Goal: Information Seeking & Learning: Learn about a topic

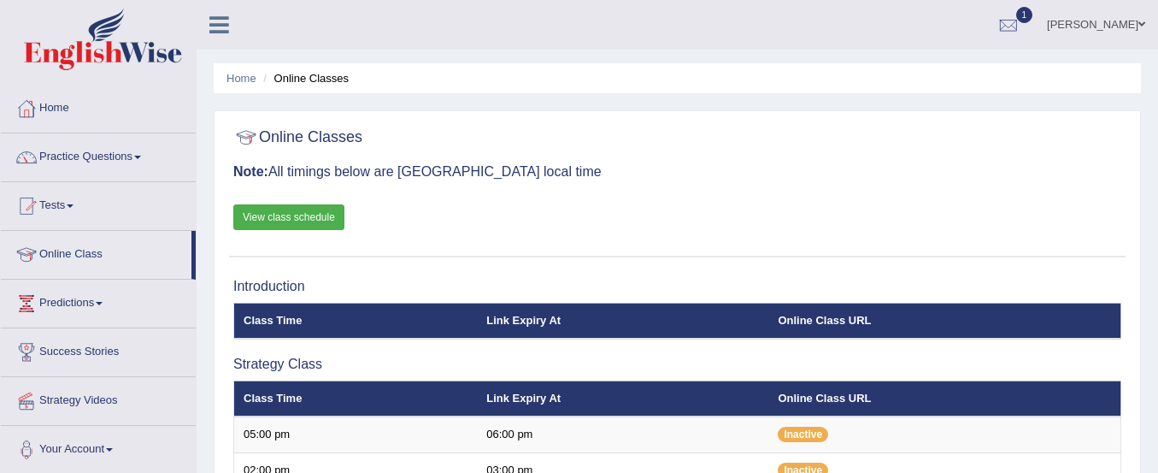
click at [56, 103] on link "Home" at bounding box center [98, 106] width 195 height 43
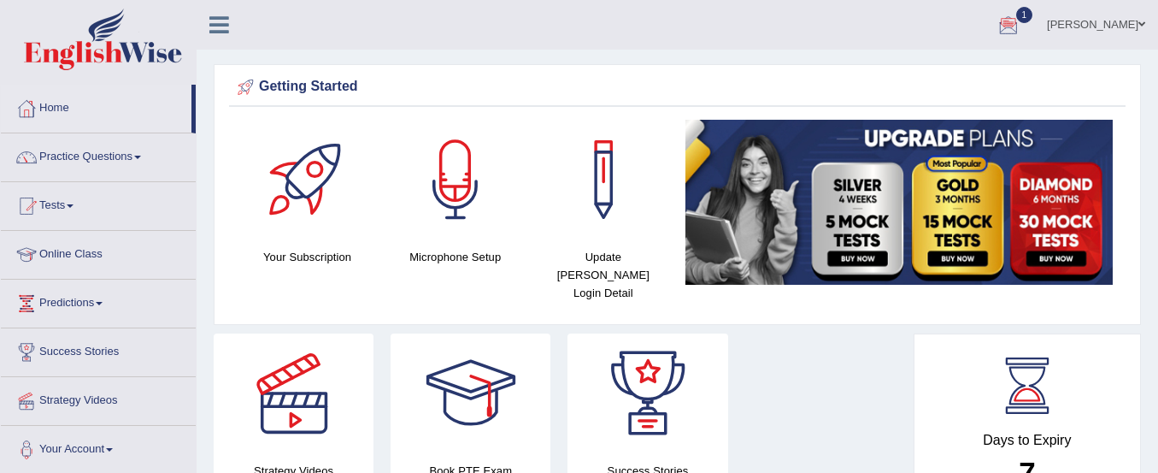
click at [1022, 18] on div at bounding box center [1009, 26] width 26 height 26
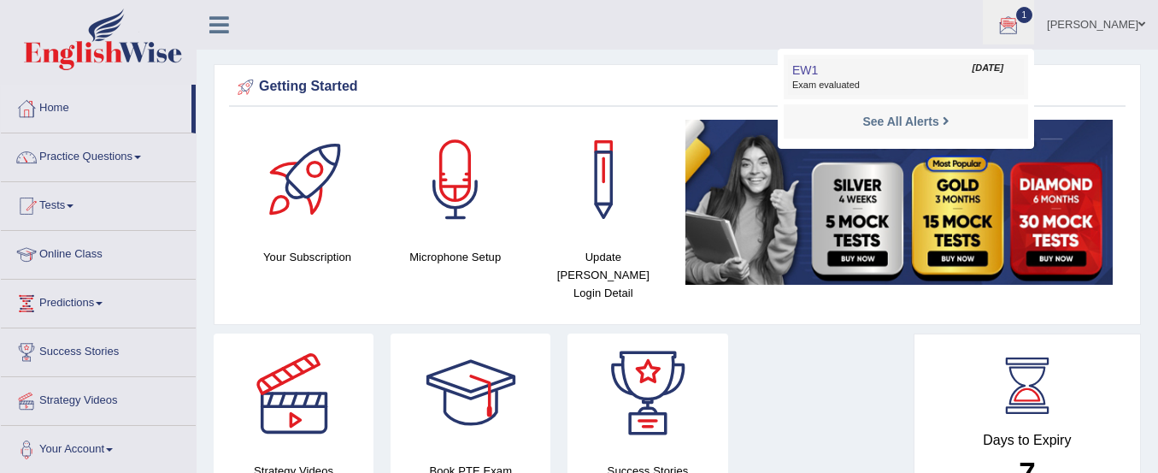
click at [847, 82] on span "Exam evaluated" at bounding box center [905, 86] width 227 height 14
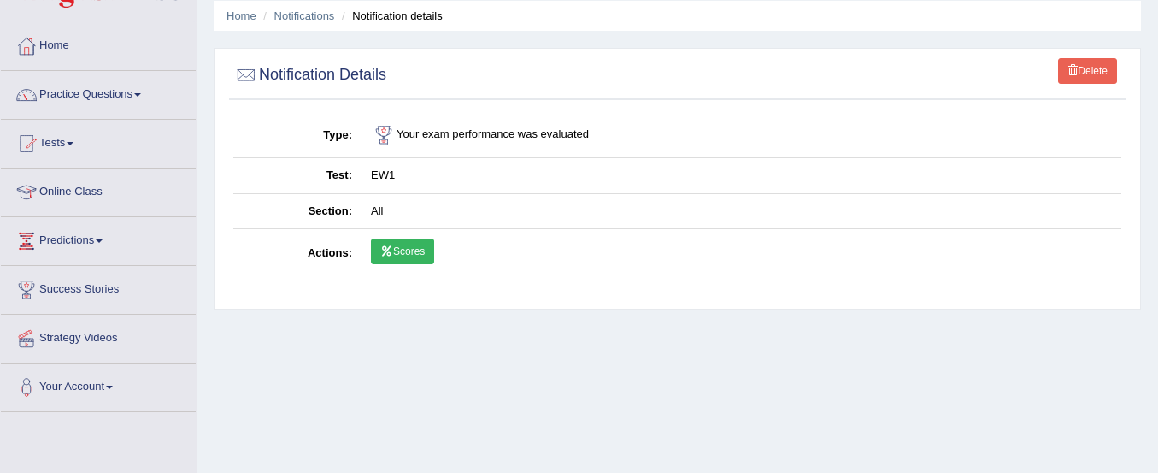
scroll to position [62, 0]
click at [391, 256] on icon at bounding box center [386, 252] width 13 height 10
click at [90, 92] on link "Practice Questions" at bounding box center [98, 93] width 195 height 43
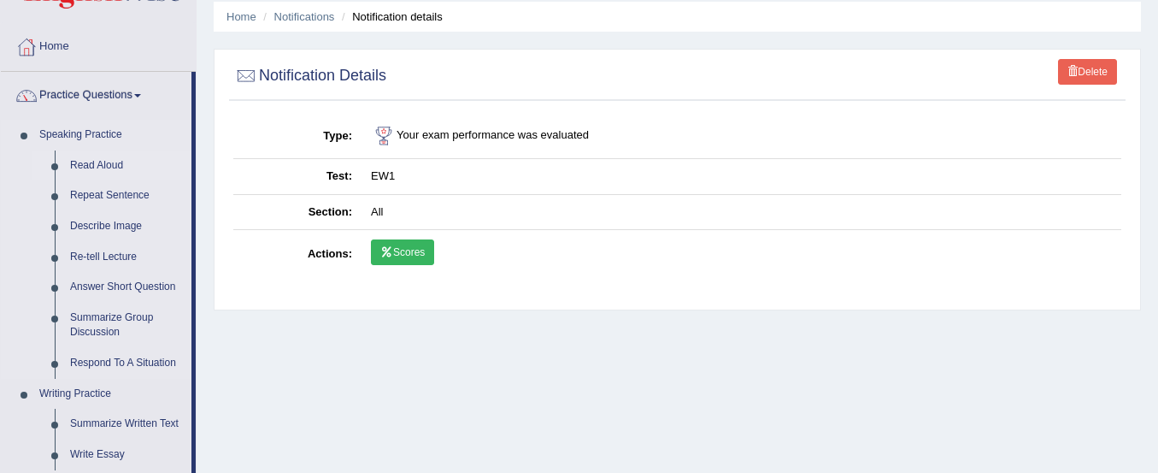
click at [99, 162] on link "Read Aloud" at bounding box center [126, 165] width 129 height 31
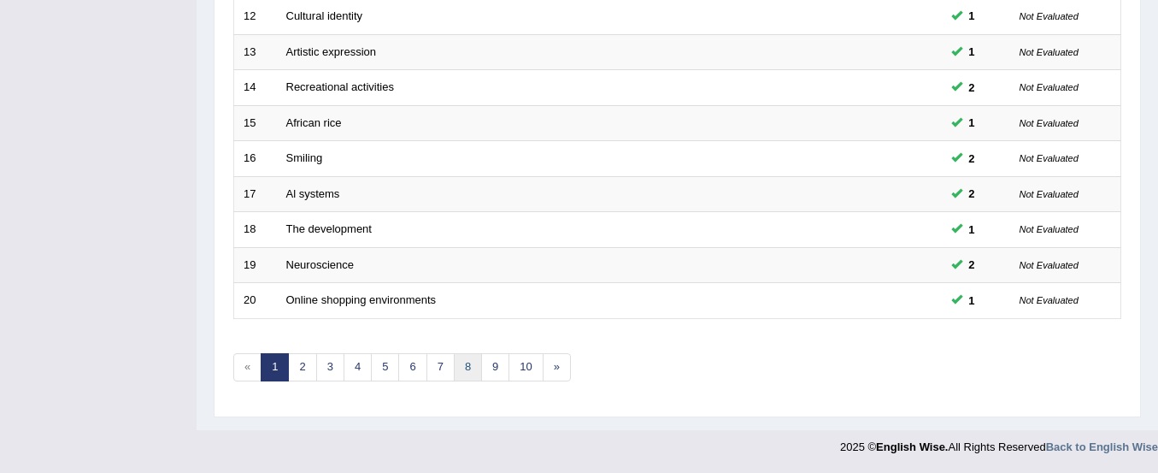
click at [466, 367] on link "8" at bounding box center [468, 367] width 28 height 28
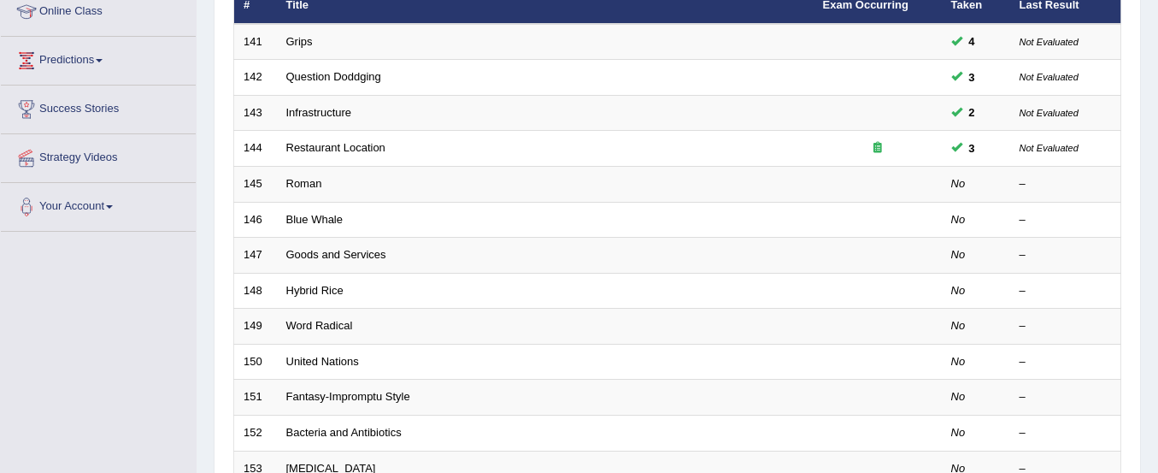
scroll to position [291, 0]
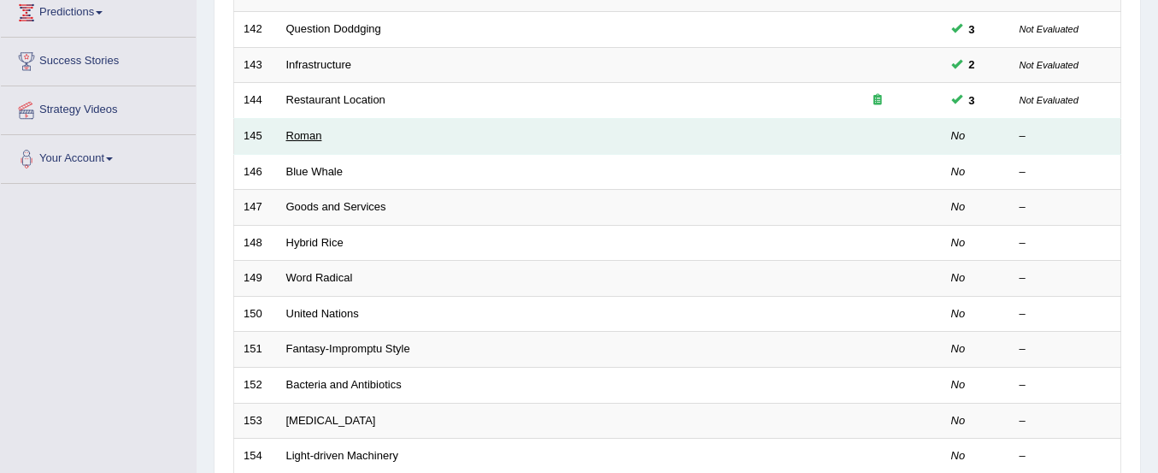
click at [321, 136] on link "Roman" at bounding box center [304, 135] width 36 height 13
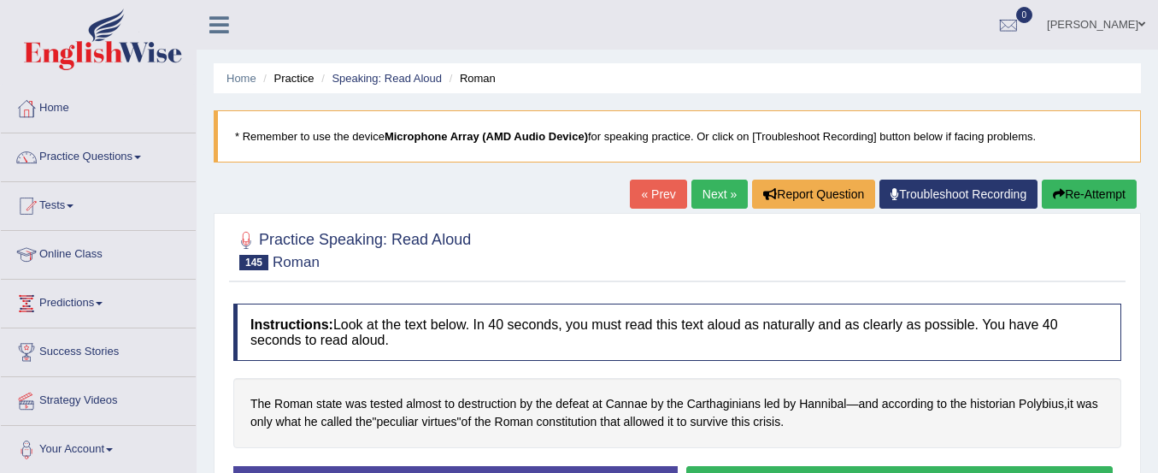
scroll to position [205, 0]
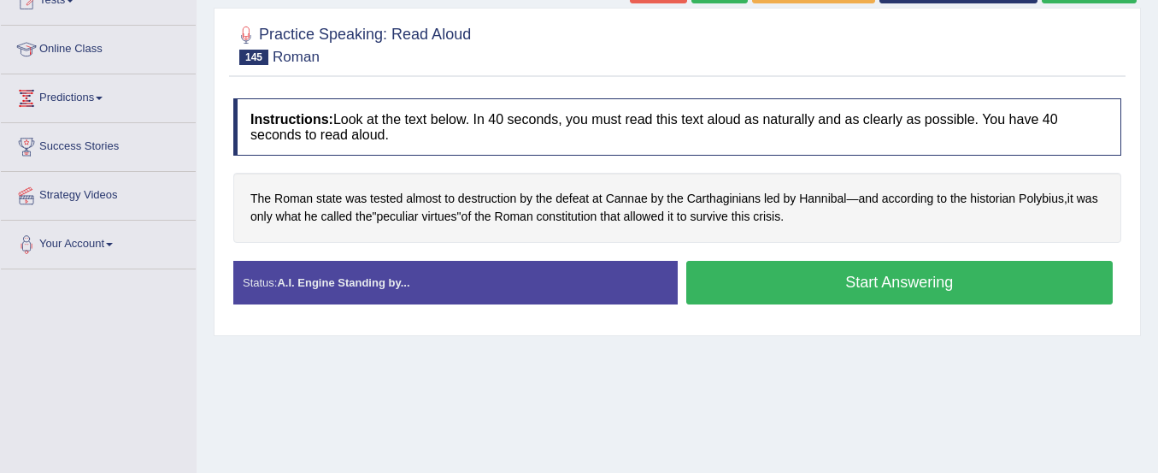
click at [767, 269] on button "Start Answering" at bounding box center [899, 283] width 427 height 44
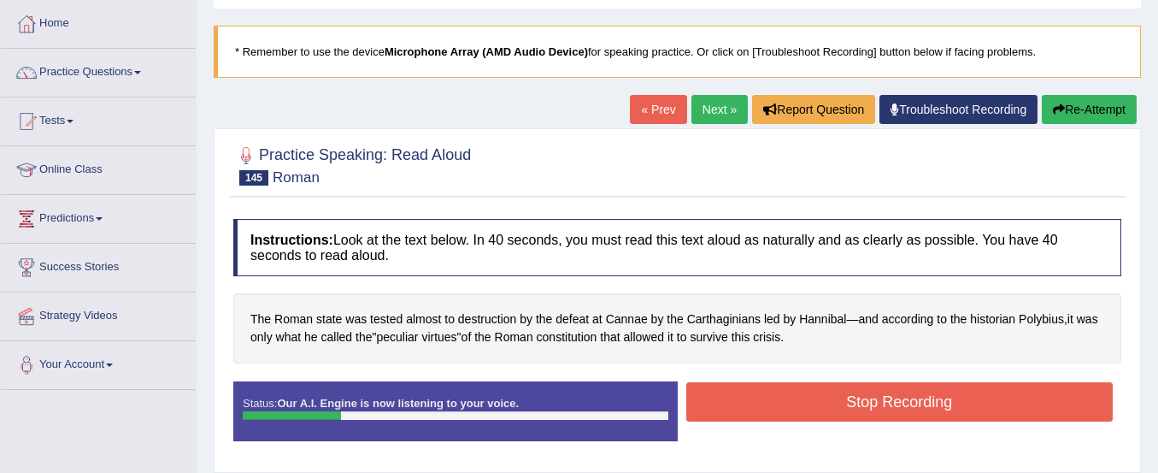
scroll to position [86, 0]
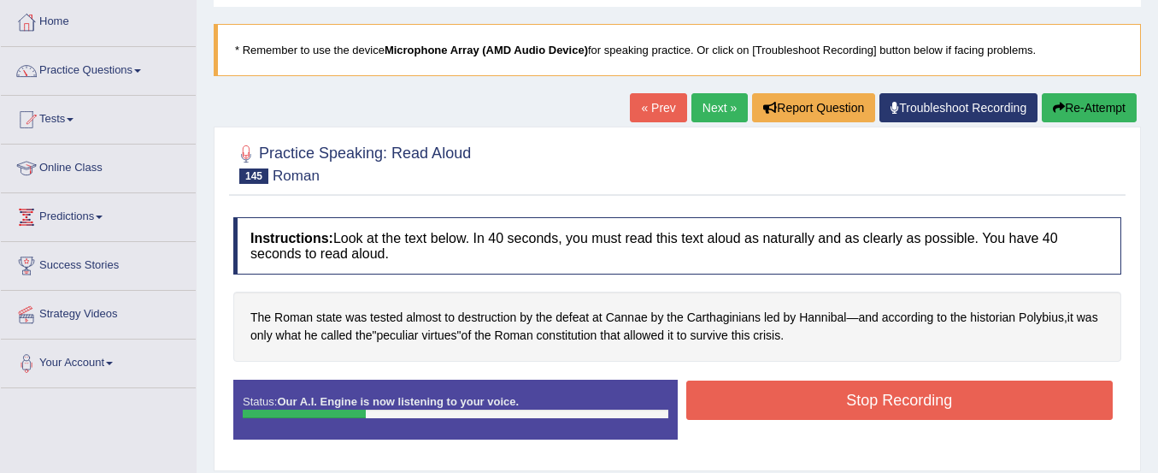
click at [1075, 108] on button "Re-Attempt" at bounding box center [1089, 107] width 95 height 29
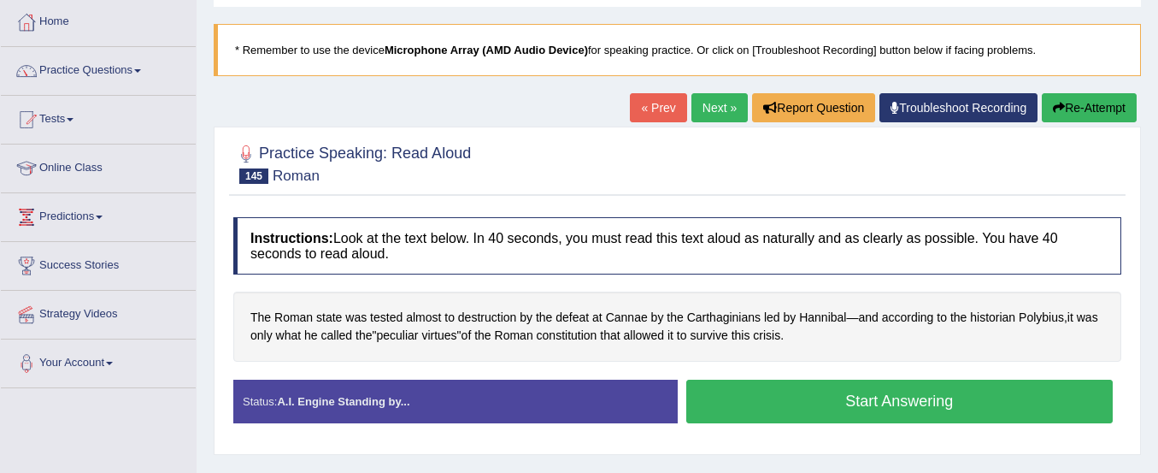
click at [957, 399] on button "Start Answering" at bounding box center [899, 402] width 427 height 44
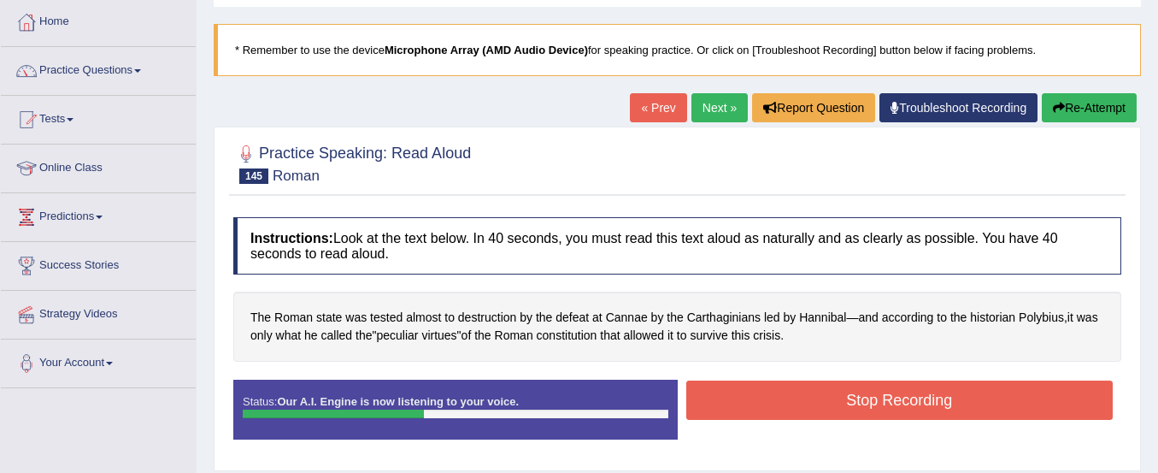
click at [957, 399] on button "Stop Recording" at bounding box center [899, 399] width 427 height 39
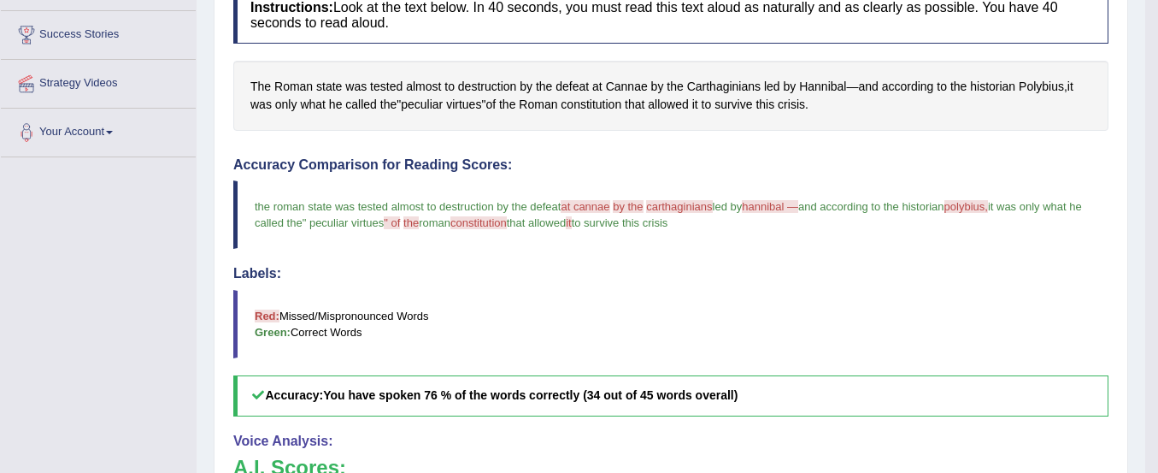
scroll to position [316, 0]
click at [611, 82] on span "Cannae" at bounding box center [627, 88] width 42 height 18
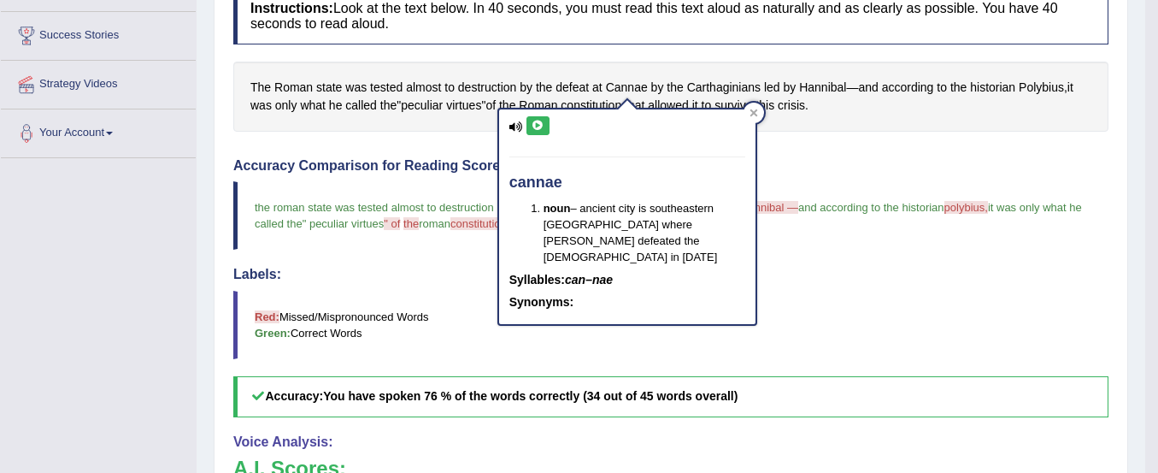
click at [532, 130] on icon at bounding box center [538, 126] width 13 height 10
click at [736, 94] on span "Carthaginians" at bounding box center [724, 88] width 74 height 18
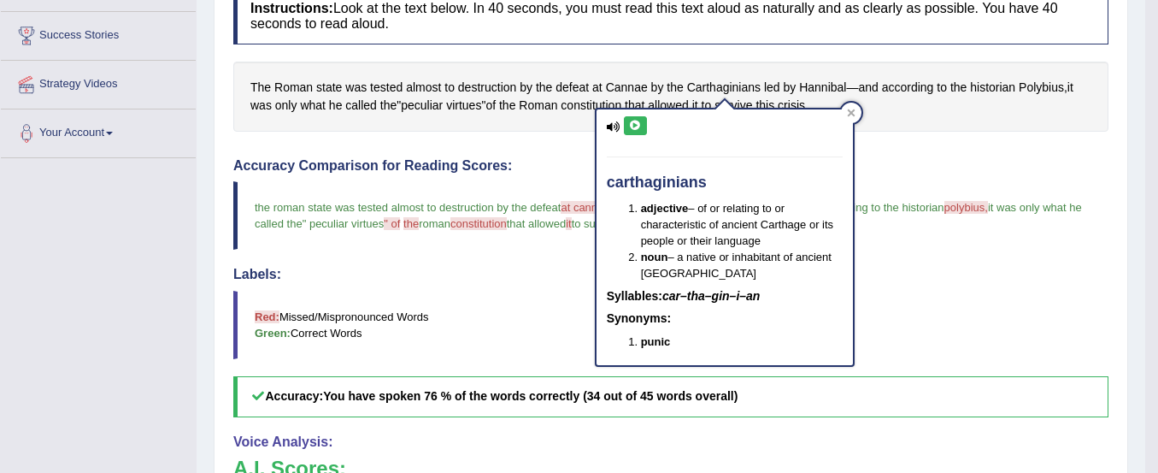
click at [631, 131] on button at bounding box center [635, 125] width 23 height 19
click at [916, 302] on blockquote "Red: Missed/Mispronounced Words Green: Correct Words" at bounding box center [670, 325] width 875 height 68
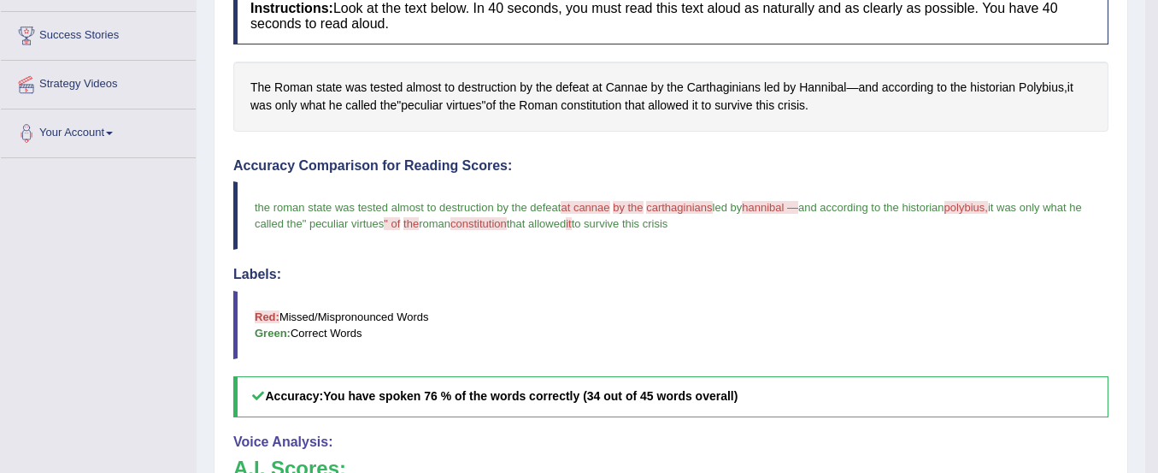
click at [981, 209] on span "polybius," at bounding box center [967, 207] width 44 height 13
click at [1041, 90] on span "Polybius" at bounding box center [1041, 88] width 45 height 18
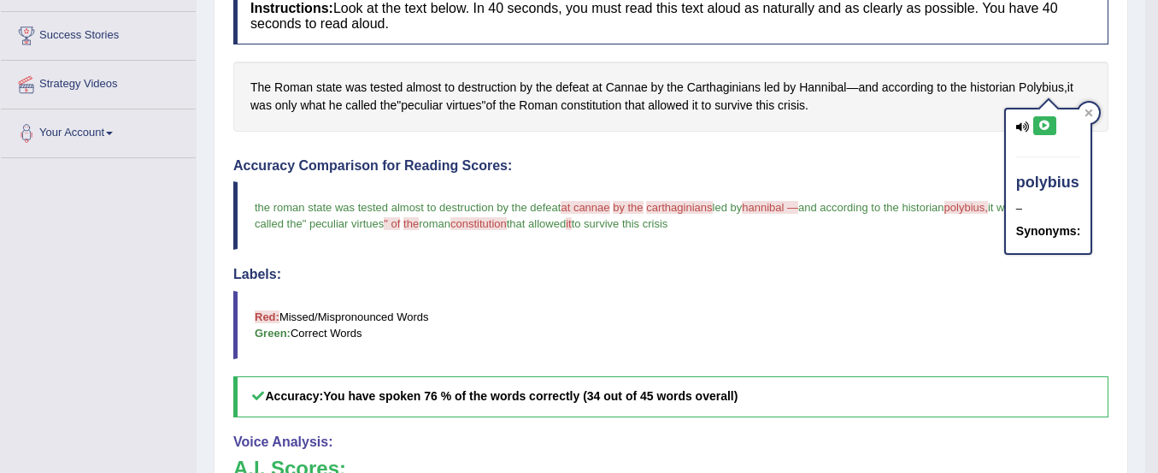
click at [1039, 127] on icon at bounding box center [1045, 126] width 13 height 10
click at [765, 211] on span "hannibal —" at bounding box center [770, 207] width 56 height 13
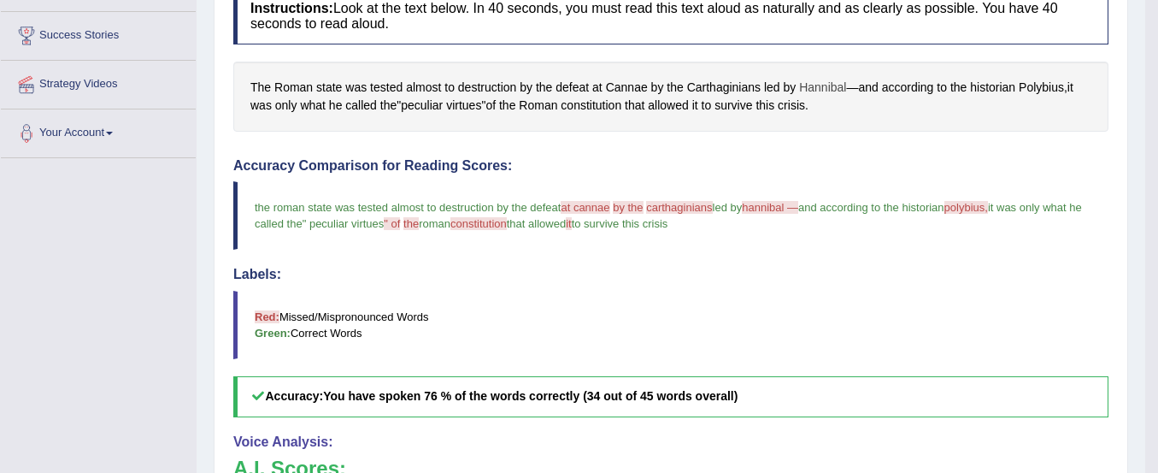
click at [810, 89] on span "Hannibal" at bounding box center [822, 88] width 47 height 18
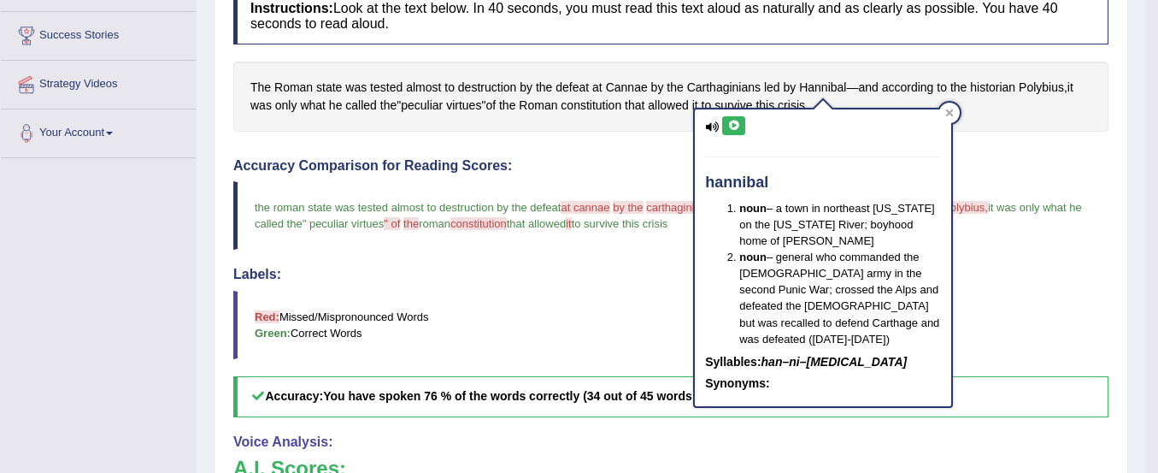
click at [733, 138] on div "hannibal noun – a town in northeast Missouri on the Mississippi River; boyhood …" at bounding box center [823, 257] width 256 height 297
click at [733, 126] on icon at bounding box center [733, 126] width 13 height 10
click at [642, 311] on blockquote "Red: Missed/Mispronounced Words Green: Correct Words" at bounding box center [670, 325] width 875 height 68
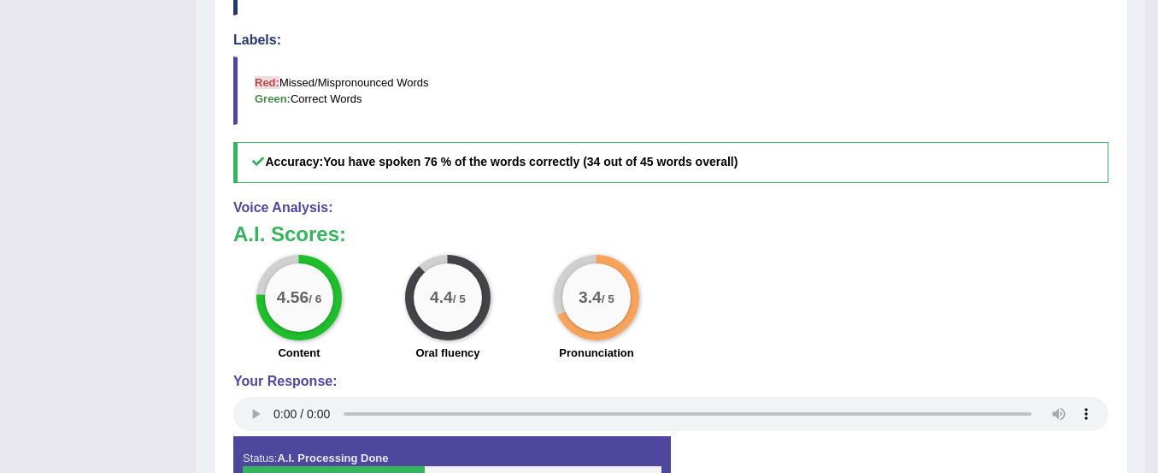
scroll to position [0, 0]
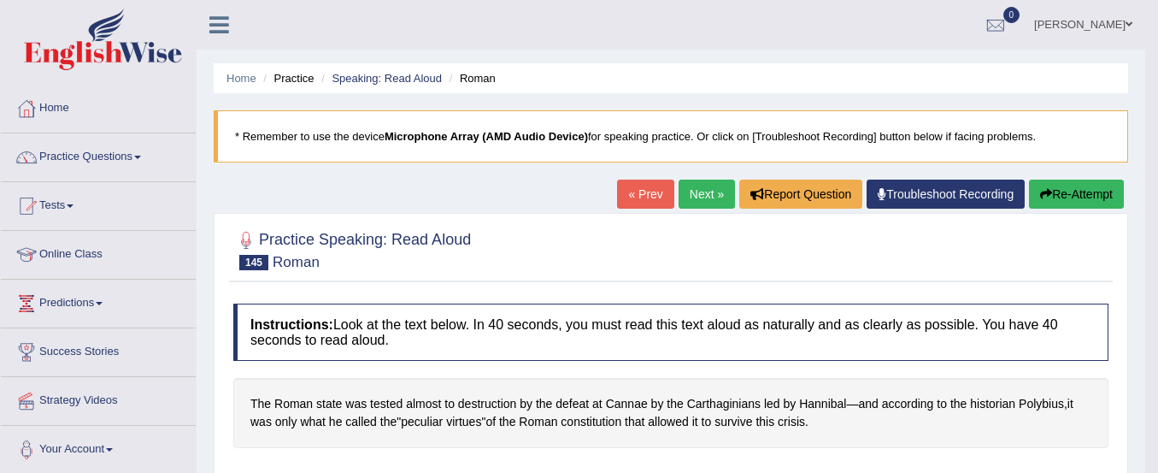
click at [1046, 190] on icon "button" at bounding box center [1046, 194] width 12 height 12
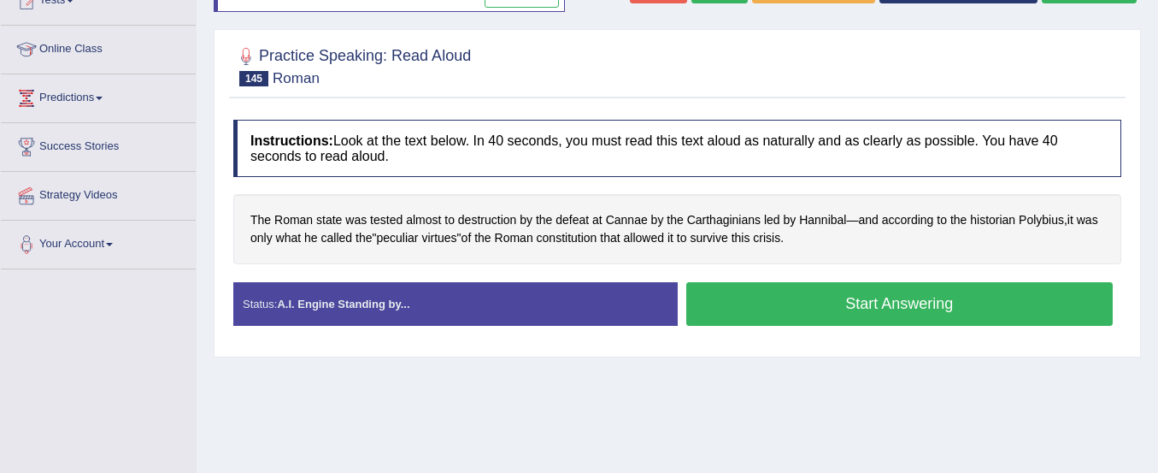
scroll to position [300, 0]
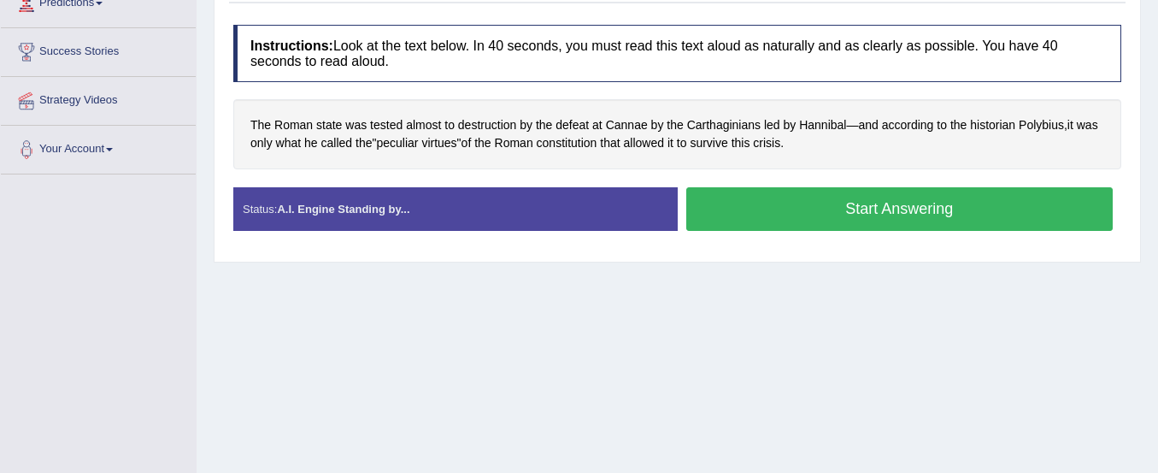
click at [857, 206] on button "Start Answering" at bounding box center [899, 209] width 427 height 44
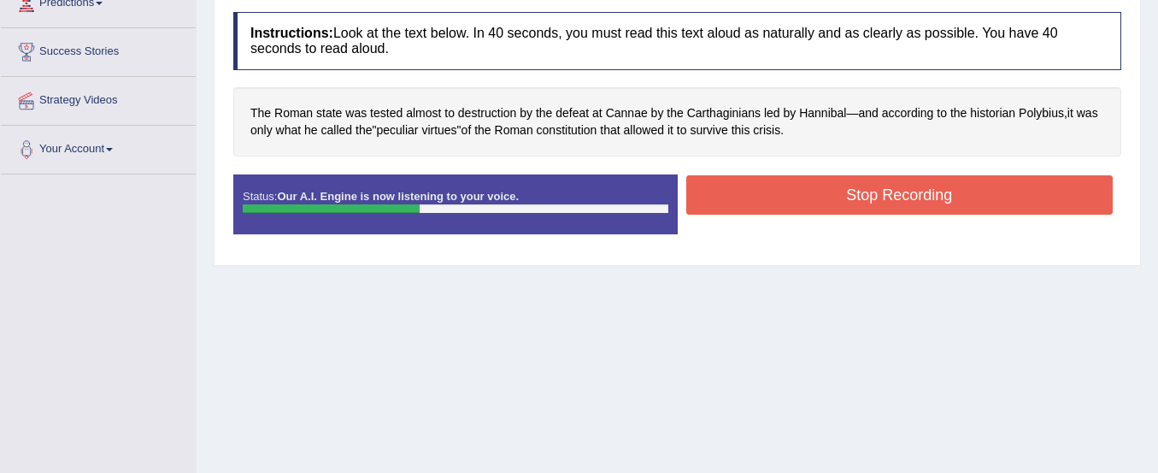
click at [857, 206] on button "Stop Recording" at bounding box center [899, 194] width 427 height 39
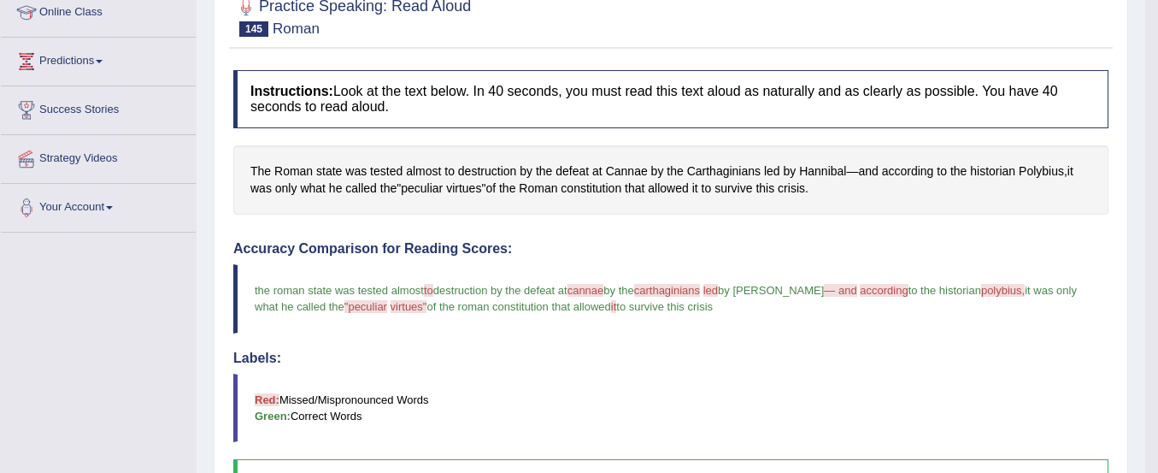
scroll to position [0, 0]
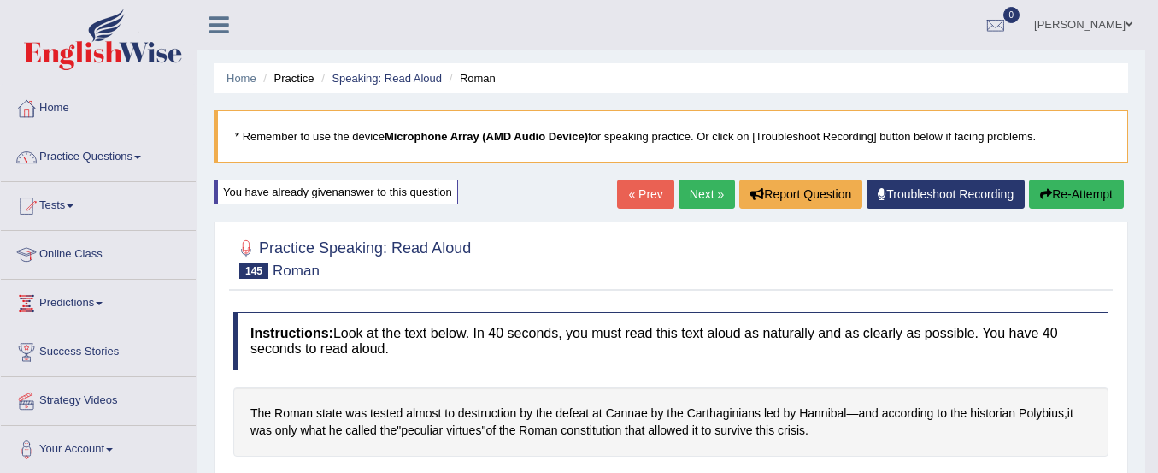
click at [1083, 193] on button "Re-Attempt" at bounding box center [1076, 194] width 95 height 29
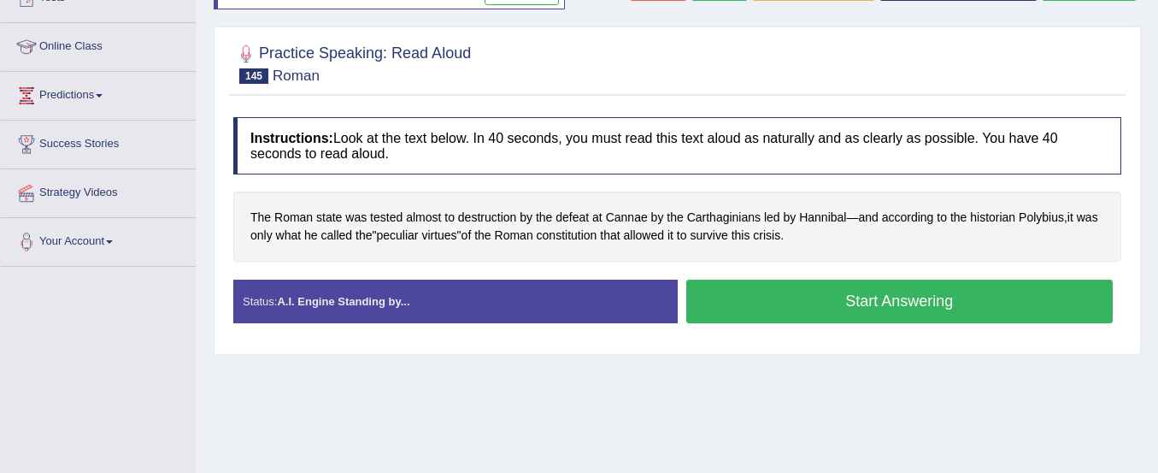
scroll to position [209, 0]
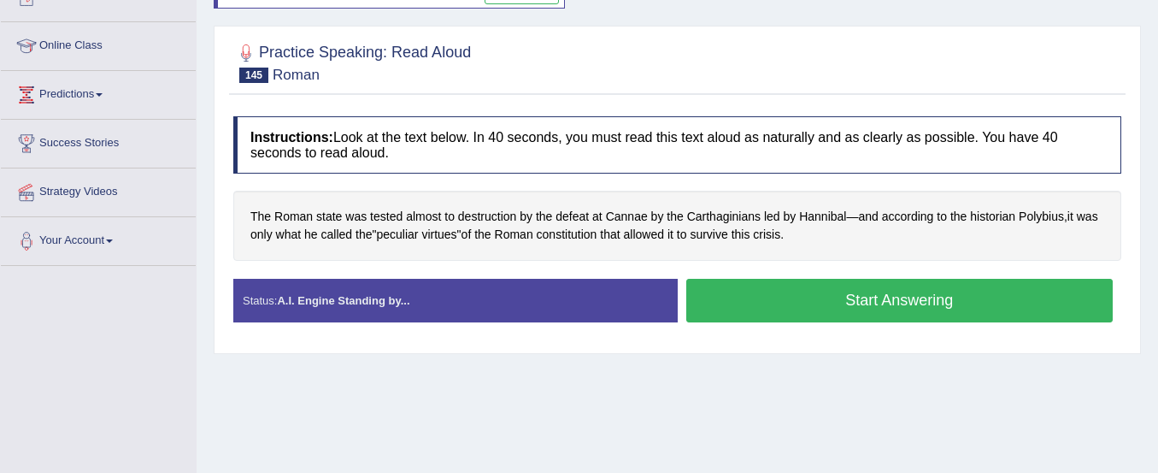
click at [1012, 310] on button "Start Answering" at bounding box center [899, 301] width 427 height 44
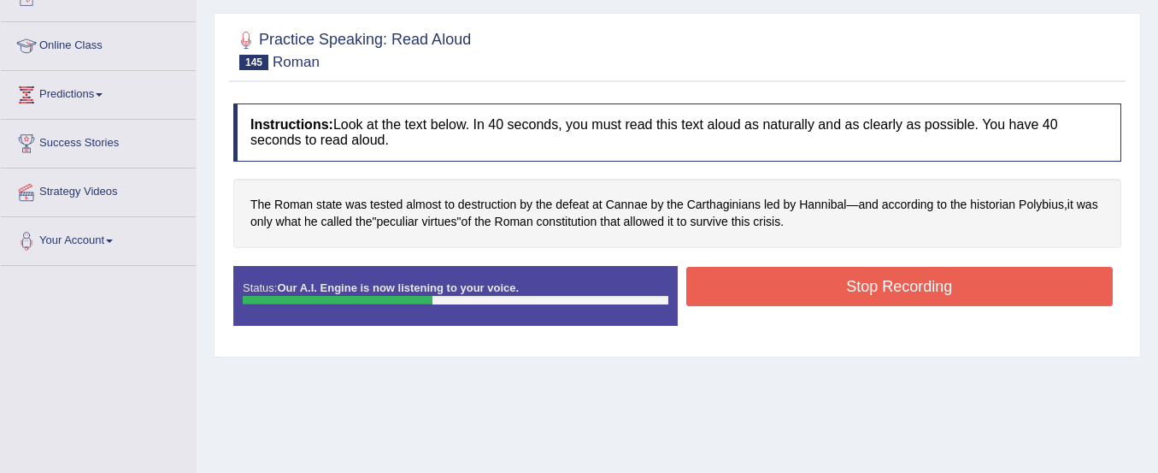
click at [979, 277] on button "Stop Recording" at bounding box center [899, 286] width 427 height 39
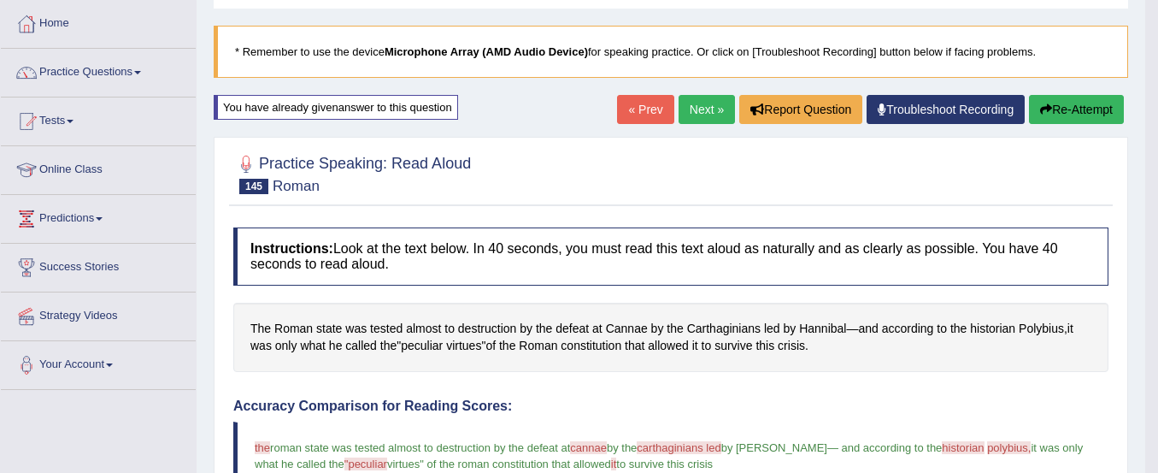
scroll to position [29, 0]
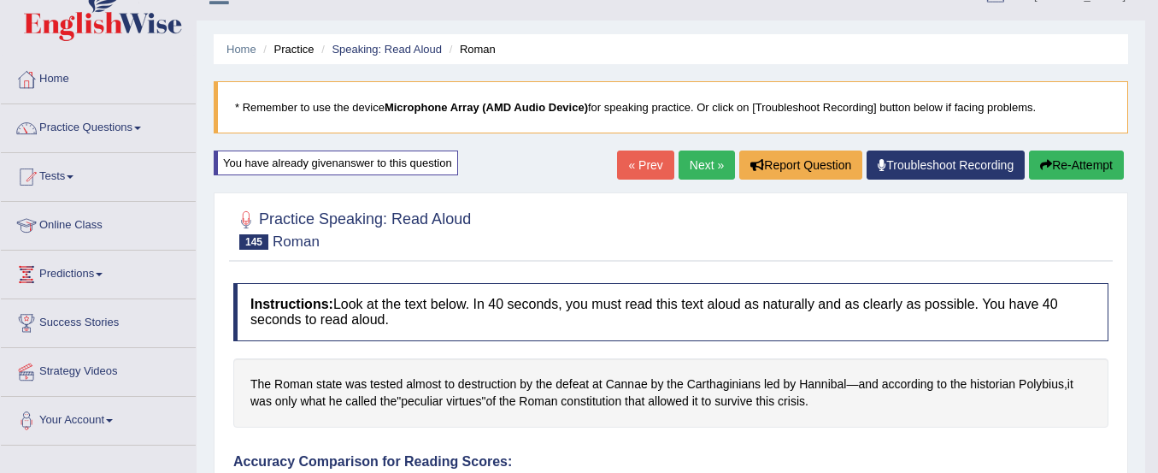
click at [704, 174] on link "Next »" at bounding box center [707, 164] width 56 height 29
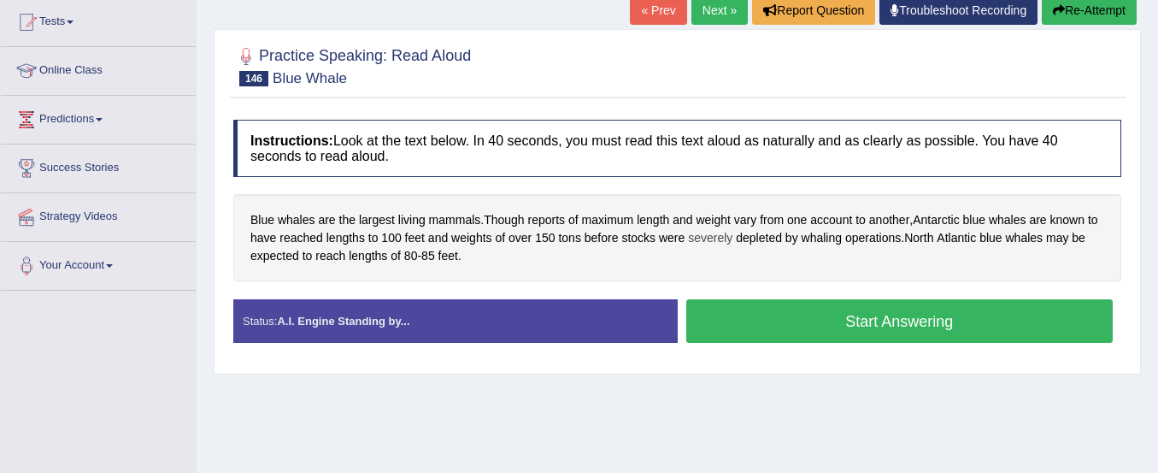
click at [716, 237] on span "severely" at bounding box center [710, 238] width 44 height 18
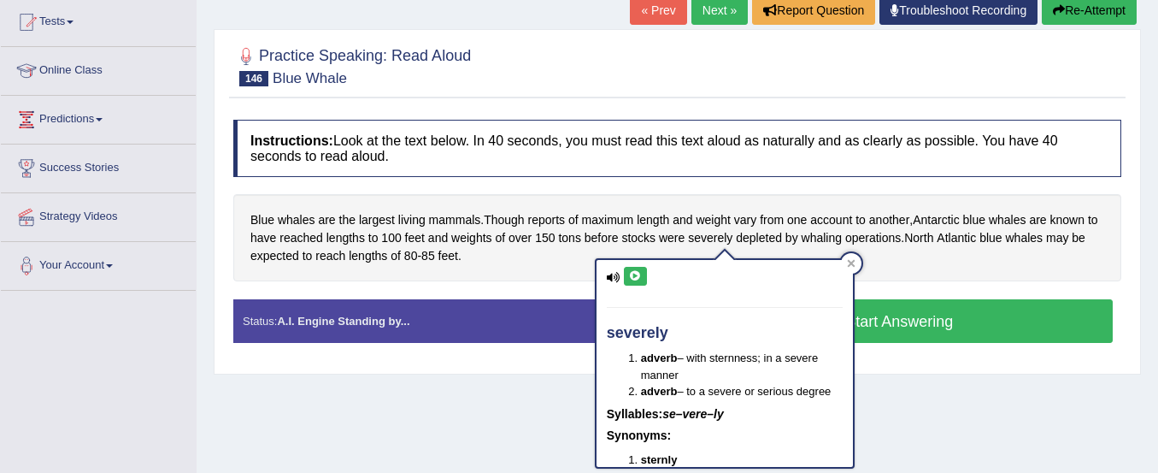
click at [645, 265] on div "severely adverb – with sternness; in a severe manner adverb – to a severe or se…" at bounding box center [725, 363] width 256 height 207
click at [639, 279] on icon at bounding box center [635, 276] width 13 height 10
click at [513, 291] on div "Instructions: Look at the text below. In 40 seconds, you must read this text al…" at bounding box center [677, 238] width 897 height 254
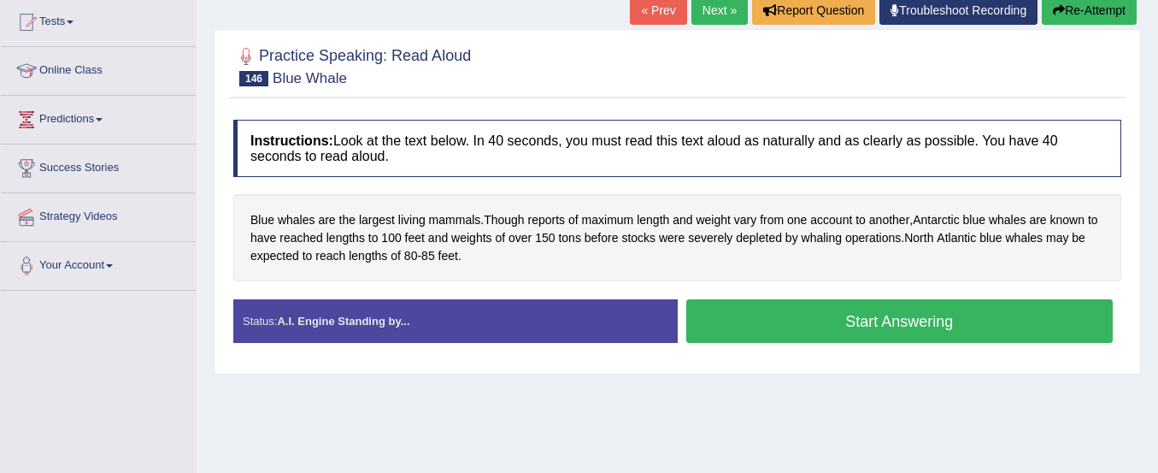
click at [746, 318] on button "Start Answering" at bounding box center [899, 321] width 427 height 44
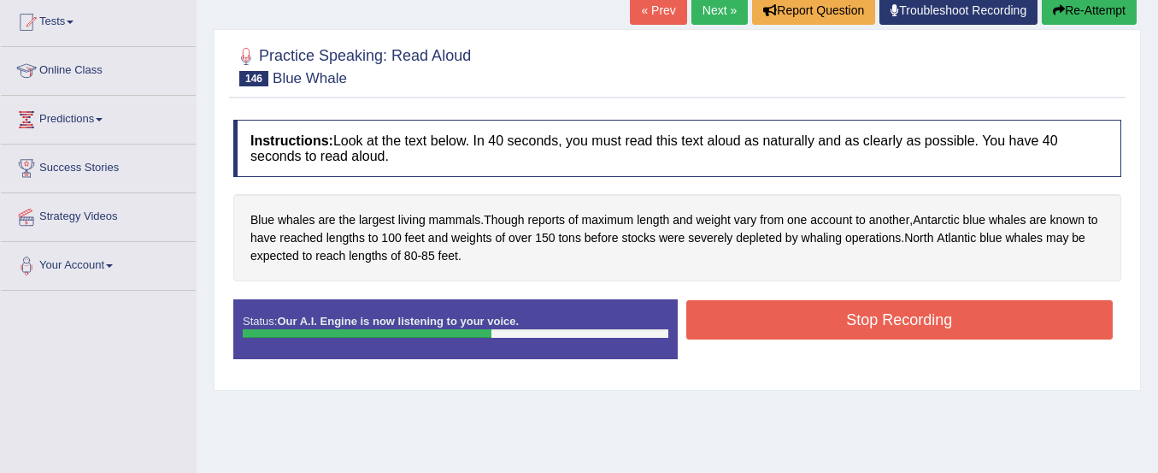
click at [749, 305] on button "Stop Recording" at bounding box center [899, 319] width 427 height 39
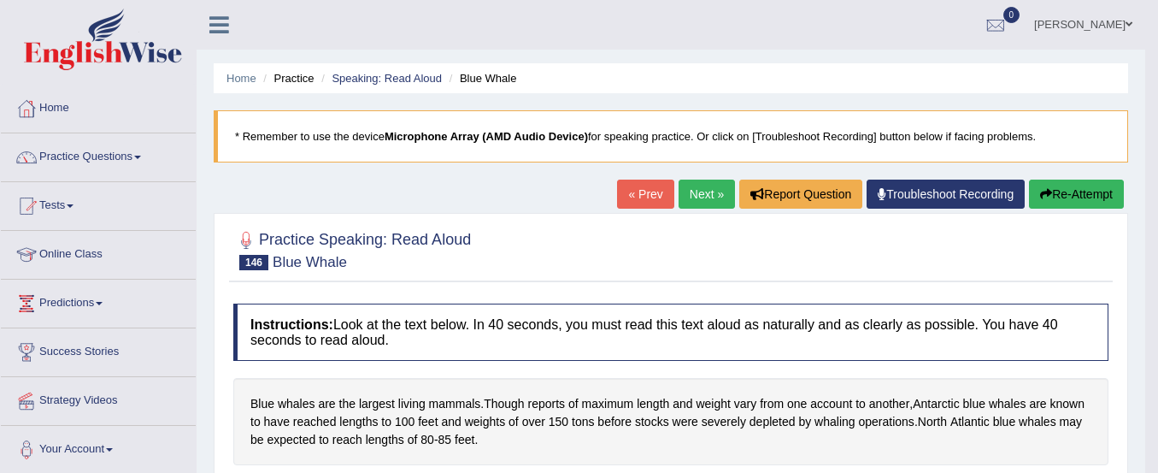
click at [1089, 193] on button "Re-Attempt" at bounding box center [1076, 194] width 95 height 29
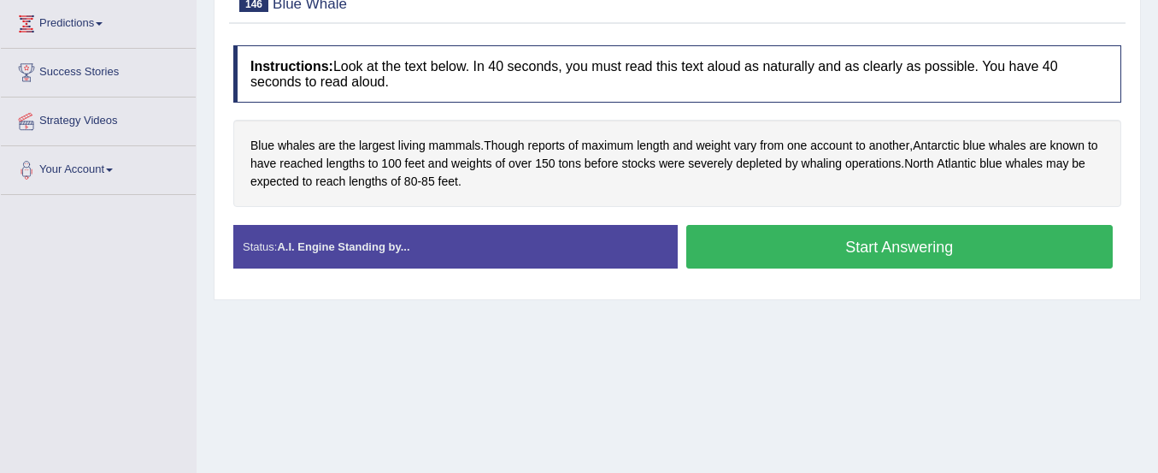
click at [1011, 254] on button "Start Answering" at bounding box center [899, 247] width 427 height 44
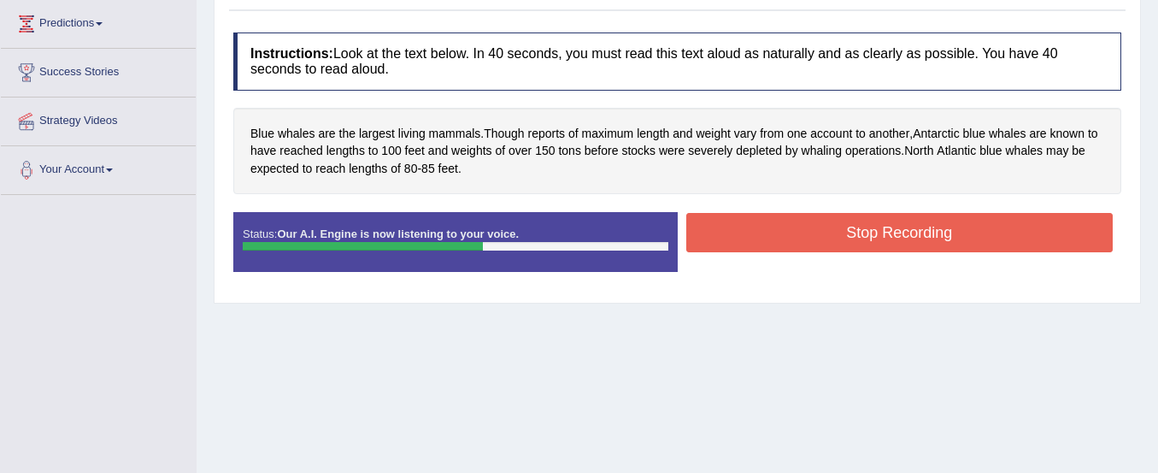
click at [990, 228] on button "Stop Recording" at bounding box center [899, 232] width 427 height 39
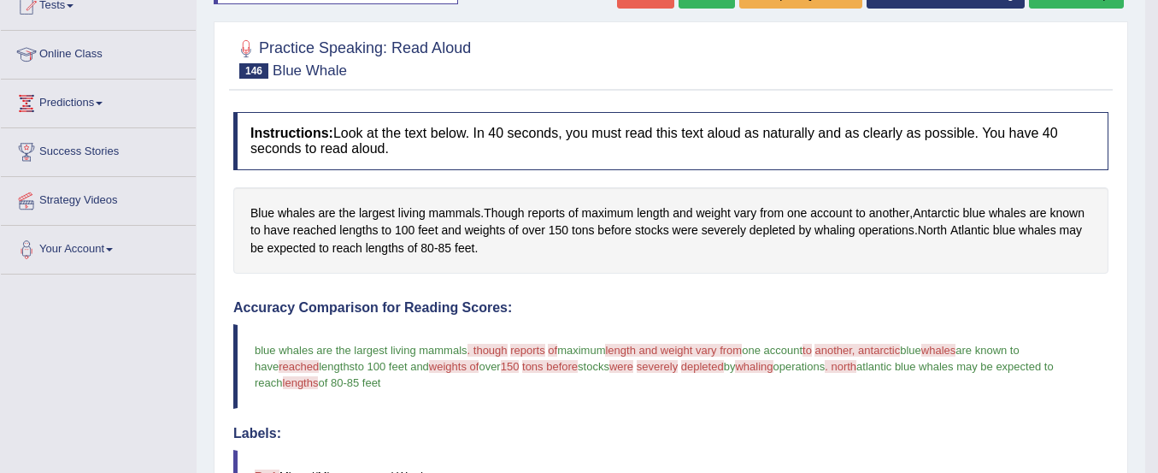
scroll to position [292, 0]
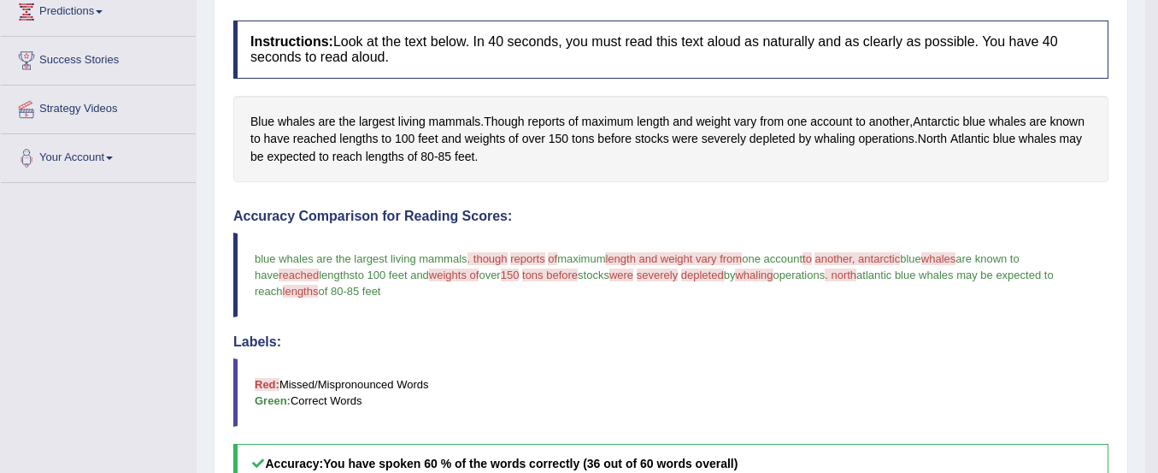
click at [990, 228] on div "Accuracy Comparison for Reading Scores: blue whales are the largest living mamm…" at bounding box center [670, 346] width 875 height 275
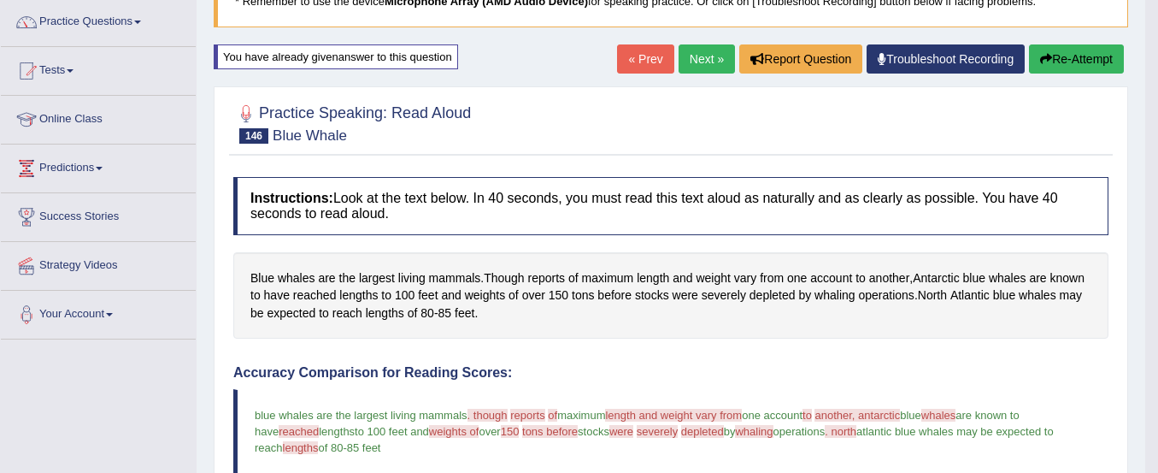
scroll to position [133, 0]
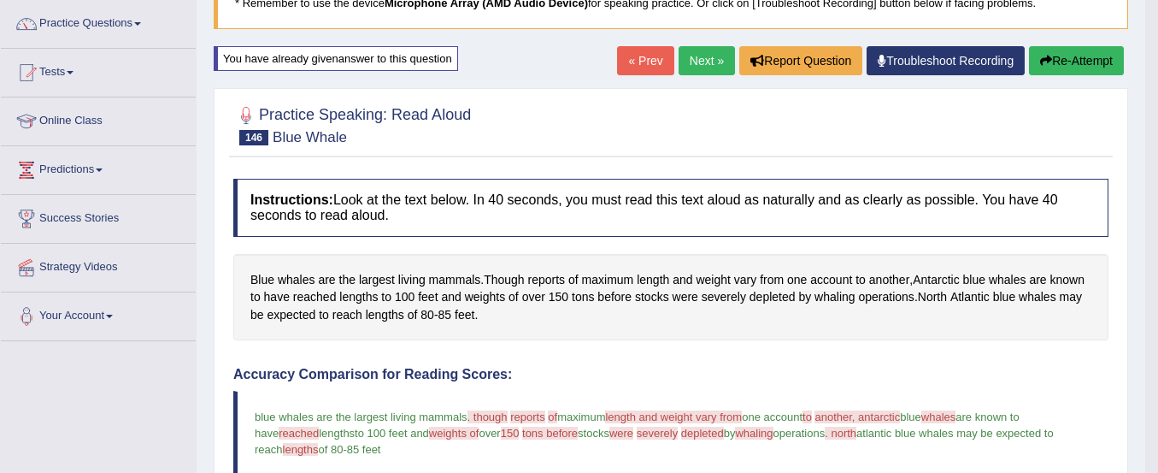
click at [1081, 55] on button "Re-Attempt" at bounding box center [1076, 60] width 95 height 29
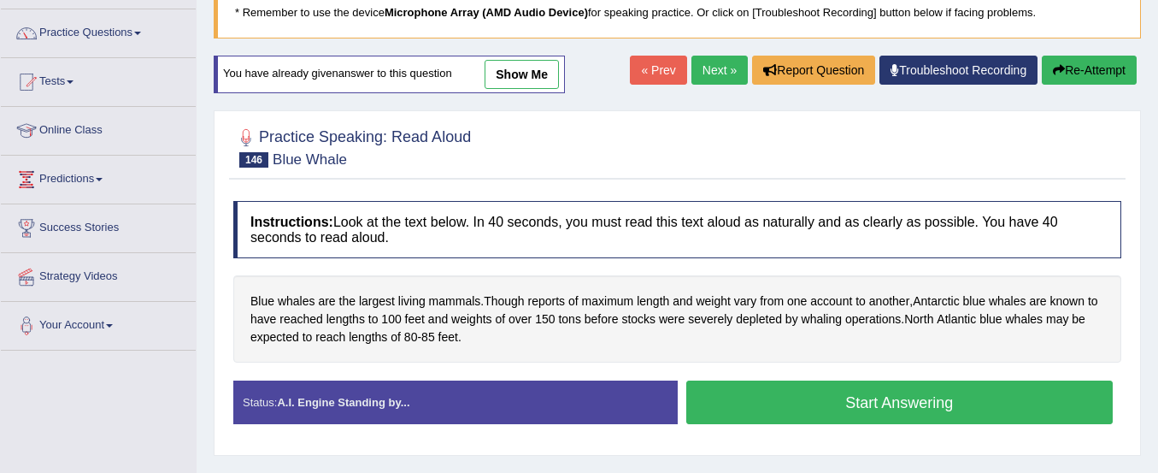
click at [1015, 406] on button "Start Answering" at bounding box center [899, 402] width 427 height 44
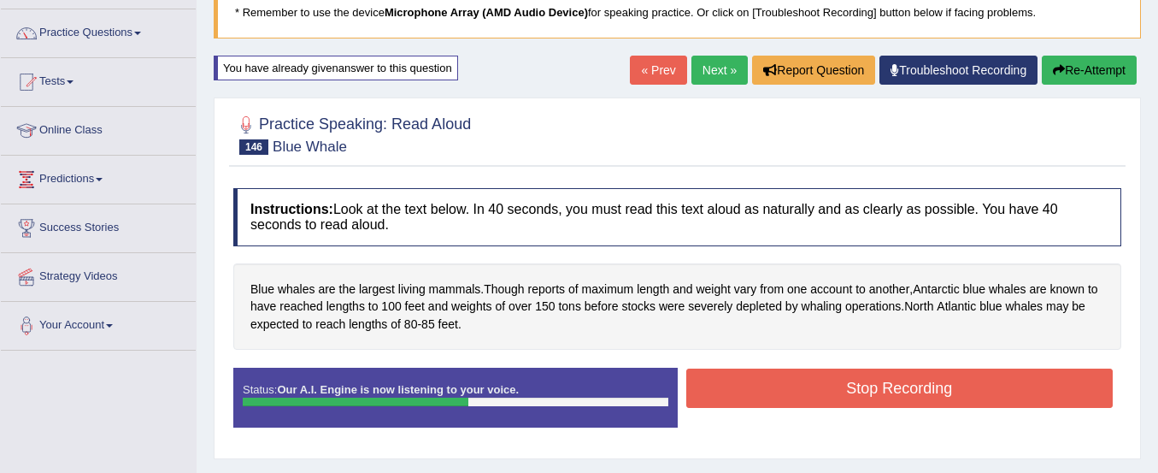
click at [1013, 374] on button "Stop Recording" at bounding box center [899, 387] width 427 height 39
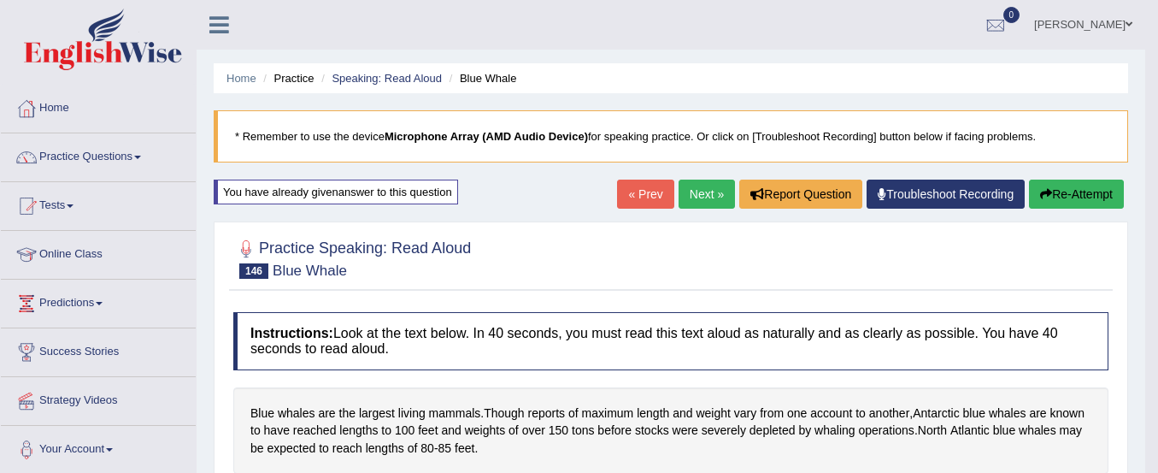
click at [1067, 202] on button "Re-Attempt" at bounding box center [1076, 194] width 95 height 29
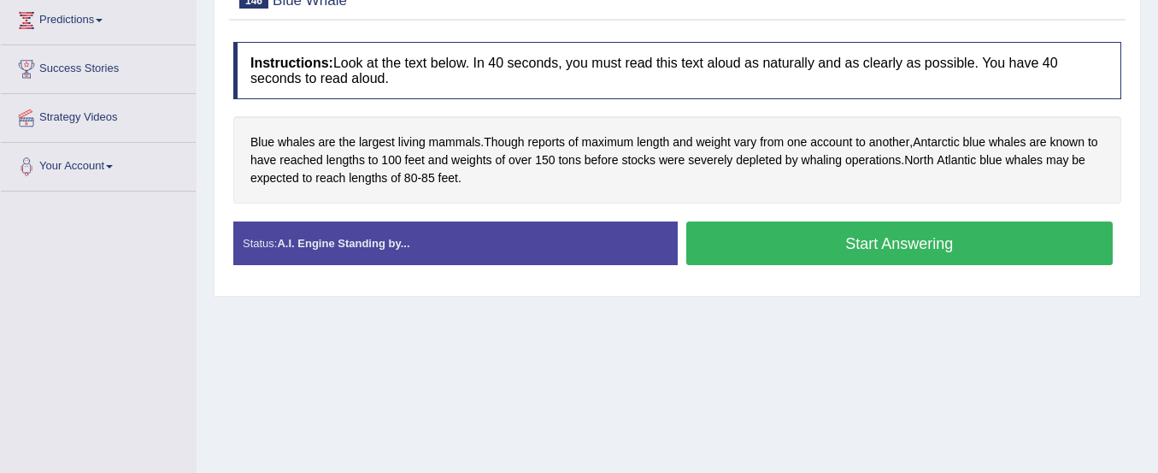
click at [979, 233] on button "Start Answering" at bounding box center [899, 243] width 427 height 44
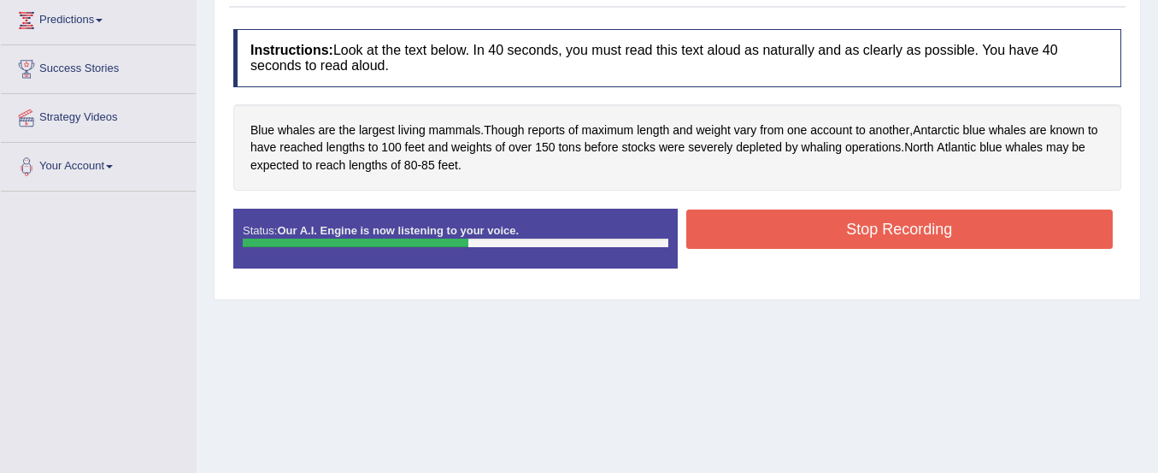
click at [979, 233] on button "Stop Recording" at bounding box center [899, 228] width 427 height 39
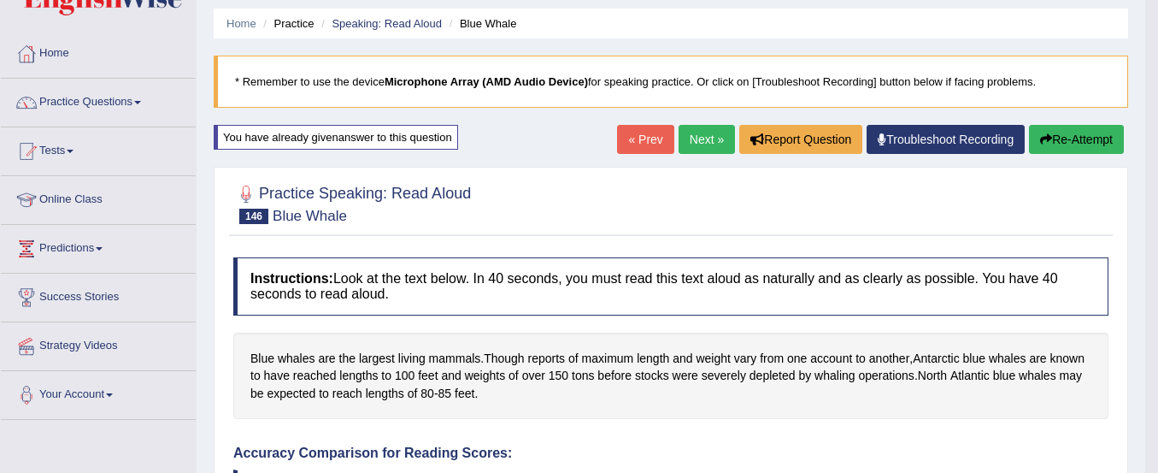
scroll to position [54, 0]
click at [107, 106] on link "Practice Questions" at bounding box center [98, 101] width 195 height 43
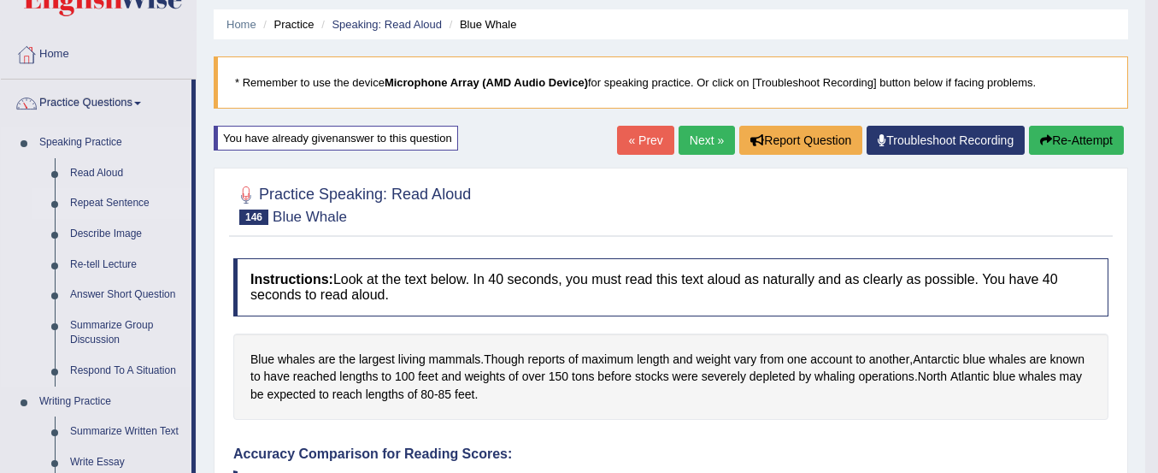
click at [104, 200] on link "Repeat Sentence" at bounding box center [126, 203] width 129 height 31
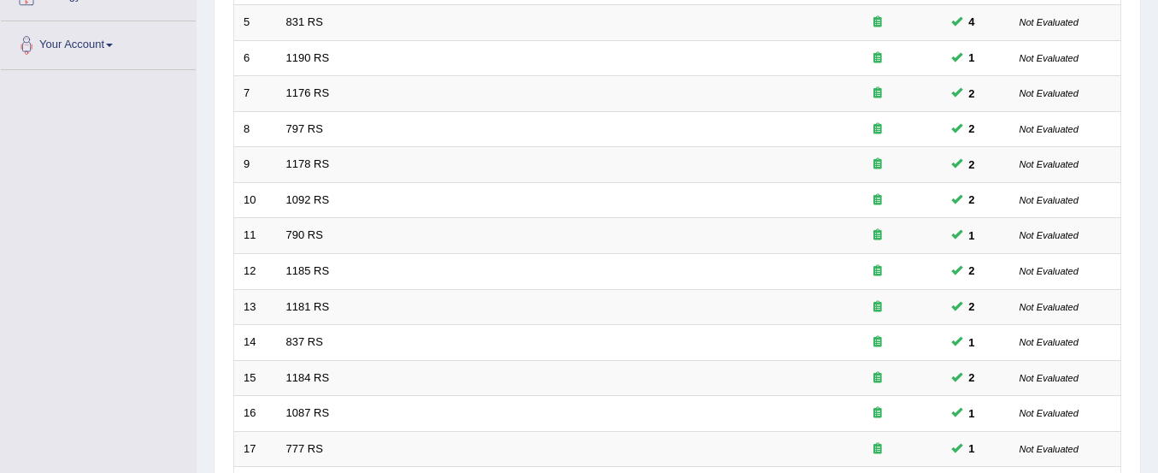
scroll to position [659, 0]
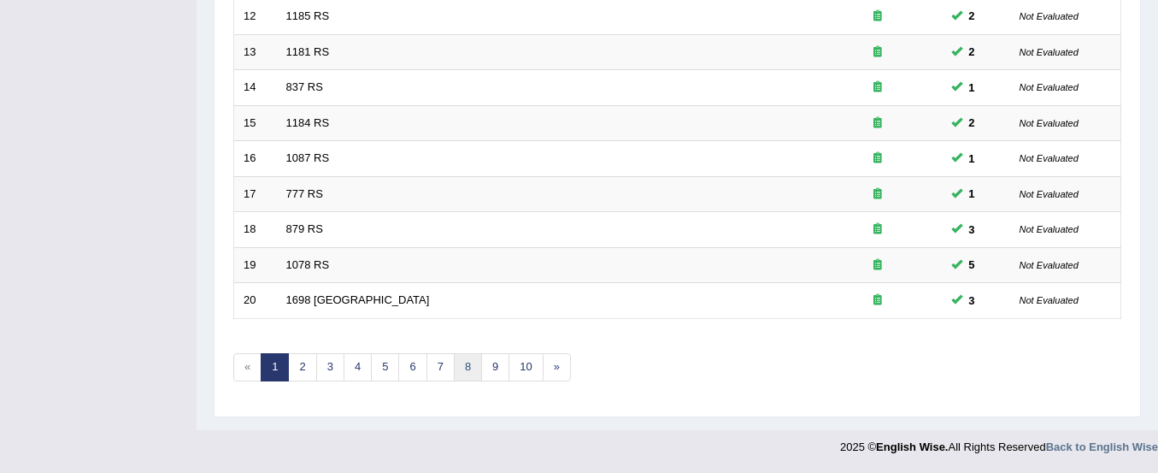
click at [466, 364] on link "8" at bounding box center [468, 367] width 28 height 28
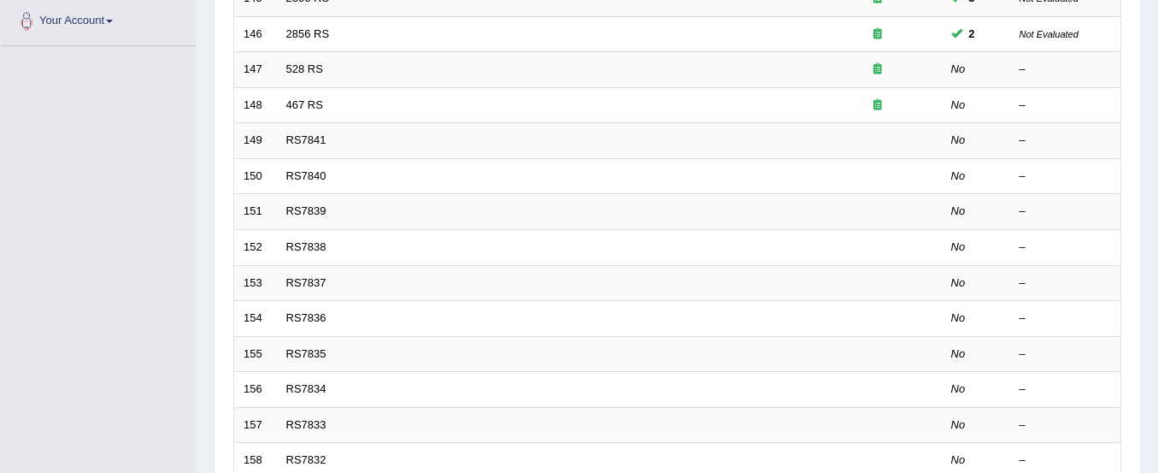
scroll to position [429, 0]
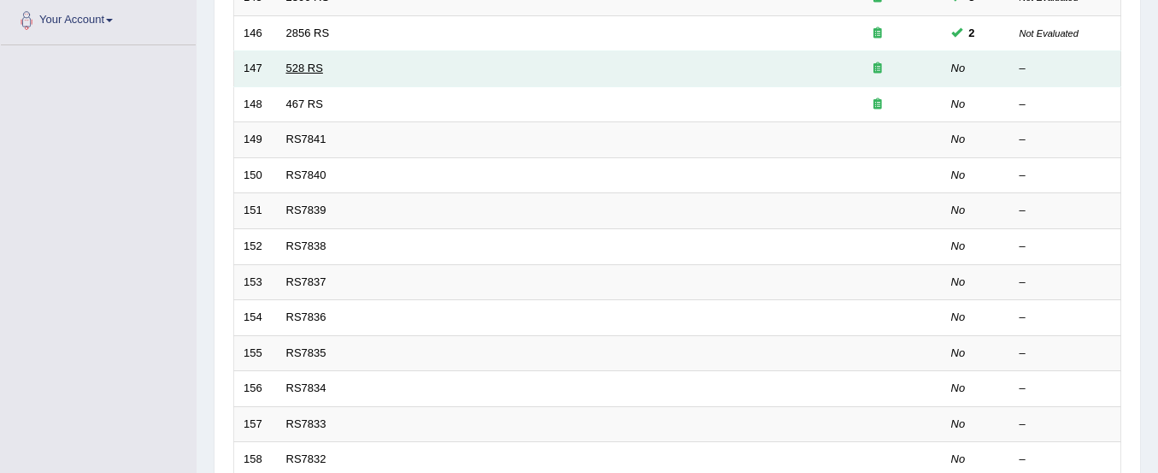
click at [320, 67] on link "528 RS" at bounding box center [304, 68] width 37 height 13
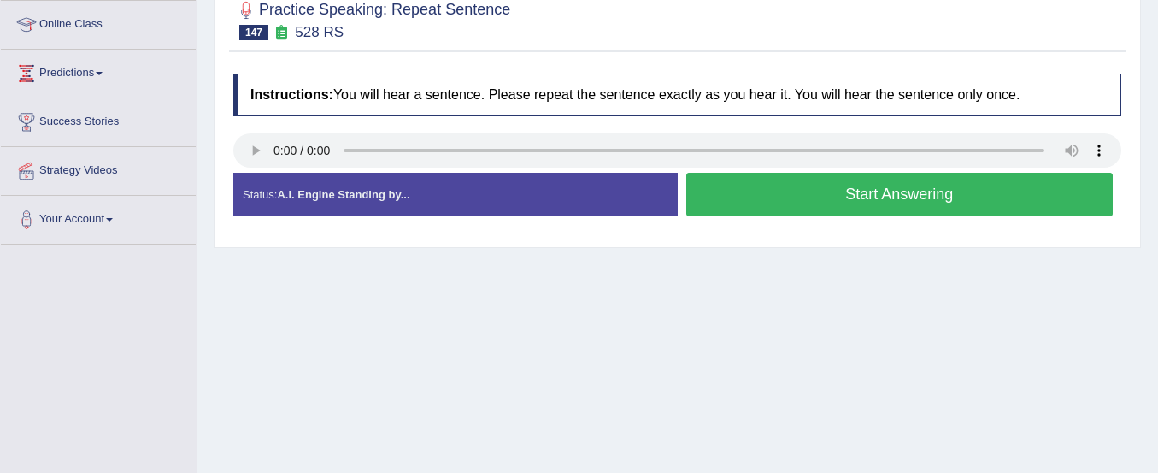
click at [744, 191] on button "Start Answering" at bounding box center [899, 195] width 427 height 44
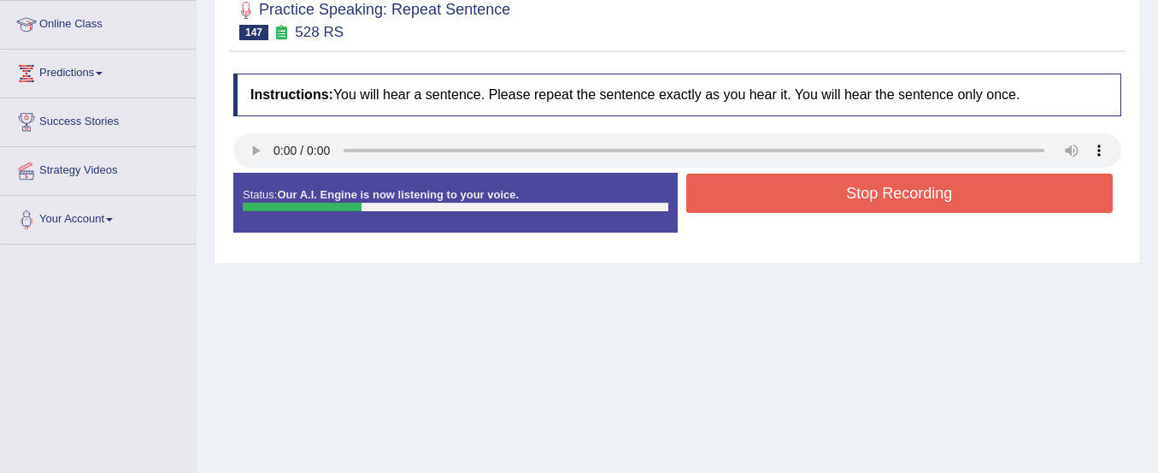
click at [744, 191] on button "Stop Recording" at bounding box center [899, 193] width 427 height 39
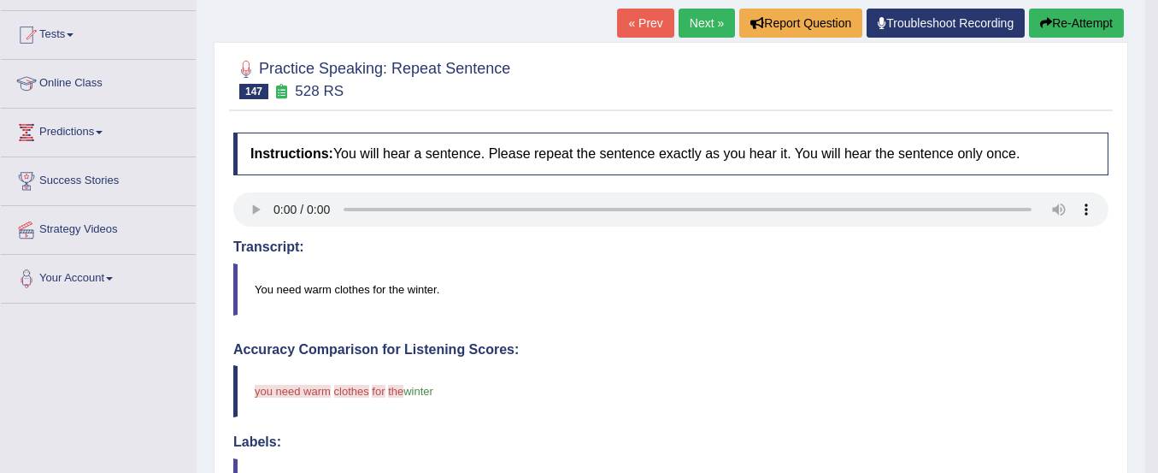
scroll to position [153, 0]
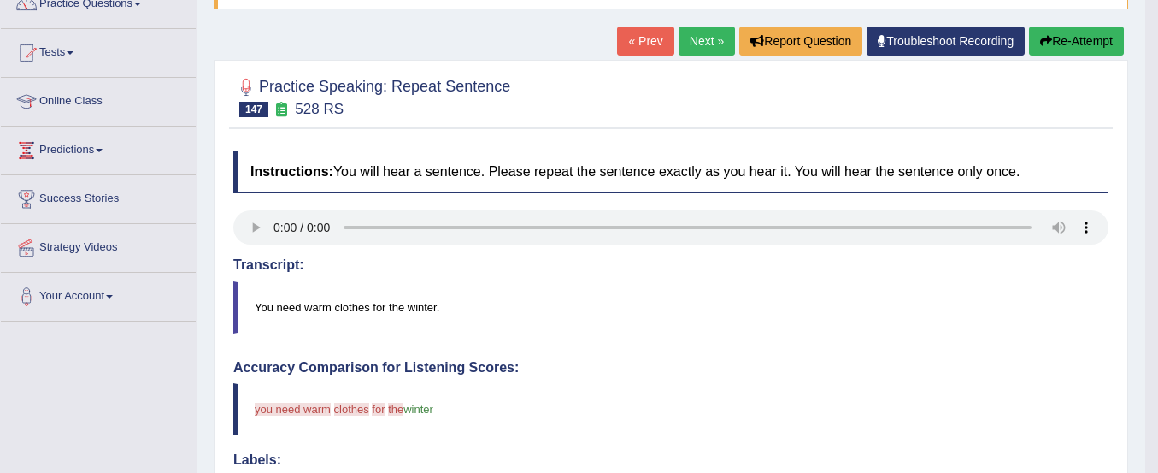
click at [1081, 43] on button "Re-Attempt" at bounding box center [1076, 41] width 95 height 29
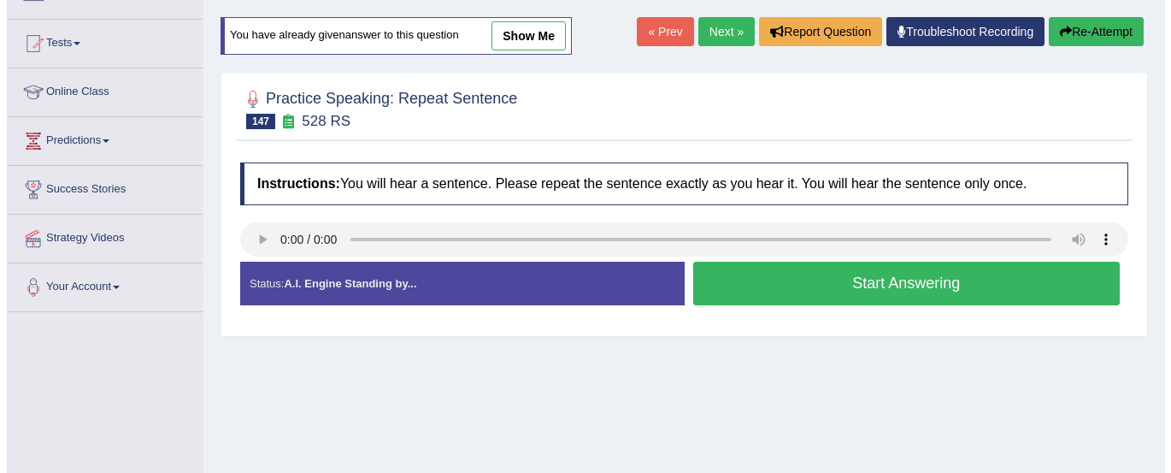
scroll to position [153, 0]
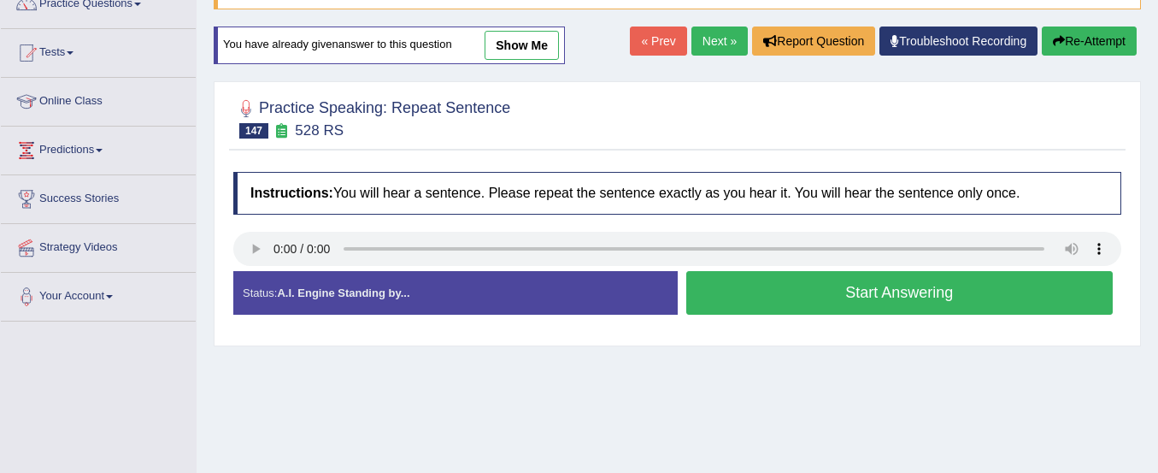
click at [937, 281] on button "Start Answering" at bounding box center [899, 293] width 427 height 44
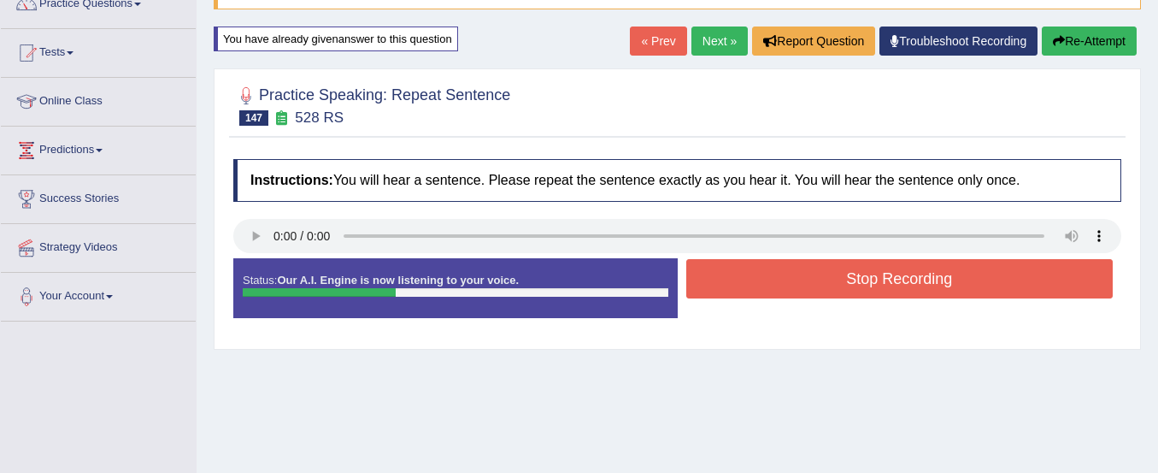
click at [937, 281] on button "Stop Recording" at bounding box center [899, 278] width 427 height 39
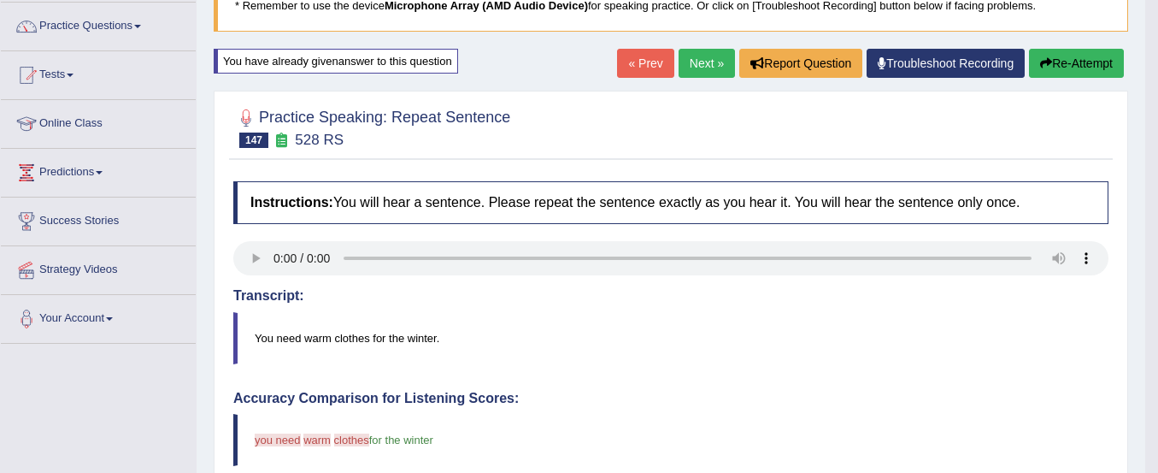
scroll to position [121, 0]
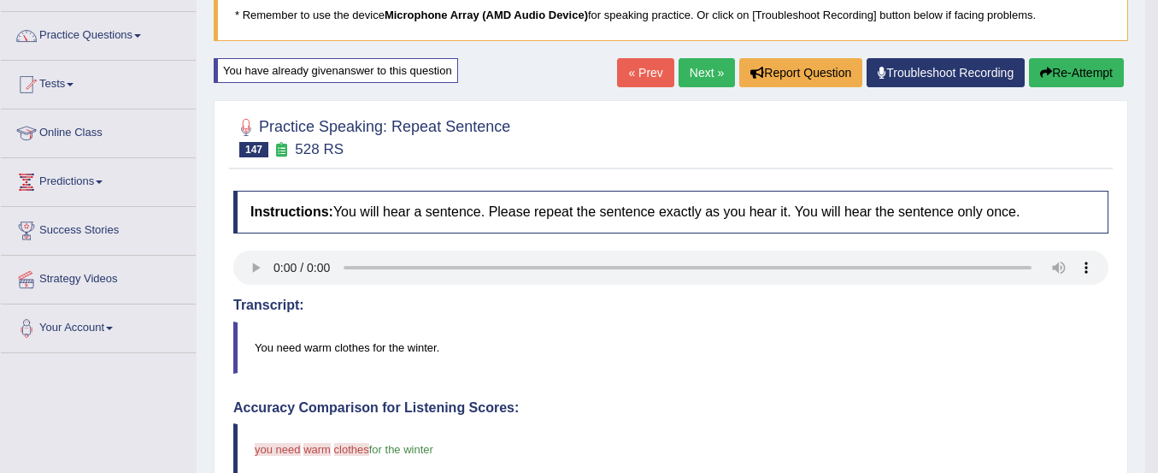
click at [1046, 62] on button "Re-Attempt" at bounding box center [1076, 72] width 95 height 29
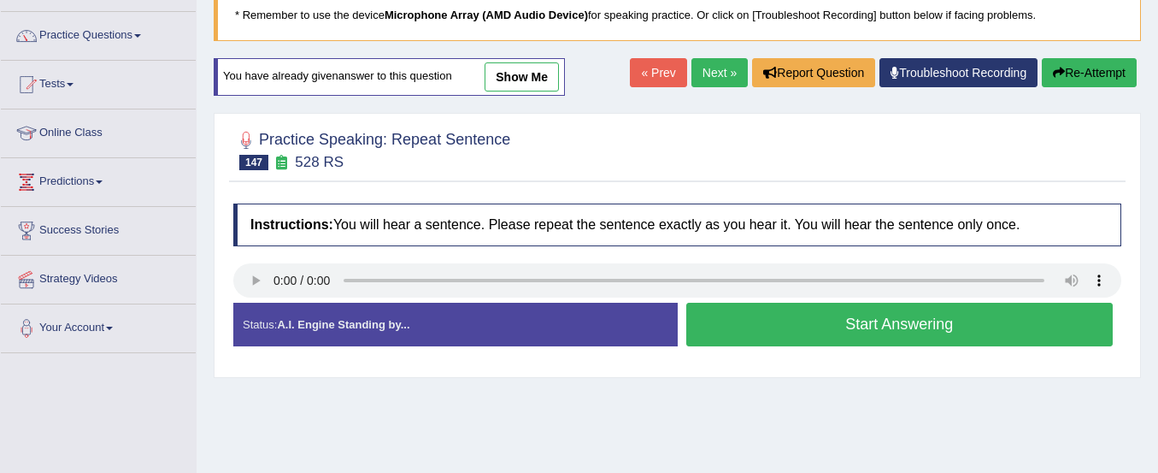
click at [781, 312] on button "Start Answering" at bounding box center [899, 325] width 427 height 44
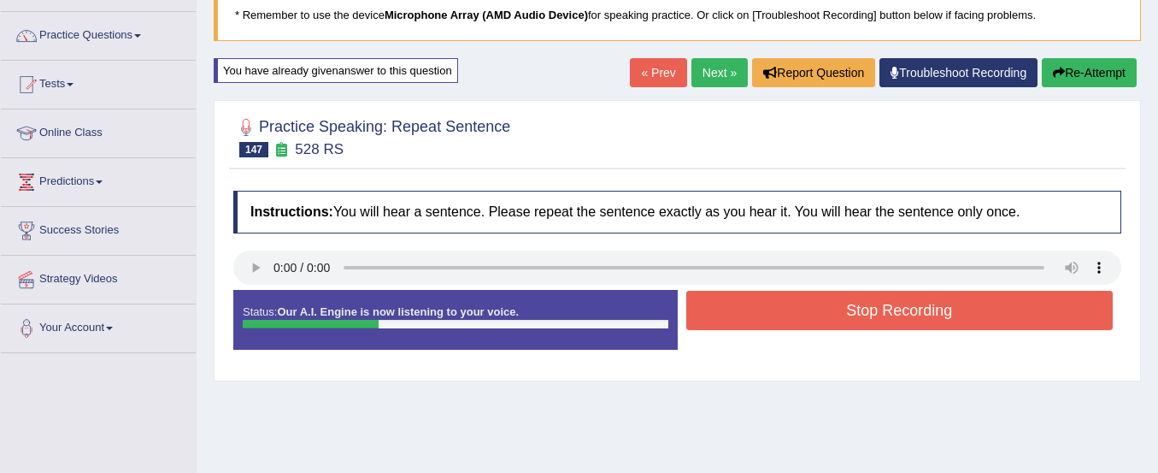
click at [781, 312] on button "Stop Recording" at bounding box center [899, 310] width 427 height 39
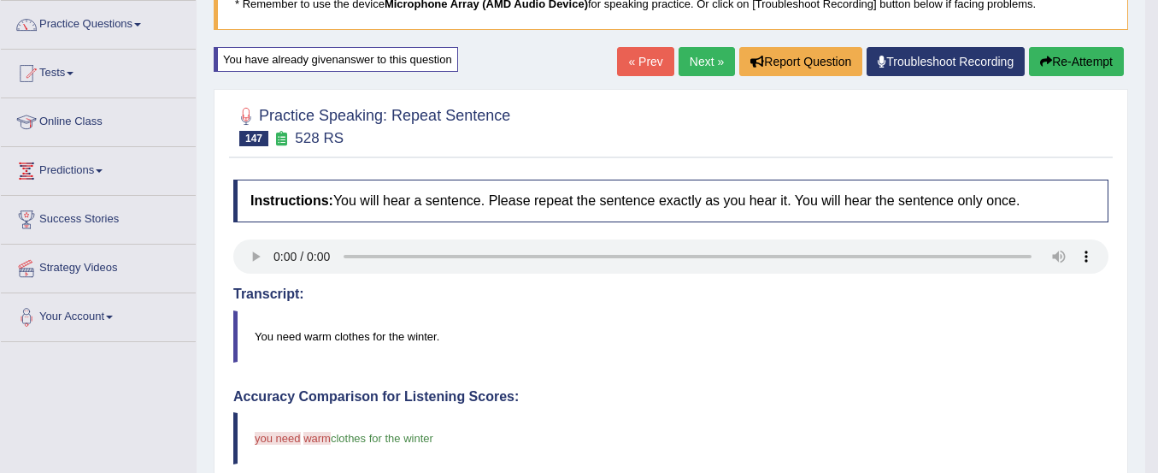
scroll to position [132, 0]
click at [1044, 66] on icon "button" at bounding box center [1046, 62] width 12 height 12
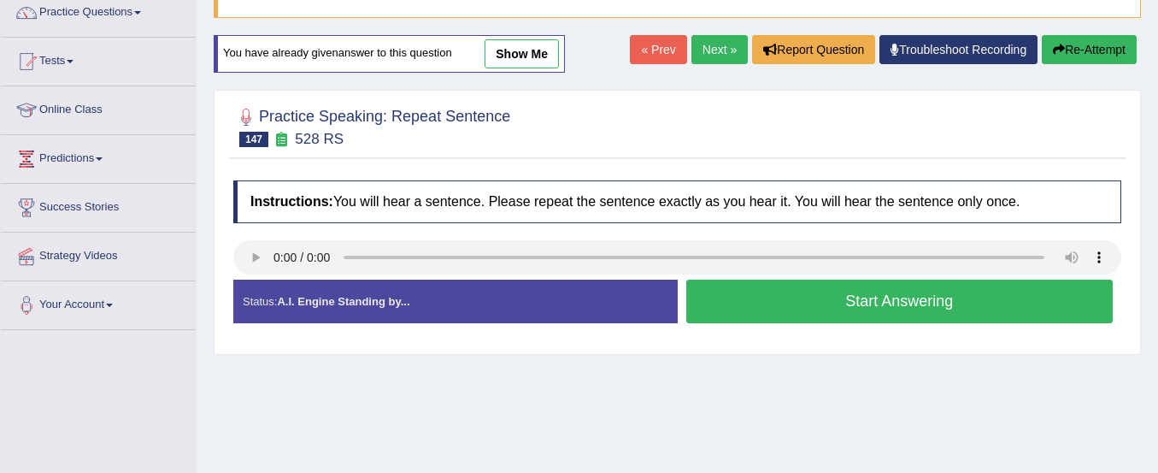
click at [706, 294] on button "Start Answering" at bounding box center [899, 302] width 427 height 44
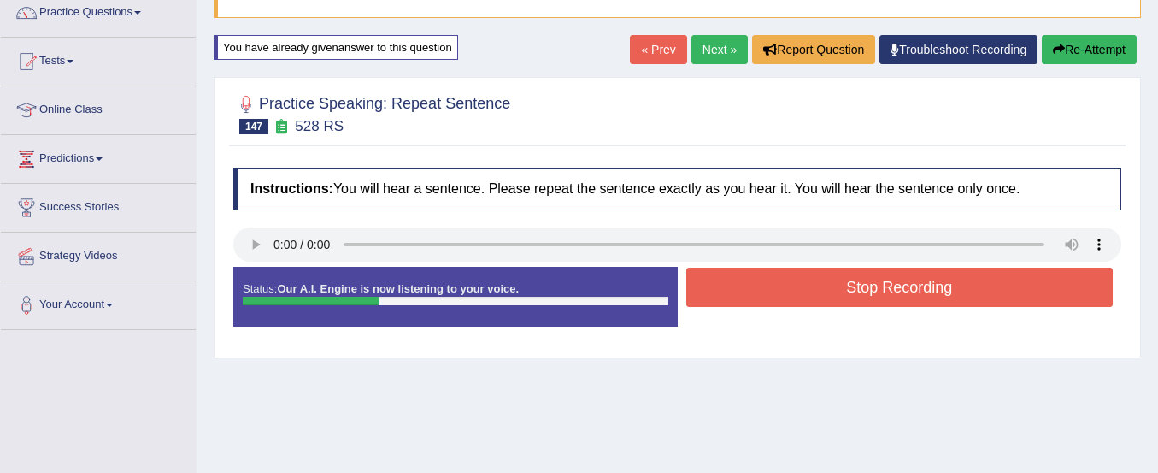
click at [706, 294] on button "Stop Recording" at bounding box center [899, 287] width 427 height 39
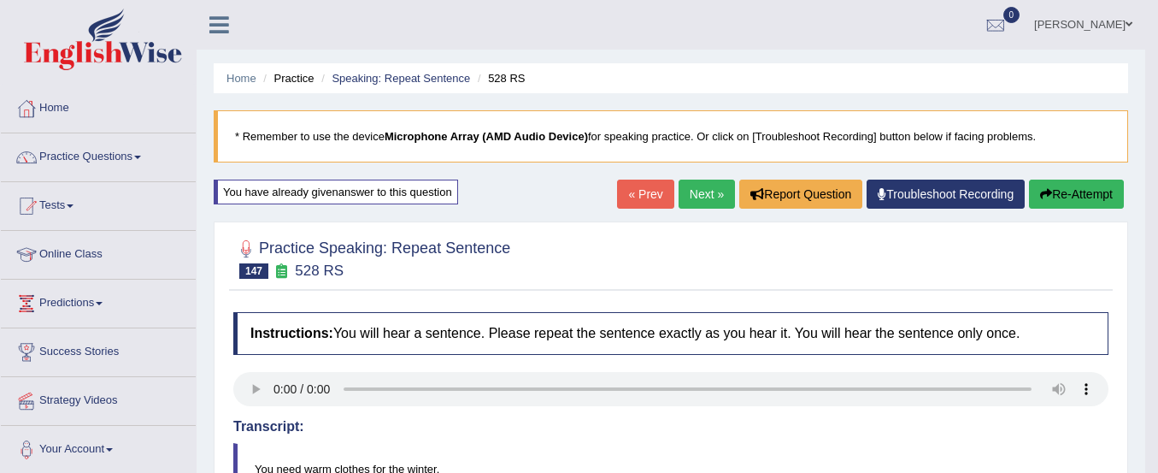
click at [1040, 200] on icon "button" at bounding box center [1046, 194] width 12 height 12
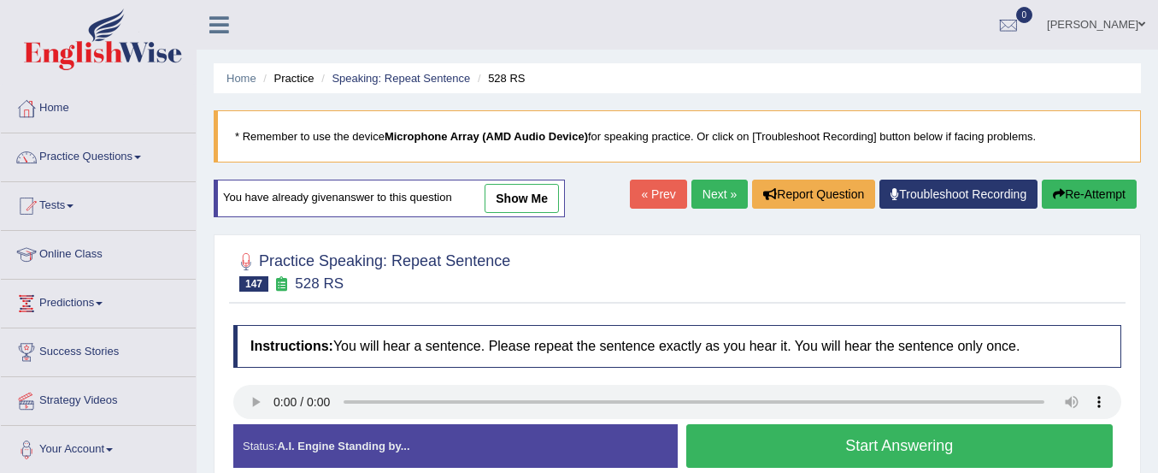
scroll to position [114, 0]
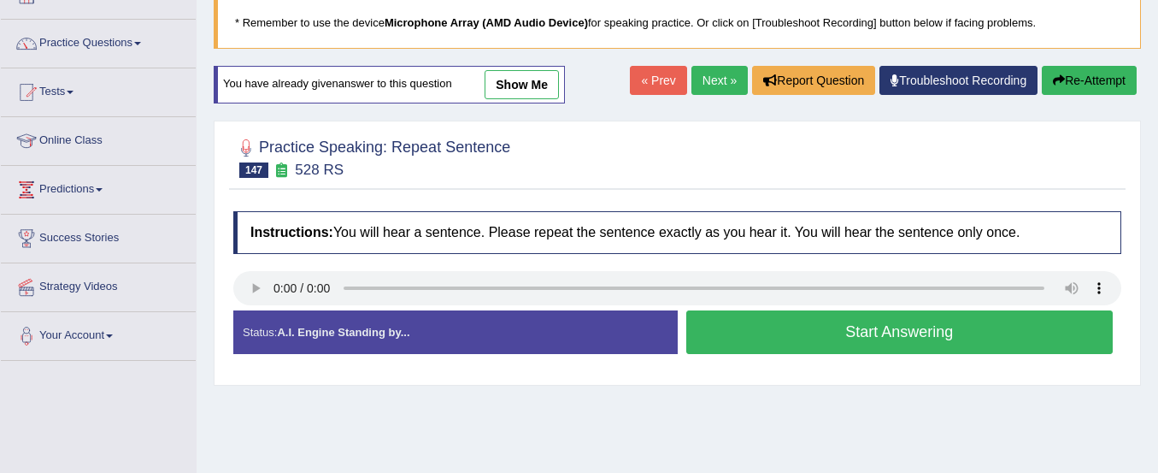
click at [1038, 323] on button "Start Answering" at bounding box center [899, 332] width 427 height 44
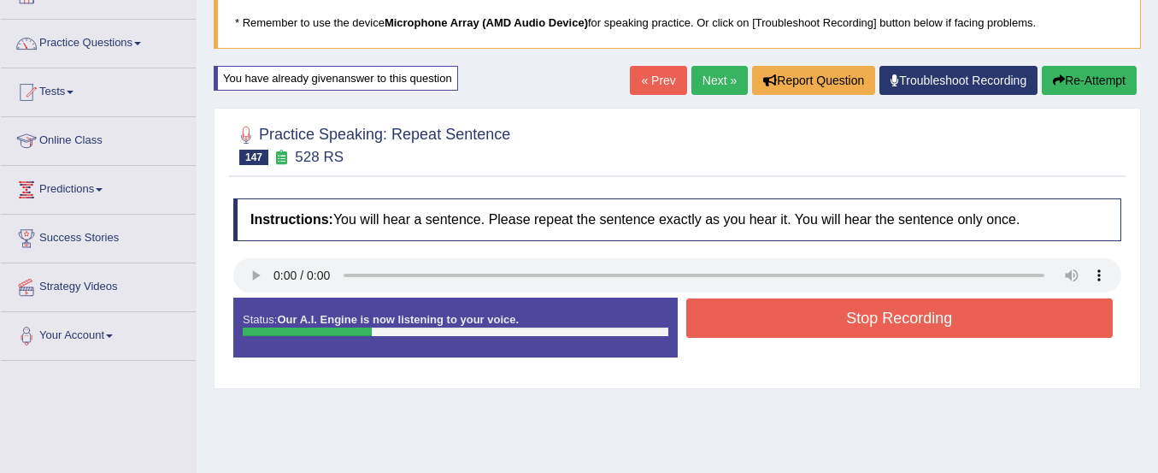
click at [1116, 64] on div "Home Practice Speaking: Repeat Sentence 528 RS * Remember to use the device Mic…" at bounding box center [678, 313] width 962 height 855
click at [1111, 74] on button "Re-Attempt" at bounding box center [1089, 80] width 95 height 29
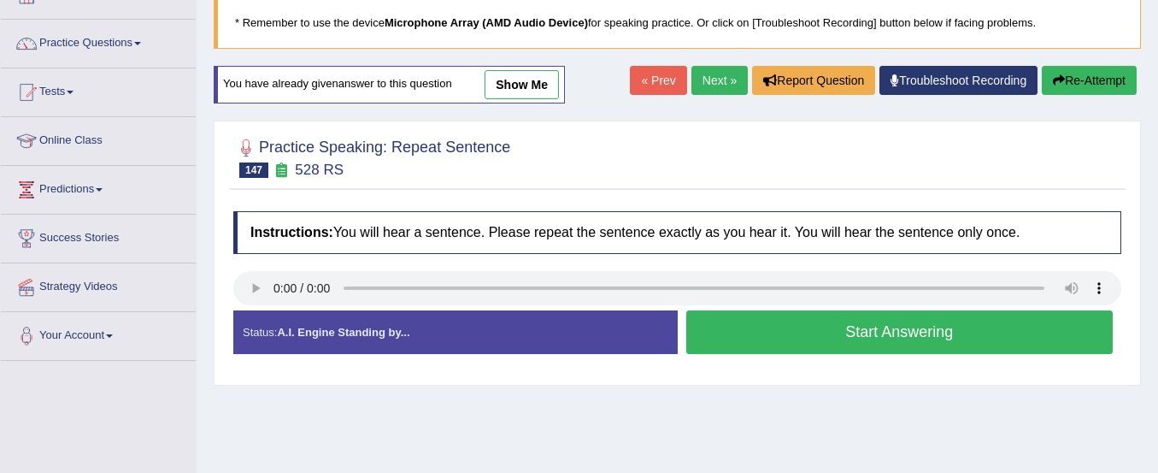
scroll to position [114, 0]
click at [997, 326] on button "Start Answering" at bounding box center [899, 332] width 427 height 44
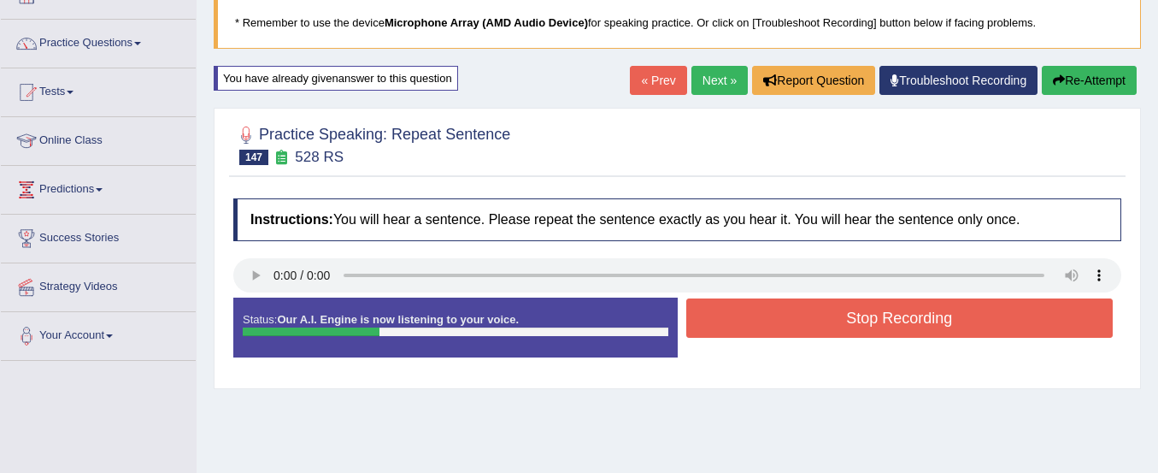
click at [997, 326] on button "Stop Recording" at bounding box center [899, 317] width 427 height 39
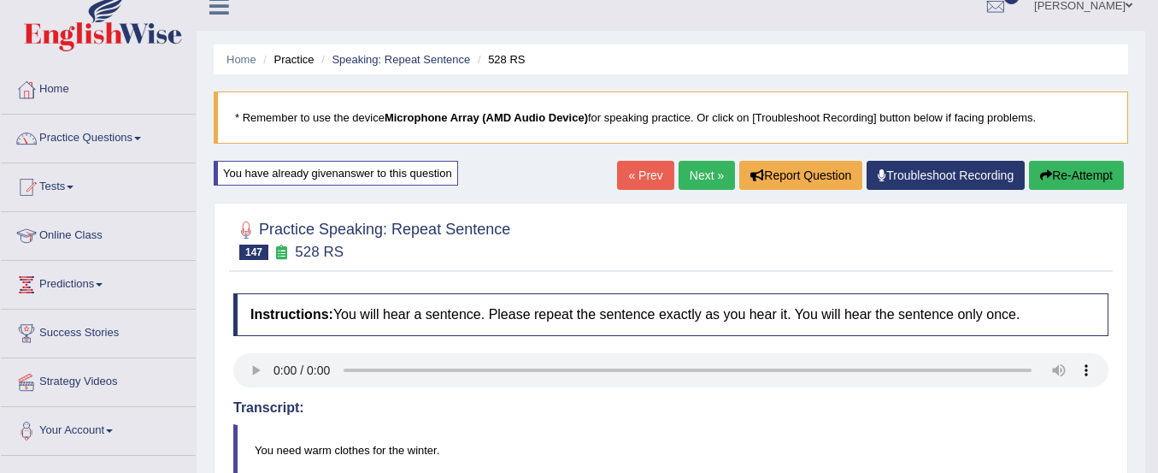
scroll to position [0, 0]
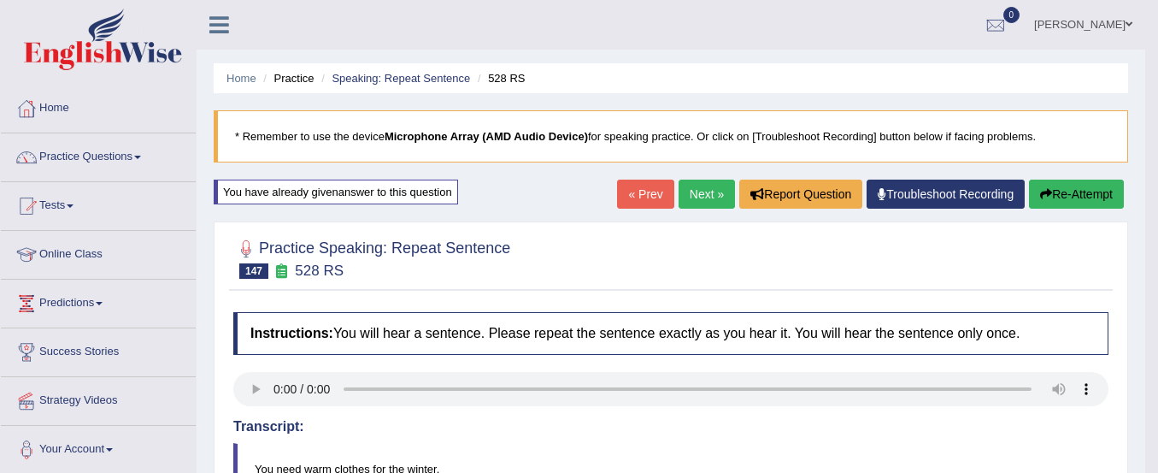
click at [1055, 196] on button "Re-Attempt" at bounding box center [1076, 194] width 95 height 29
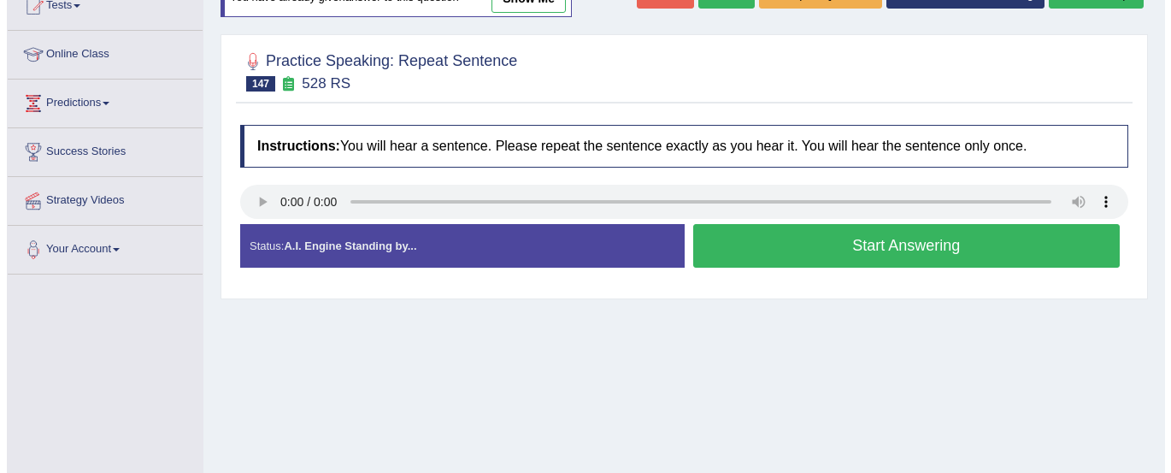
scroll to position [201, 0]
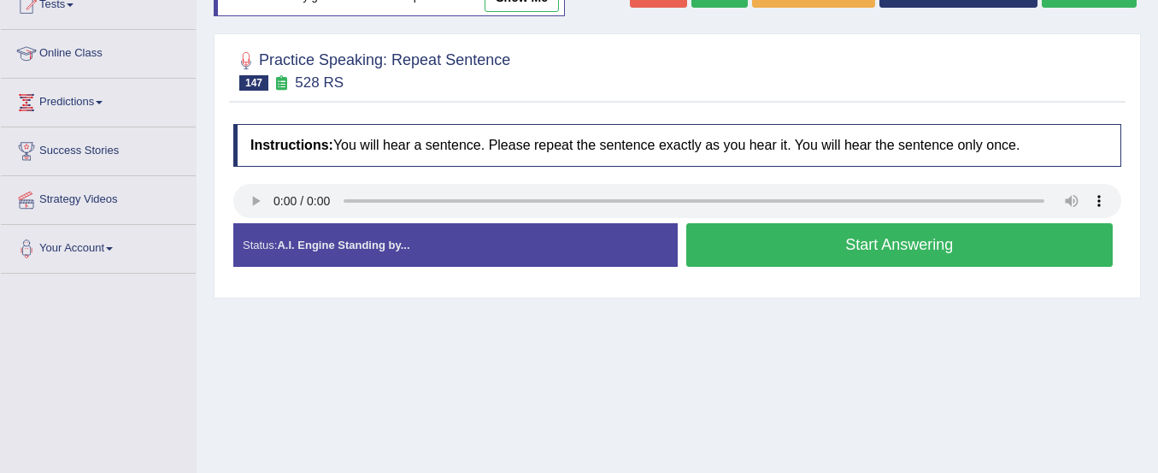
click at [741, 239] on button "Start Answering" at bounding box center [899, 245] width 427 height 44
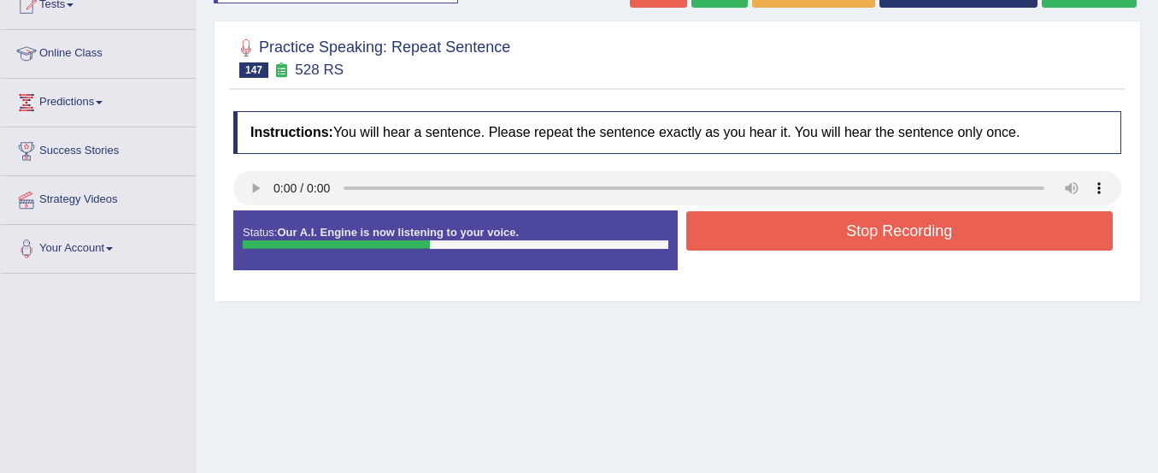
click at [741, 239] on button "Stop Recording" at bounding box center [899, 230] width 427 height 39
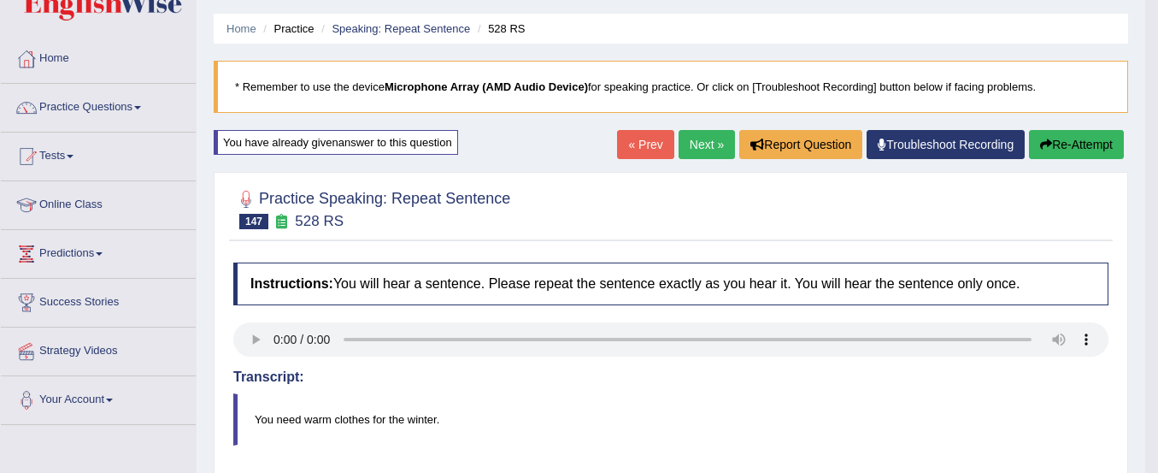
scroll to position [49, 0]
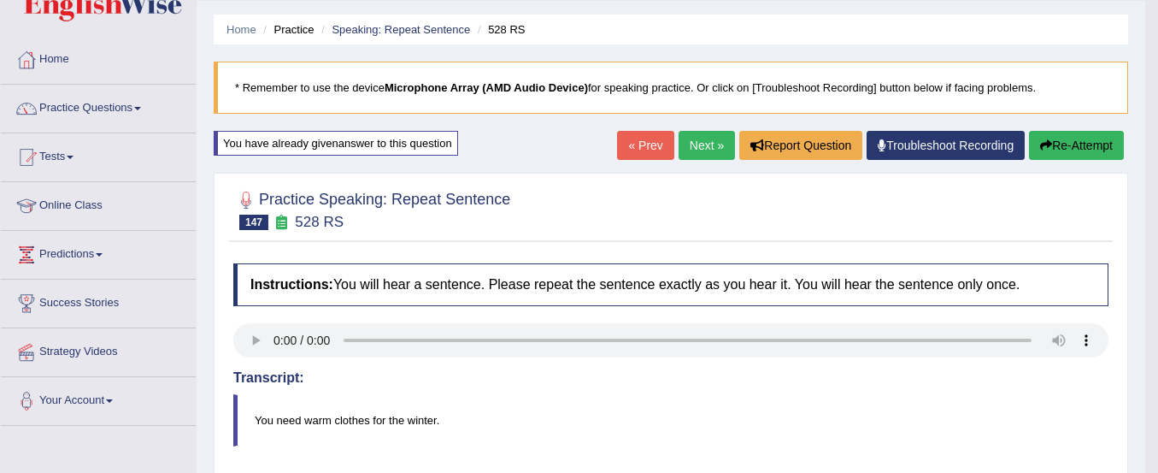
click at [692, 136] on link "Next »" at bounding box center [707, 145] width 56 height 29
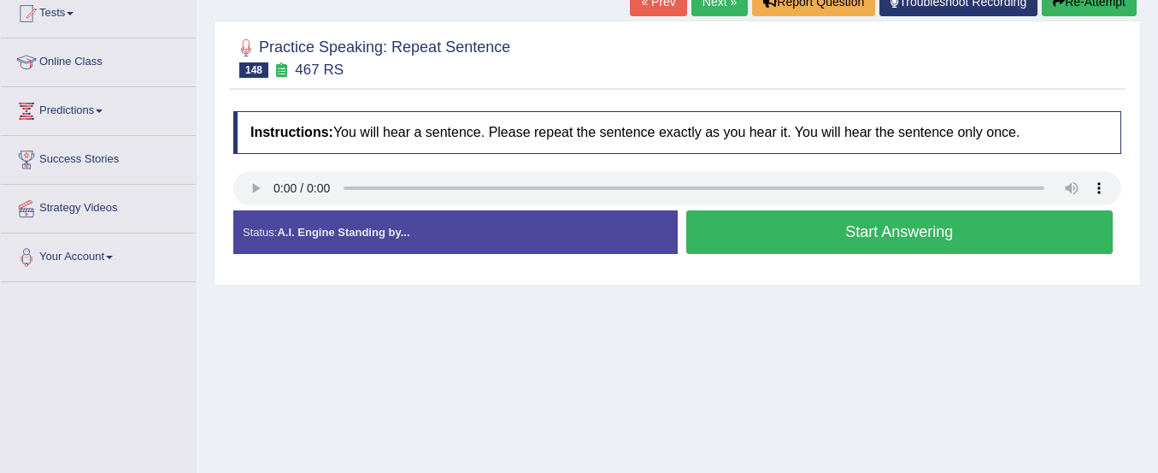
click at [759, 227] on button "Start Answering" at bounding box center [899, 232] width 427 height 44
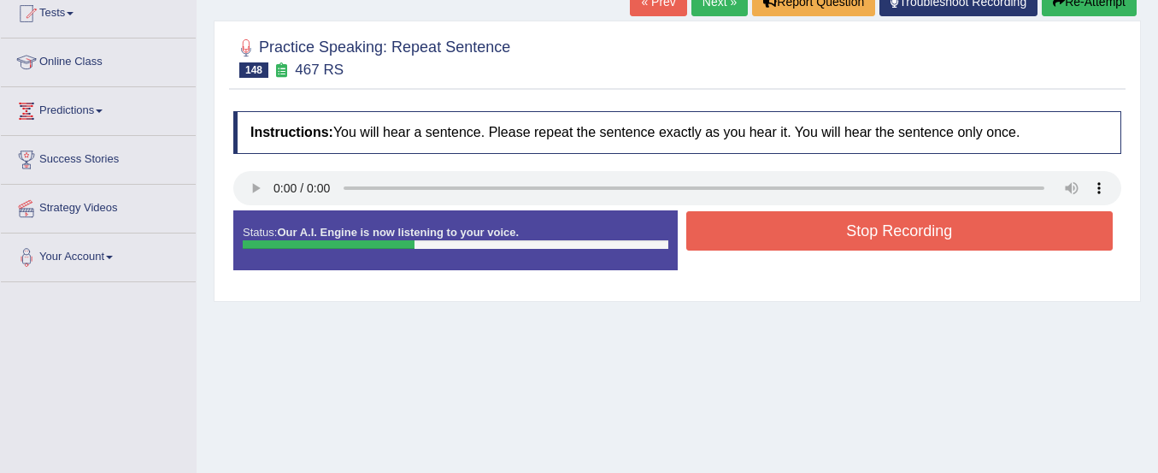
click at [759, 227] on button "Stop Recording" at bounding box center [899, 230] width 427 height 39
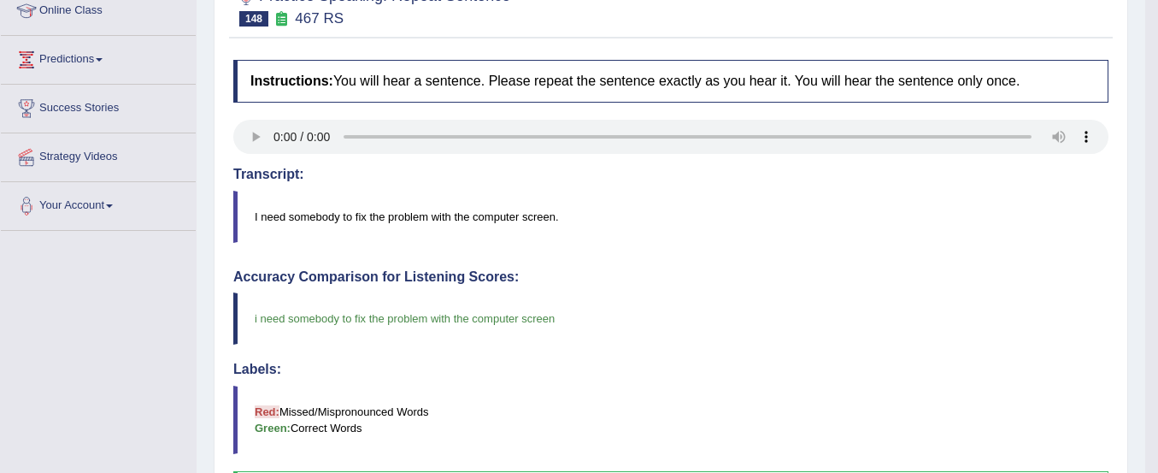
scroll to position [175, 0]
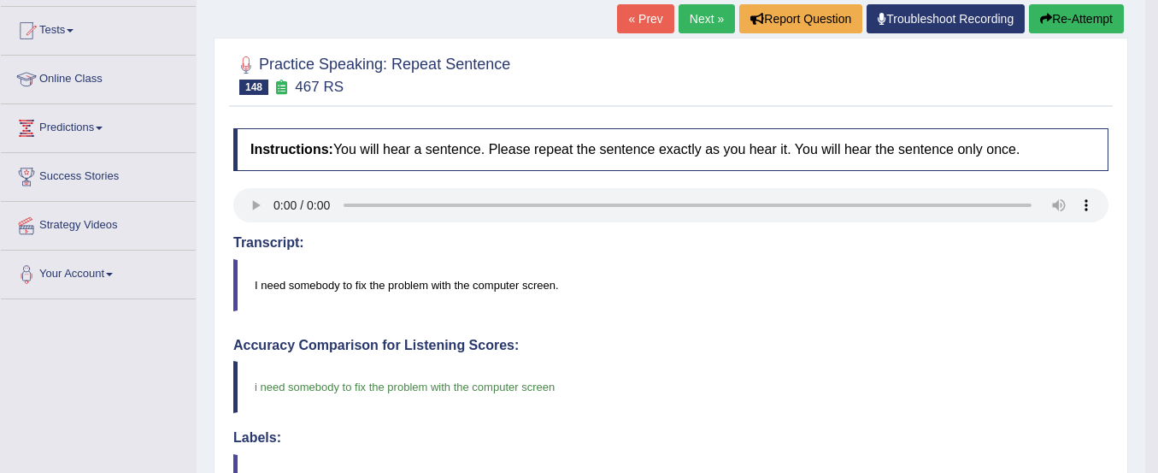
click at [1056, 18] on button "Re-Attempt" at bounding box center [1076, 18] width 95 height 29
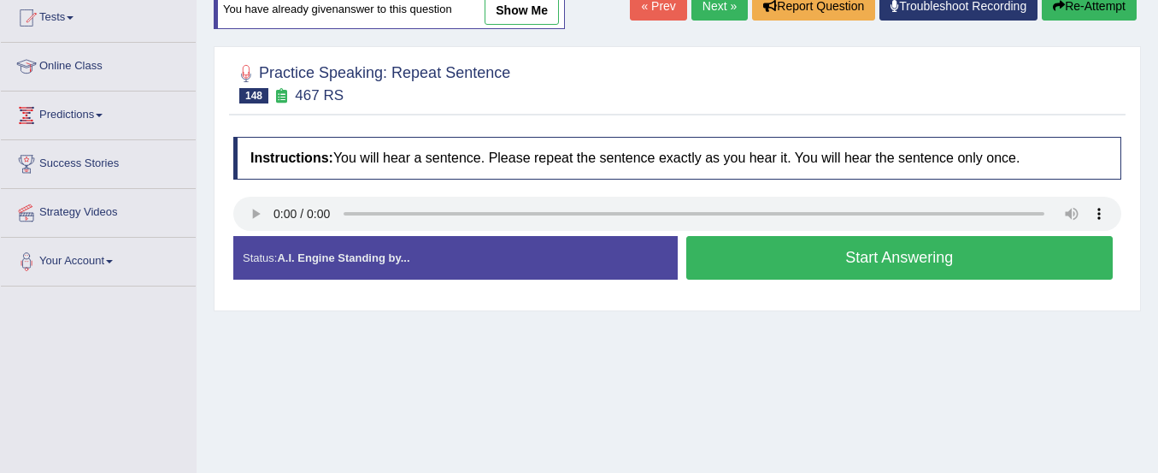
scroll to position [188, 0]
click at [936, 268] on button "Start Answering" at bounding box center [899, 258] width 427 height 44
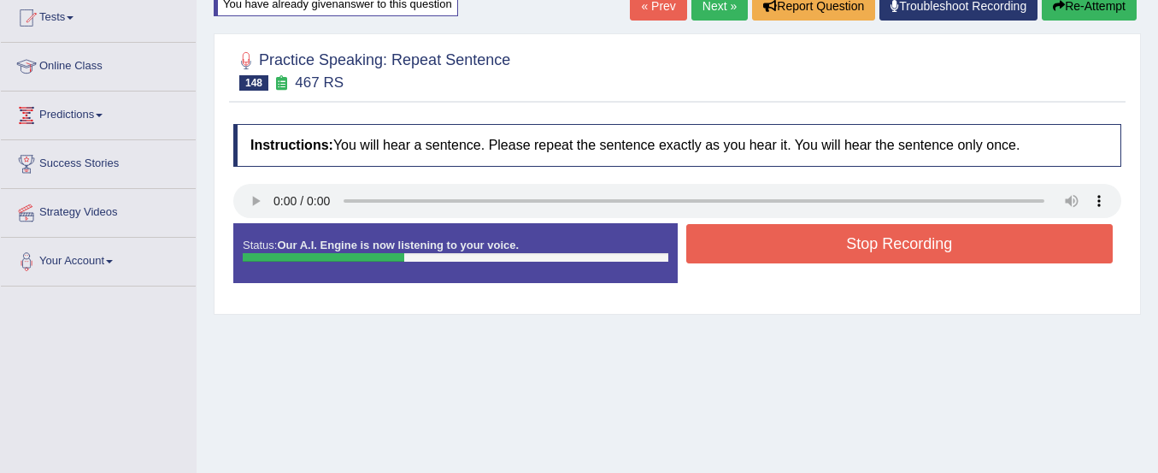
click at [926, 231] on button "Stop Recording" at bounding box center [899, 243] width 427 height 39
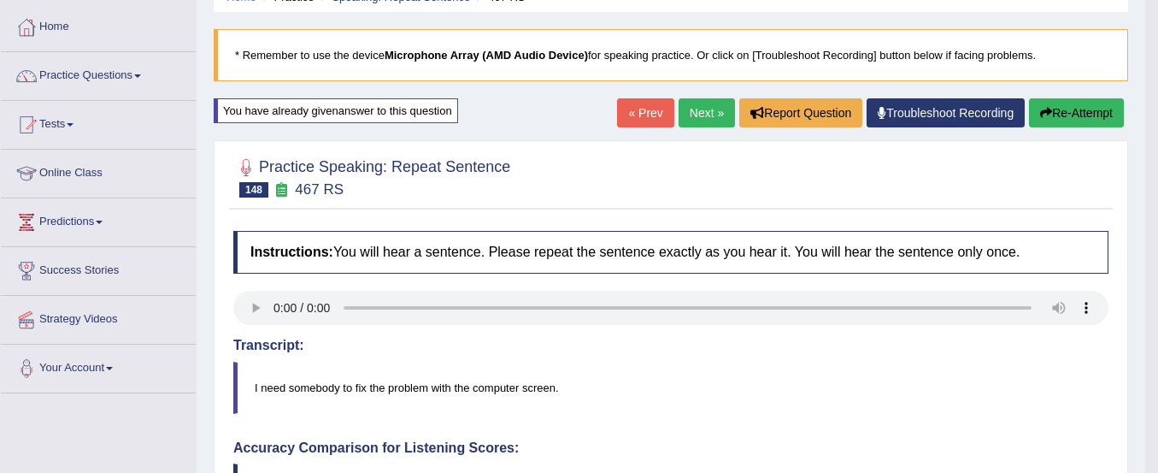
scroll to position [0, 0]
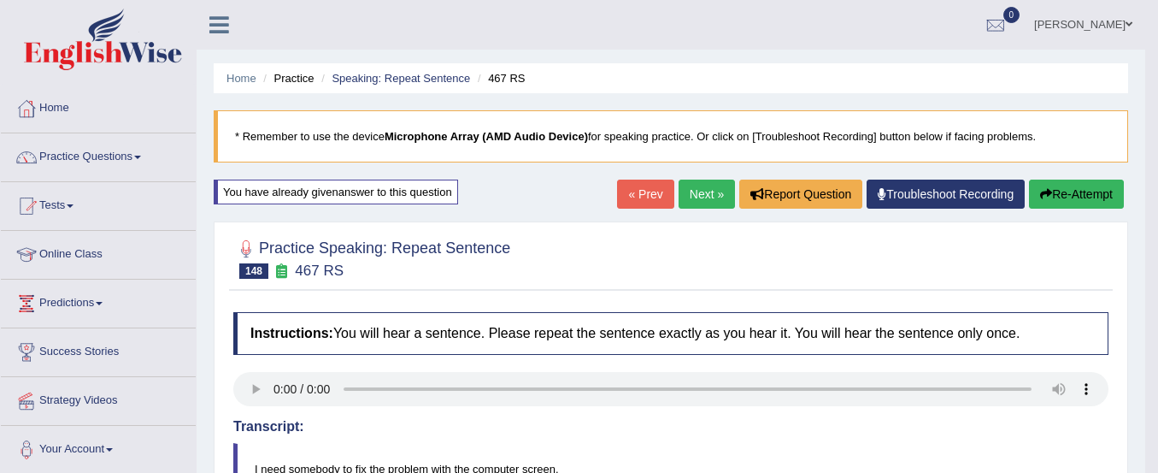
click at [698, 188] on link "Next »" at bounding box center [707, 194] width 56 height 29
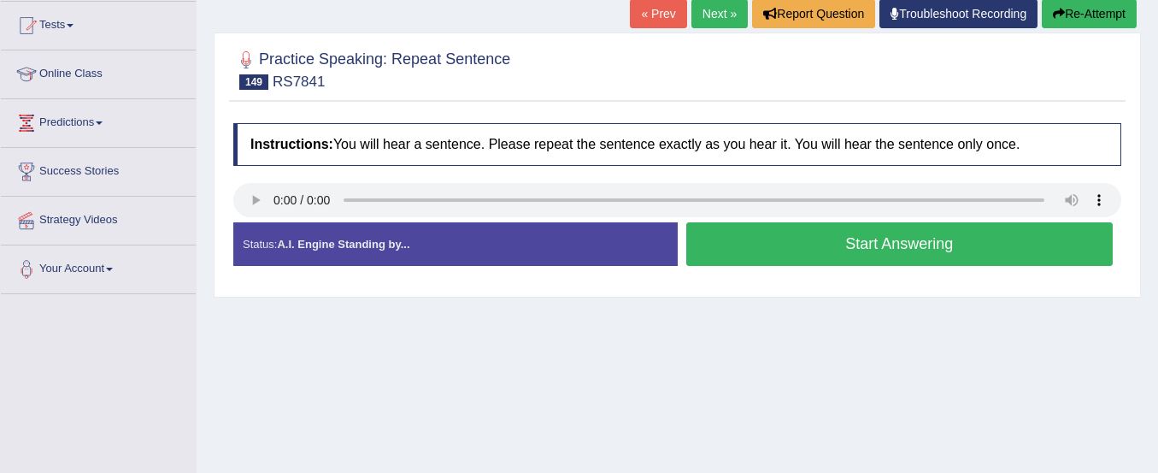
click at [748, 246] on button "Start Answering" at bounding box center [899, 244] width 427 height 44
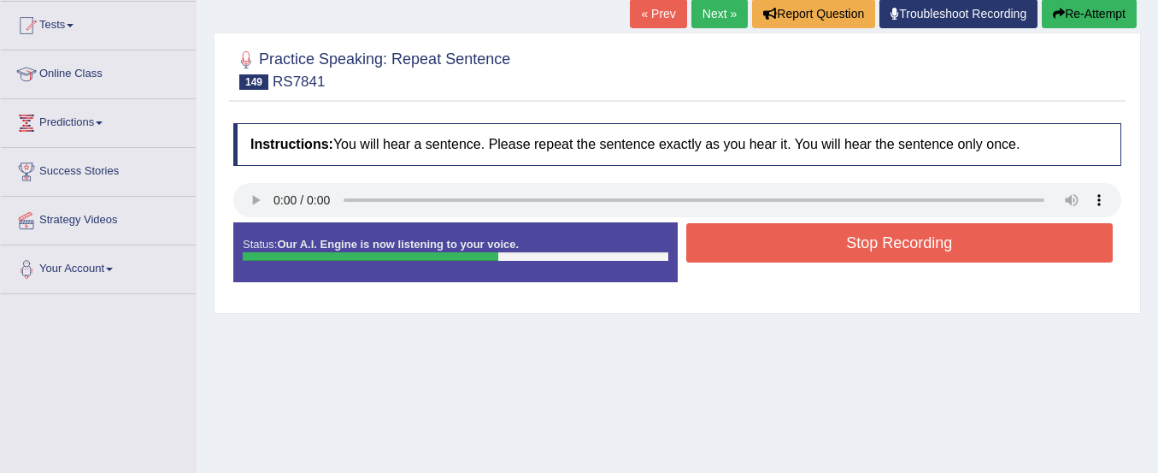
click at [1092, 15] on button "Re-Attempt" at bounding box center [1089, 13] width 95 height 29
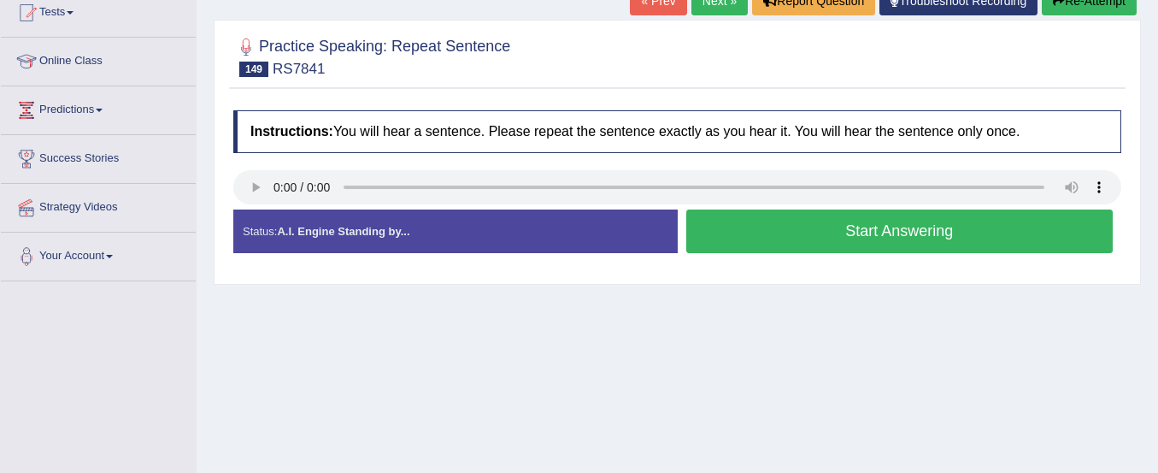
click at [748, 231] on button "Start Answering" at bounding box center [899, 231] width 427 height 44
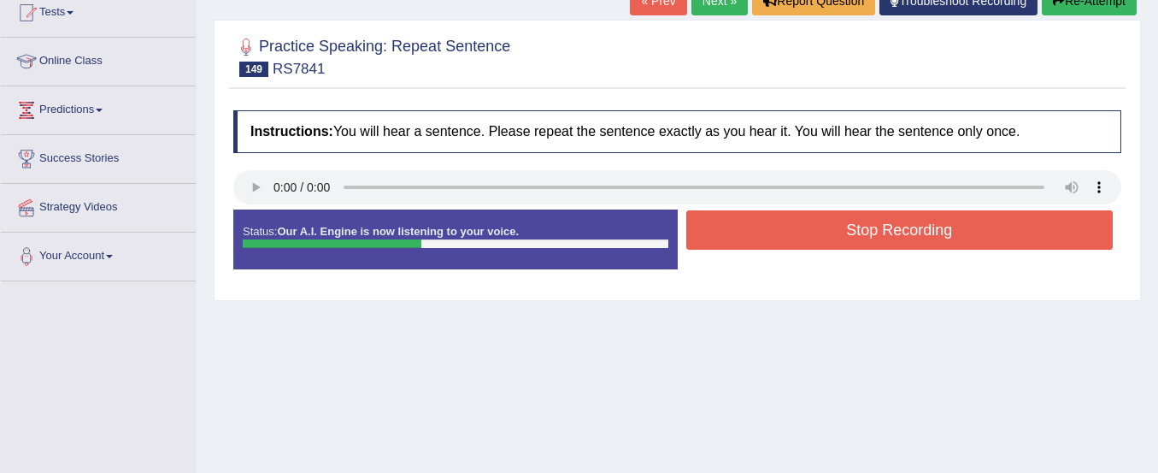
click at [748, 231] on button "Stop Recording" at bounding box center [899, 229] width 427 height 39
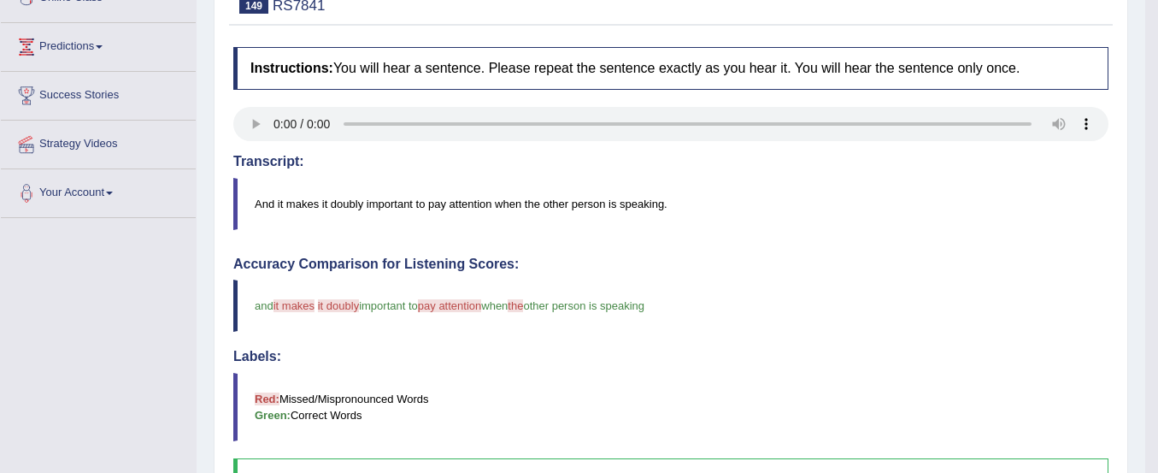
scroll to position [175, 0]
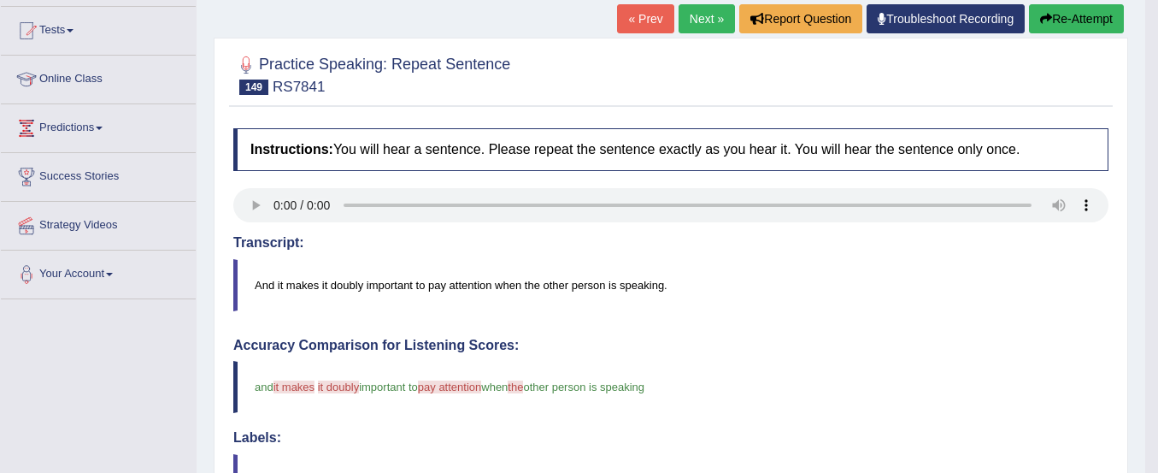
click at [1040, 17] on icon "button" at bounding box center [1046, 19] width 12 height 12
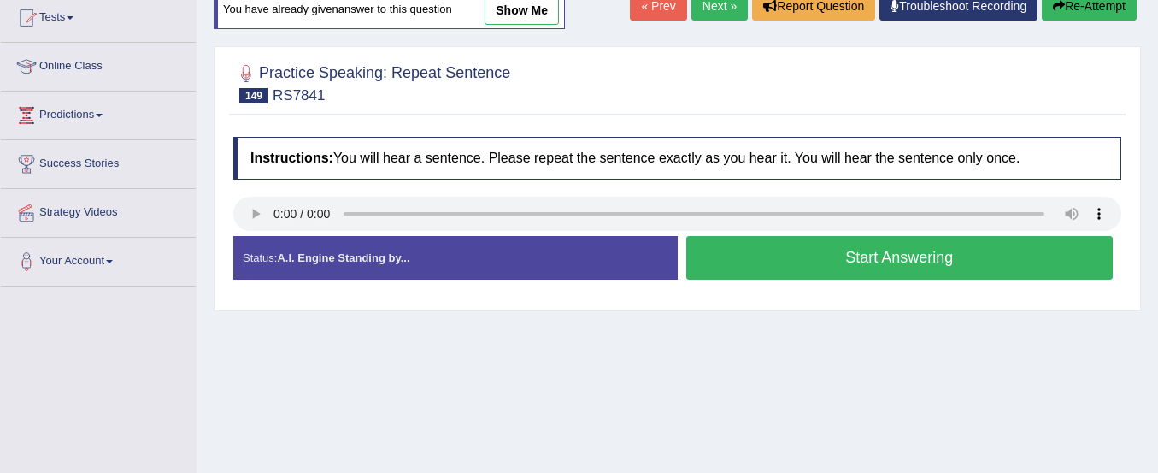
click at [714, 246] on button "Start Answering" at bounding box center [899, 258] width 427 height 44
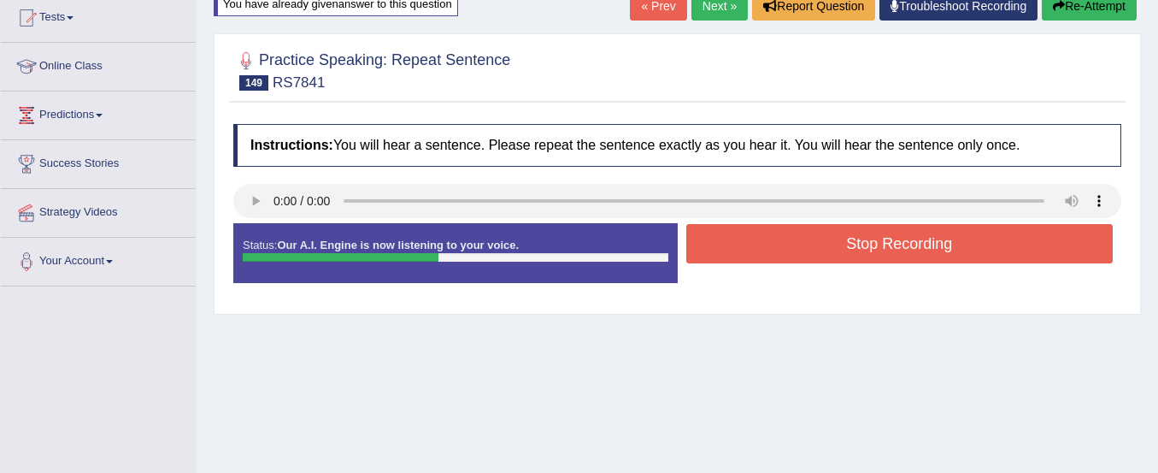
click at [714, 246] on button "Stop Recording" at bounding box center [899, 243] width 427 height 39
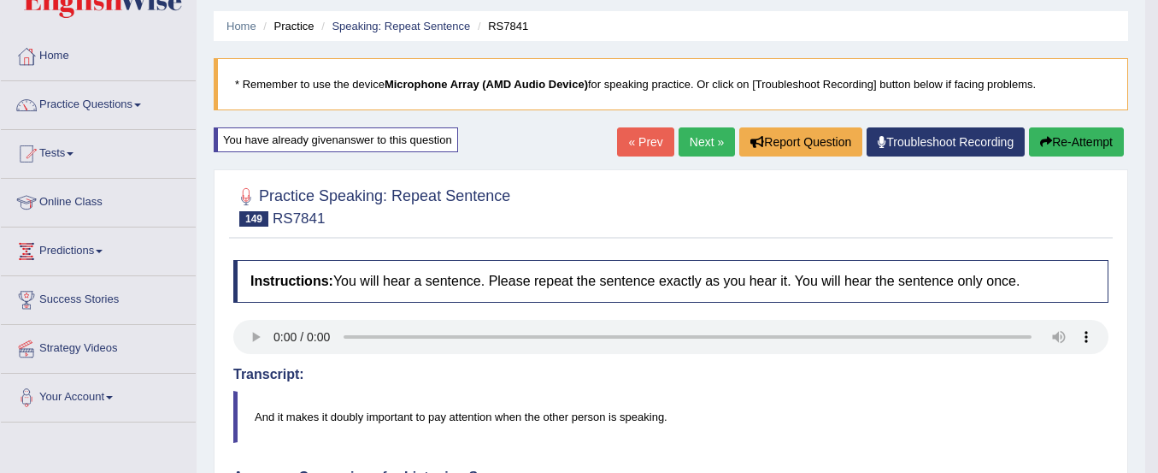
scroll to position [51, 0]
click at [686, 139] on link "Next »" at bounding box center [707, 142] width 56 height 29
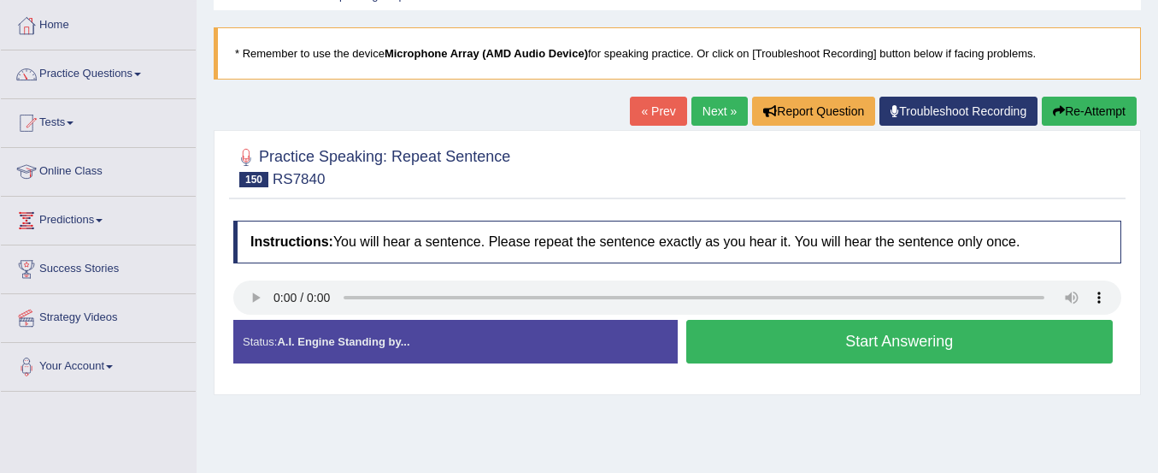
click at [747, 331] on button "Start Answering" at bounding box center [899, 342] width 427 height 44
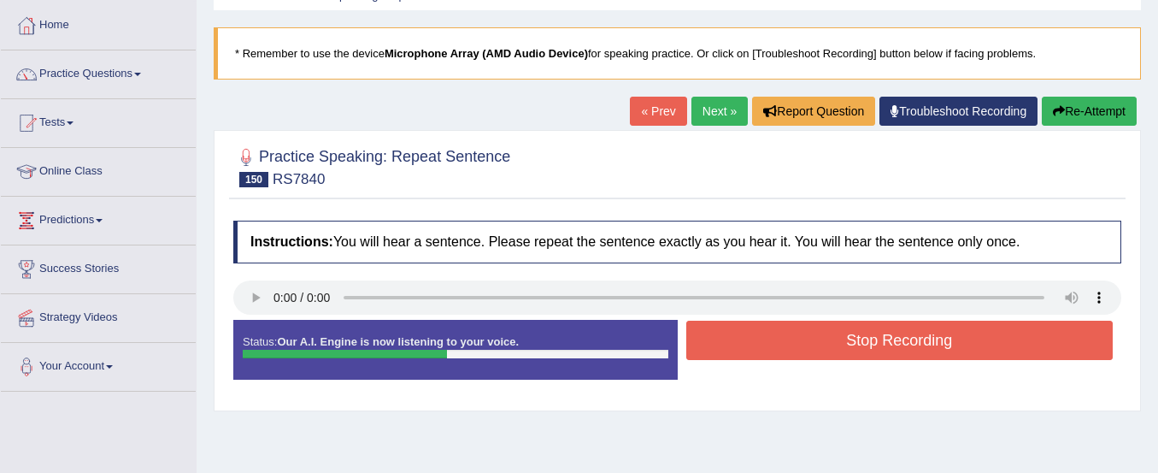
click at [747, 331] on button "Stop Recording" at bounding box center [899, 340] width 427 height 39
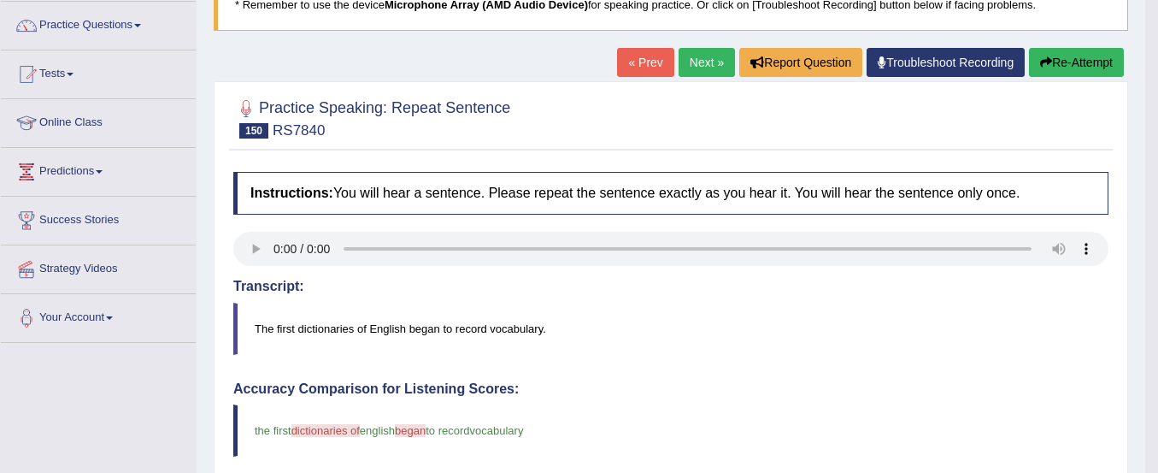
scroll to position [131, 0]
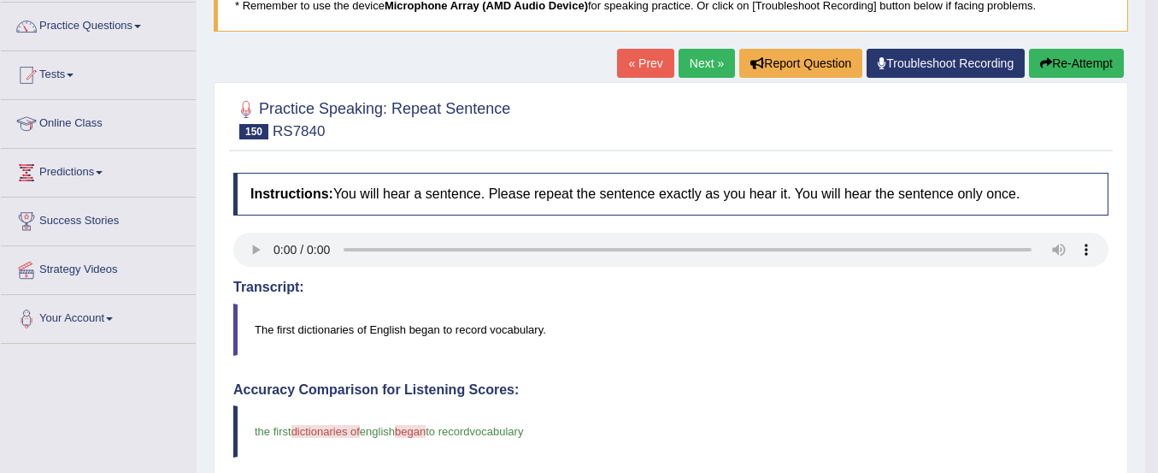
click at [1057, 55] on button "Re-Attempt" at bounding box center [1076, 63] width 95 height 29
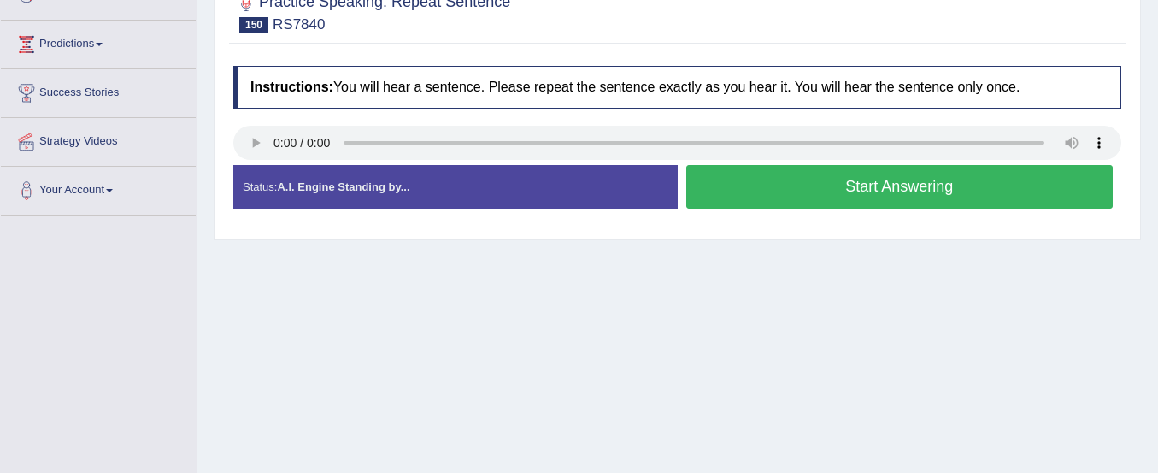
click at [971, 174] on button "Start Answering" at bounding box center [899, 187] width 427 height 44
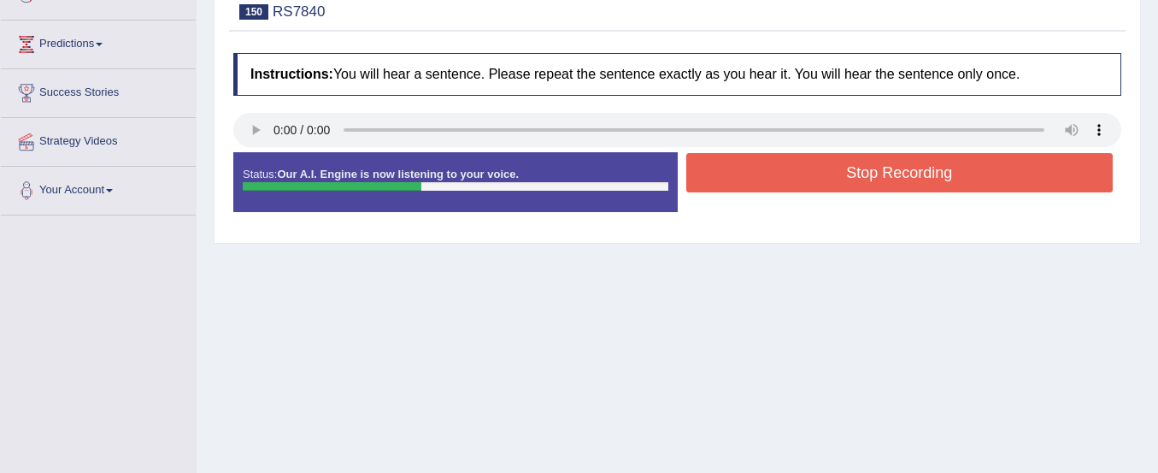
click at [971, 174] on button "Stop Recording" at bounding box center [899, 172] width 427 height 39
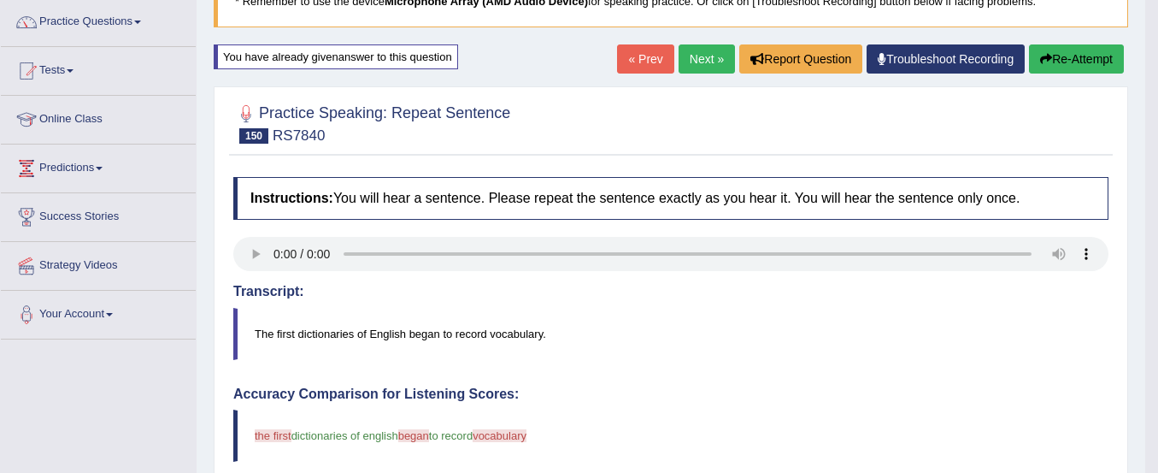
scroll to position [116, 0]
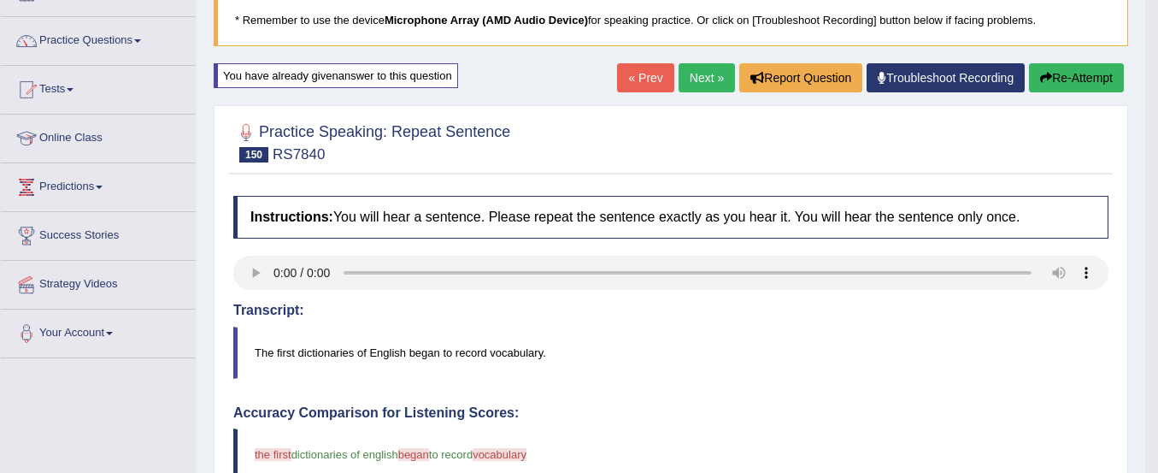
click at [1033, 70] on button "Re-Attempt" at bounding box center [1076, 77] width 95 height 29
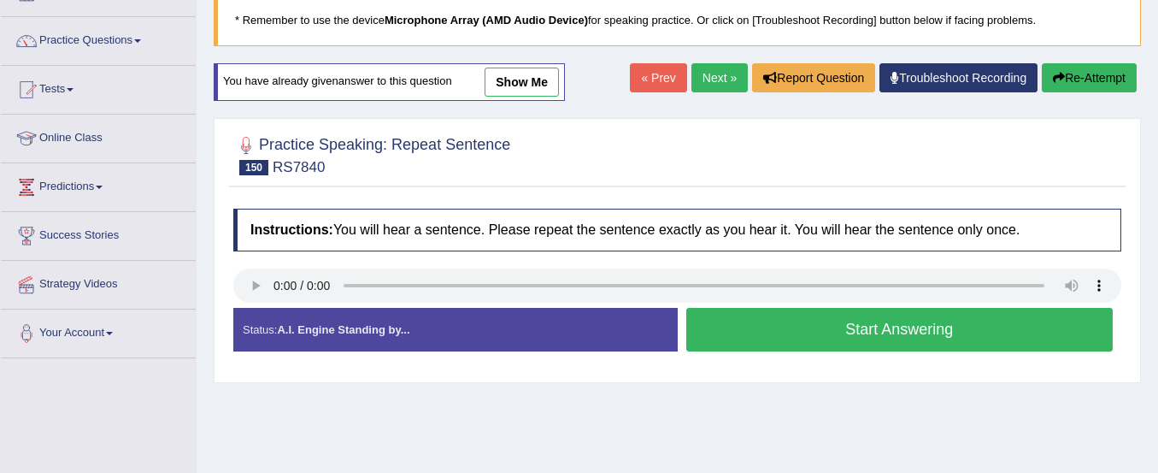
click at [951, 327] on button "Start Answering" at bounding box center [899, 330] width 427 height 44
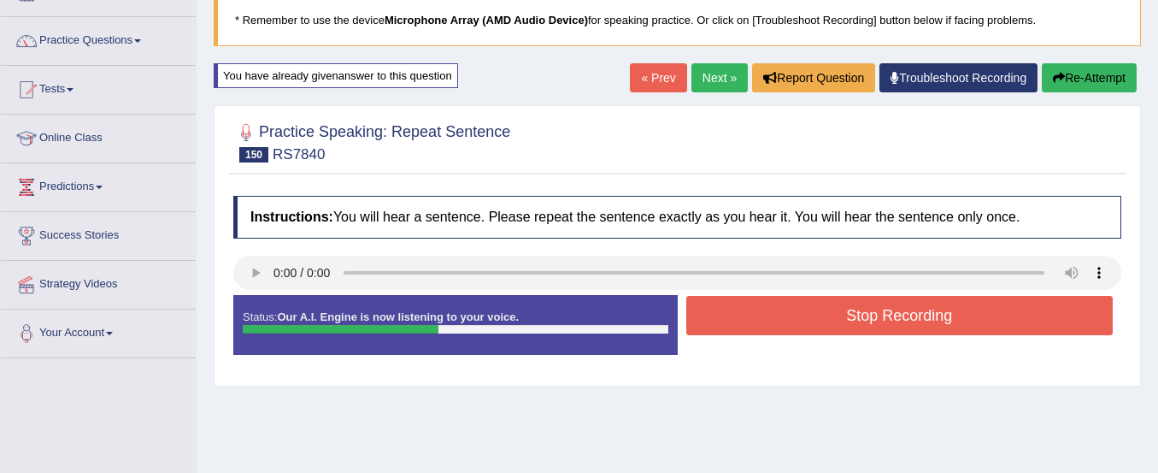
click at [951, 327] on button "Stop Recording" at bounding box center [899, 315] width 427 height 39
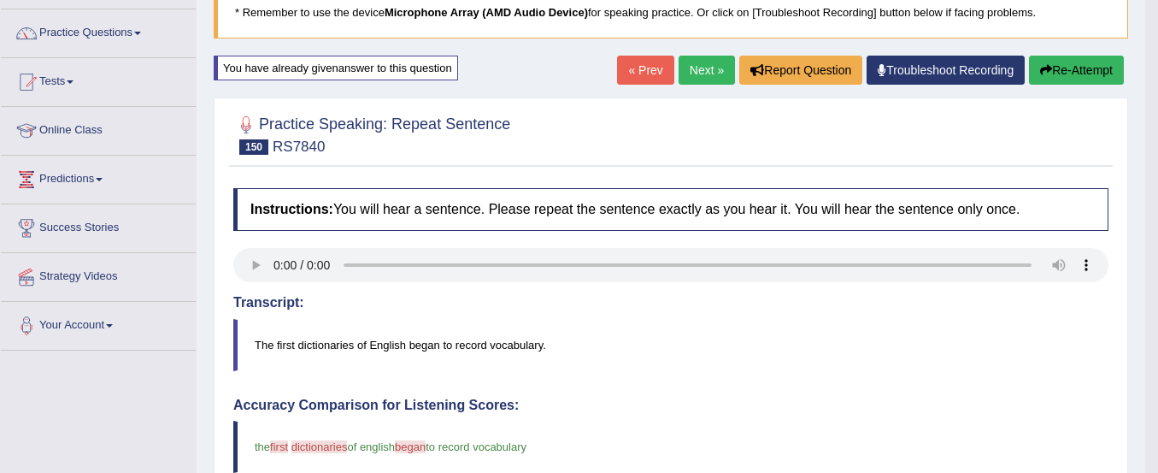
scroll to position [118, 0]
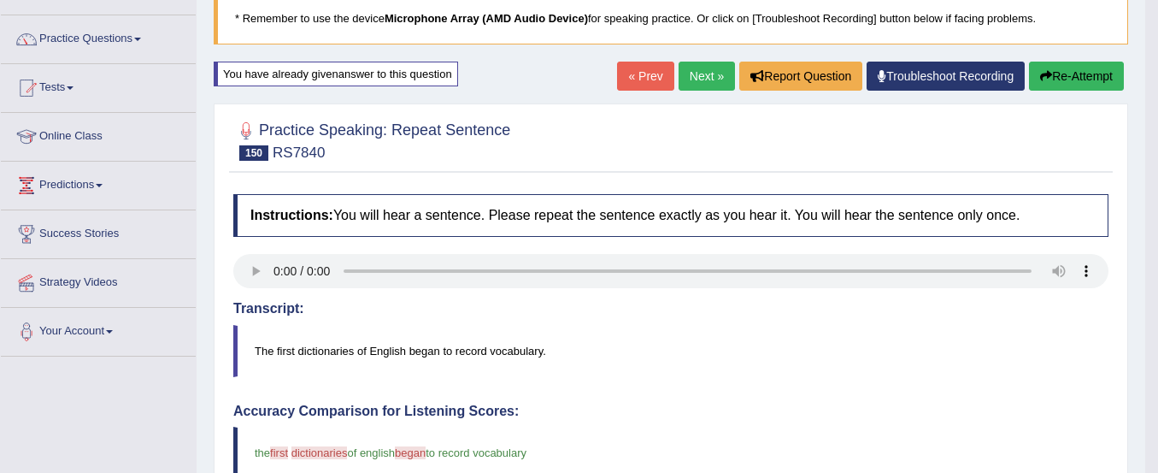
click at [701, 74] on link "Next »" at bounding box center [707, 76] width 56 height 29
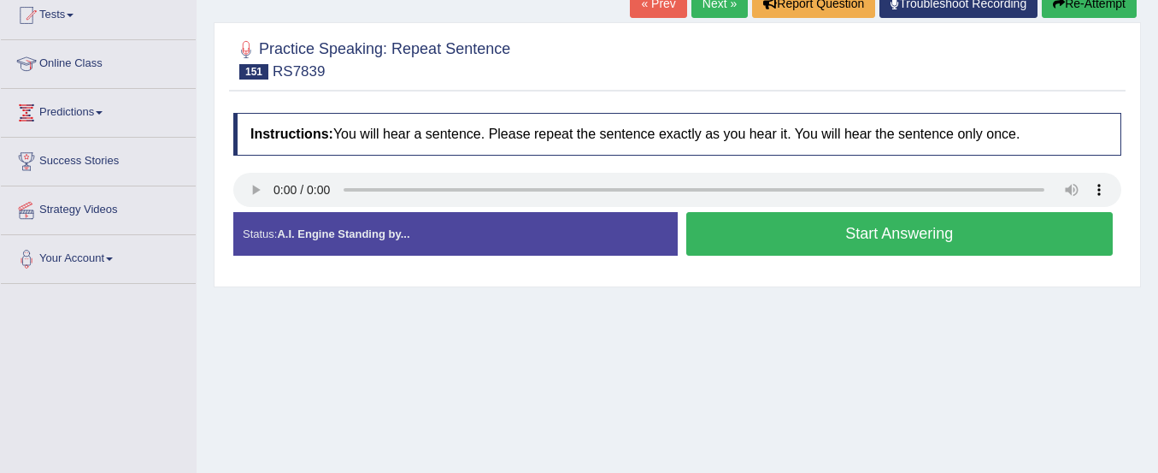
click at [717, 239] on button "Start Answering" at bounding box center [899, 234] width 427 height 44
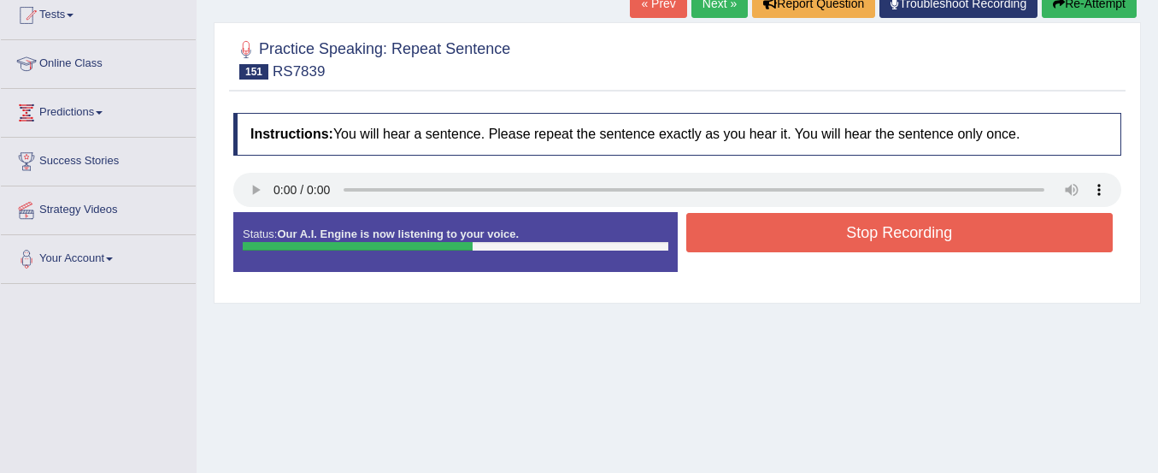
click at [717, 239] on button "Stop Recording" at bounding box center [899, 232] width 427 height 39
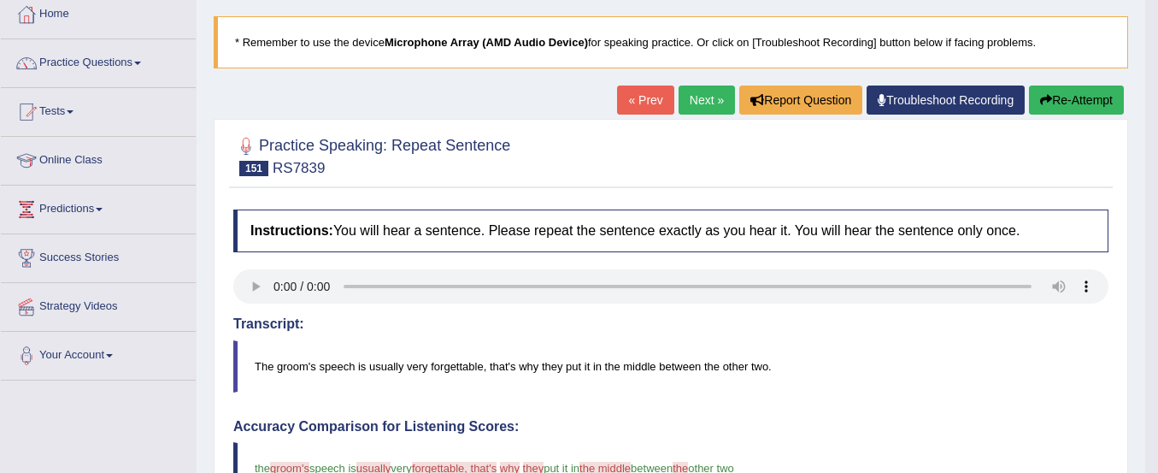
scroll to position [191, 0]
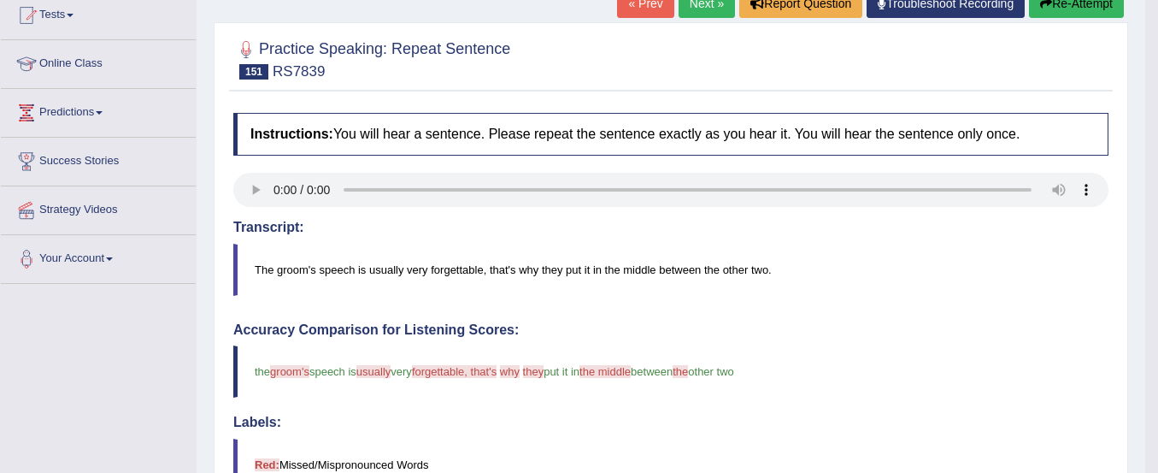
click at [1029, 3] on button "Re-Attempt" at bounding box center [1076, 3] width 95 height 29
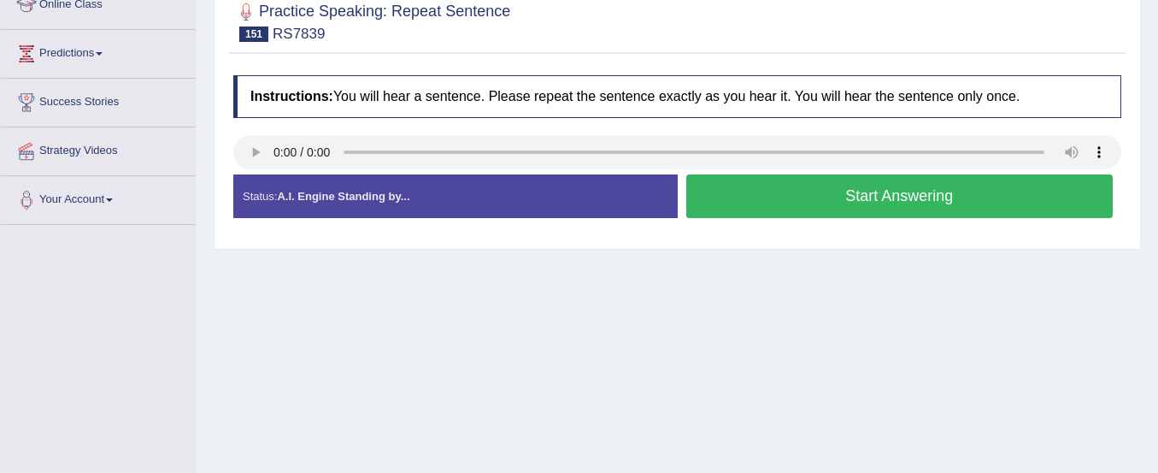
scroll to position [297, 0]
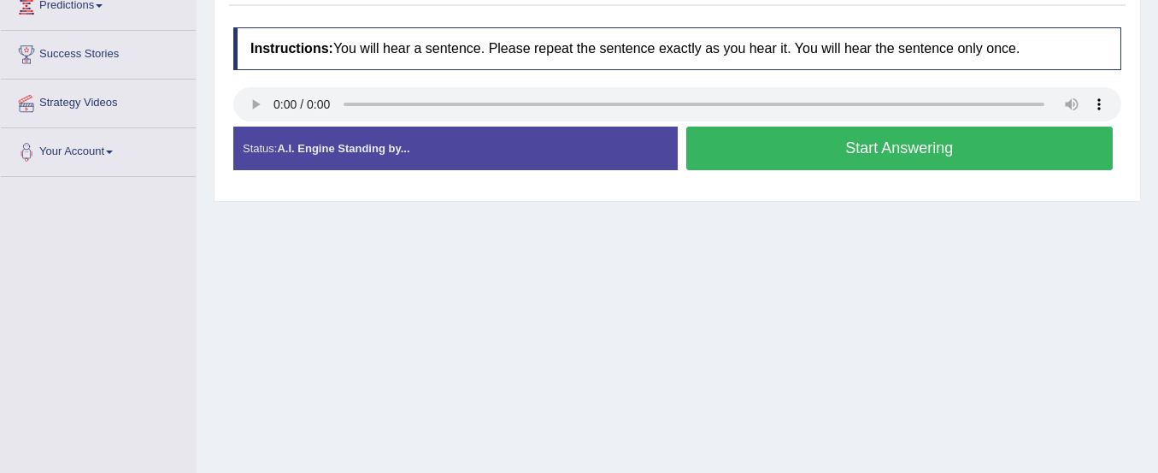
click at [983, 144] on button "Start Answering" at bounding box center [899, 149] width 427 height 44
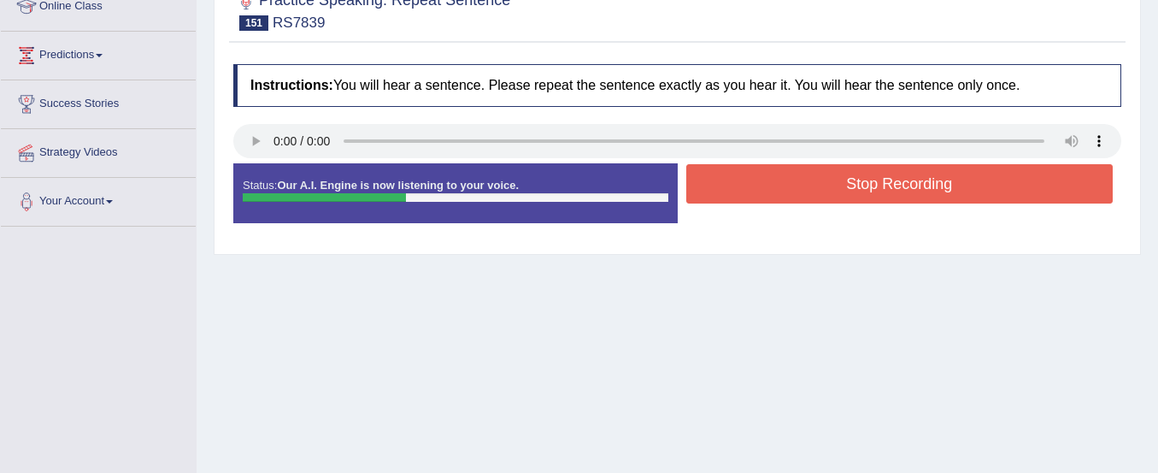
scroll to position [158, 0]
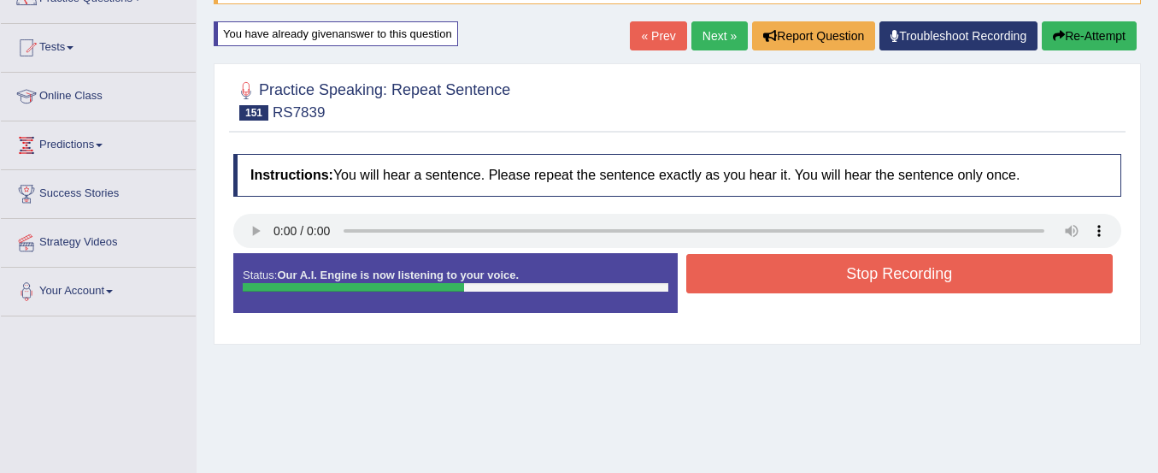
click at [1061, 20] on div "Home Practice Speaking: Repeat Sentence RS7839 * Remember to use the device Mic…" at bounding box center [678, 269] width 962 height 855
click at [1058, 32] on icon "button" at bounding box center [1059, 36] width 12 height 12
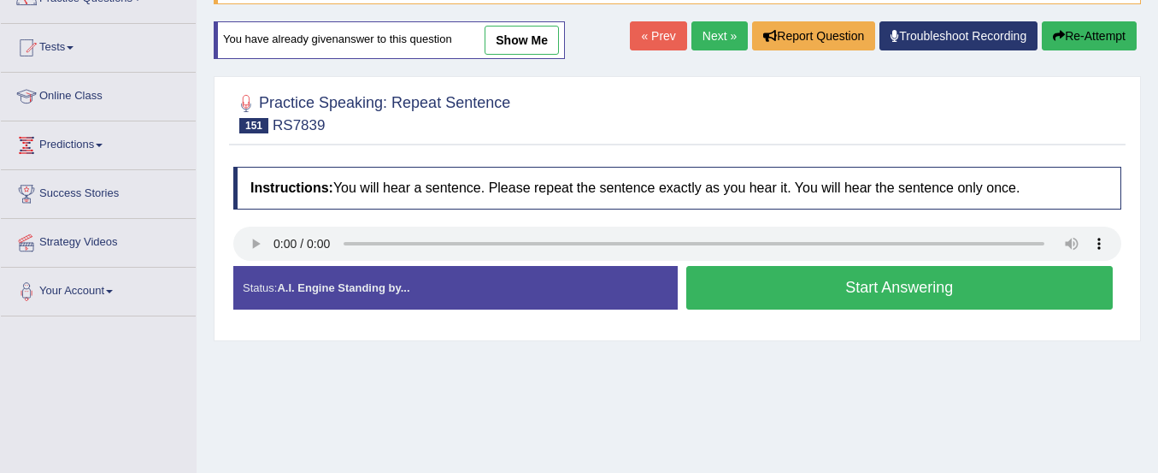
click at [969, 298] on button "Start Answering" at bounding box center [899, 288] width 427 height 44
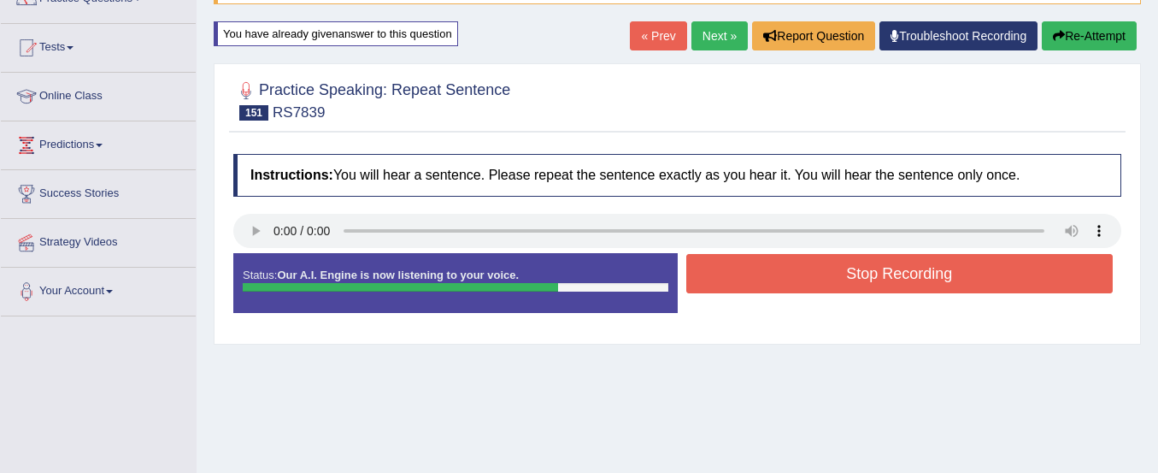
click at [966, 276] on button "Stop Recording" at bounding box center [899, 273] width 427 height 39
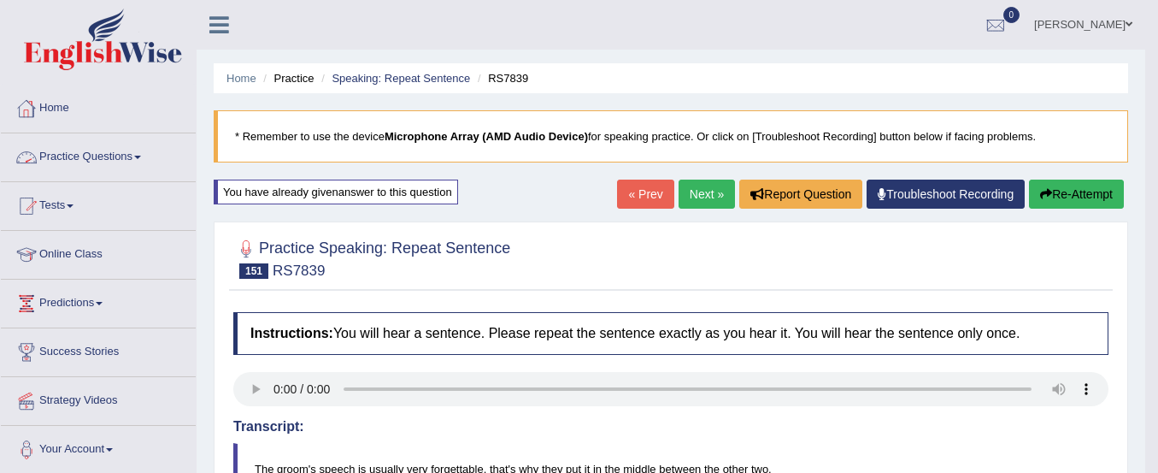
click at [117, 153] on link "Practice Questions" at bounding box center [98, 154] width 195 height 43
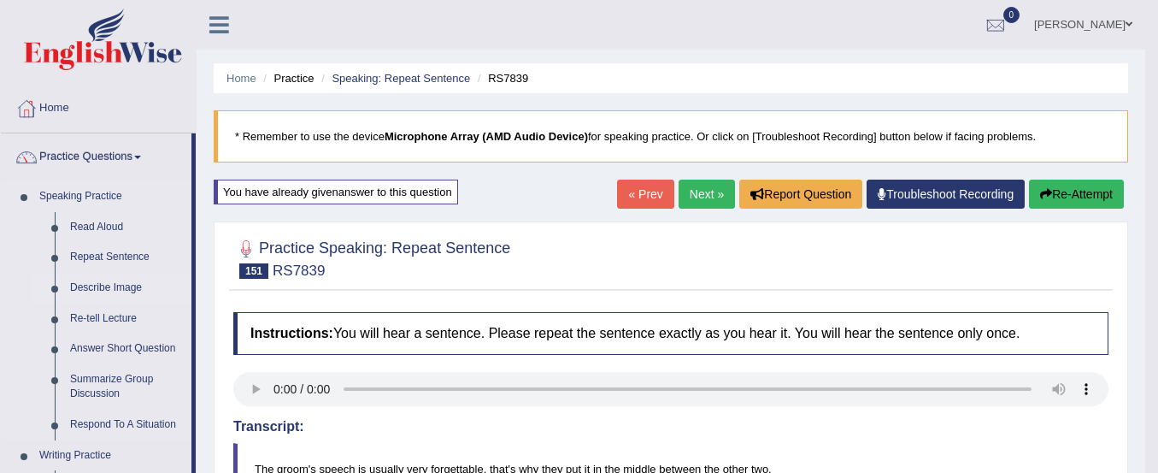
click at [123, 284] on link "Describe Image" at bounding box center [126, 288] width 129 height 31
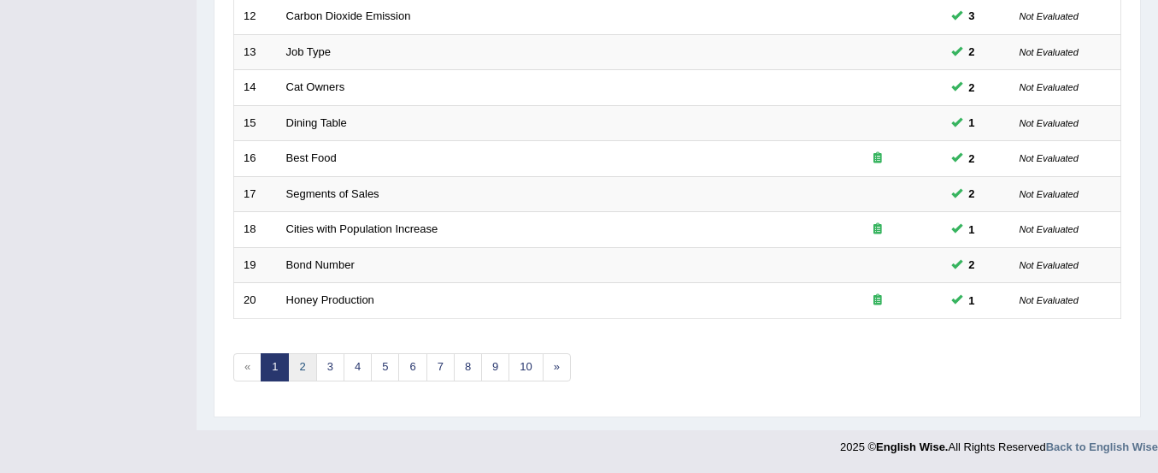
click at [308, 375] on link "2" at bounding box center [302, 367] width 28 height 28
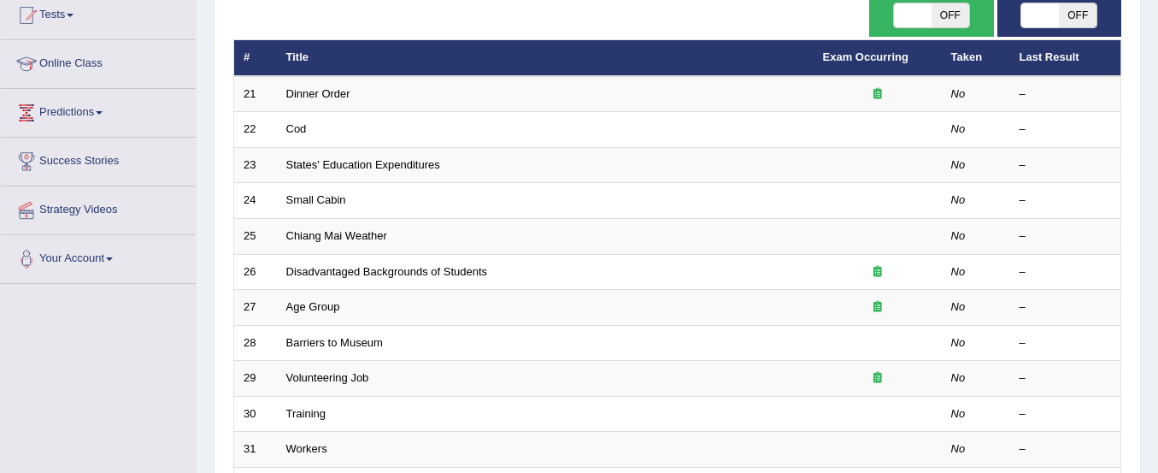
scroll to position [190, 0]
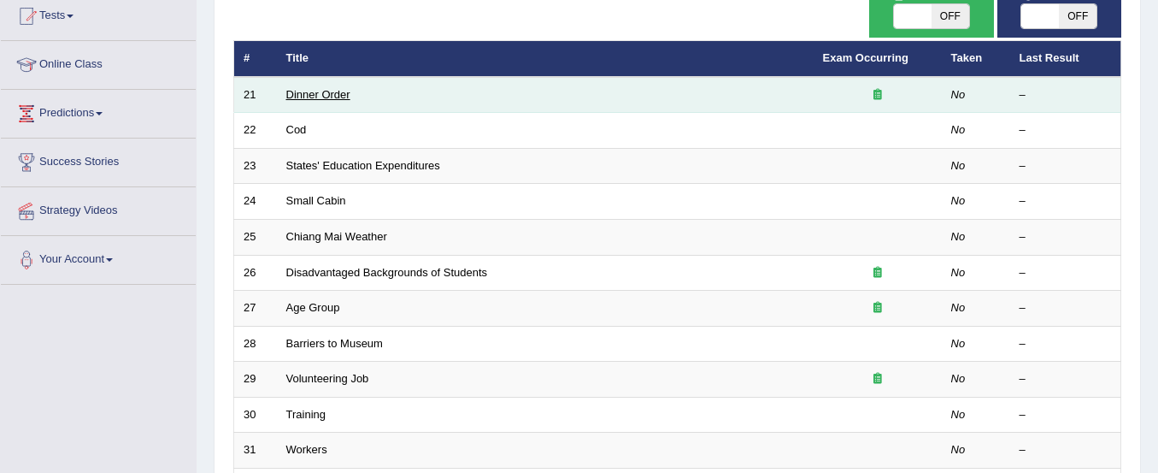
click at [303, 95] on link "Dinner Order" at bounding box center [318, 94] width 64 height 13
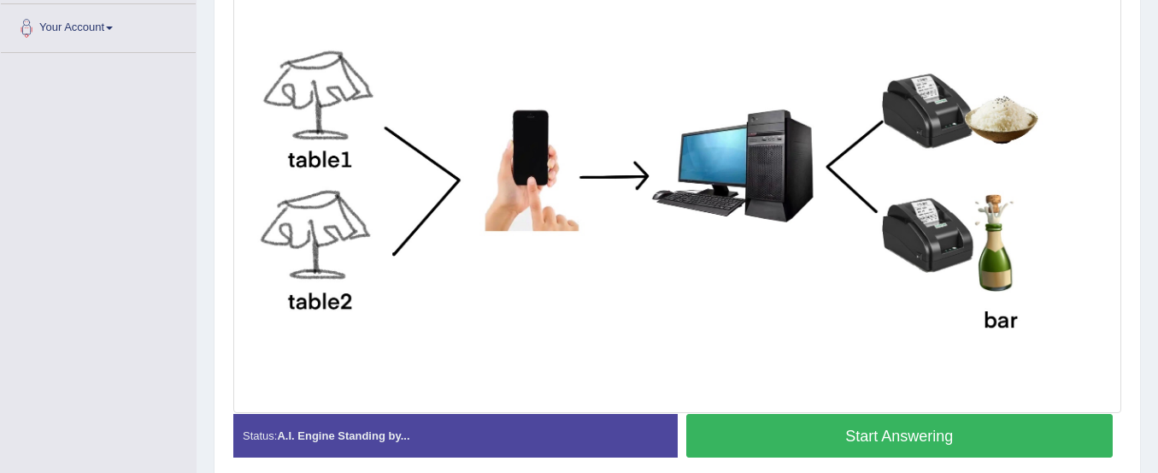
scroll to position [493, 0]
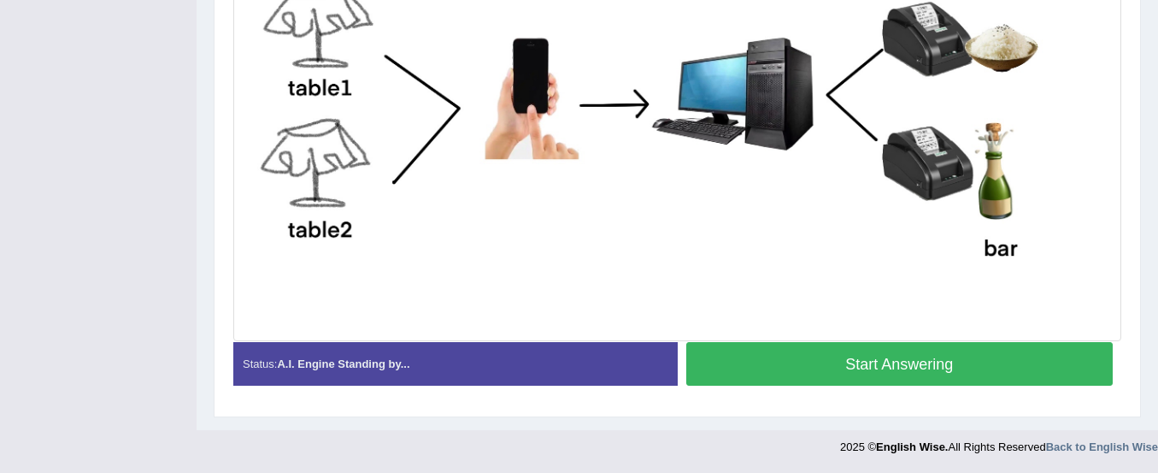
click at [730, 344] on button "Start Answering" at bounding box center [899, 364] width 427 height 44
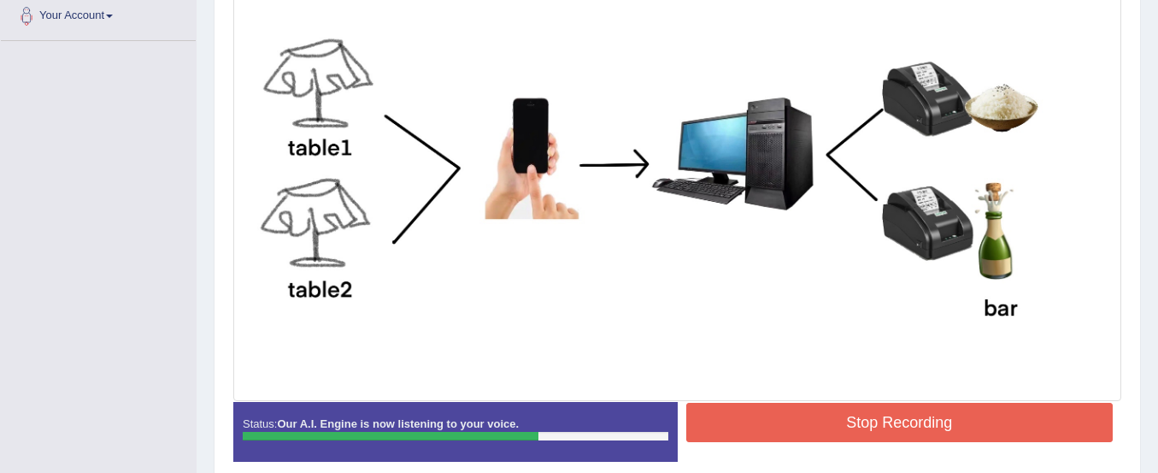
scroll to position [478, 0]
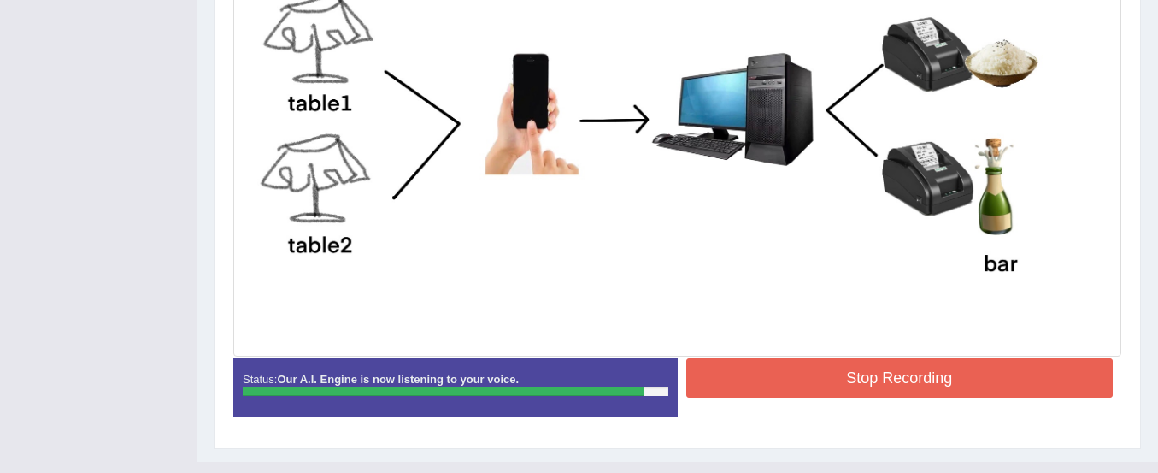
click at [761, 368] on button "Stop Recording" at bounding box center [899, 377] width 427 height 39
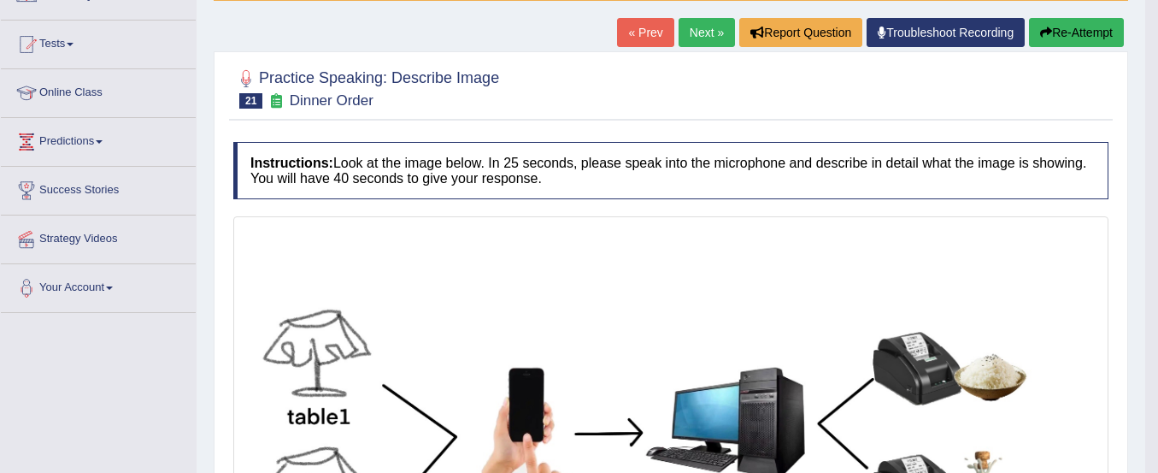
scroll to position [161, 0]
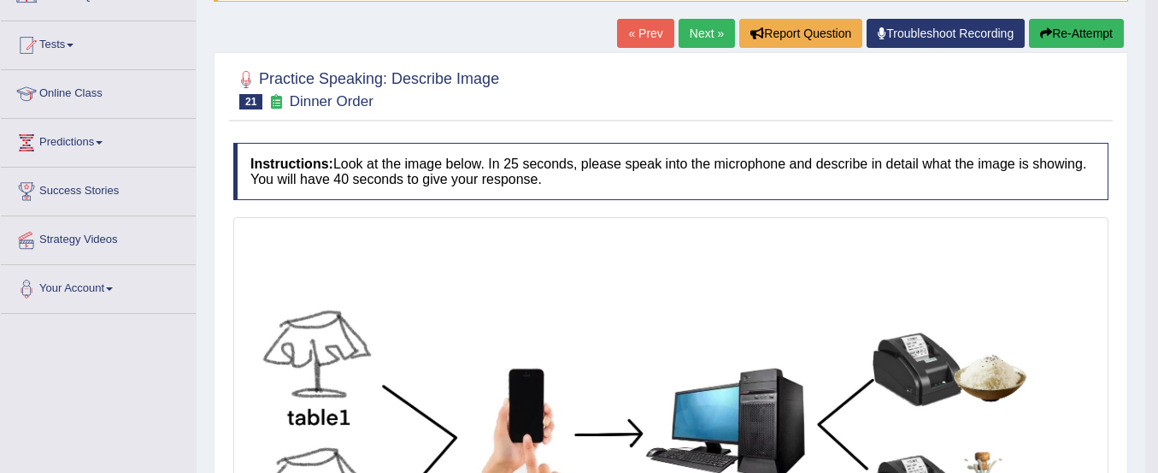
click at [1070, 32] on button "Re-Attempt" at bounding box center [1076, 33] width 95 height 29
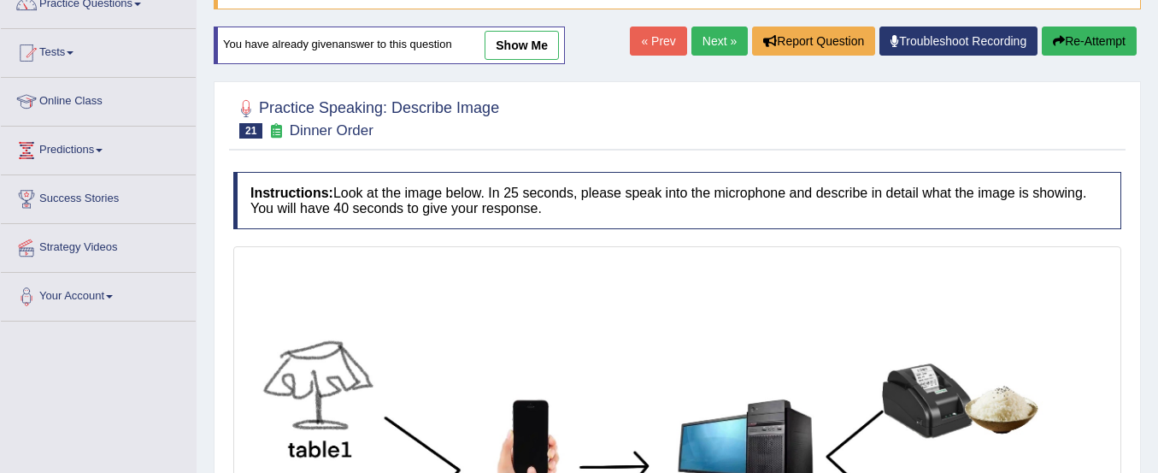
scroll to position [157, 0]
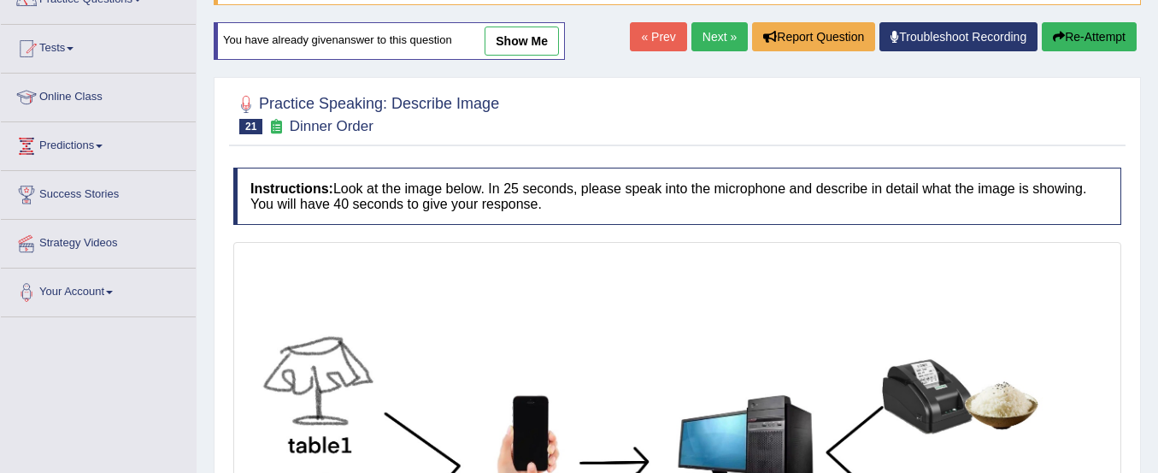
click at [1061, 27] on button "Re-Attempt" at bounding box center [1089, 36] width 95 height 29
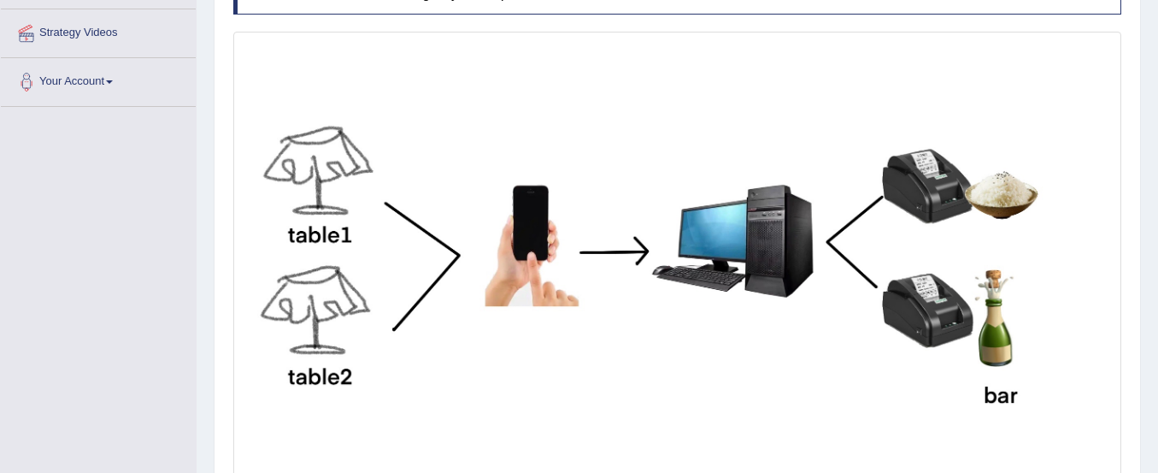
scroll to position [515, 0]
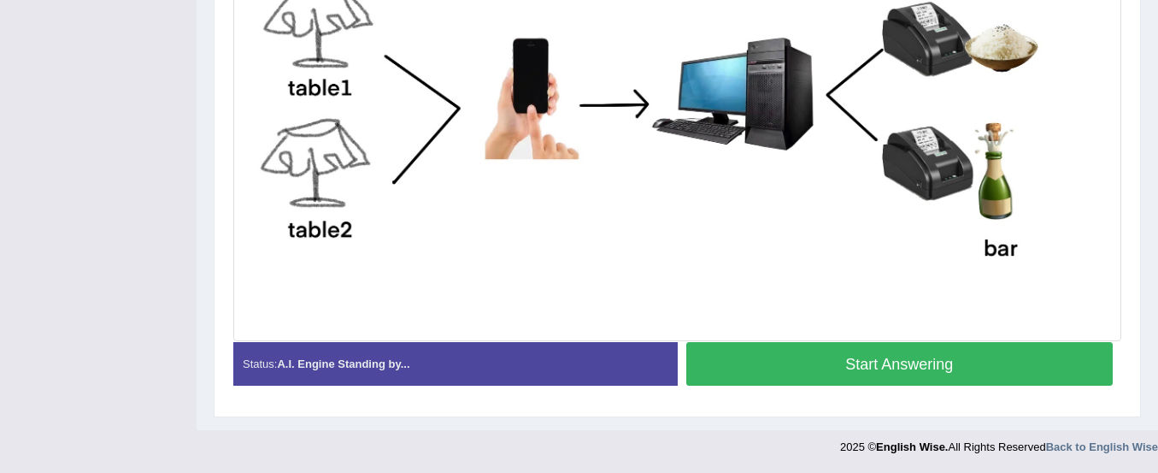
click at [967, 352] on button "Start Answering" at bounding box center [899, 364] width 427 height 44
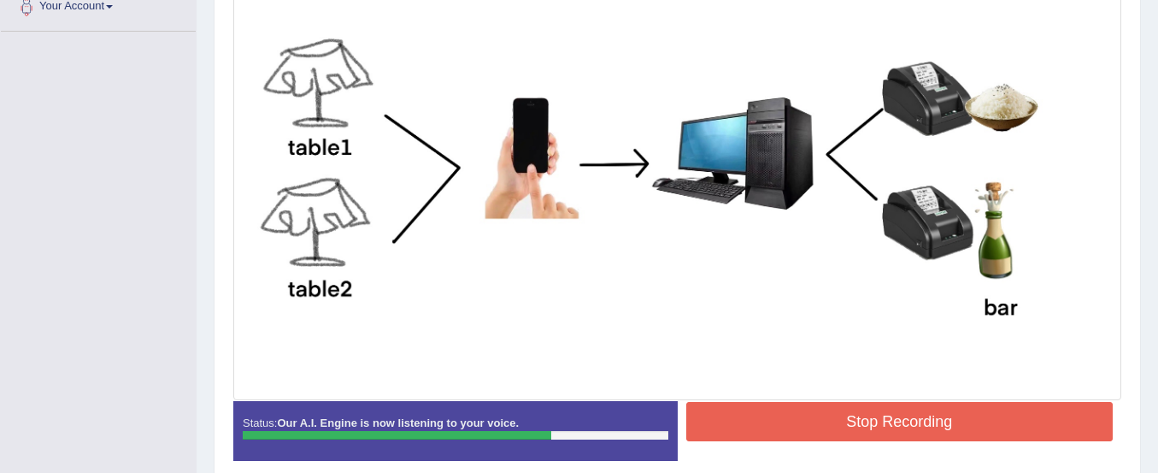
scroll to position [492, 0]
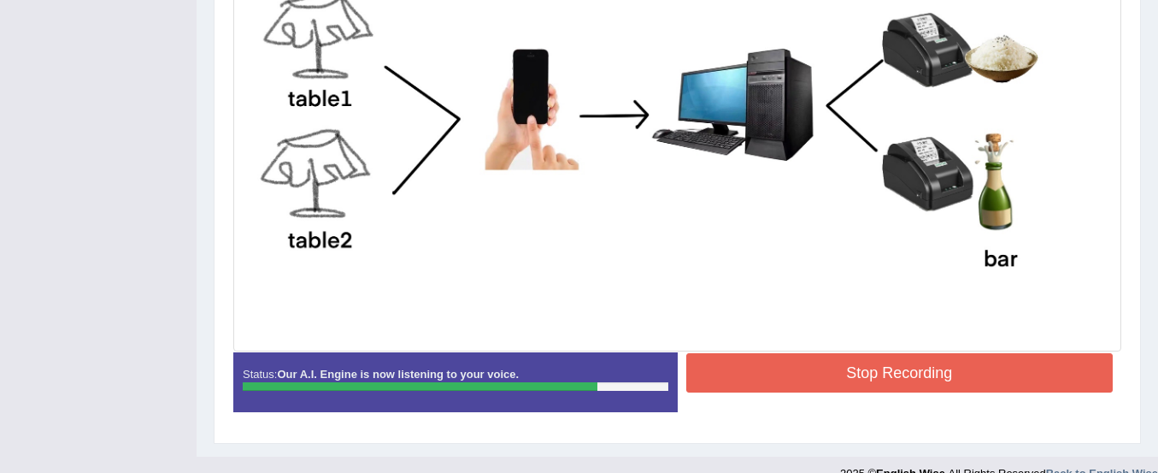
click at [929, 374] on button "Stop Recording" at bounding box center [899, 372] width 427 height 39
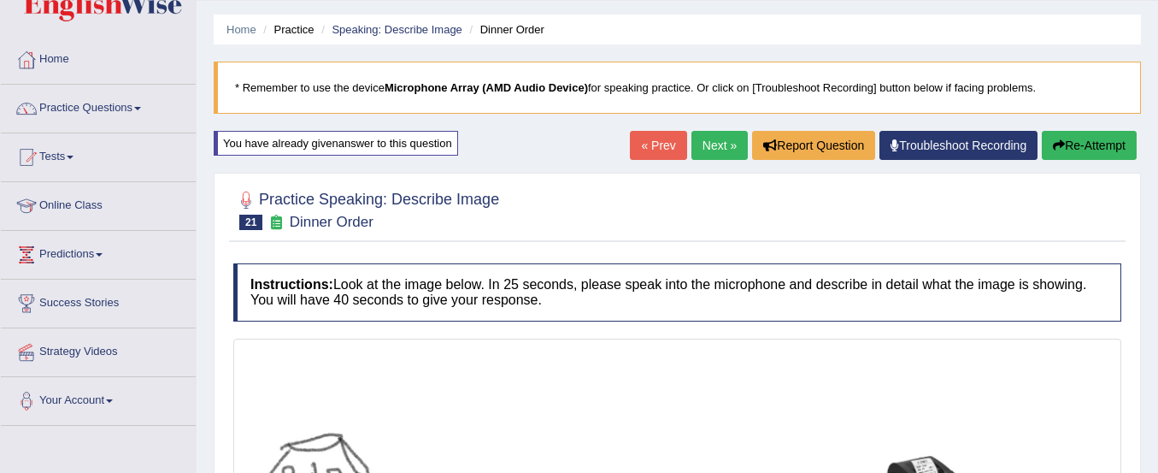
scroll to position [65, 0]
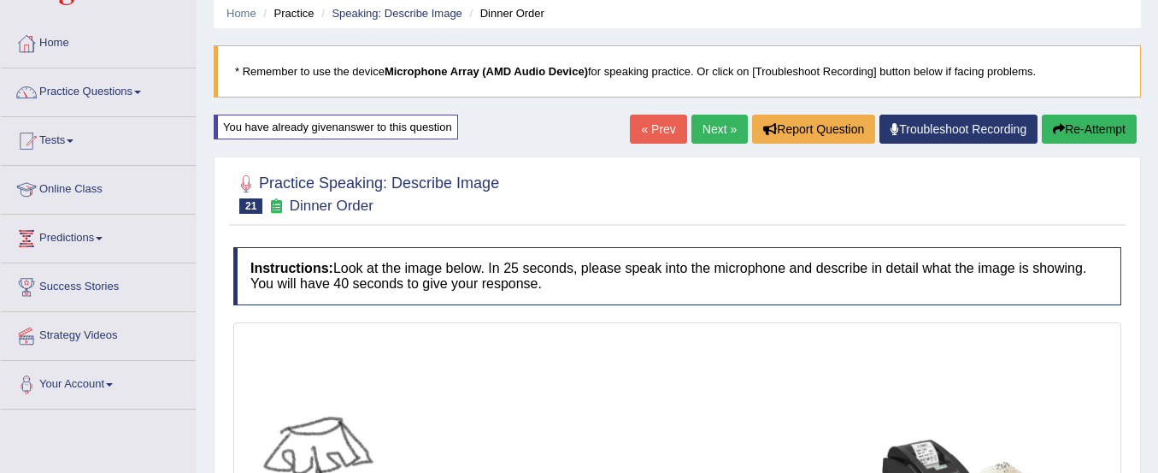
click at [1100, 130] on button "Re-Attempt" at bounding box center [1089, 129] width 95 height 29
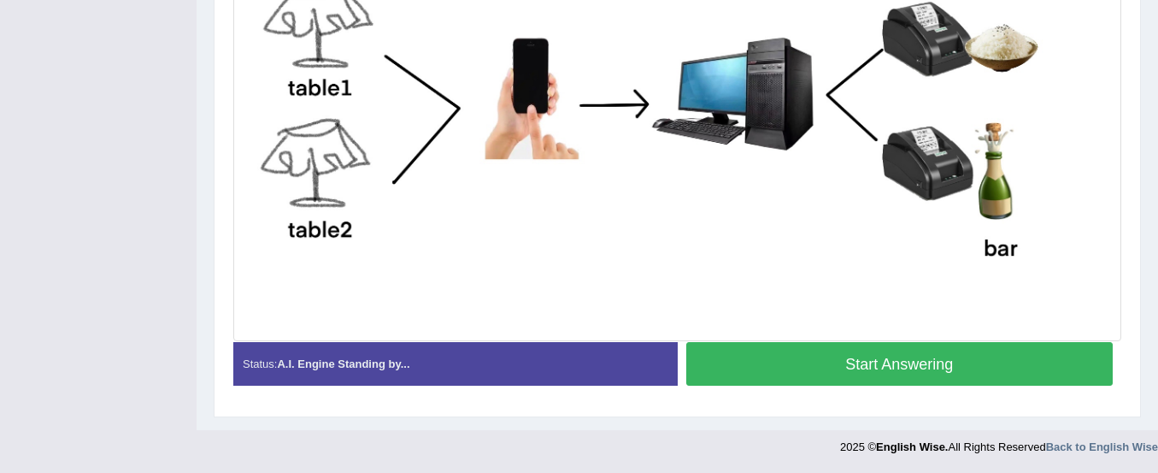
scroll to position [515, 0]
click at [1012, 349] on button "Start Answering" at bounding box center [899, 364] width 427 height 44
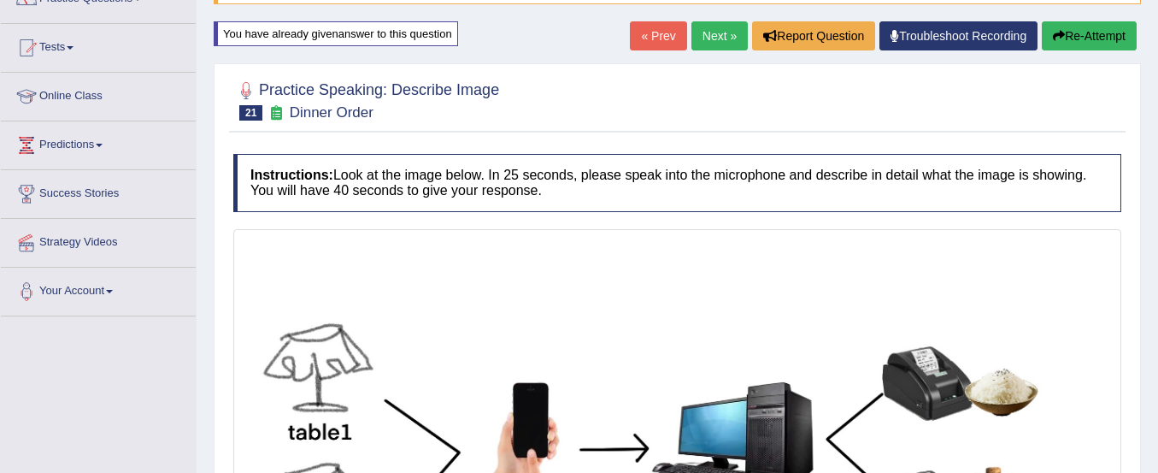
scroll to position [157, 0]
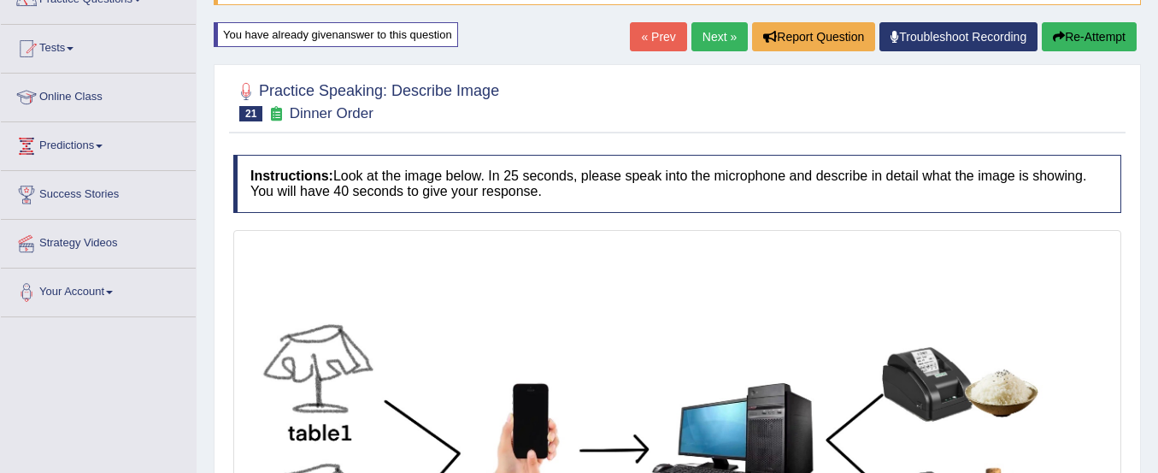
click at [1063, 42] on button "Re-Attempt" at bounding box center [1089, 36] width 95 height 29
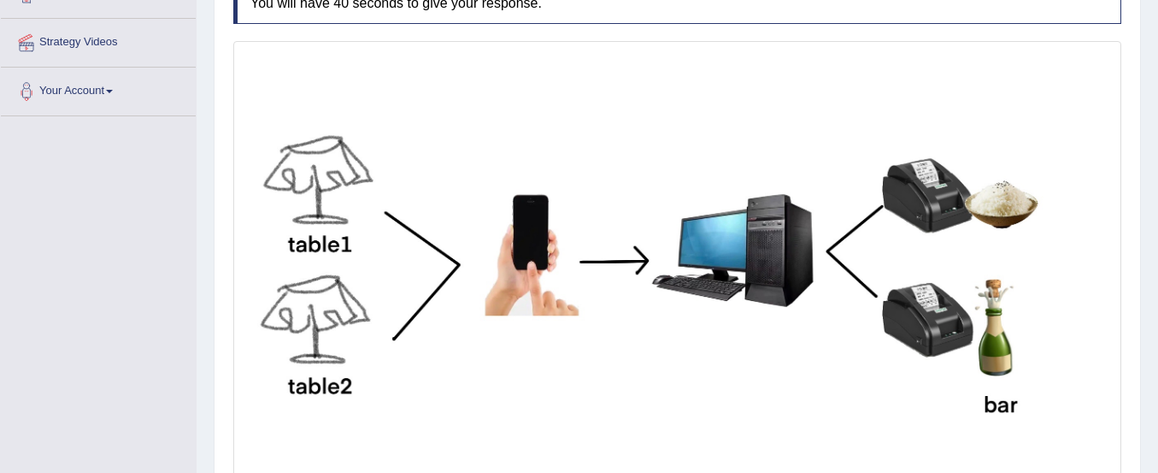
scroll to position [515, 0]
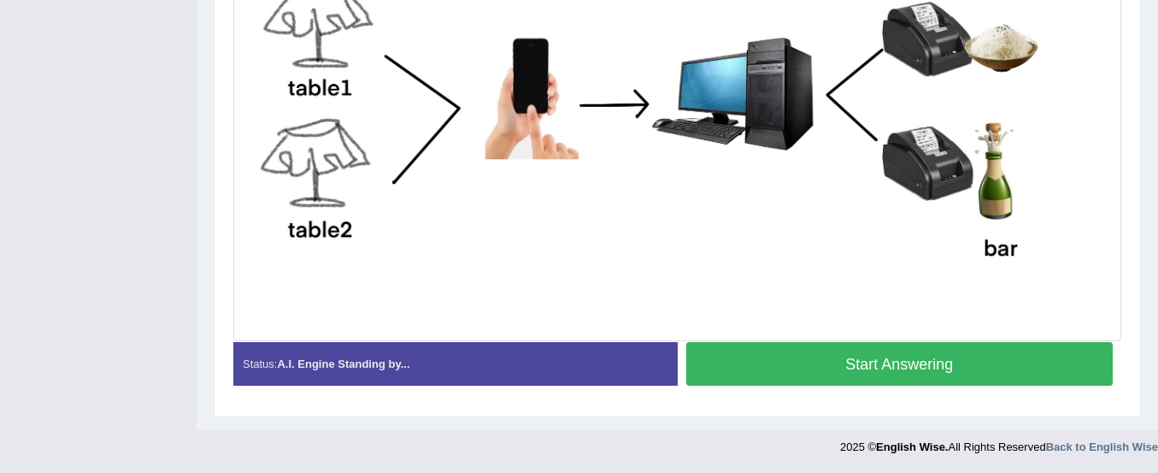
click at [982, 343] on button "Start Answering" at bounding box center [899, 364] width 427 height 44
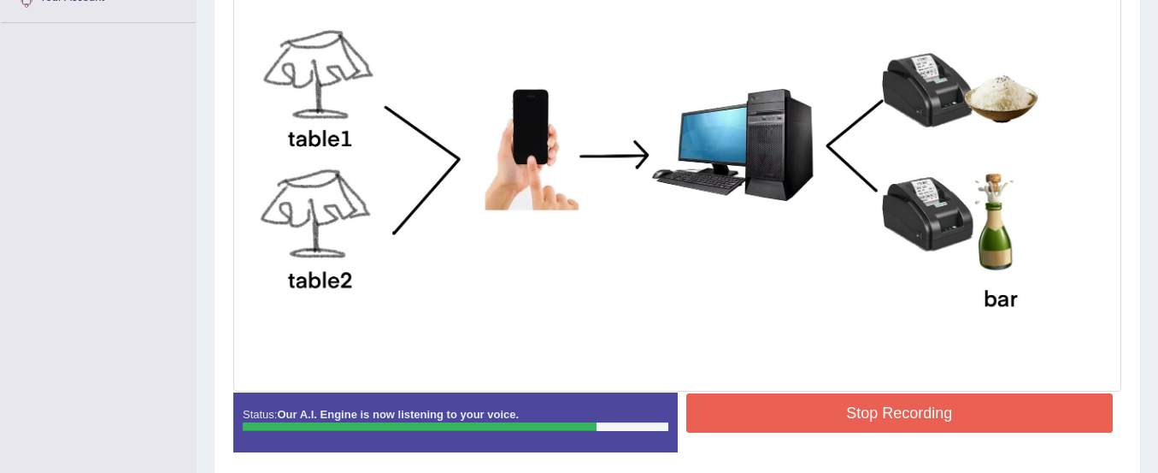
scroll to position [504, 0]
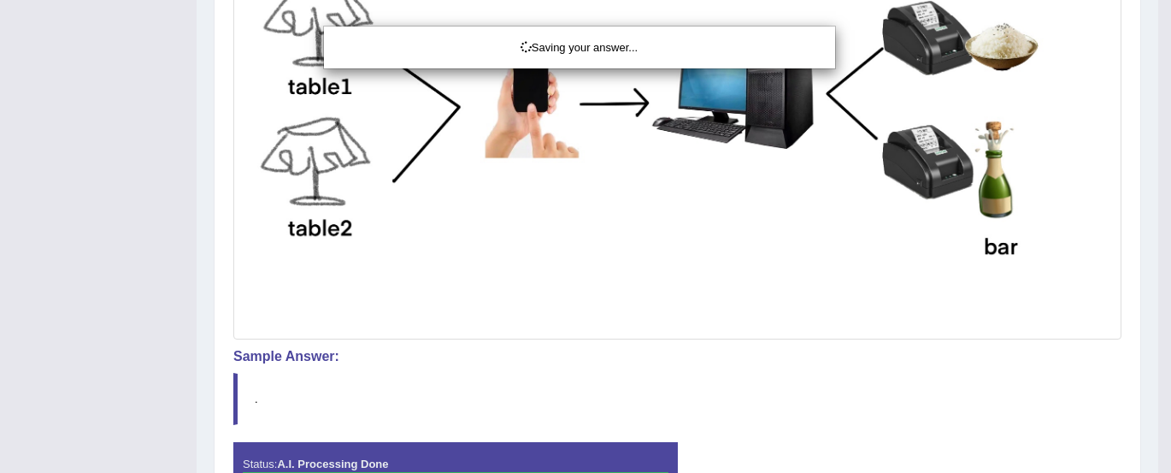
click at [847, 360] on div "Saving your answer..." at bounding box center [585, 236] width 1171 height 473
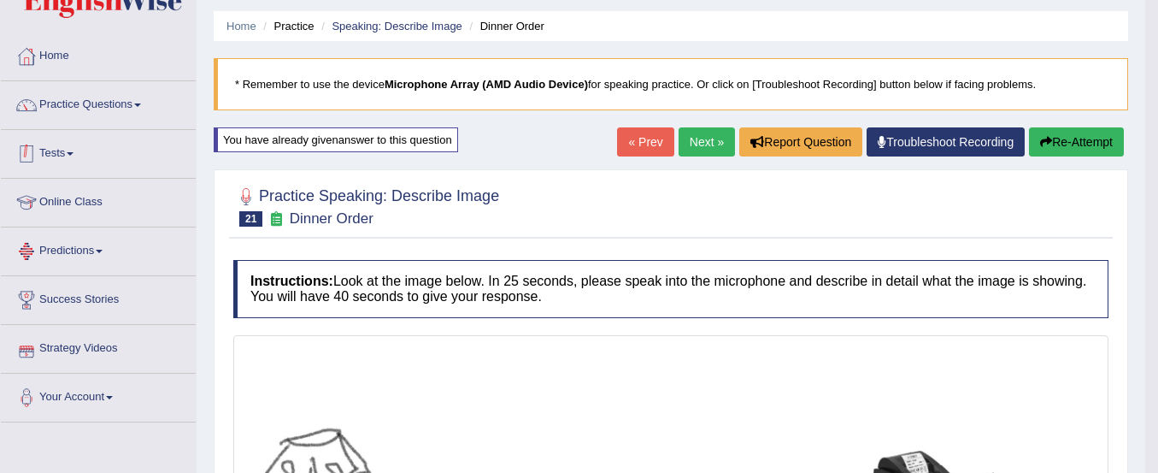
scroll to position [51, 0]
click at [1073, 140] on button "Re-Attempt" at bounding box center [1076, 142] width 95 height 29
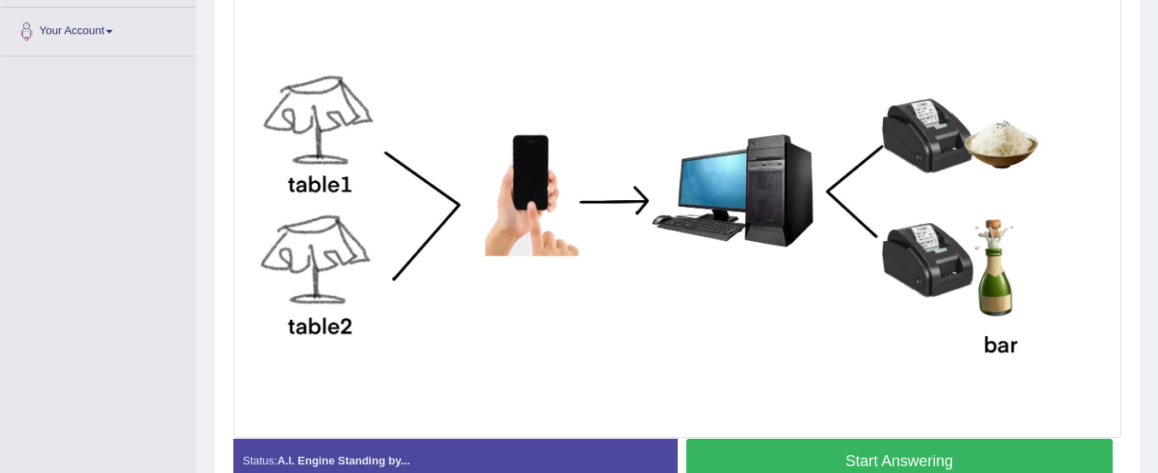
scroll to position [515, 0]
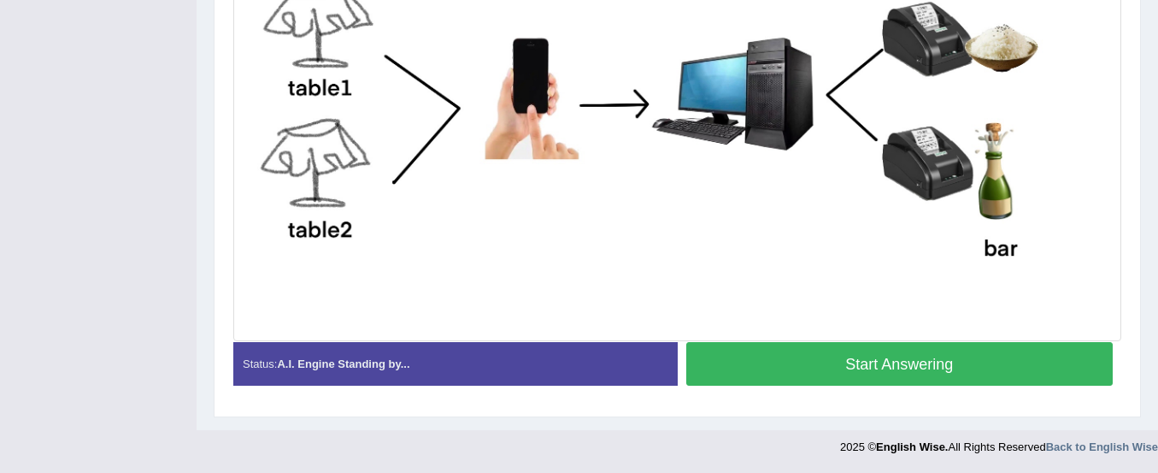
click at [981, 366] on button "Start Answering" at bounding box center [899, 364] width 427 height 44
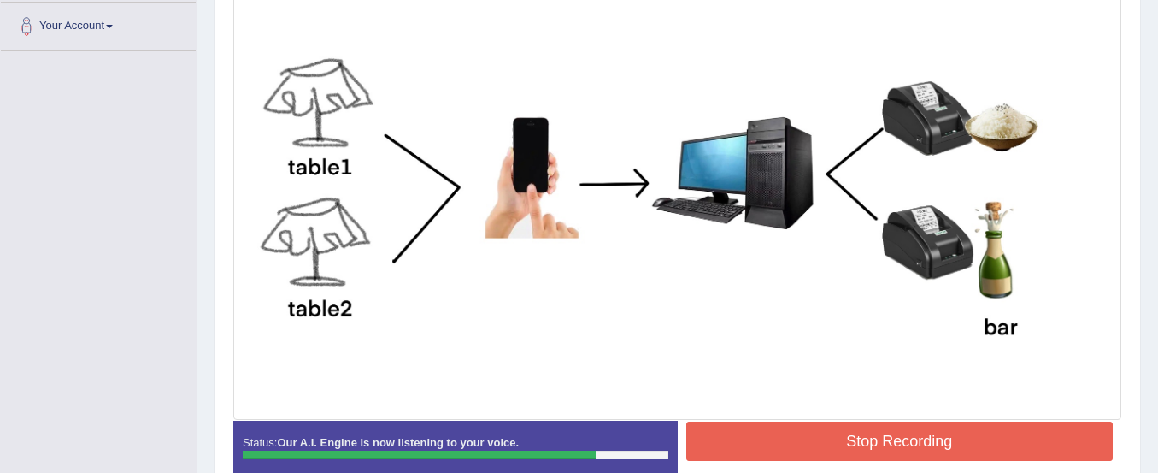
scroll to position [518, 0]
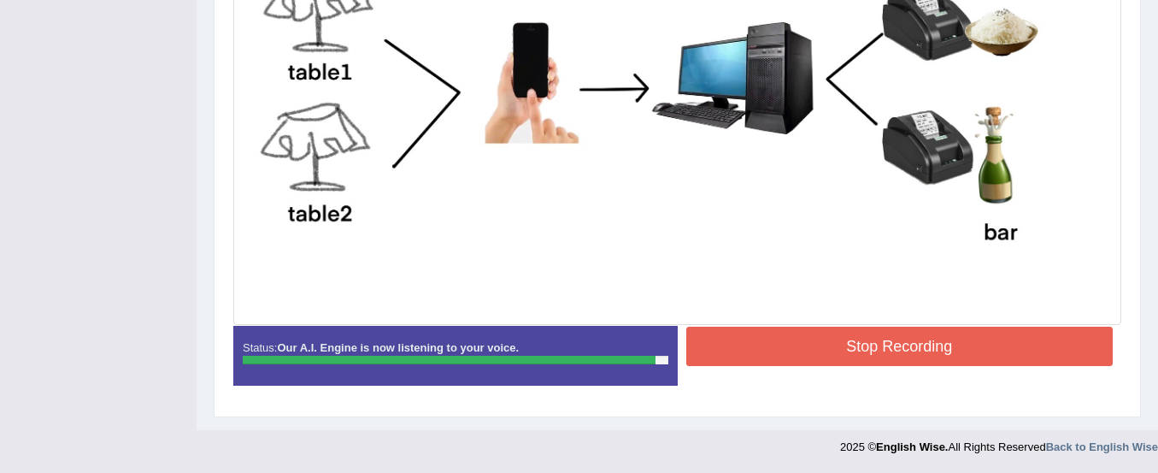
click at [854, 356] on button "Stop Recording" at bounding box center [899, 346] width 427 height 39
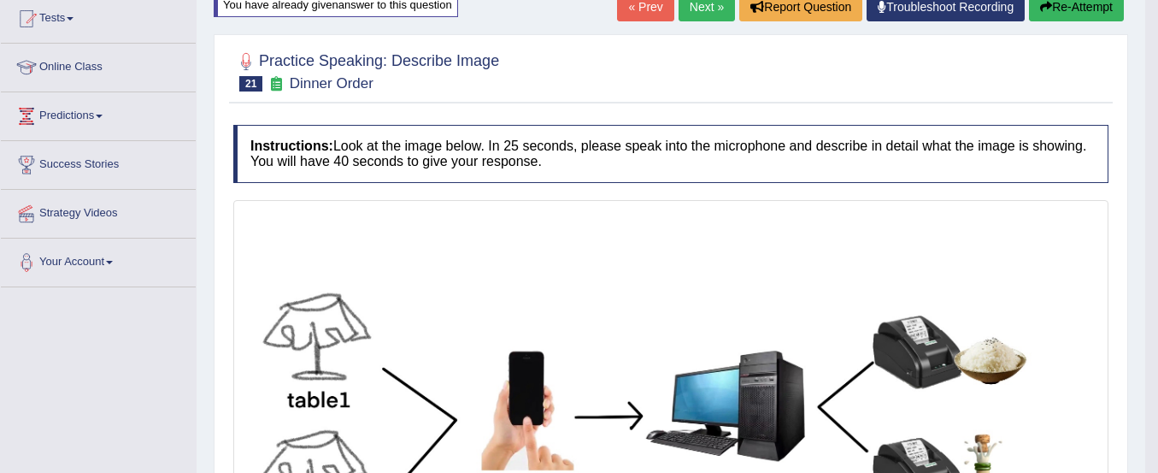
scroll to position [0, 0]
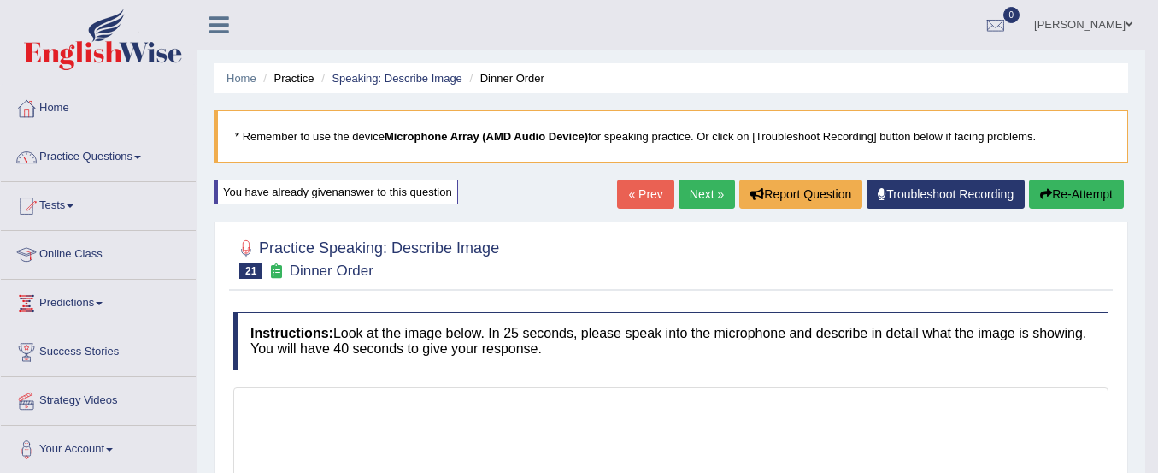
click at [695, 183] on link "Next »" at bounding box center [707, 194] width 56 height 29
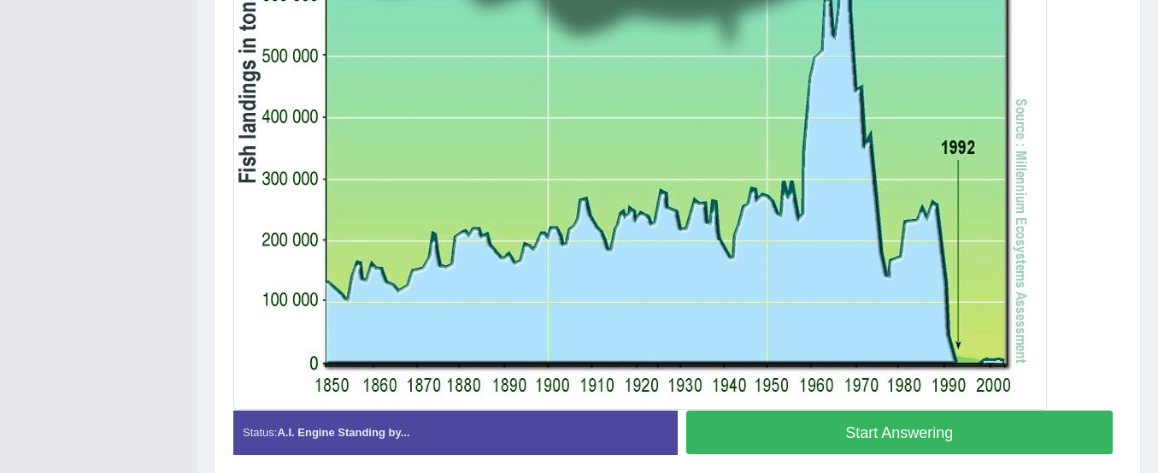
scroll to position [677, 0]
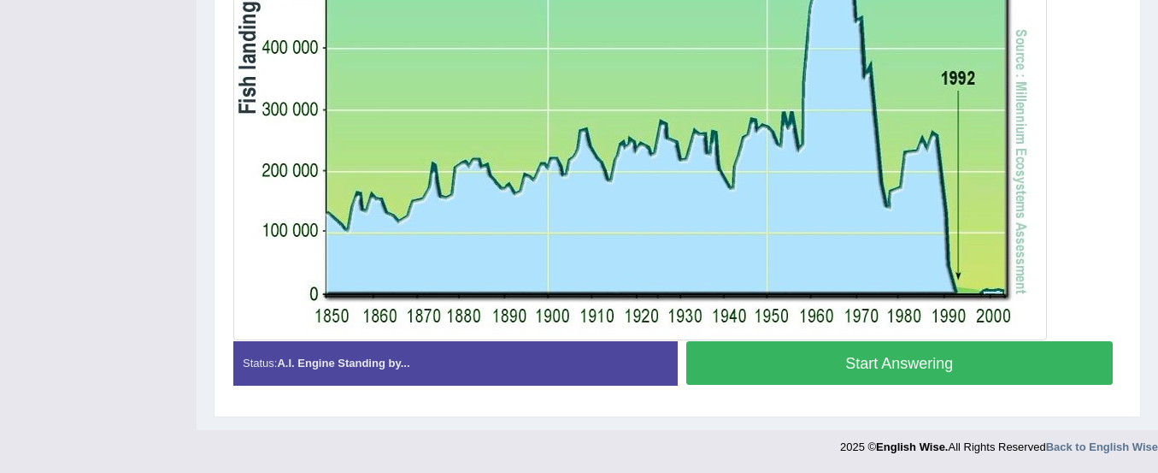
click at [795, 357] on button "Start Answering" at bounding box center [899, 363] width 427 height 44
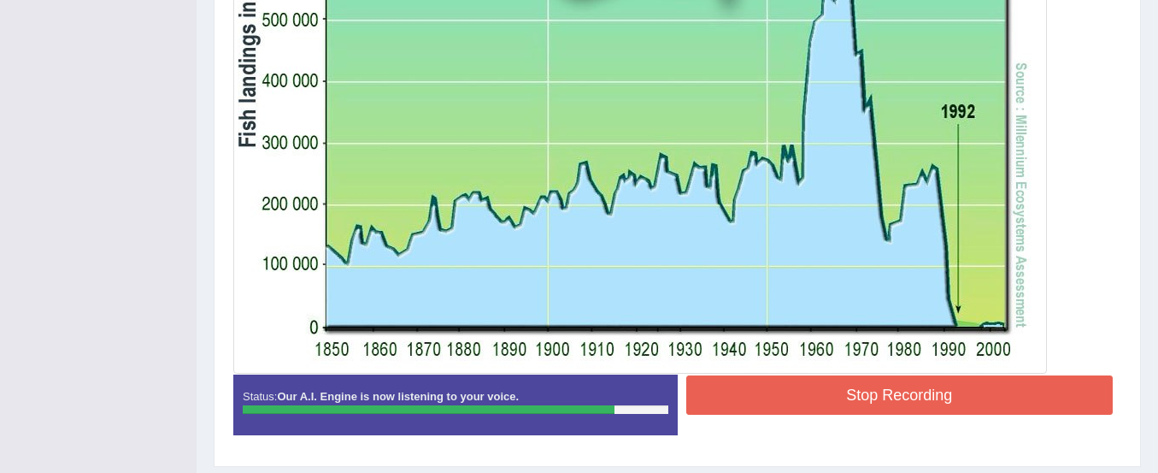
scroll to position [666, 0]
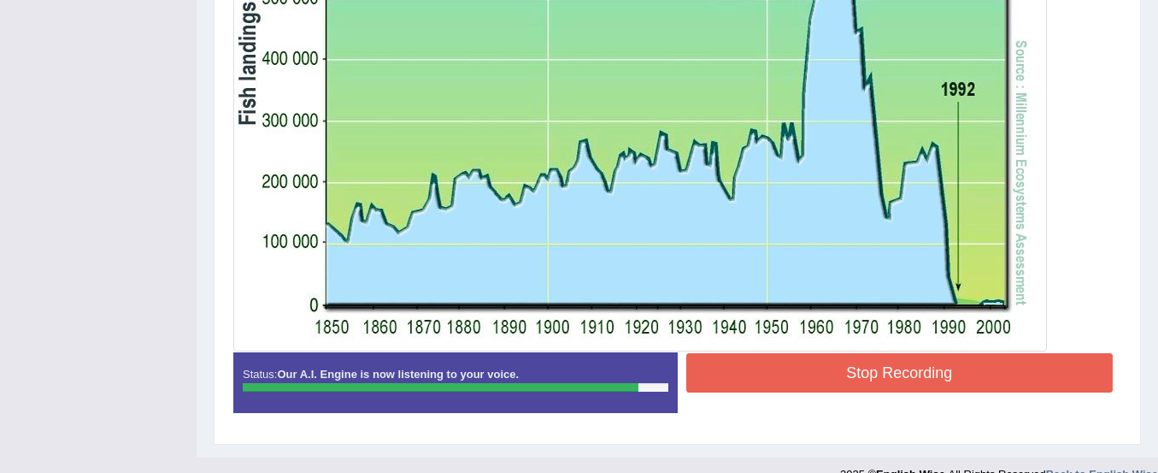
click at [904, 380] on button "Stop Recording" at bounding box center [899, 372] width 427 height 39
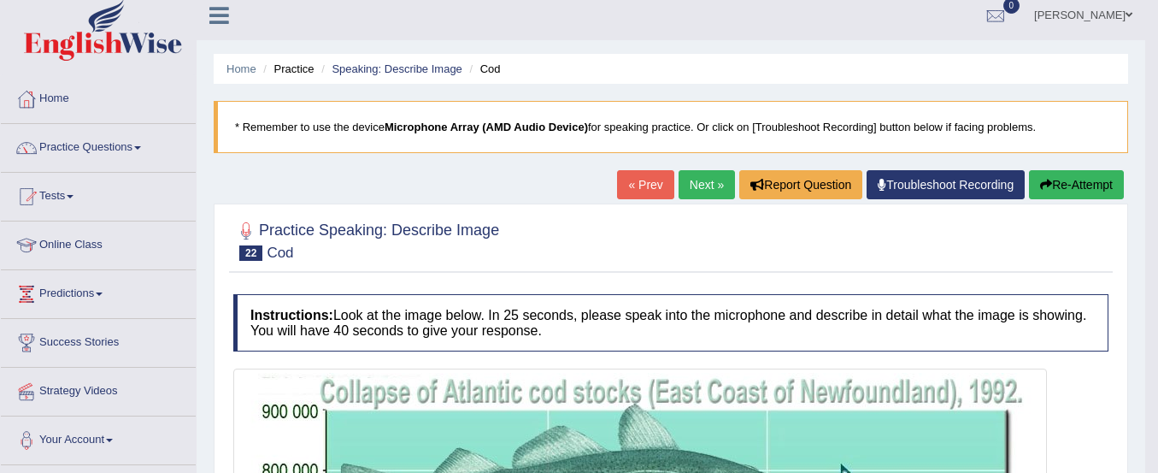
scroll to position [0, 0]
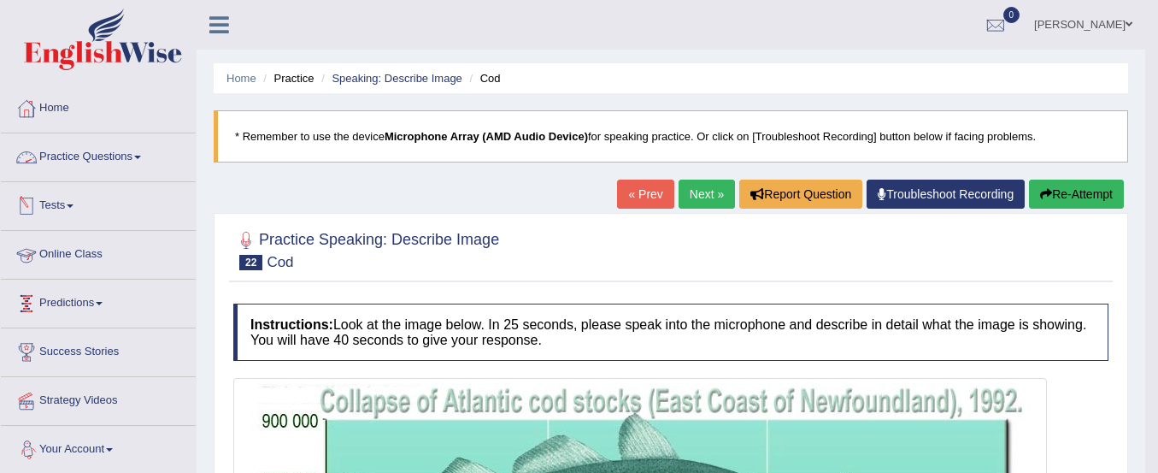
click at [114, 156] on link "Practice Questions" at bounding box center [98, 154] width 195 height 43
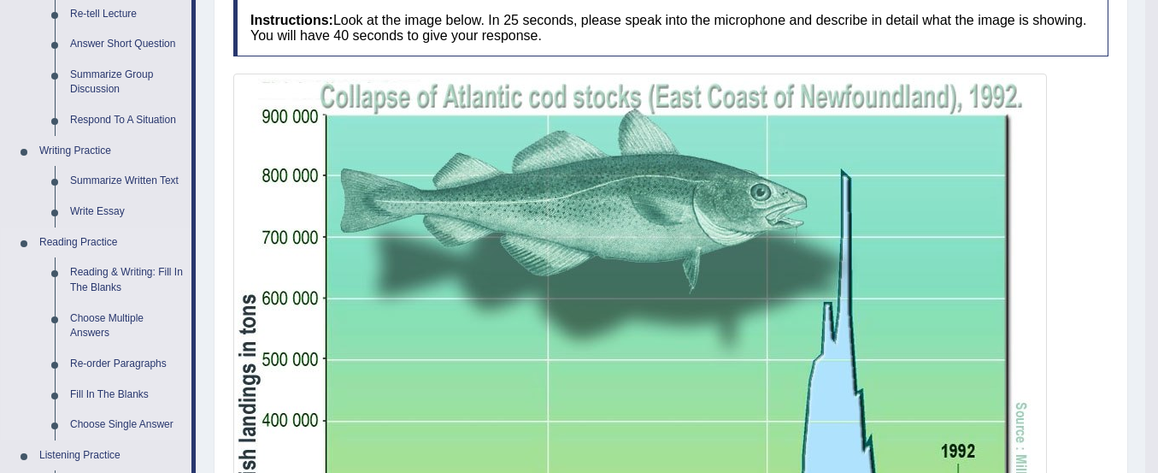
scroll to position [374, 0]
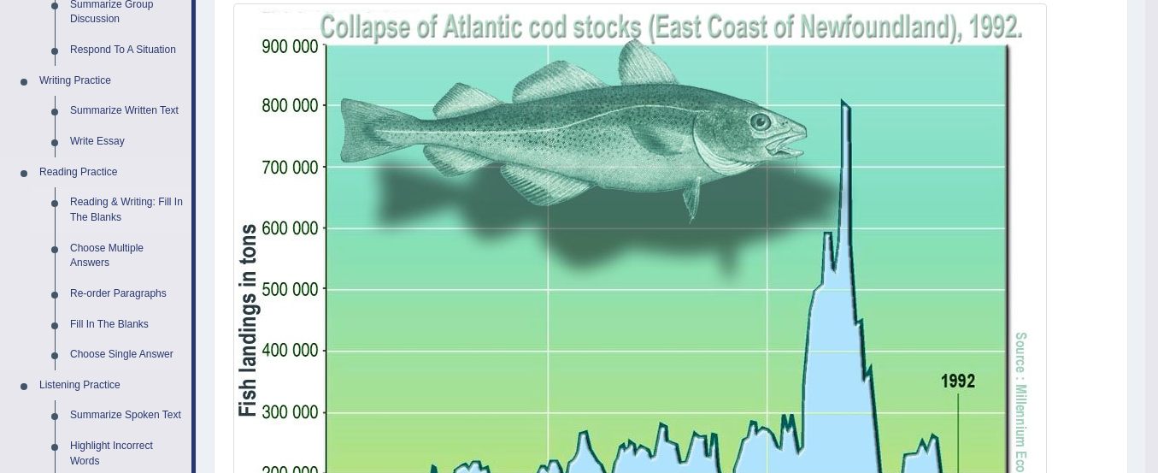
click at [121, 201] on link "Reading & Writing: Fill In The Blanks" at bounding box center [126, 209] width 129 height 45
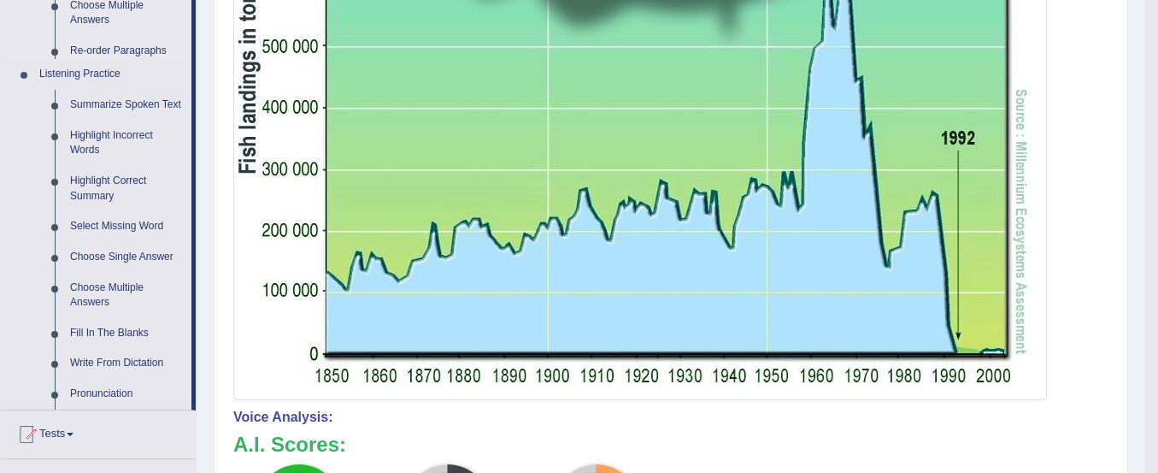
scroll to position [1039, 0]
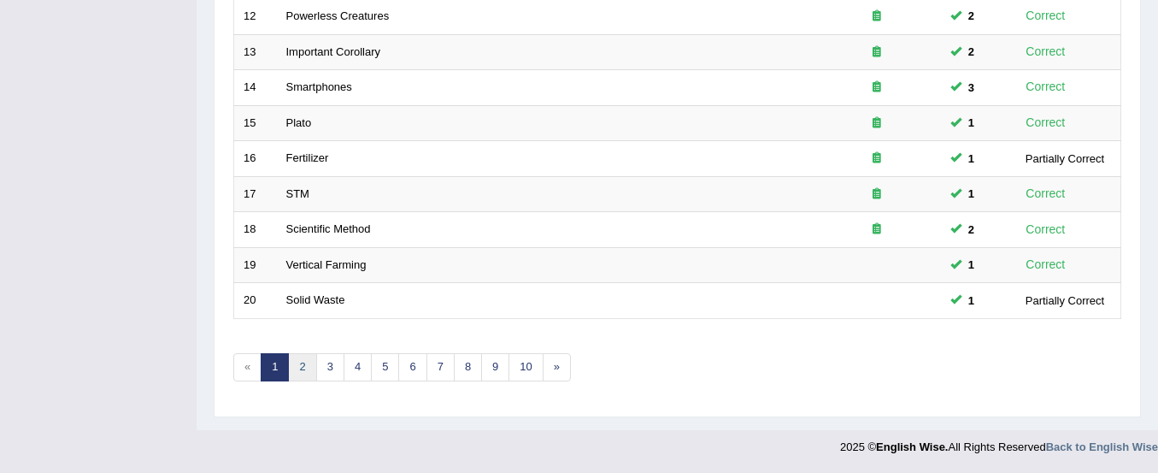
click at [309, 368] on link "2" at bounding box center [302, 367] width 28 height 28
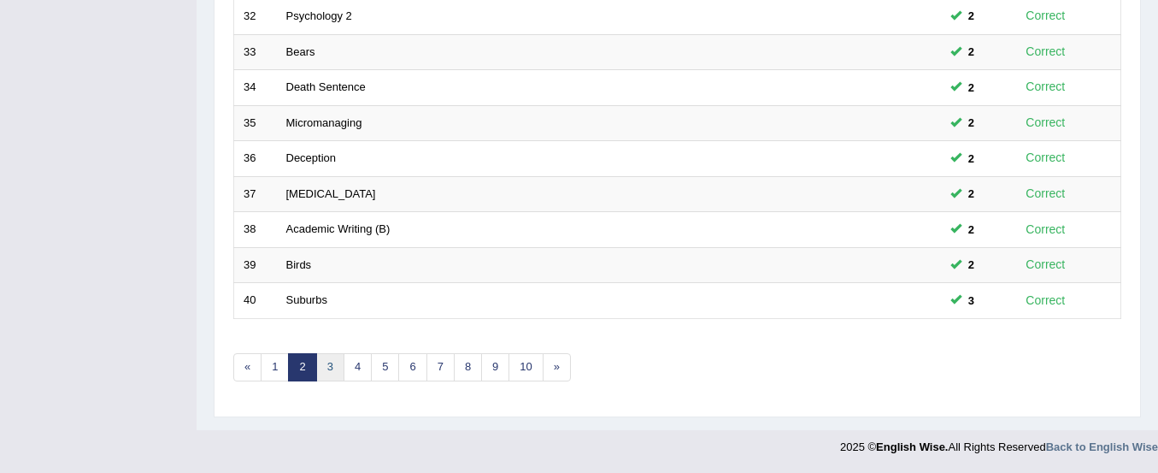
click at [339, 374] on link "3" at bounding box center [330, 367] width 28 height 28
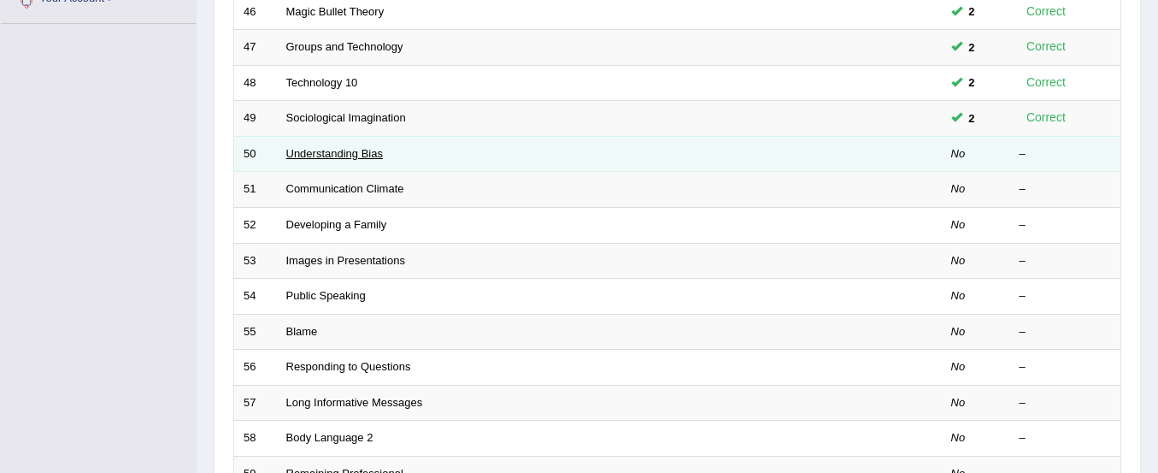
click at [345, 150] on link "Understanding Bias" at bounding box center [334, 153] width 97 height 13
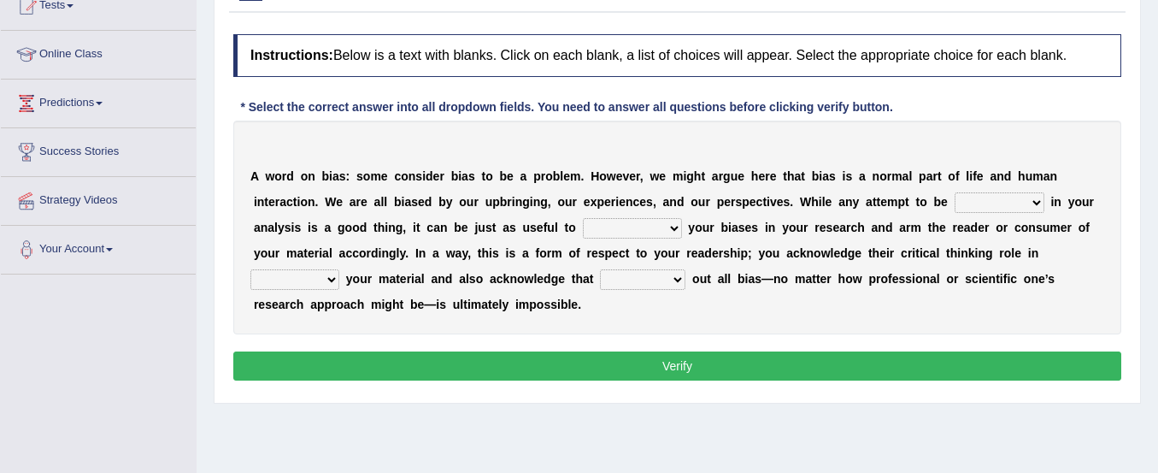
click at [979, 203] on select "objective optimistic subjective pessimistic" at bounding box center [1000, 202] width 90 height 21
select select "optimistic"
click at [955, 192] on select "objective optimistic subjective pessimistic" at bounding box center [1000, 202] width 90 height 21
click at [613, 228] on select "assume achieve acquire acknowledge" at bounding box center [632, 228] width 99 height 21
select select "acquire"
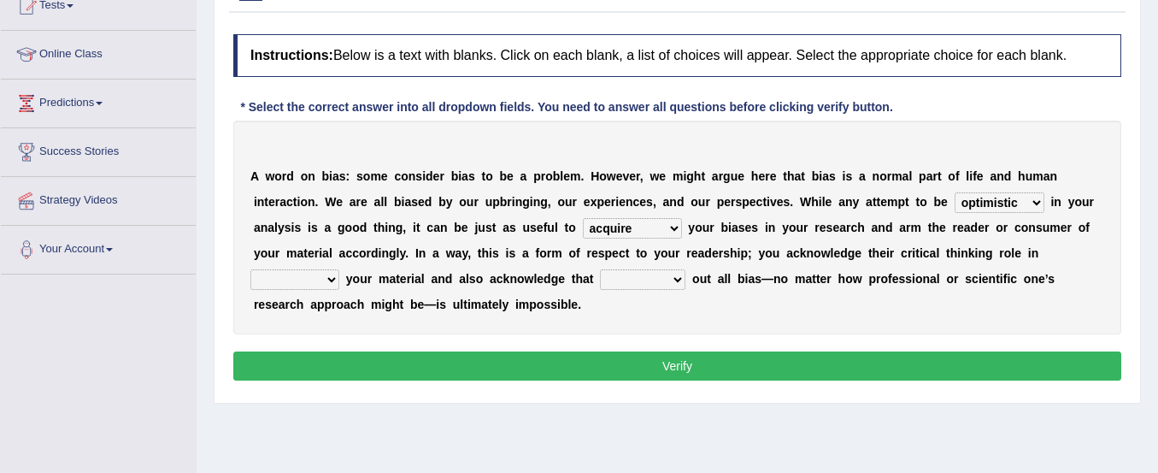
click at [583, 218] on select "assume achieve acquire acknowledge" at bounding box center [632, 228] width 99 height 21
click at [310, 281] on select "contacting consuming conducting confirming" at bounding box center [294, 279] width 89 height 21
select select "conducting"
click at [250, 269] on select "contacting consuming conducting confirming" at bounding box center [294, 279] width 89 height 21
click at [633, 279] on select "phasing building ruling pushing" at bounding box center [642, 279] width 85 height 21
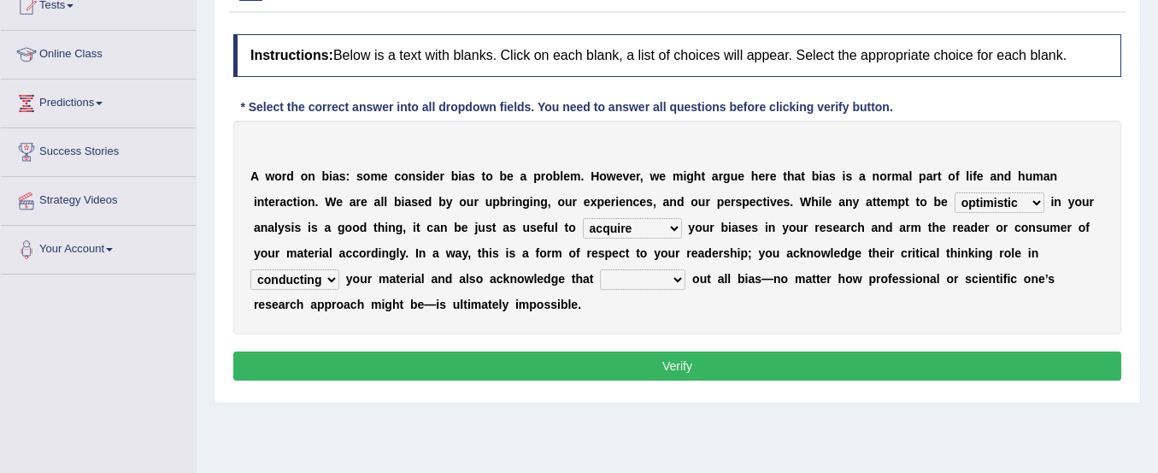
select select "pushing"
click at [600, 269] on select "phasing building ruling pushing" at bounding box center [642, 279] width 85 height 21
click at [647, 368] on button "Verify" at bounding box center [677, 365] width 888 height 29
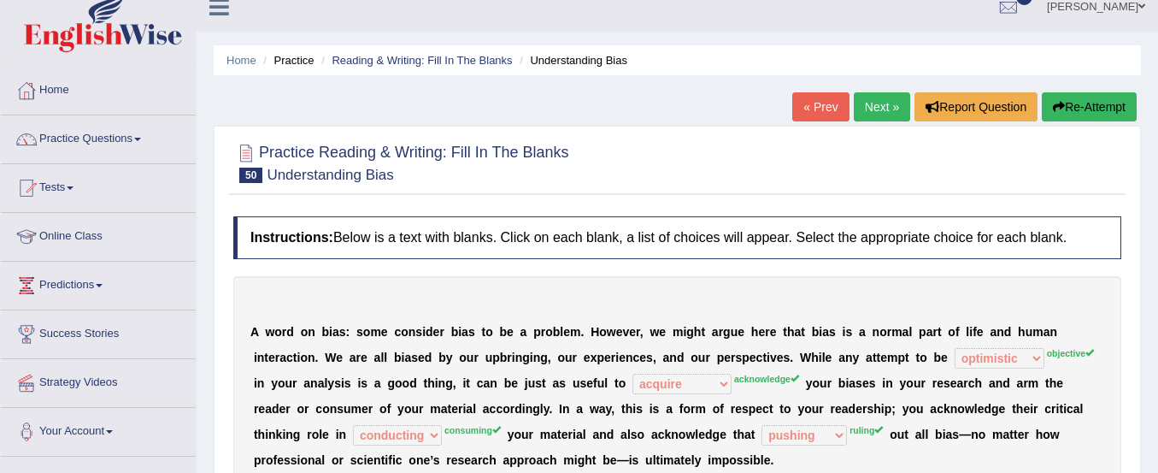
scroll to position [17, 0]
click at [1094, 109] on button "Re-Attempt" at bounding box center [1089, 107] width 95 height 29
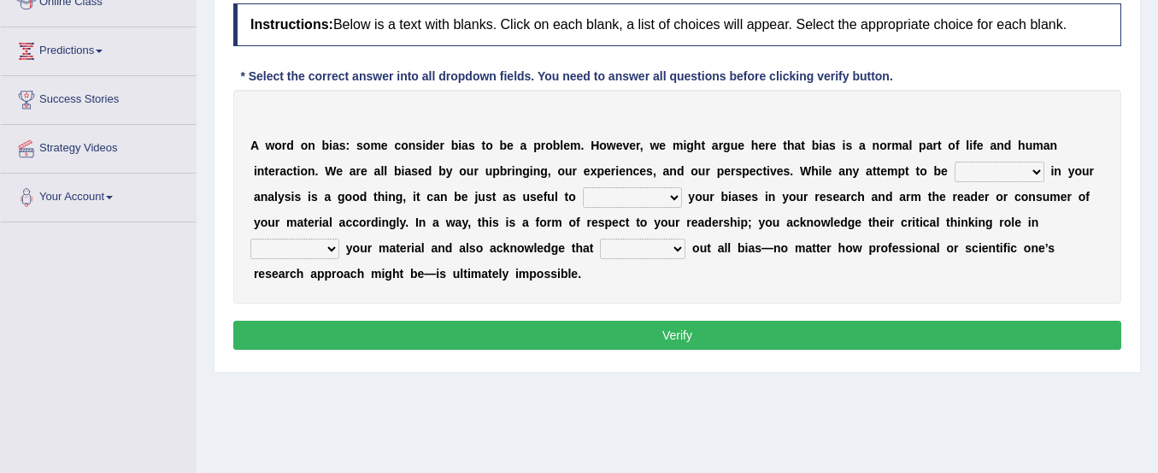
scroll to position [251, 0]
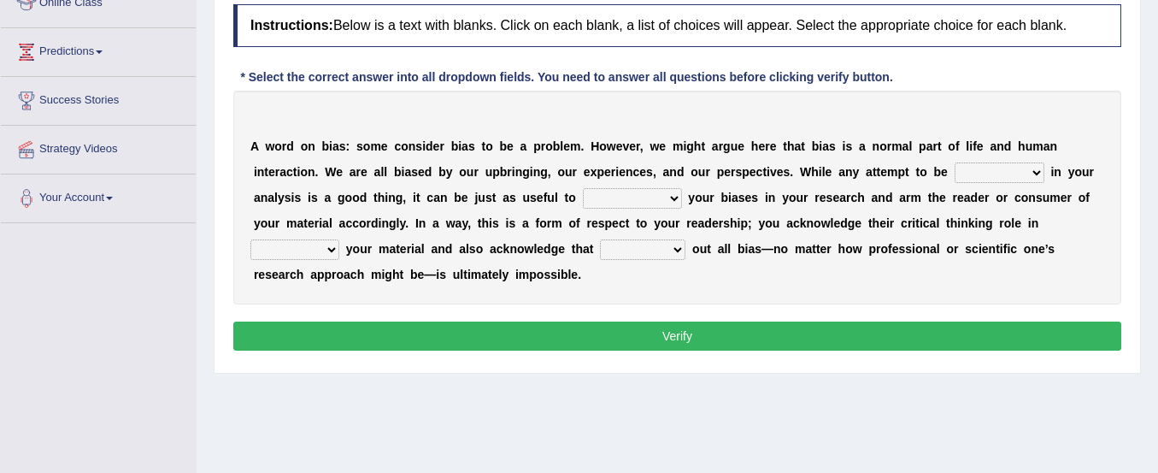
click at [975, 172] on select "objective optimistic subjective pessimistic" at bounding box center [1000, 172] width 90 height 21
select select "objective"
click at [955, 162] on select "objective optimistic subjective pessimistic" at bounding box center [1000, 172] width 90 height 21
click at [610, 200] on select "assume achieve acquire acknowledge" at bounding box center [632, 198] width 99 height 21
select select "acknowledge"
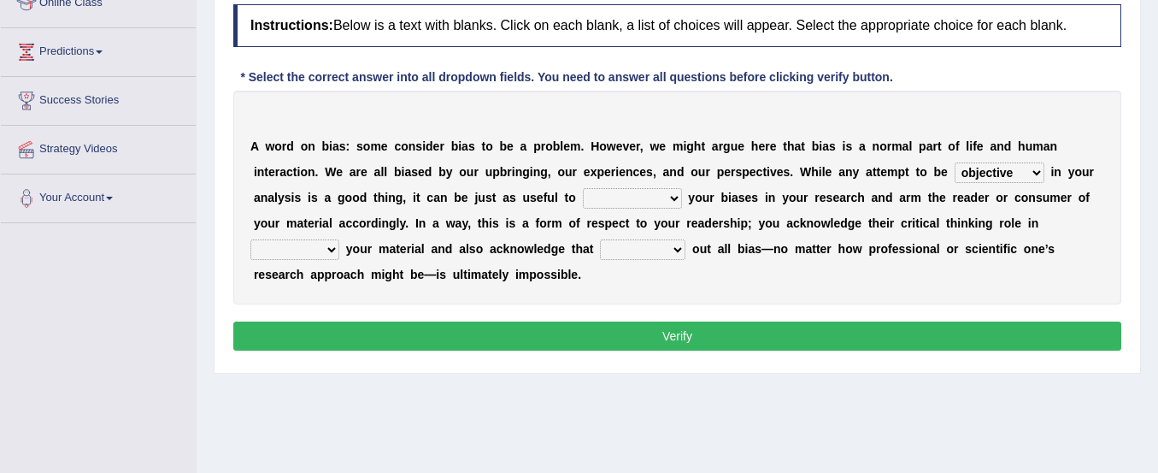
click at [583, 188] on select "assume achieve acquire acknowledge" at bounding box center [632, 198] width 99 height 21
click at [306, 250] on select "contacting consuming conducting confirming" at bounding box center [294, 249] width 89 height 21
select select "consuming"
click at [250, 239] on select "contacting consuming conducting confirming" at bounding box center [294, 249] width 89 height 21
click at [608, 245] on select "phasing building ruling pushing" at bounding box center [642, 249] width 85 height 21
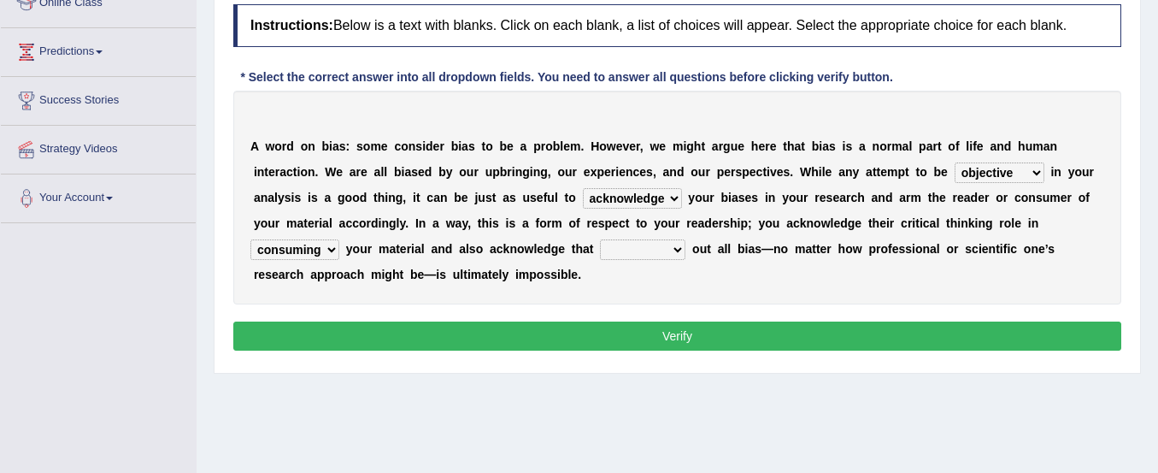
select select "ruling"
click at [600, 239] on select "phasing building ruling pushing" at bounding box center [642, 249] width 85 height 21
click at [627, 334] on button "Verify" at bounding box center [677, 335] width 888 height 29
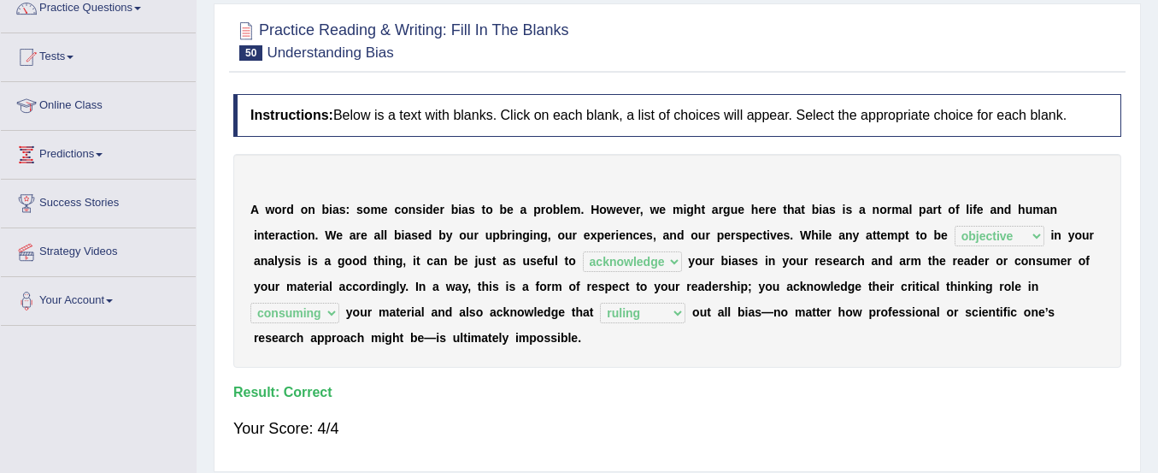
scroll to position [0, 0]
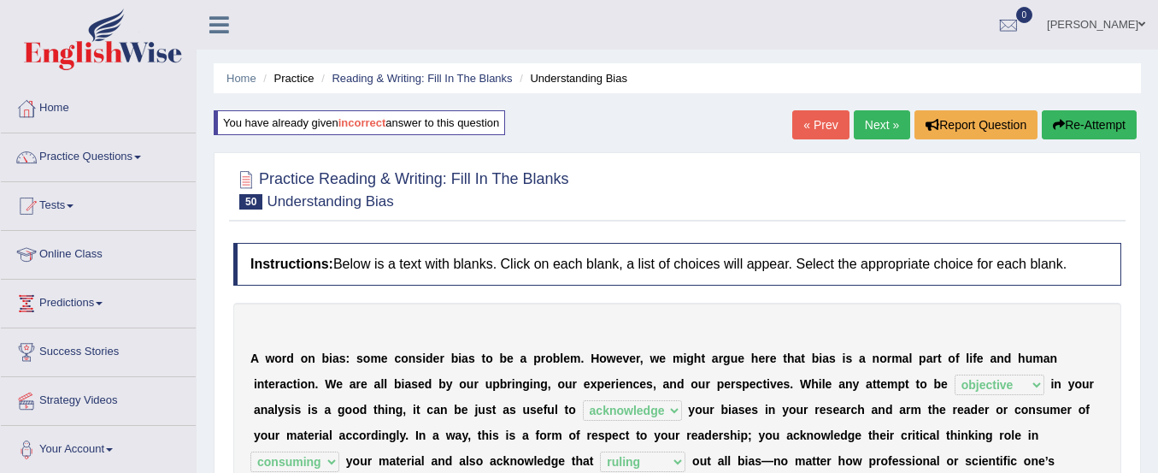
click at [881, 120] on link "Next »" at bounding box center [882, 124] width 56 height 29
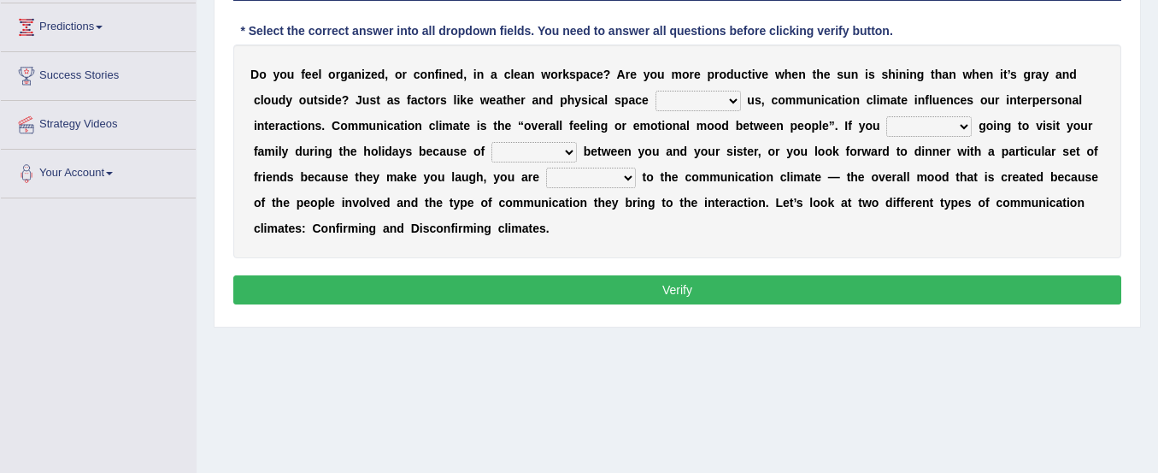
click at [679, 102] on select "improve impact impose imply" at bounding box center [698, 101] width 85 height 21
select select "impact"
click at [656, 91] on select "improve impact impose imply" at bounding box center [698, 101] width 85 height 21
click at [920, 123] on select "dread force scare afraid" at bounding box center [929, 126] width 85 height 21
select select "dread"
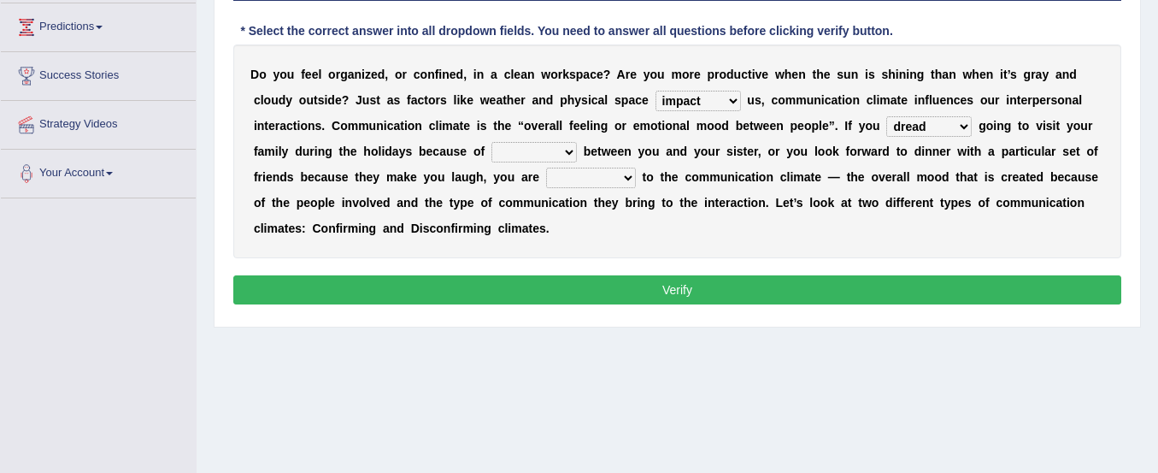
click at [887, 116] on select "dread force scare afraid" at bounding box center [929, 126] width 85 height 21
click at [922, 122] on select "dread force scare afraid" at bounding box center [929, 126] width 85 height 21
click at [510, 148] on select "tender tension tendency tenacity" at bounding box center [534, 152] width 85 height 21
select select "tenacity"
click at [492, 142] on select "tender tension tendency tenacity" at bounding box center [534, 152] width 85 height 21
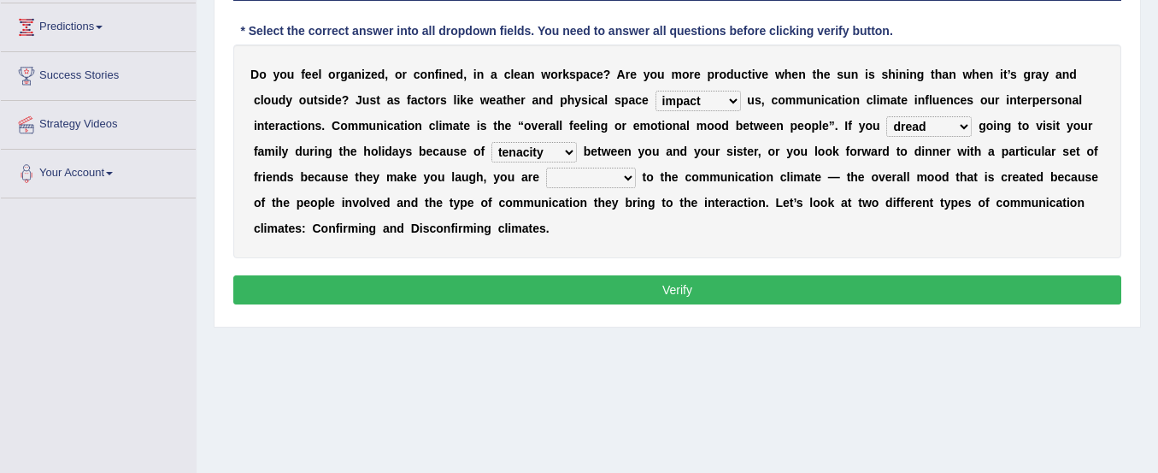
click at [591, 179] on select "relying relating responding recycling" at bounding box center [591, 178] width 90 height 21
select select "responding"
click at [546, 168] on select "relying relating responding recycling" at bounding box center [591, 178] width 90 height 21
click at [596, 297] on button "Verify" at bounding box center [677, 289] width 888 height 29
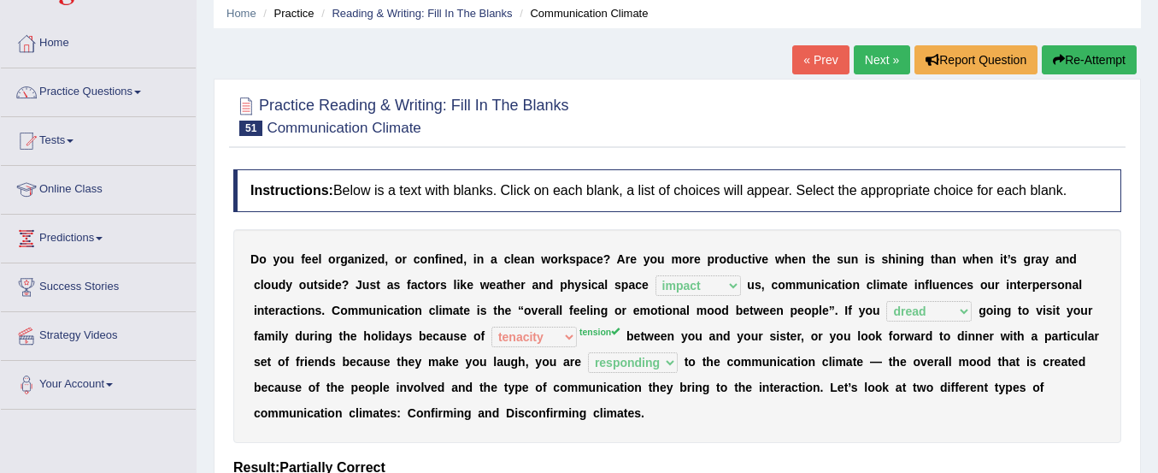
scroll to position [64, 0]
click at [1063, 61] on button "Re-Attempt" at bounding box center [1089, 60] width 95 height 29
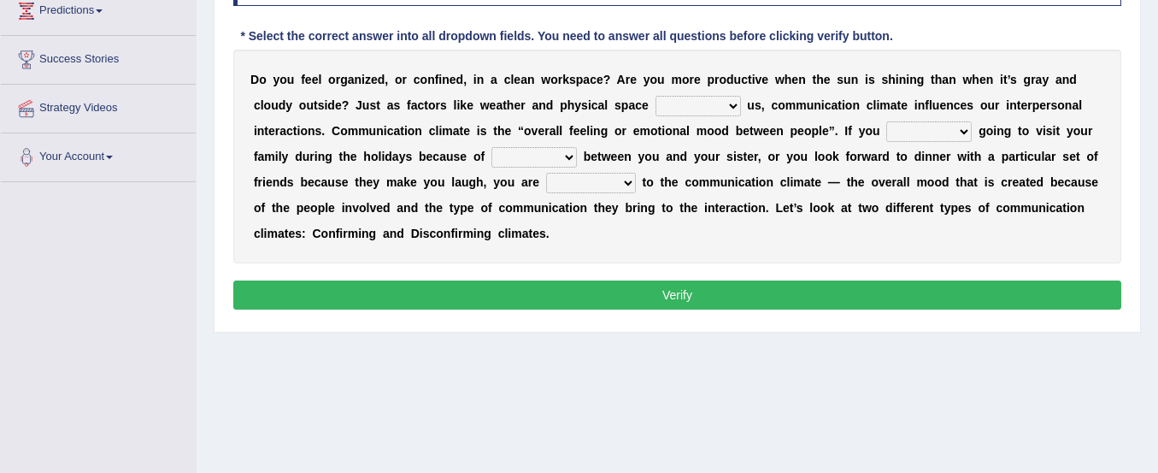
click at [730, 103] on select "improve impact impose imply" at bounding box center [698, 106] width 85 height 21
select select "impact"
click at [656, 96] on select "improve impact impose imply" at bounding box center [698, 106] width 85 height 21
click at [503, 159] on select "tender tension tendency tenacity" at bounding box center [534, 157] width 85 height 21
select select "tension"
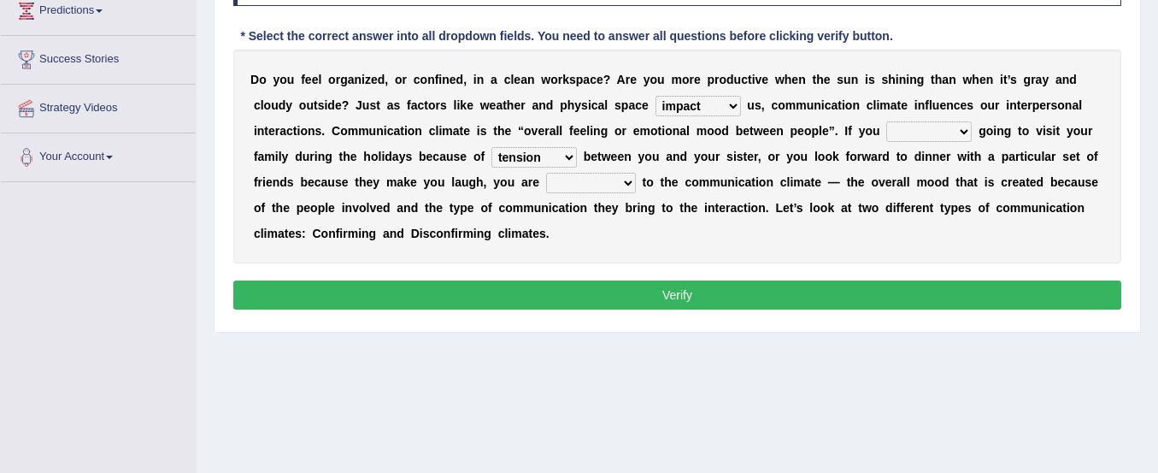
click at [492, 147] on select "tender tension tendency tenacity" at bounding box center [534, 157] width 85 height 21
click at [944, 129] on select "dread force scare afraid" at bounding box center [929, 131] width 85 height 21
select select "dread"
click at [887, 121] on select "dread force scare afraid" at bounding box center [929, 131] width 85 height 21
click at [589, 186] on select "relying relating responding recycling" at bounding box center [591, 183] width 90 height 21
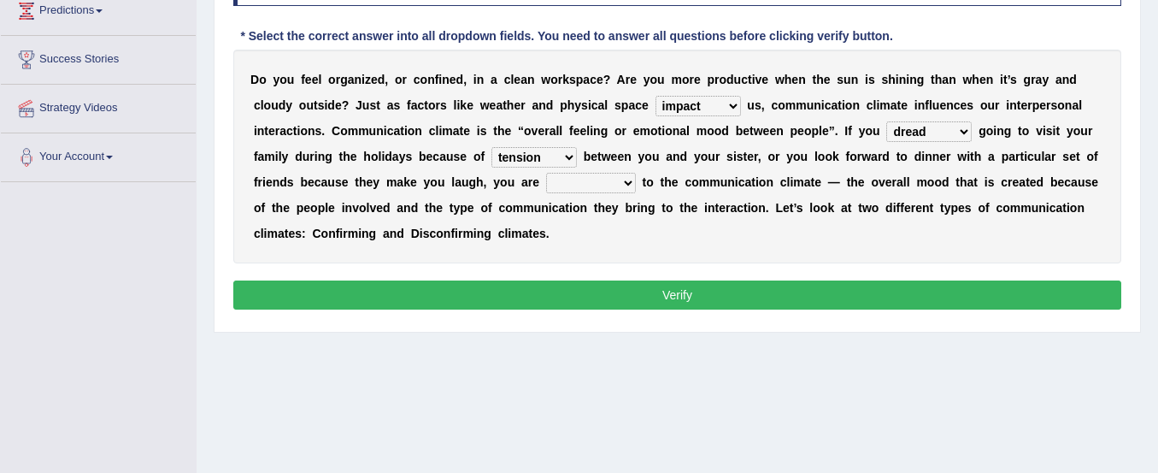
select select "responding"
click at [546, 173] on select "relying relating responding recycling" at bounding box center [591, 183] width 90 height 21
click at [621, 292] on button "Verify" at bounding box center [677, 294] width 888 height 29
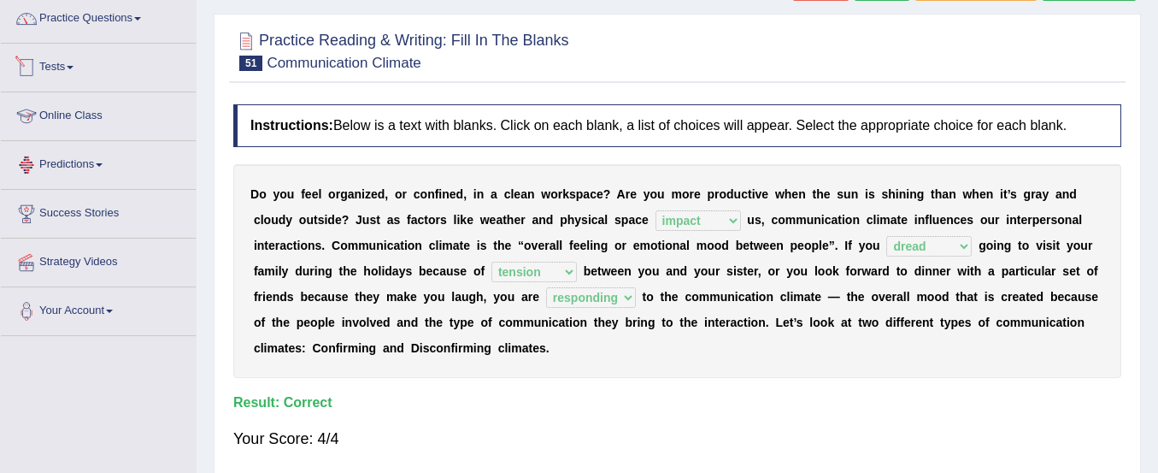
scroll to position [90, 0]
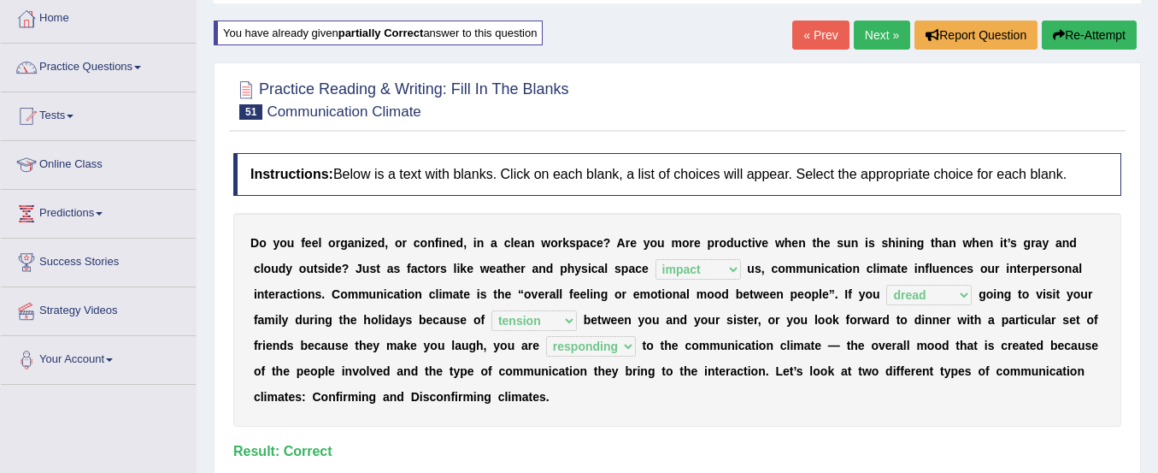
click at [74, 62] on link "Practice Questions" at bounding box center [98, 65] width 195 height 43
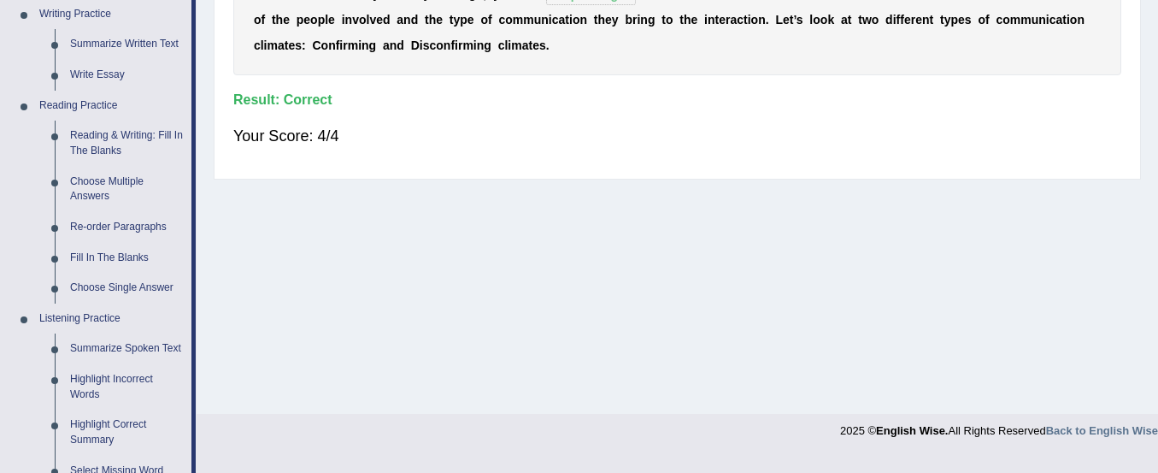
scroll to position [442, 0]
click at [143, 221] on link "Re-order Paragraphs" at bounding box center [126, 226] width 129 height 31
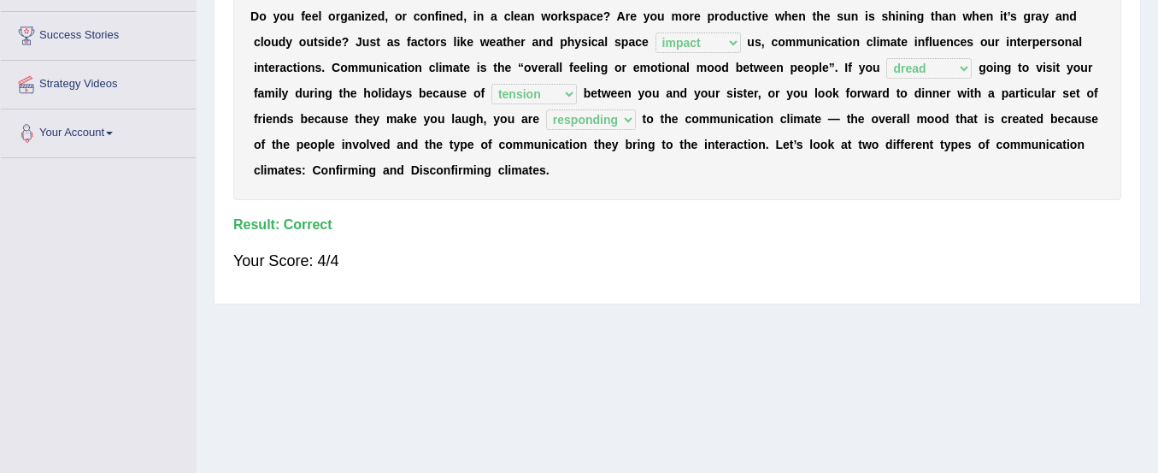
scroll to position [240, 0]
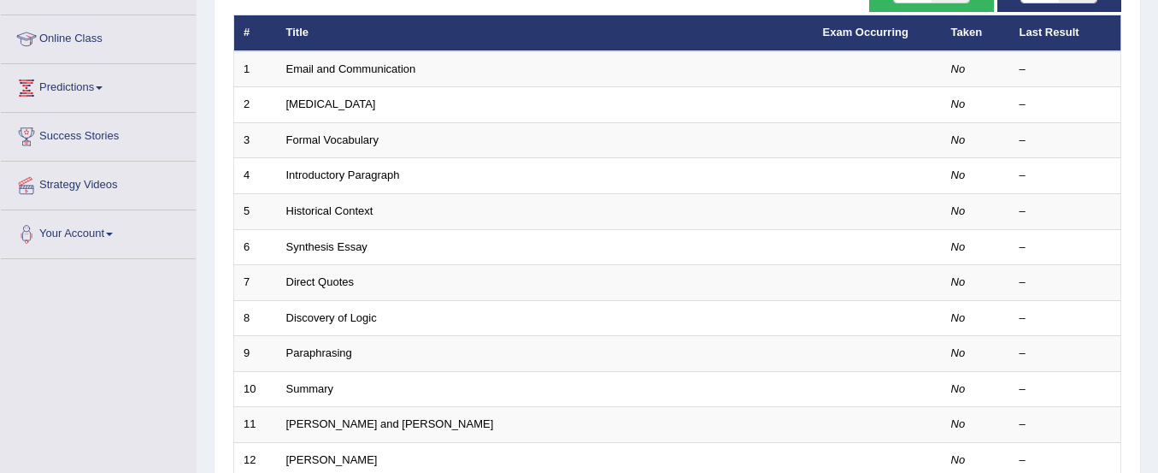
scroll to position [214, 0]
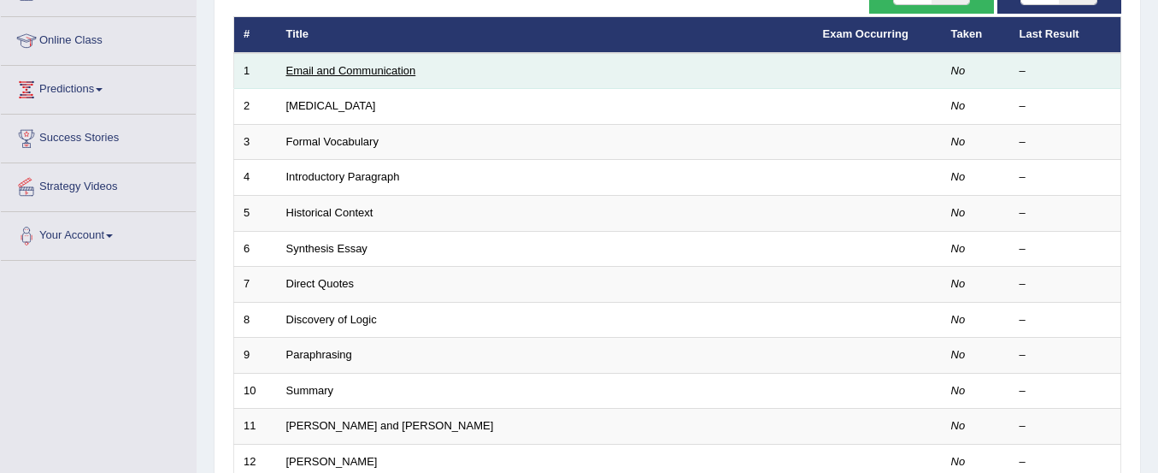
click at [349, 68] on link "Email and Communication" at bounding box center [351, 70] width 130 height 13
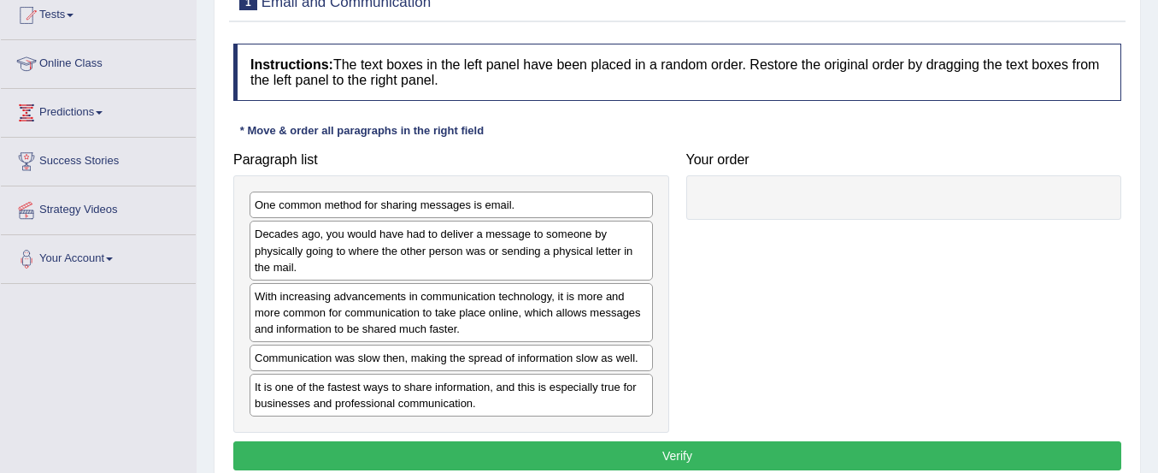
scroll to position [191, 0]
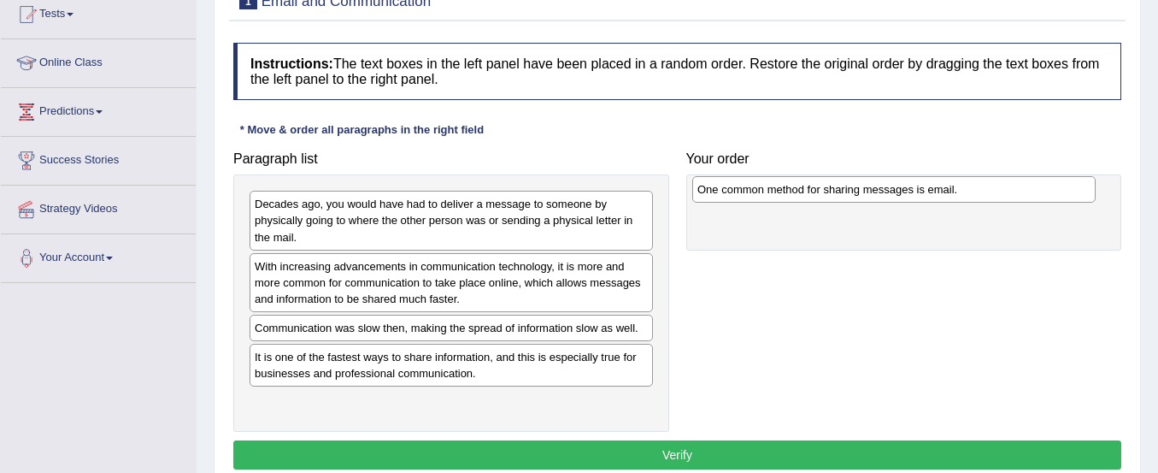
drag, startPoint x: 318, startPoint y: 203, endPoint x: 761, endPoint y: 188, distance: 443.1
click at [761, 188] on div "One common method for sharing messages is email." at bounding box center [894, 189] width 404 height 27
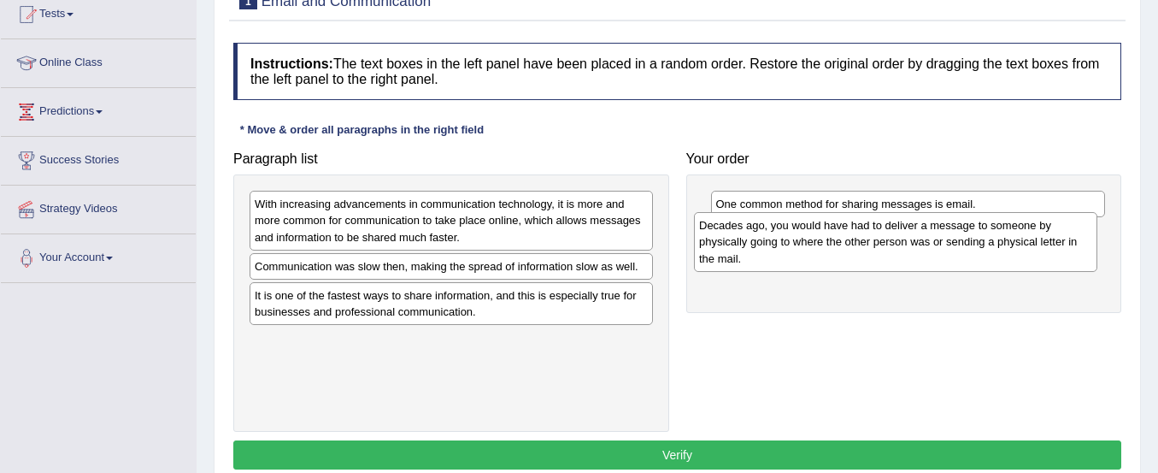
drag, startPoint x: 521, startPoint y: 224, endPoint x: 966, endPoint y: 245, distance: 445.0
click at [966, 245] on div "Decades ago, you would have had to deliver a message to someone by physically g…" at bounding box center [896, 241] width 404 height 59
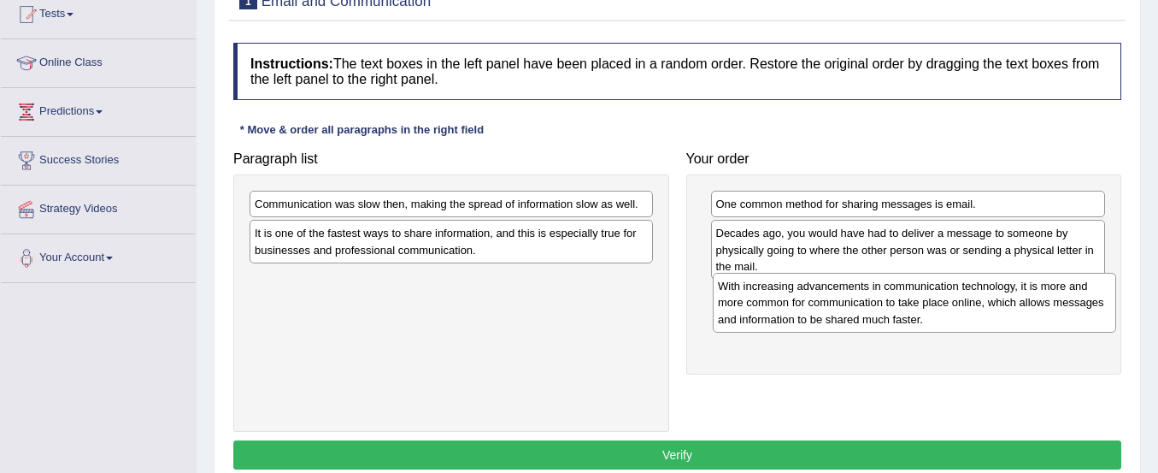
drag, startPoint x: 565, startPoint y: 217, endPoint x: 1029, endPoint y: 299, distance: 471.4
click at [1029, 299] on div "With increasing advancements in communication technology, it is more and more c…" at bounding box center [915, 302] width 404 height 59
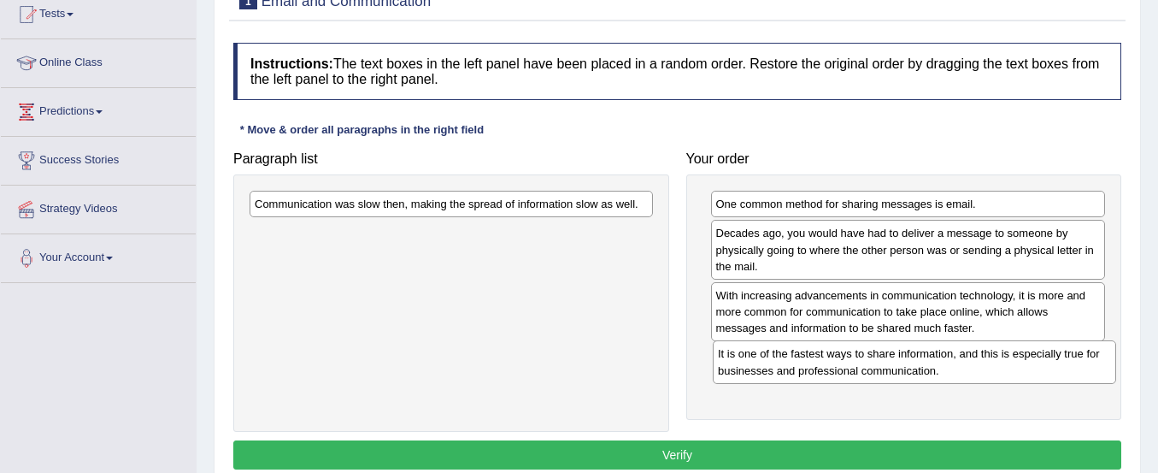
drag, startPoint x: 575, startPoint y: 251, endPoint x: 1039, endPoint y: 372, distance: 478.8
click at [1039, 372] on div "It is one of the fastest ways to share information, and this is especially true…" at bounding box center [915, 361] width 404 height 43
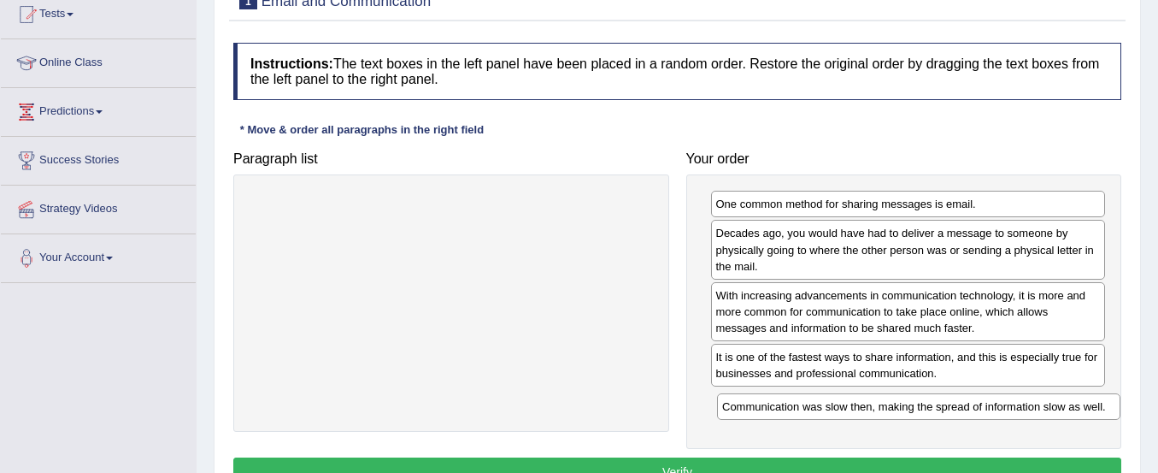
drag, startPoint x: 538, startPoint y: 207, endPoint x: 1004, endPoint y: 408, distance: 508.2
click at [1004, 408] on div "Communication was slow then, making the spread of information slow as well." at bounding box center [919, 406] width 404 height 27
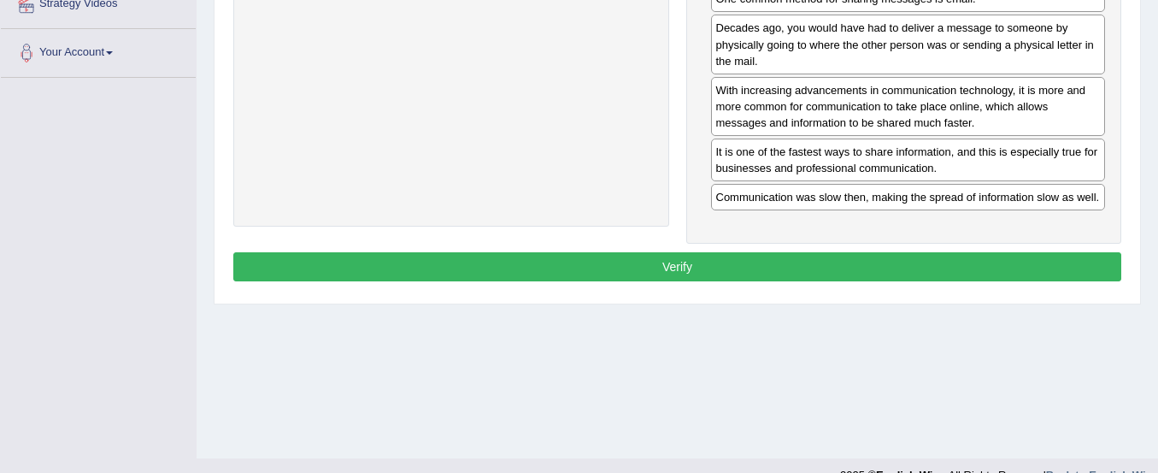
scroll to position [398, 0]
click at [872, 268] on button "Verify" at bounding box center [677, 265] width 888 height 29
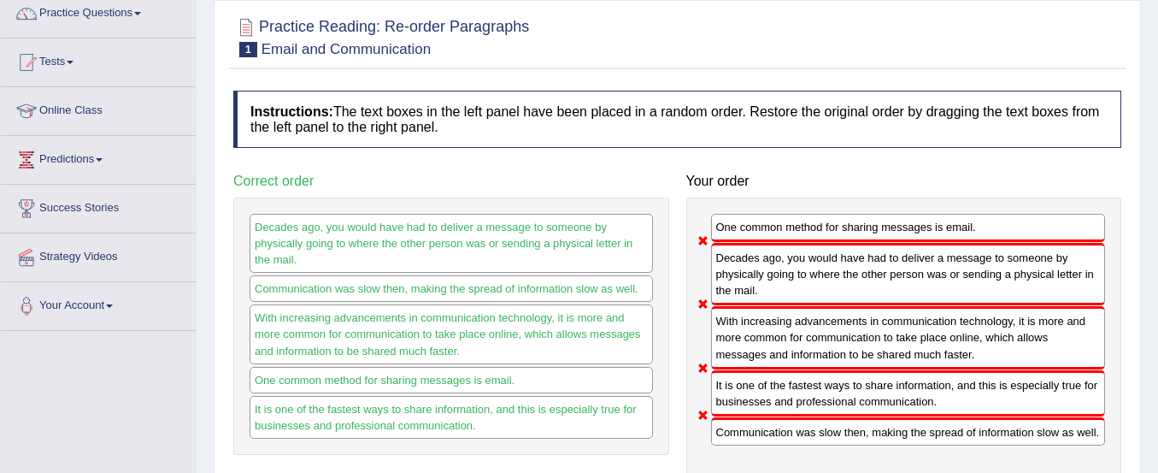
scroll to position [125, 0]
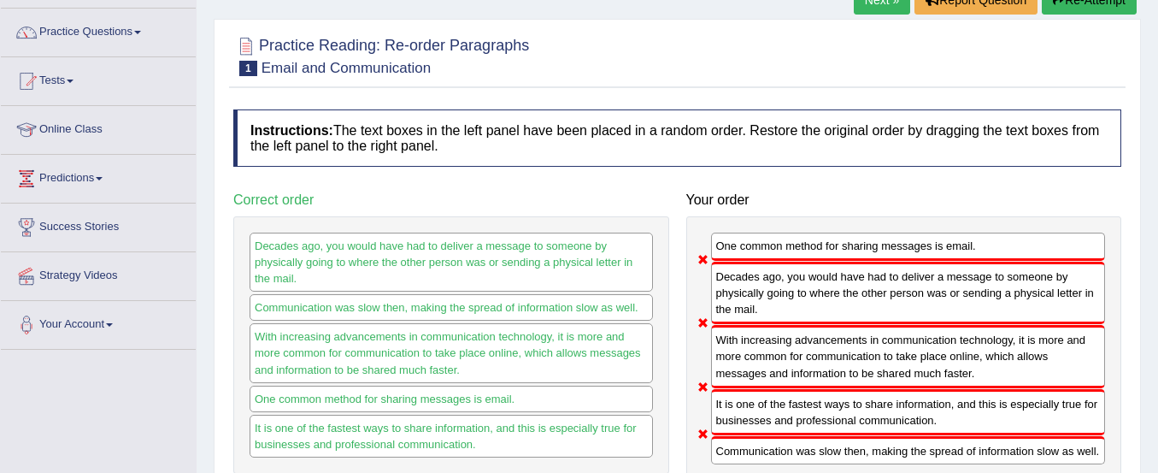
click at [872, 268] on div "Decades ago, you would have had to deliver a message to someone by physically g…" at bounding box center [908, 293] width 395 height 62
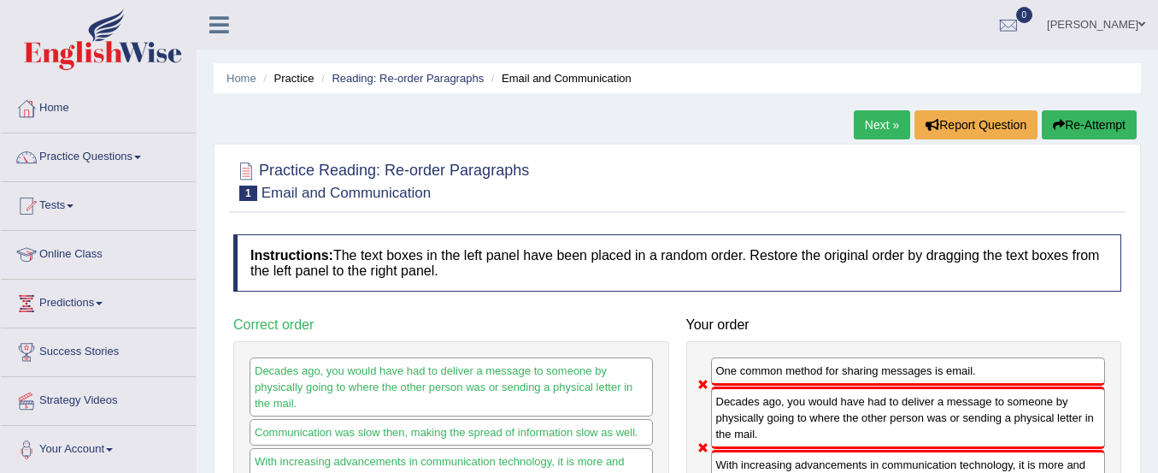
click at [1104, 128] on button "Re-Attempt" at bounding box center [1089, 124] width 95 height 29
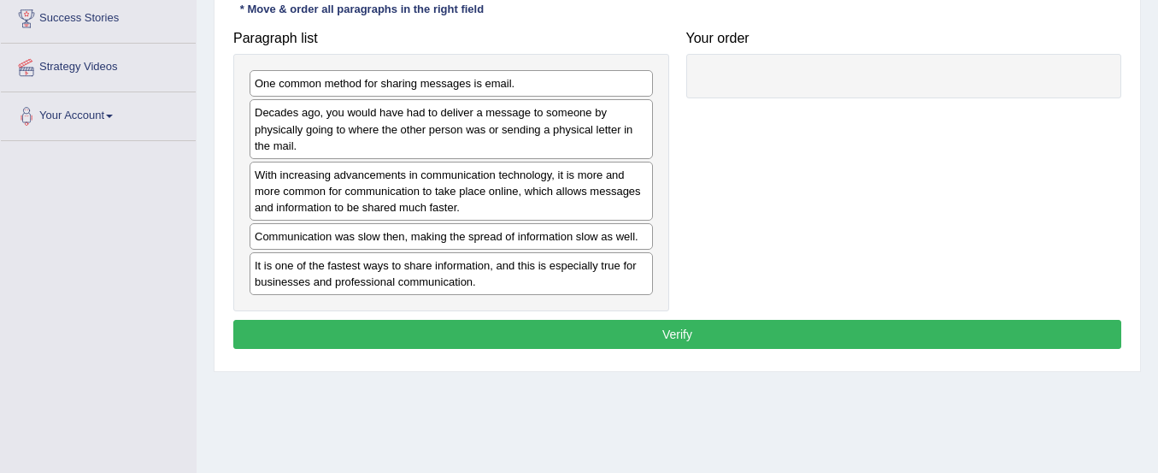
scroll to position [331, 0]
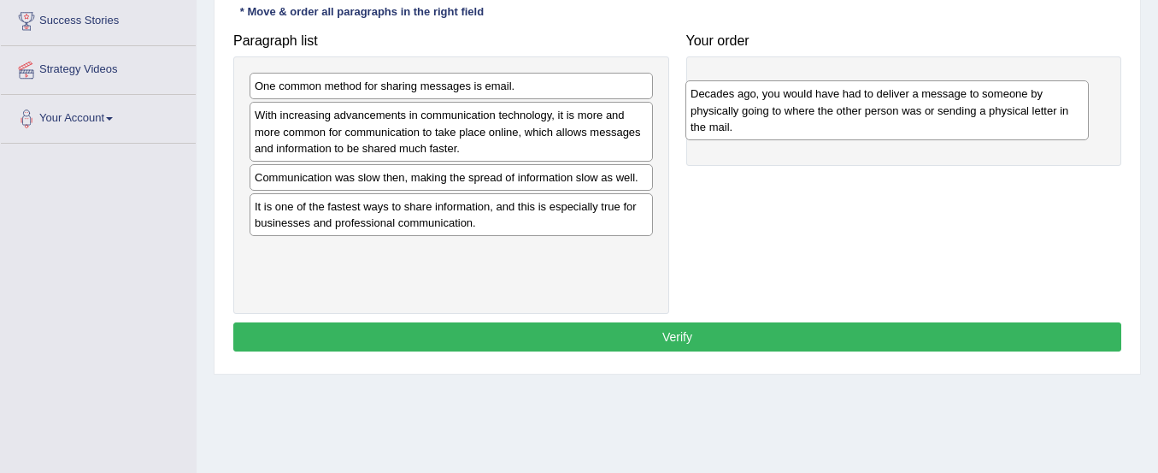
drag, startPoint x: 603, startPoint y: 126, endPoint x: 1038, endPoint y: 104, distance: 435.7
click at [1038, 104] on div "Decades ago, you would have had to deliver a message to someone by physically g…" at bounding box center [888, 109] width 404 height 59
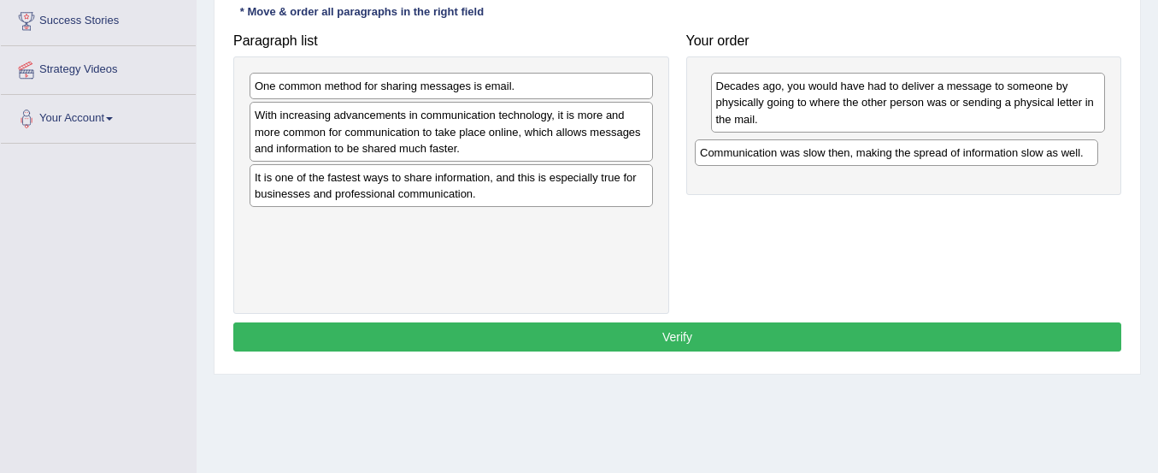
drag, startPoint x: 518, startPoint y: 184, endPoint x: 963, endPoint y: 159, distance: 446.1
click at [963, 159] on div "Communication was slow then, making the spread of information slow as well." at bounding box center [897, 152] width 404 height 27
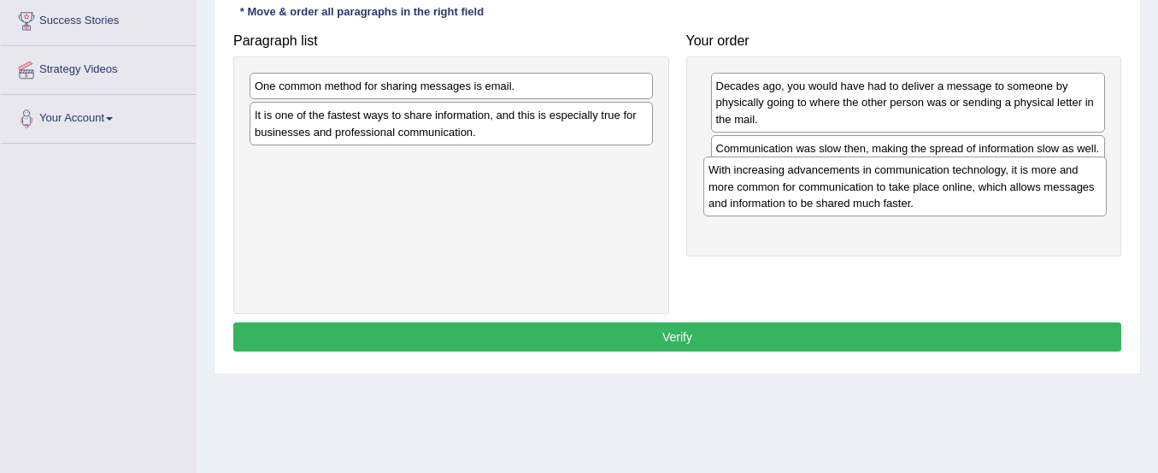
drag, startPoint x: 506, startPoint y: 123, endPoint x: 959, endPoint y: 175, distance: 456.1
click at [959, 175] on div "With increasing advancements in communication technology, it is more and more c…" at bounding box center [906, 185] width 404 height 59
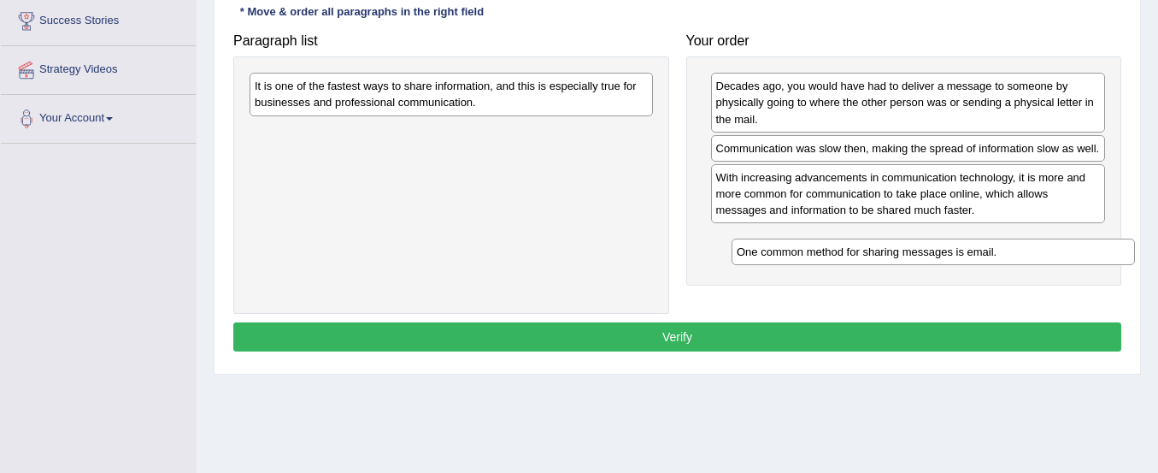
drag, startPoint x: 515, startPoint y: 80, endPoint x: 997, endPoint y: 245, distance: 508.8
click at [997, 245] on div "One common method for sharing messages is email." at bounding box center [934, 252] width 404 height 27
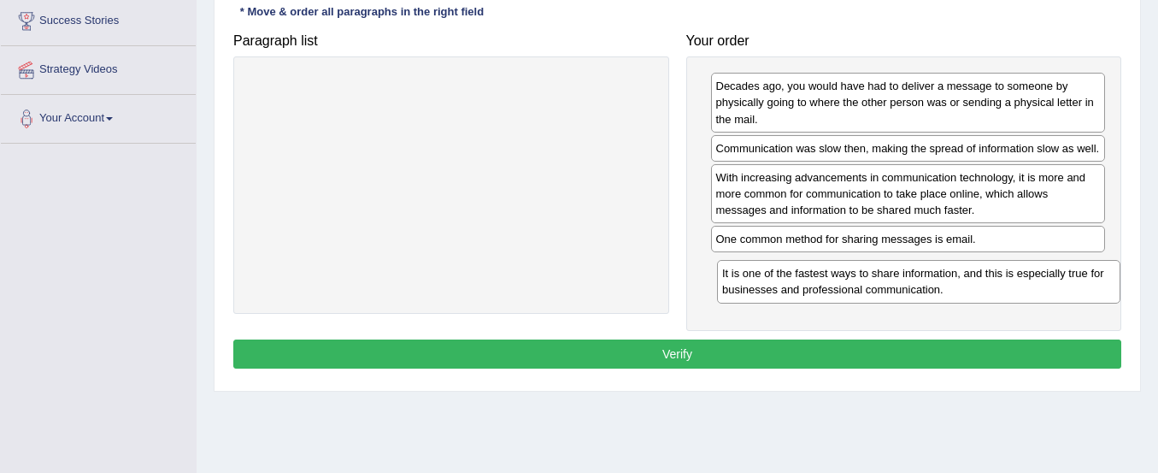
drag, startPoint x: 515, startPoint y: 103, endPoint x: 970, endPoint y: 286, distance: 491.0
click at [970, 286] on div "It is one of the fastest ways to share information, and this is especially true…" at bounding box center [919, 281] width 404 height 43
click at [904, 345] on button "Verify" at bounding box center [677, 353] width 888 height 29
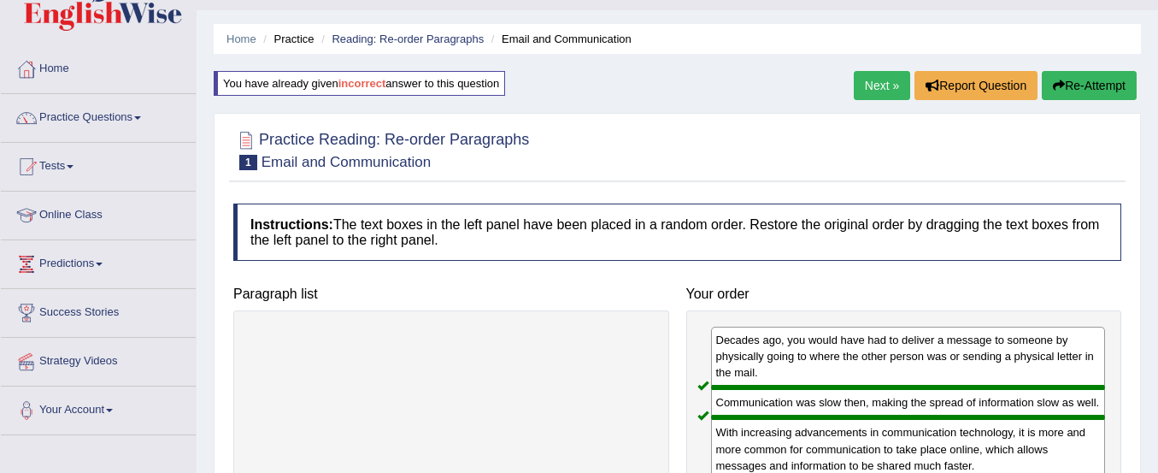
scroll to position [30, 0]
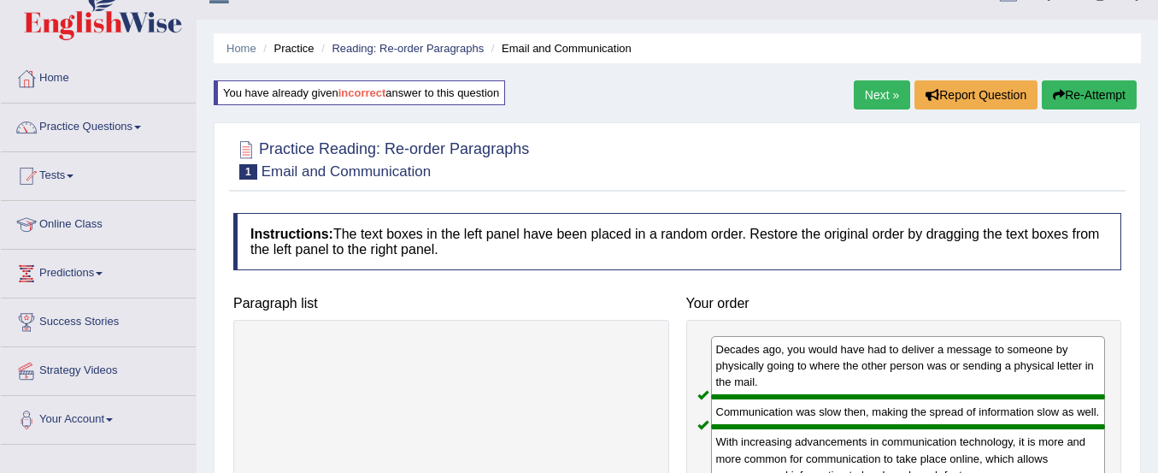
click at [890, 101] on link "Next »" at bounding box center [882, 94] width 56 height 29
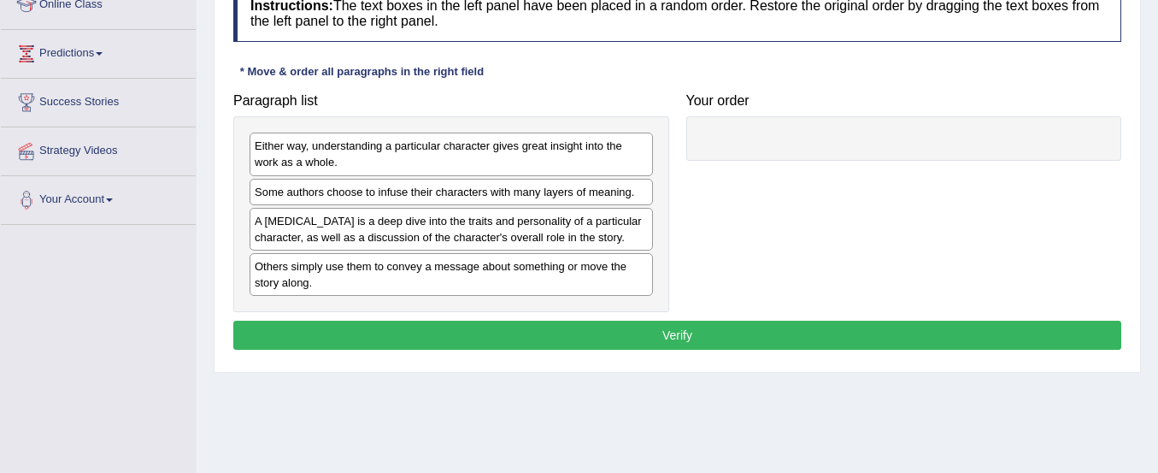
scroll to position [251, 0]
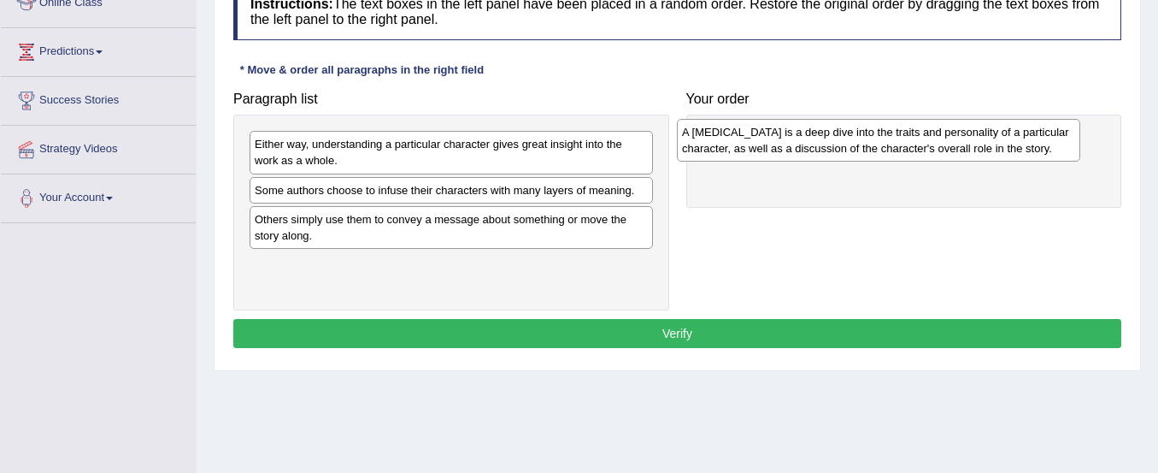
drag, startPoint x: 527, startPoint y: 234, endPoint x: 954, endPoint y: 147, distance: 436.2
click at [954, 147] on div "A [MEDICAL_DATA] is a deep dive into the traits and personality of a particular…" at bounding box center [879, 140] width 404 height 43
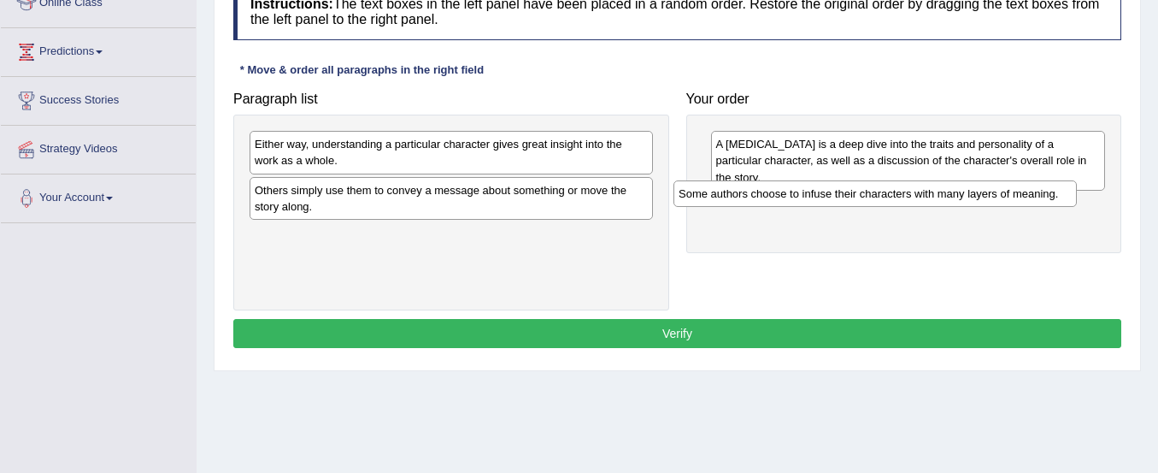
drag, startPoint x: 515, startPoint y: 191, endPoint x: 940, endPoint y: 192, distance: 424.9
click at [940, 192] on div "Some authors choose to infuse their characters with many layers of meaning." at bounding box center [876, 193] width 404 height 27
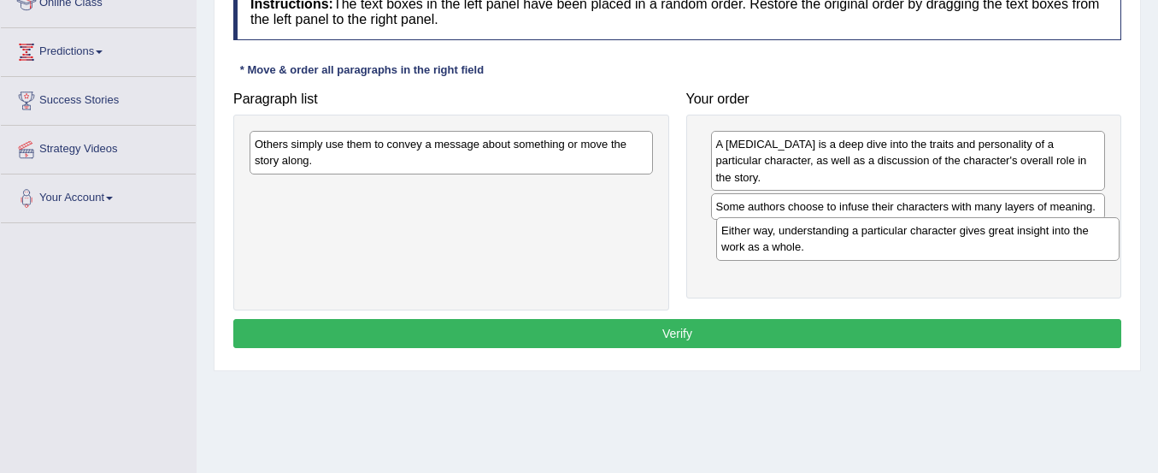
drag, startPoint x: 545, startPoint y: 140, endPoint x: 1011, endPoint y: 227, distance: 474.7
click at [1011, 227] on div "Either way, understanding a particular character gives great insight into the w…" at bounding box center [918, 238] width 404 height 43
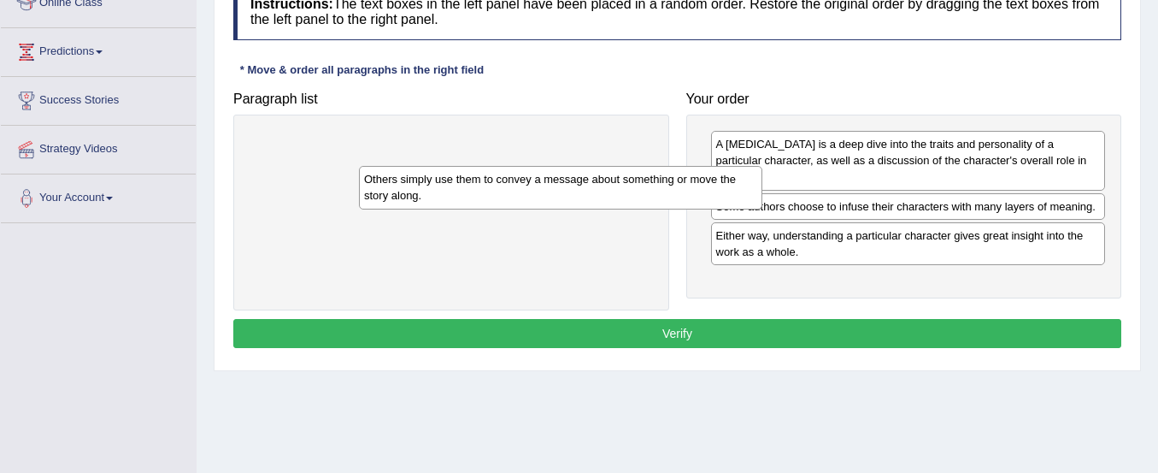
drag, startPoint x: 546, startPoint y: 147, endPoint x: 872, endPoint y: 288, distance: 354.9
click at [763, 209] on div "Others simply use them to convey a message about something or move the story al…" at bounding box center [561, 187] width 404 height 43
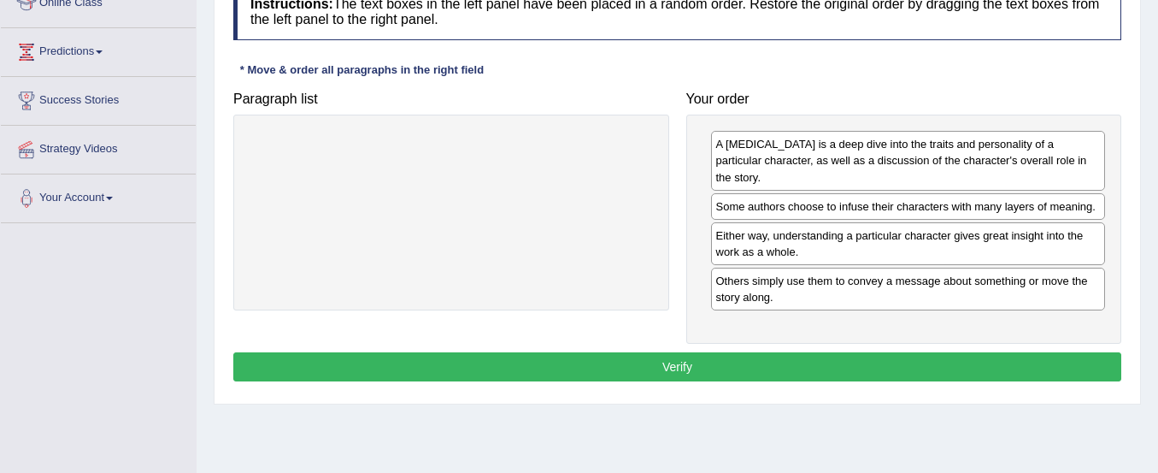
drag, startPoint x: 872, startPoint y: 288, endPoint x: 925, endPoint y: 289, distance: 53.0
click at [810, 363] on button "Verify" at bounding box center [677, 366] width 888 height 29
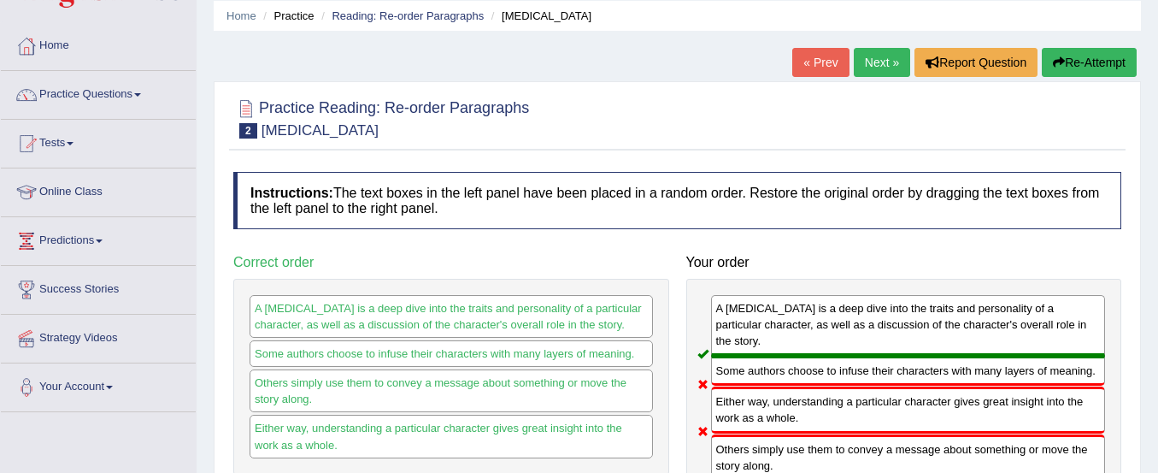
scroll to position [62, 0]
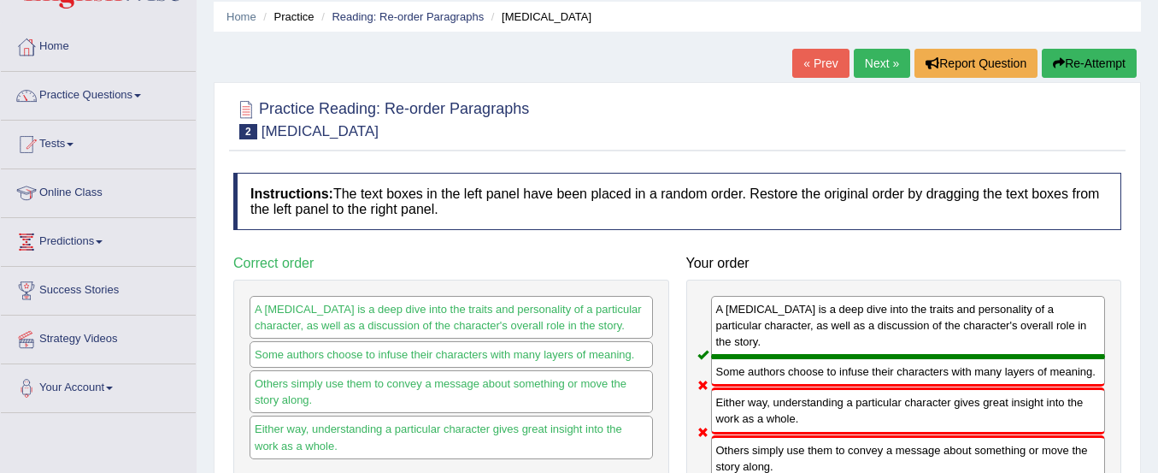
click at [1101, 54] on button "Re-Attempt" at bounding box center [1089, 63] width 95 height 29
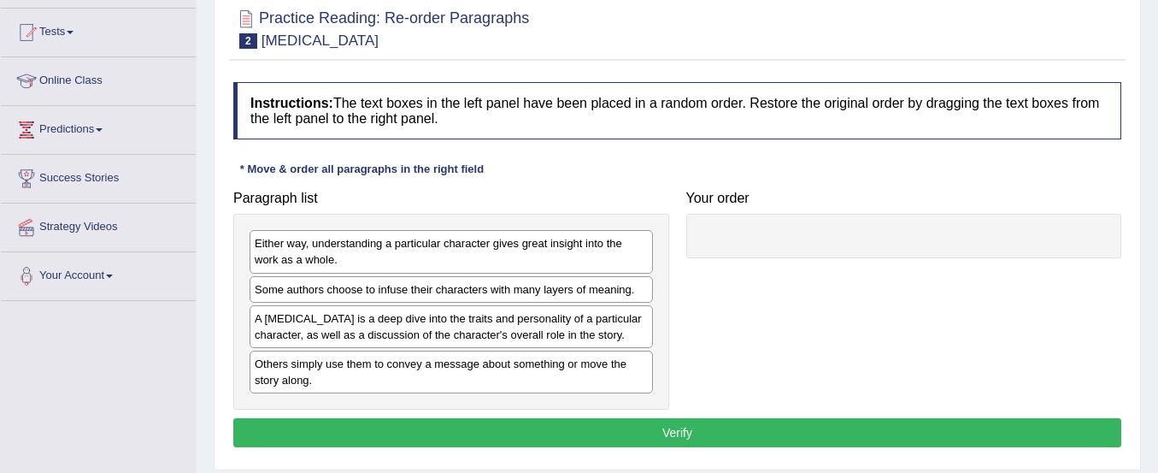
scroll to position [183, 0]
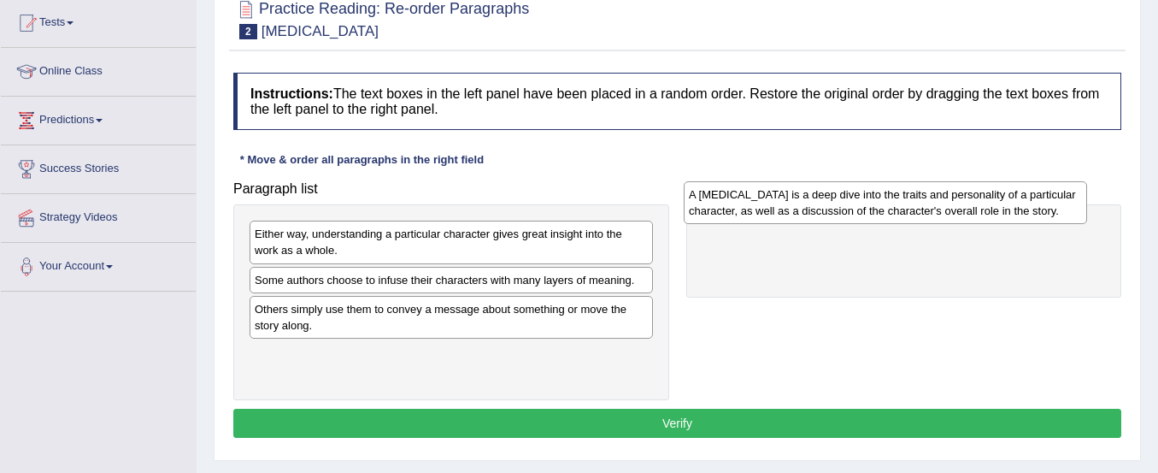
drag, startPoint x: 416, startPoint y: 320, endPoint x: 851, endPoint y: 205, distance: 449.1
click at [851, 205] on div "A [MEDICAL_DATA] is a deep dive into the traits and personality of a particular…" at bounding box center [886, 202] width 404 height 43
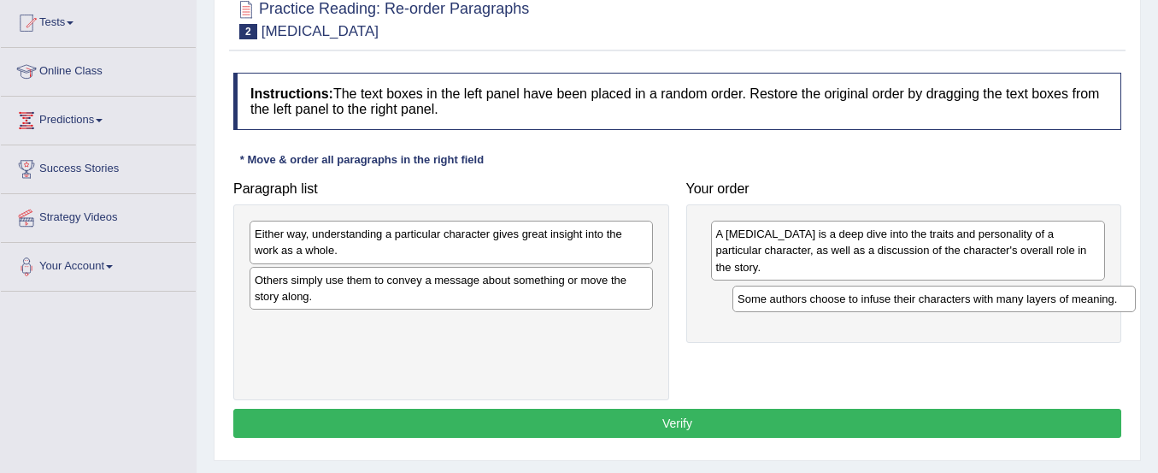
drag, startPoint x: 348, startPoint y: 286, endPoint x: 831, endPoint y: 305, distance: 483.4
click at [831, 305] on div "Some authors choose to infuse their characters with many layers of meaning." at bounding box center [935, 299] width 404 height 27
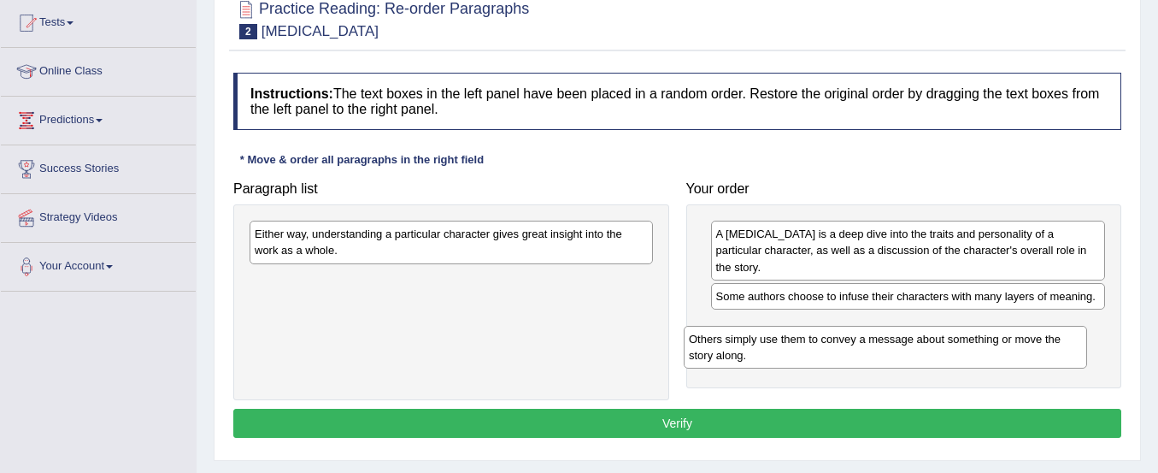
drag, startPoint x: 456, startPoint y: 291, endPoint x: 914, endPoint y: 341, distance: 461.0
click at [914, 341] on div "Others simply use them to convey a message about something or move the story al…" at bounding box center [886, 347] width 404 height 43
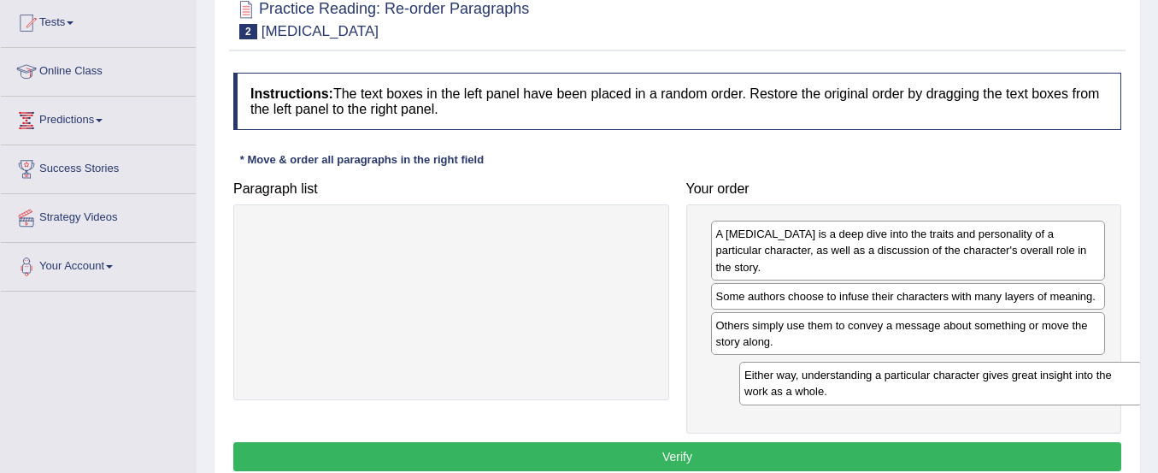
drag, startPoint x: 462, startPoint y: 240, endPoint x: 945, endPoint y: 377, distance: 501.2
click at [945, 377] on div "Either way, understanding a particular character gives great insight into the w…" at bounding box center [941, 383] width 404 height 43
click at [945, 377] on div "Either way, understanding a particular character gives great insight into the w…" at bounding box center [934, 378] width 404 height 43
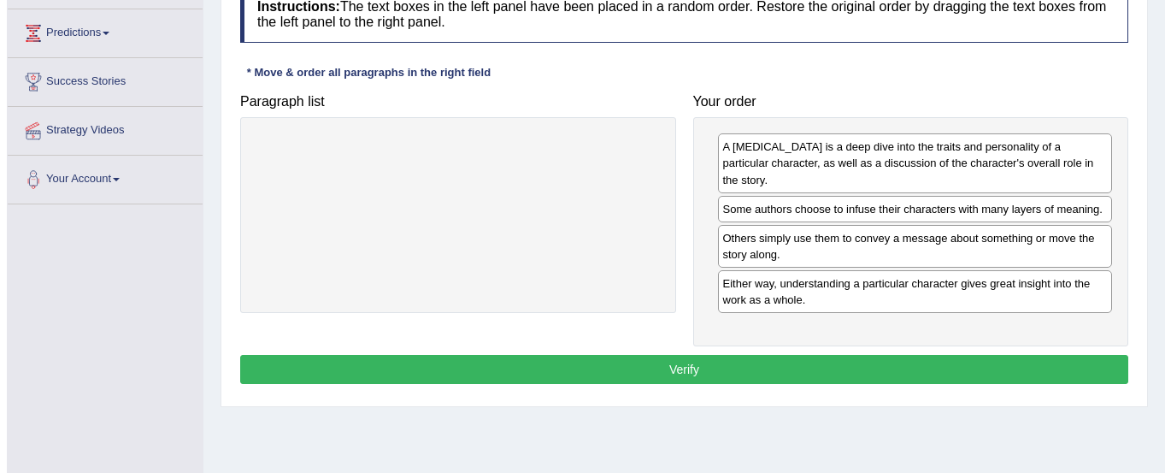
scroll to position [271, 0]
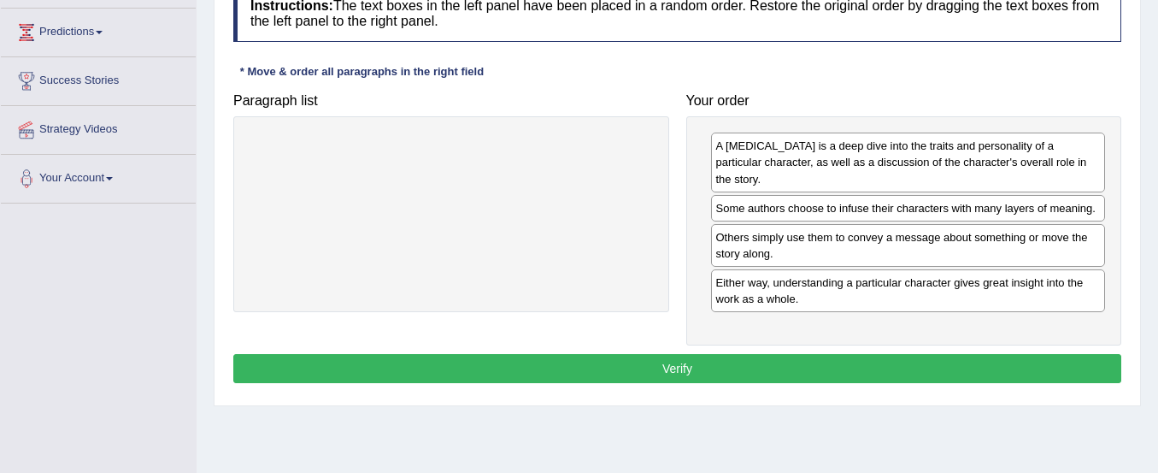
click at [834, 374] on button "Verify" at bounding box center [677, 368] width 888 height 29
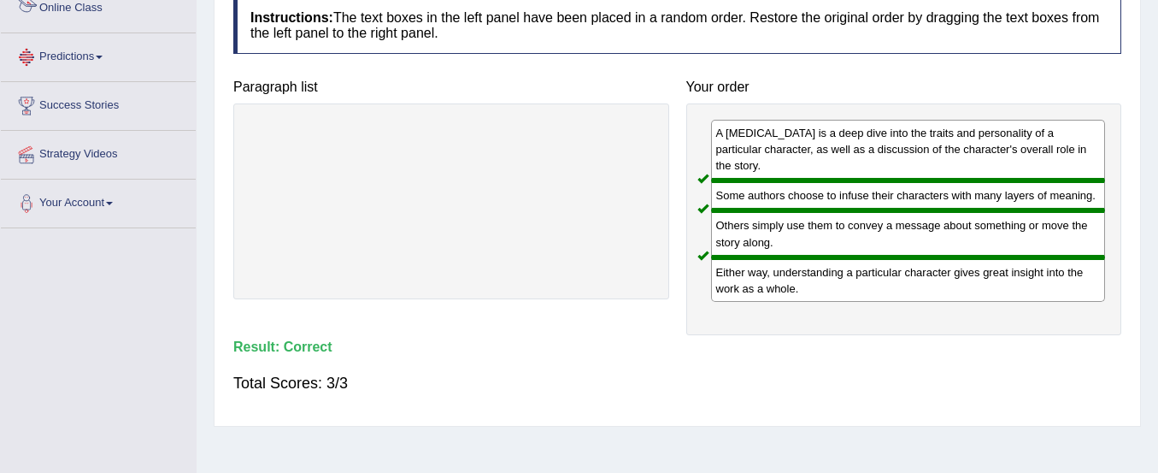
scroll to position [0, 0]
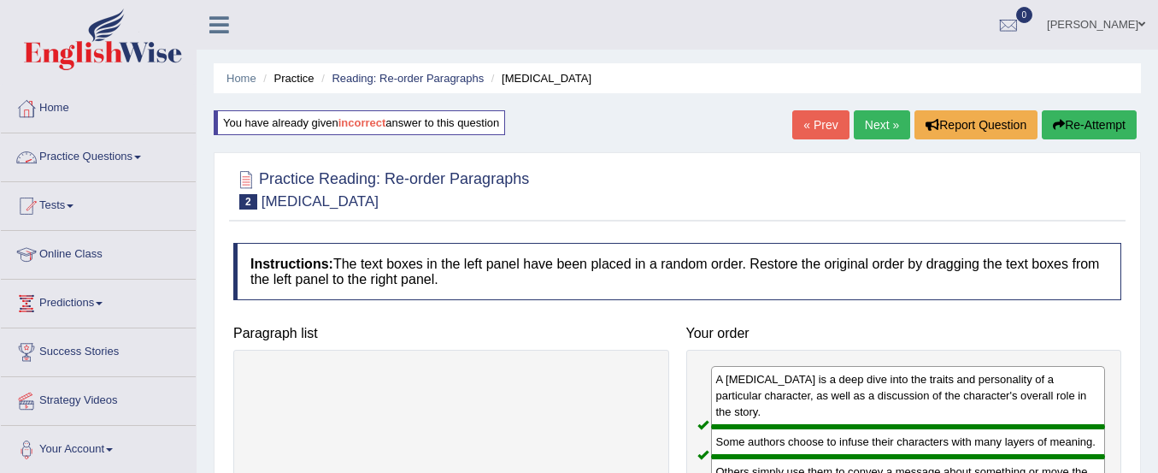
click at [101, 158] on link "Practice Questions" at bounding box center [98, 154] width 195 height 43
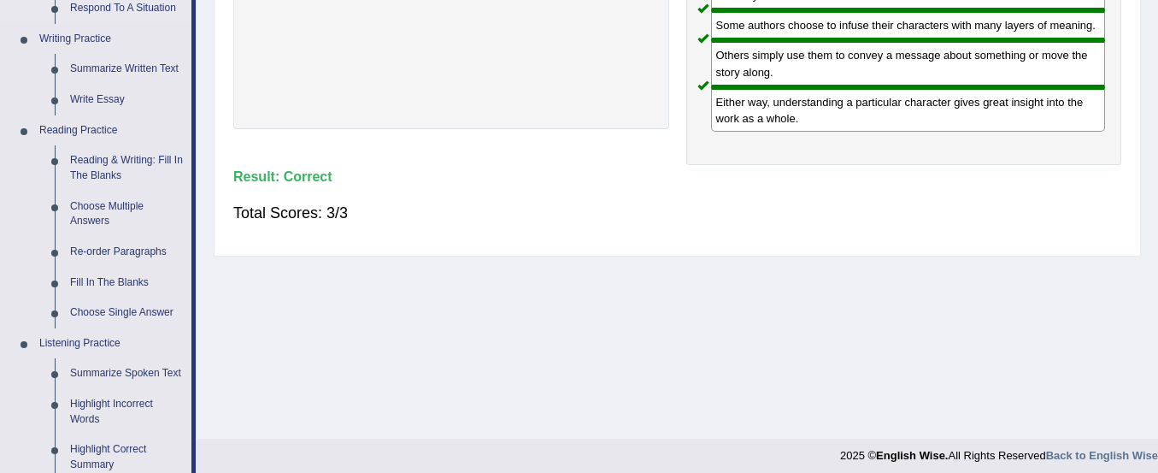
scroll to position [412, 0]
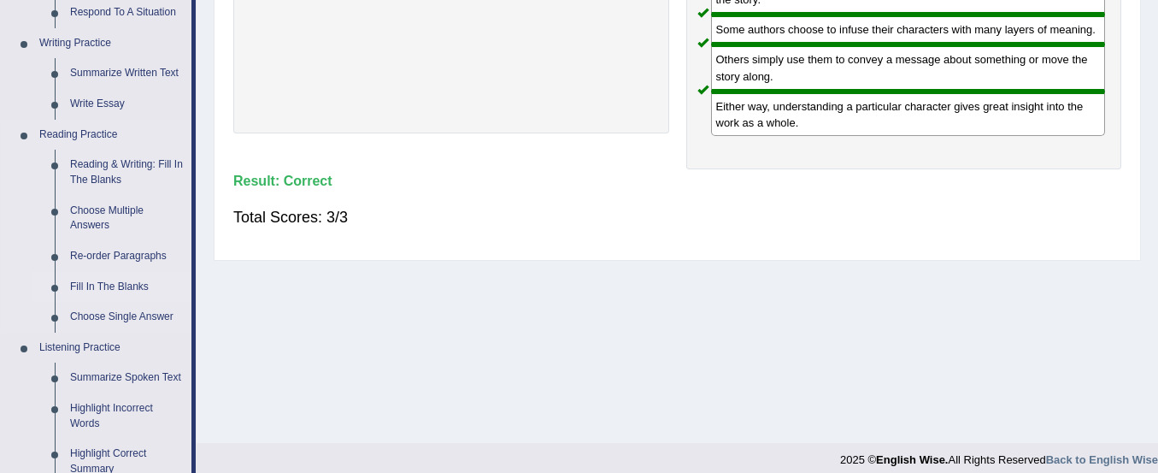
click at [118, 287] on link "Fill In The Blanks" at bounding box center [126, 287] width 129 height 31
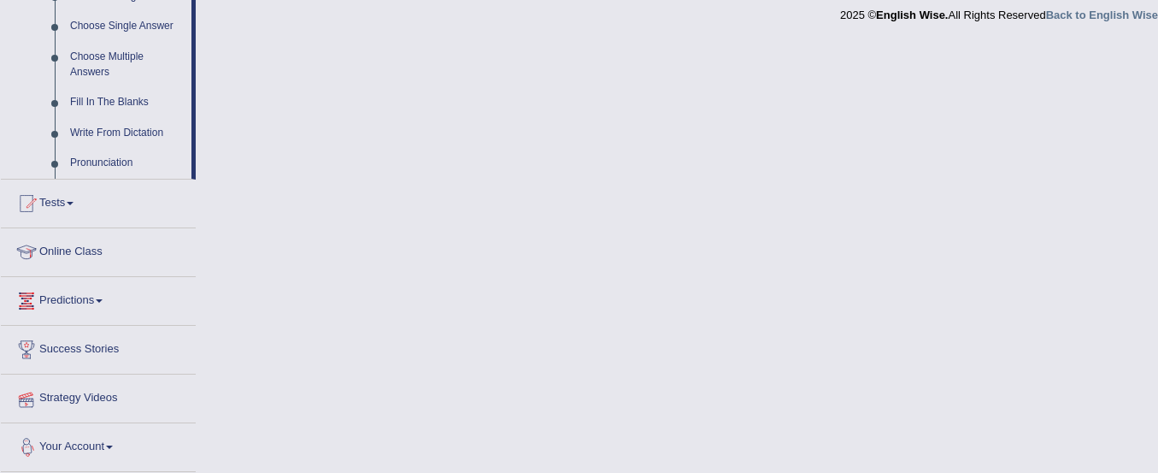
scroll to position [753, 0]
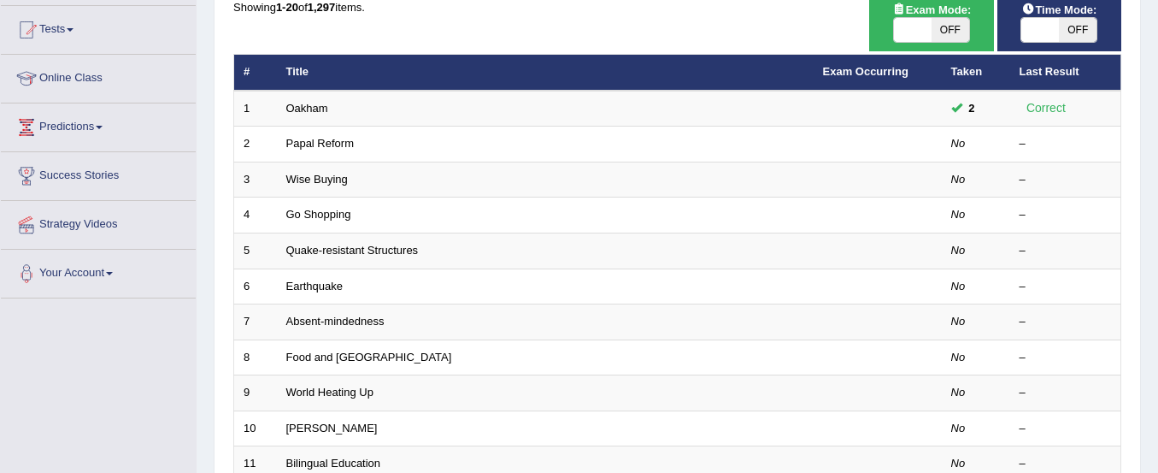
scroll to position [177, 0]
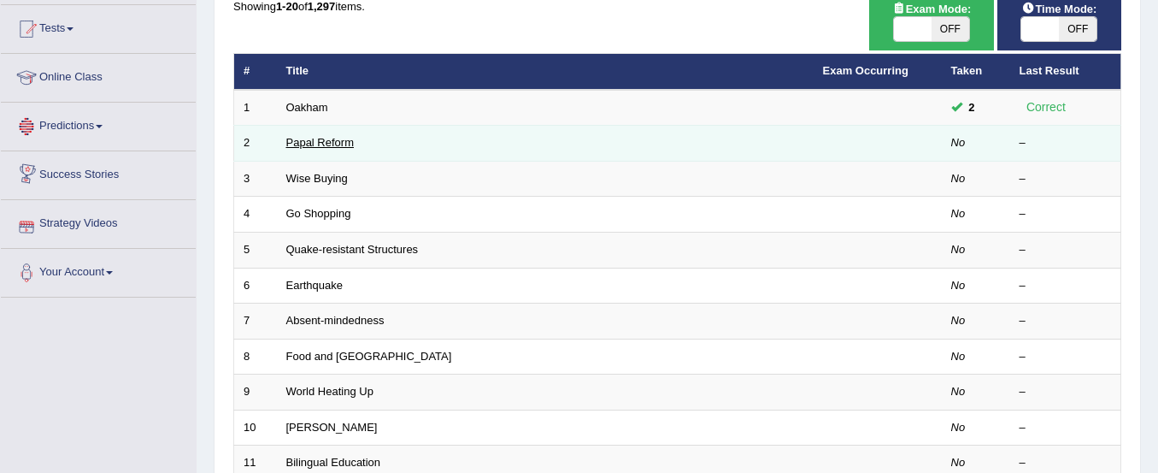
click at [320, 143] on link "Papal Reform" at bounding box center [320, 142] width 68 height 13
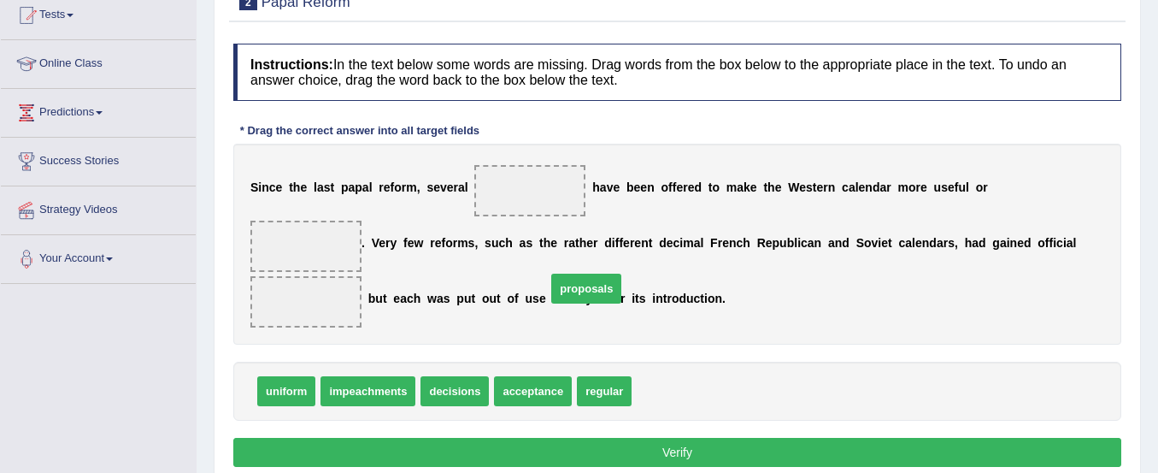
drag, startPoint x: 666, startPoint y: 399, endPoint x: 634, endPoint y: 392, distance: 32.4
click at [634, 392] on div "uniform impeachments decisions acceptance regular proposals" at bounding box center [677, 391] width 888 height 59
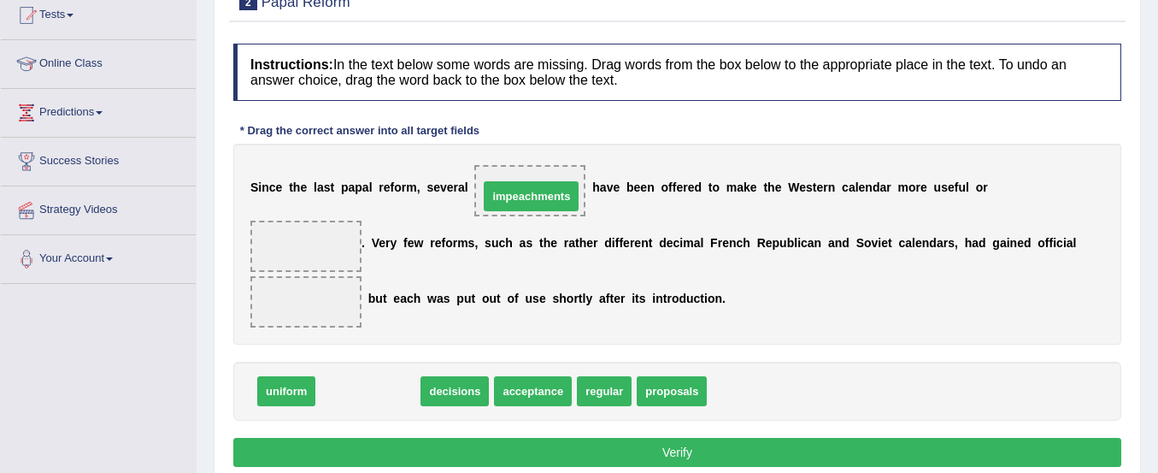
drag, startPoint x: 392, startPoint y: 396, endPoint x: 551, endPoint y: 197, distance: 254.2
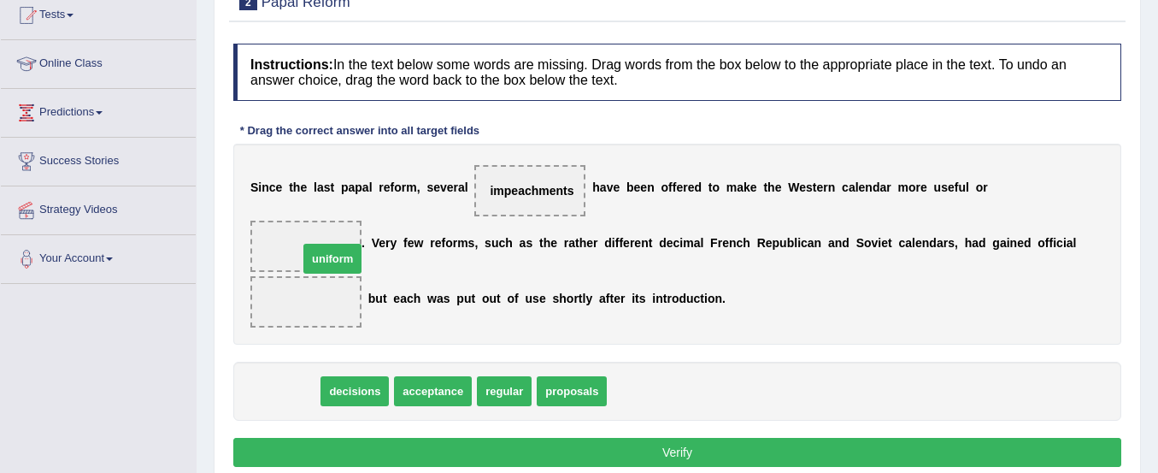
drag, startPoint x: 288, startPoint y: 386, endPoint x: 334, endPoint y: 254, distance: 140.3
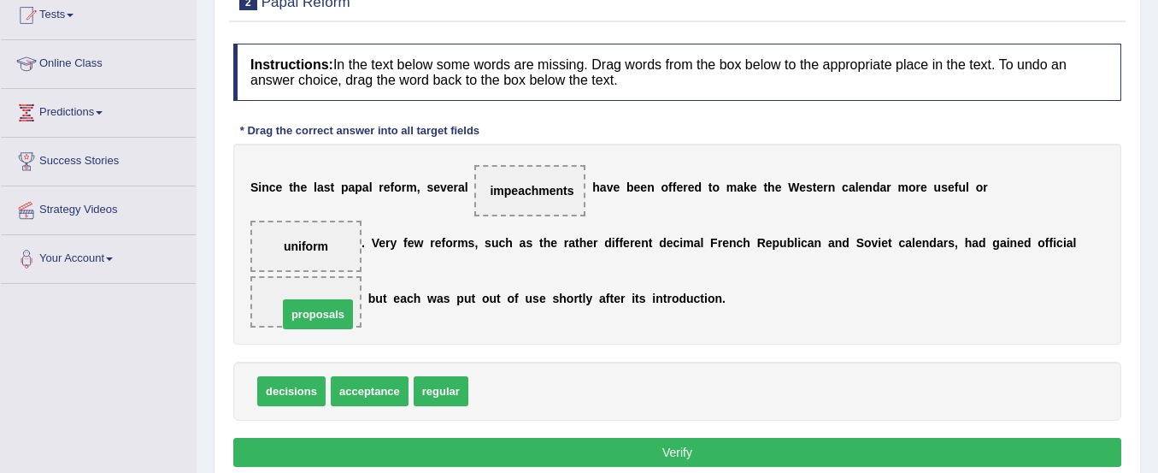
drag, startPoint x: 507, startPoint y: 397, endPoint x: 316, endPoint y: 320, distance: 205.6
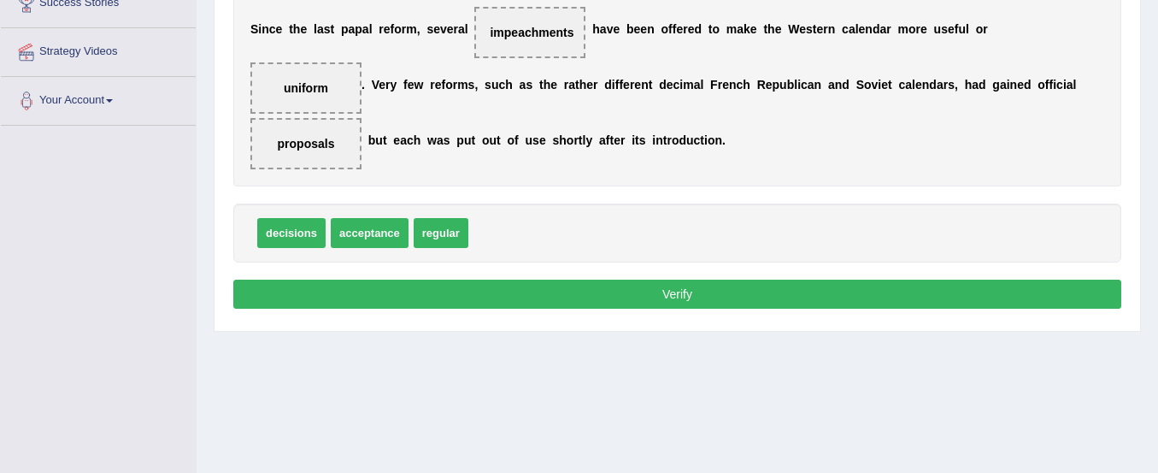
scroll to position [350, 0]
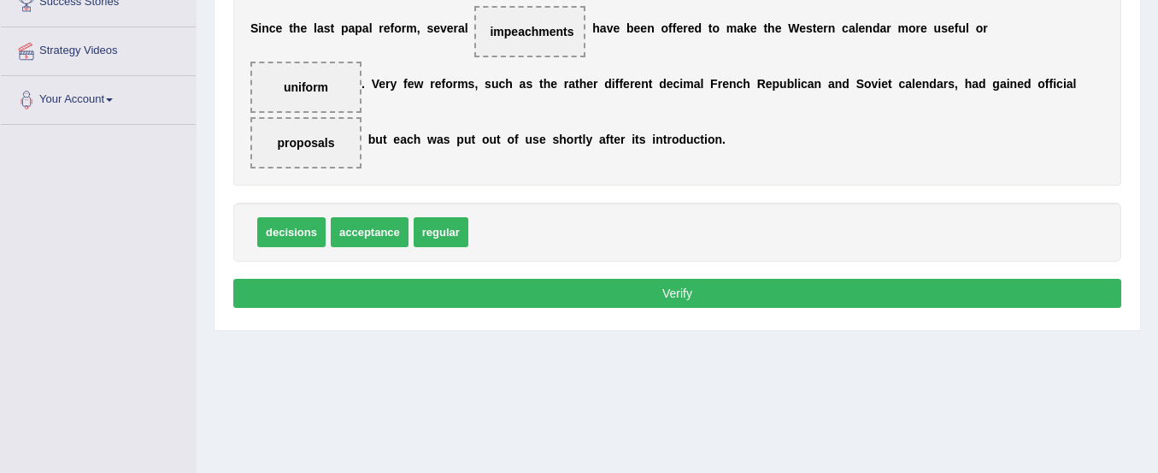
click at [355, 286] on button "Verify" at bounding box center [677, 293] width 888 height 29
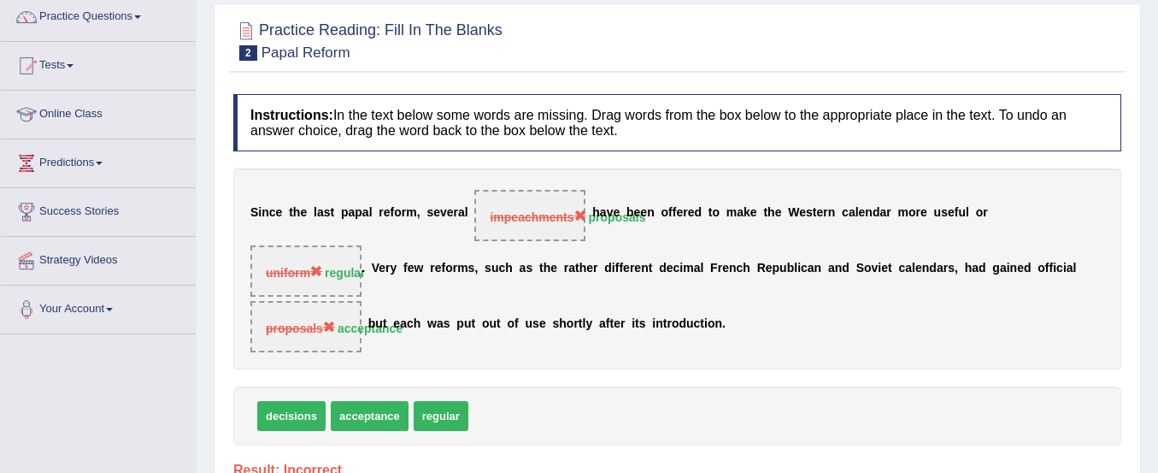
scroll to position [0, 0]
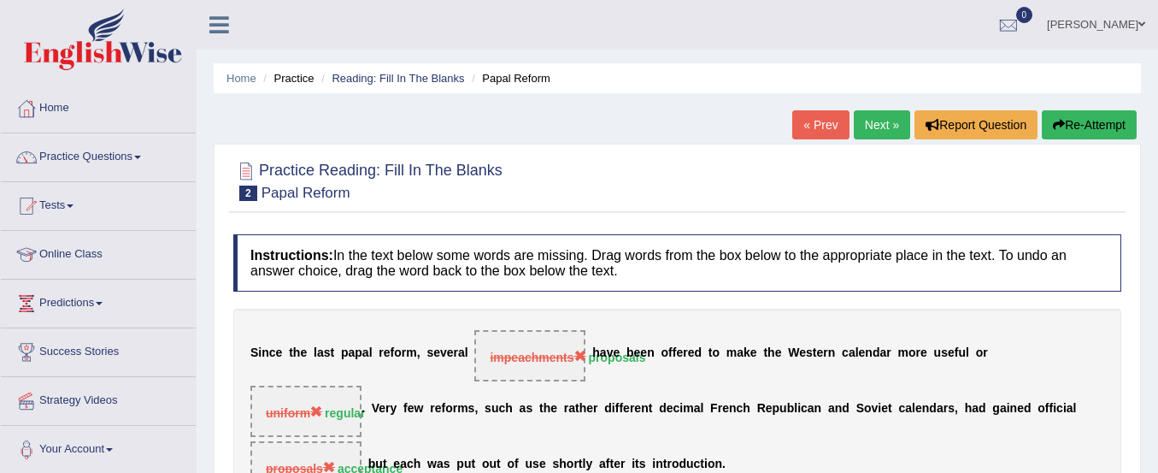
click at [1085, 119] on button "Re-Attempt" at bounding box center [1089, 124] width 95 height 29
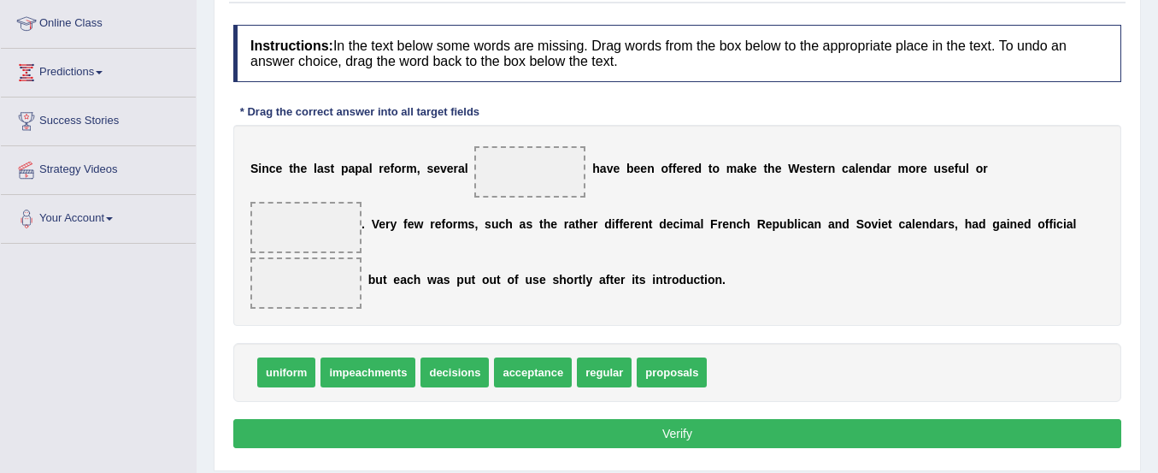
scroll to position [234, 0]
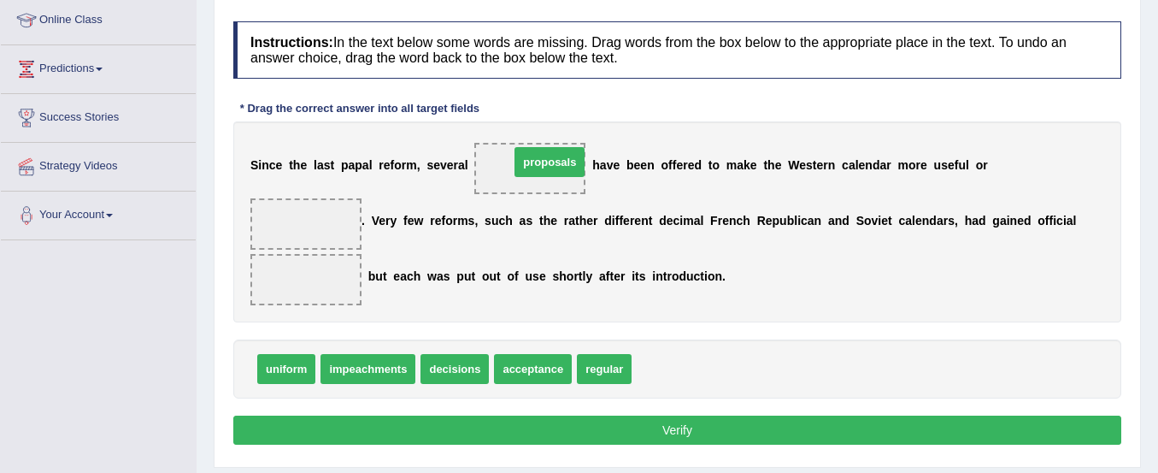
drag, startPoint x: 668, startPoint y: 373, endPoint x: 542, endPoint y: 165, distance: 242.8
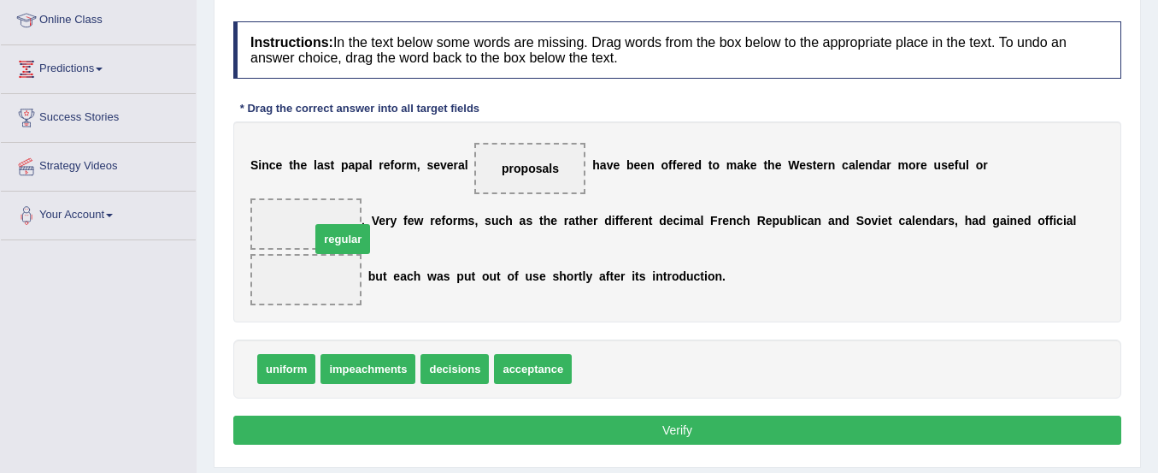
drag, startPoint x: 596, startPoint y: 366, endPoint x: 302, endPoint y: 240, distance: 319.8
drag, startPoint x: 304, startPoint y: 274, endPoint x: 309, endPoint y: 199, distance: 74.6
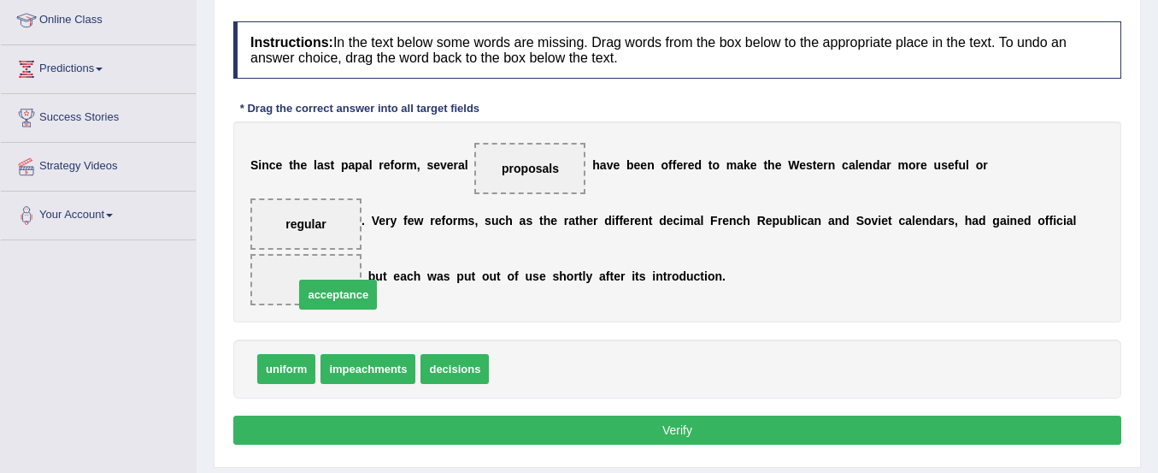
drag, startPoint x: 520, startPoint y: 365, endPoint x: 315, endPoint y: 293, distance: 216.6
click at [405, 433] on button "Verify" at bounding box center [677, 429] width 888 height 29
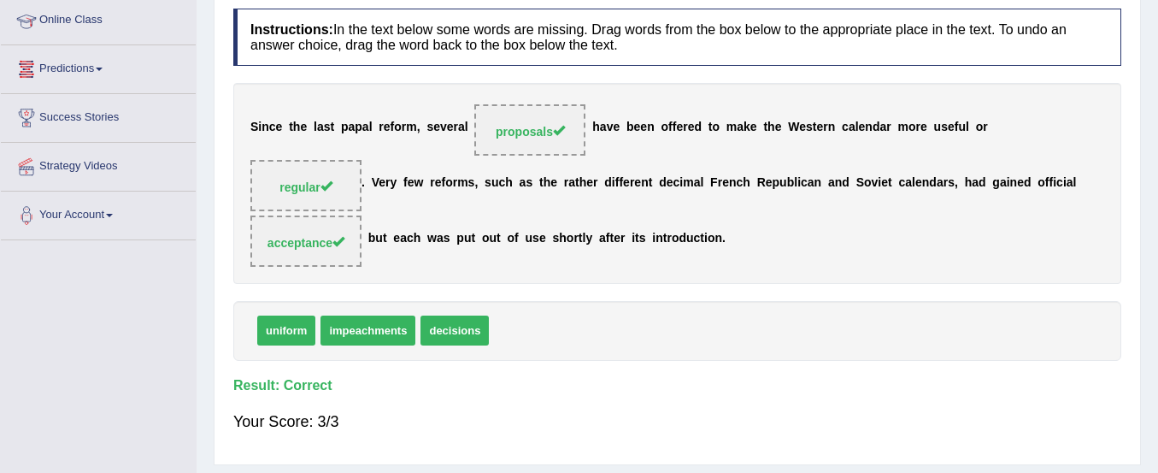
scroll to position [113, 0]
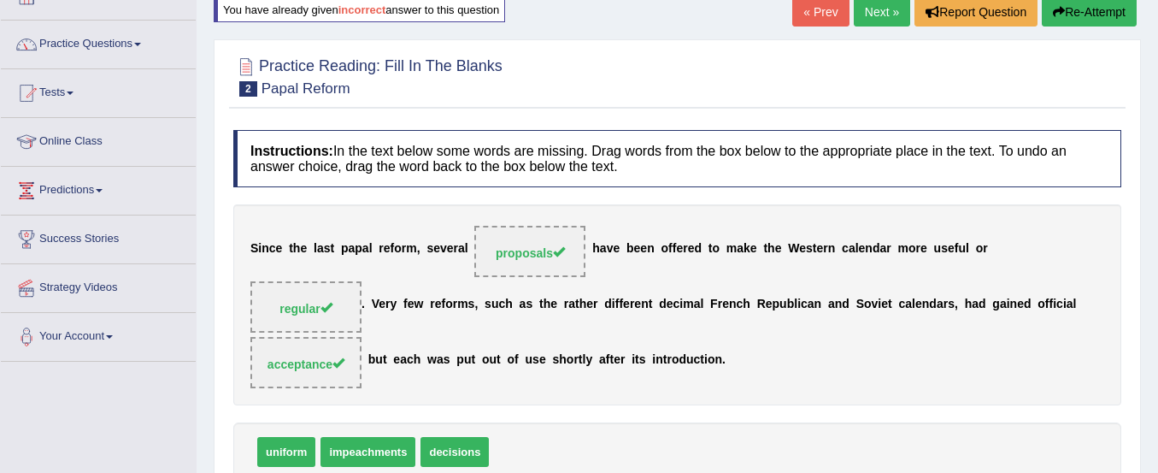
click at [99, 43] on link "Practice Questions" at bounding box center [98, 42] width 195 height 43
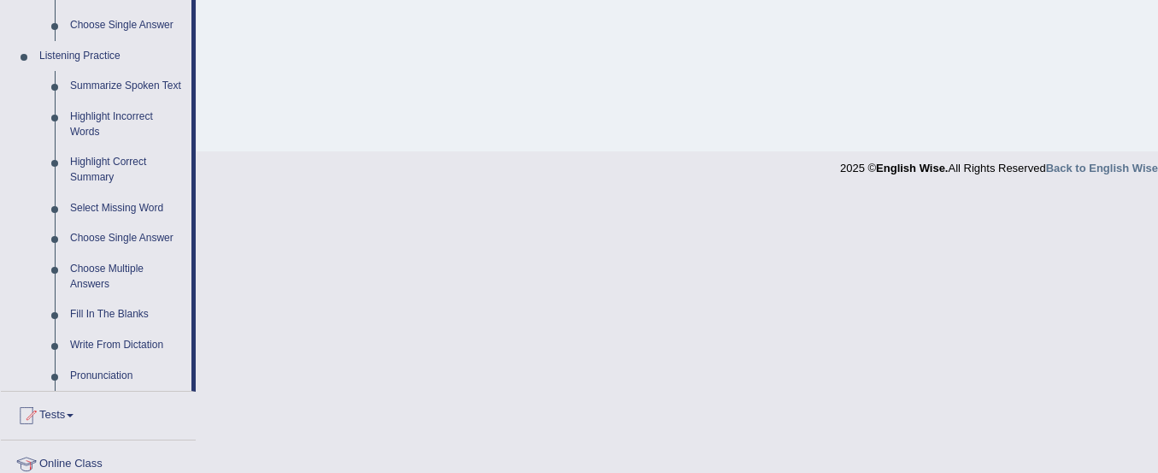
scroll to position [711, 0]
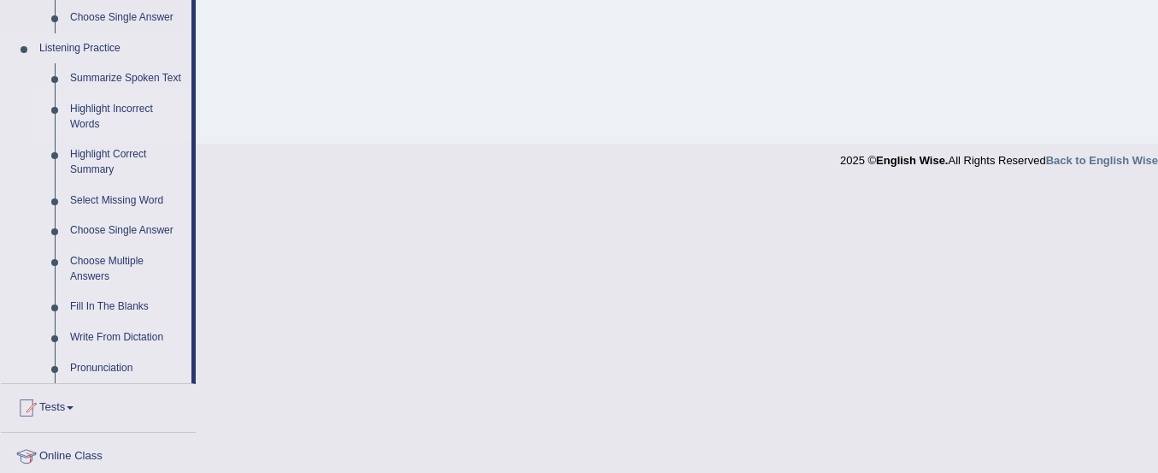
click at [114, 115] on link "Highlight Incorrect Words" at bounding box center [126, 116] width 129 height 45
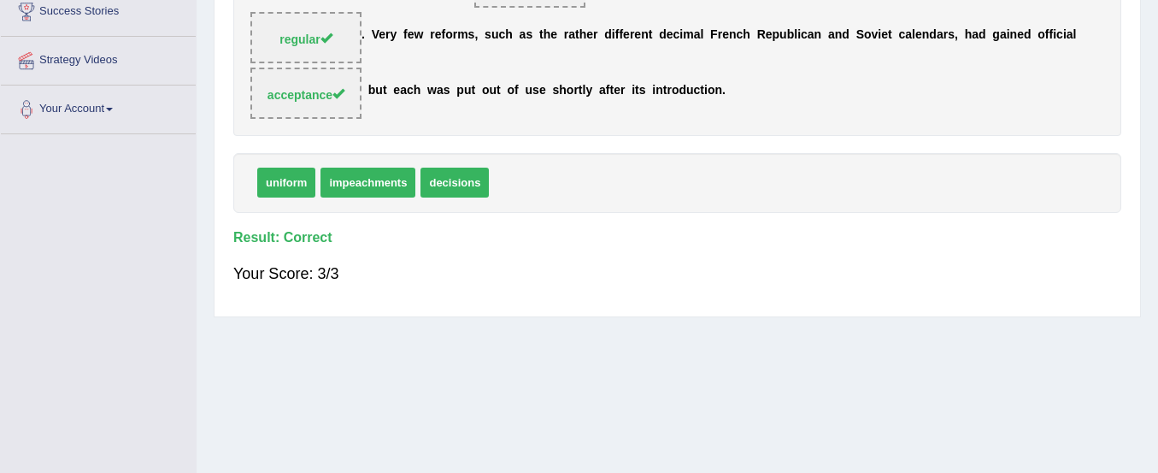
scroll to position [425, 0]
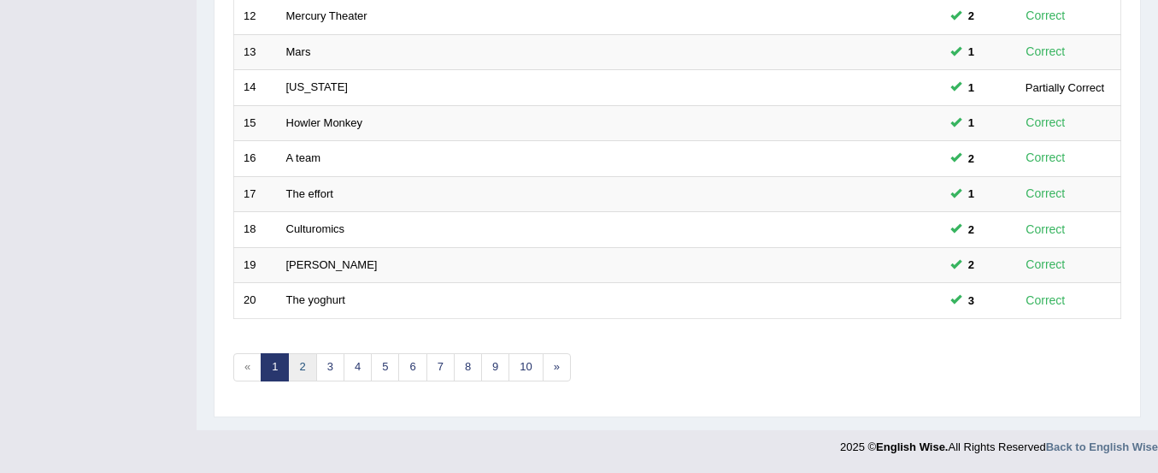
click at [300, 361] on link "2" at bounding box center [302, 367] width 28 height 28
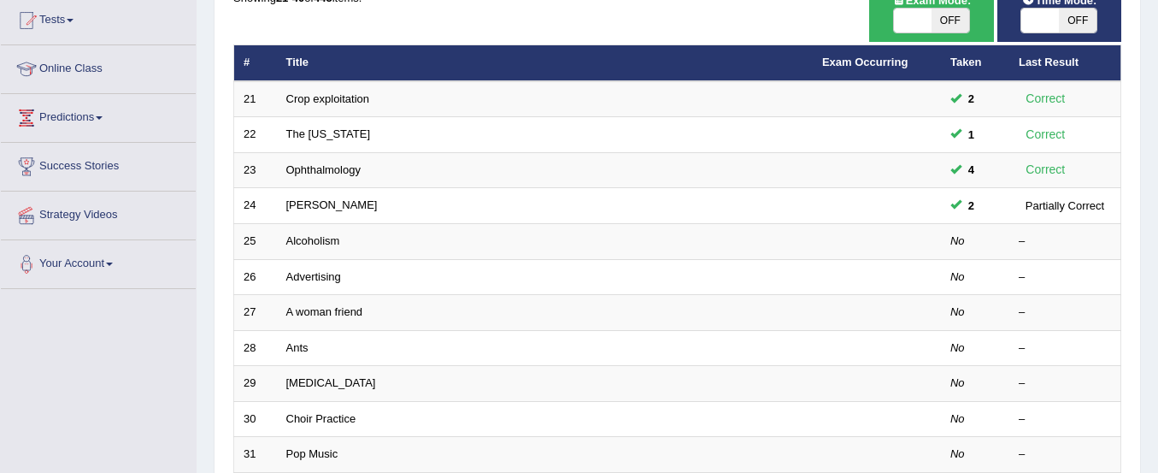
scroll to position [190, 0]
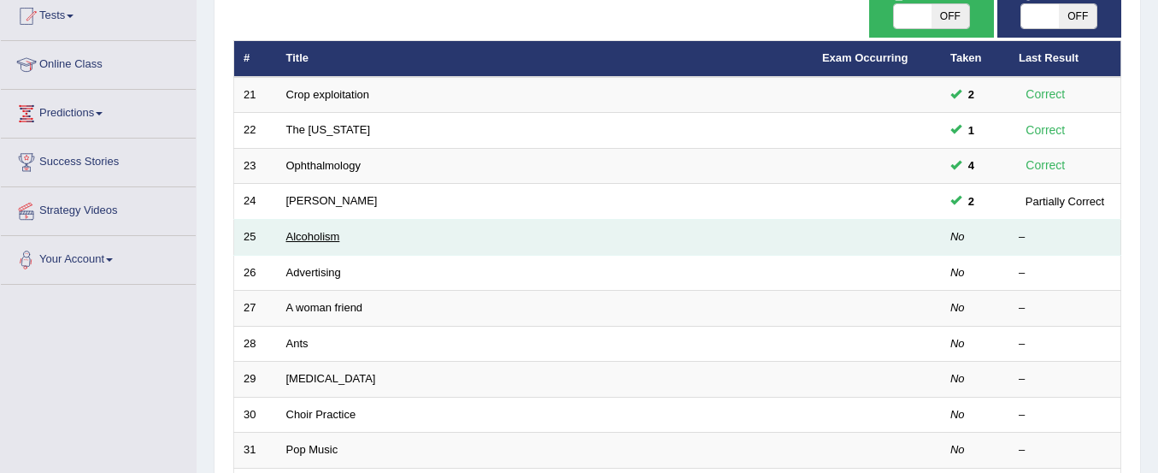
click at [319, 234] on link "Alcoholism" at bounding box center [313, 236] width 54 height 13
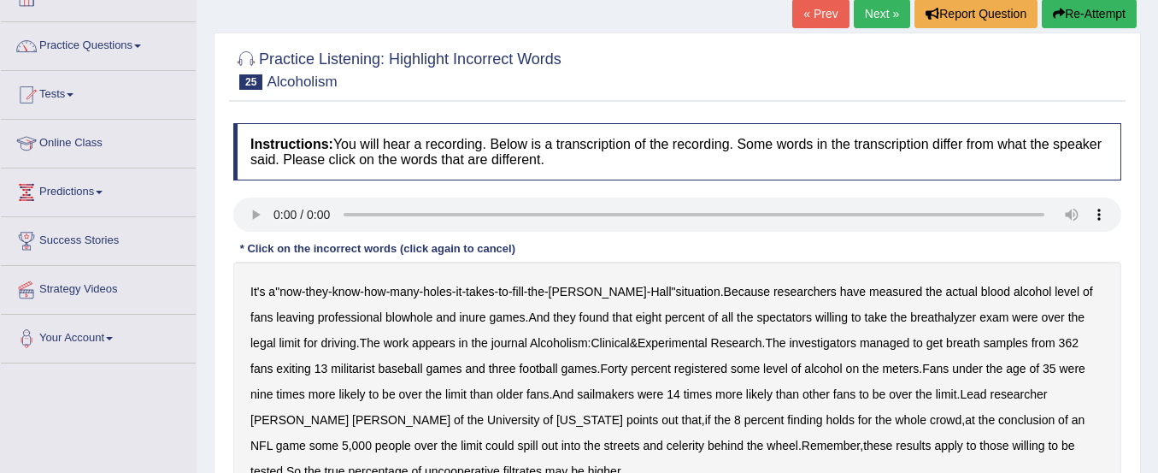
scroll to position [210, 0]
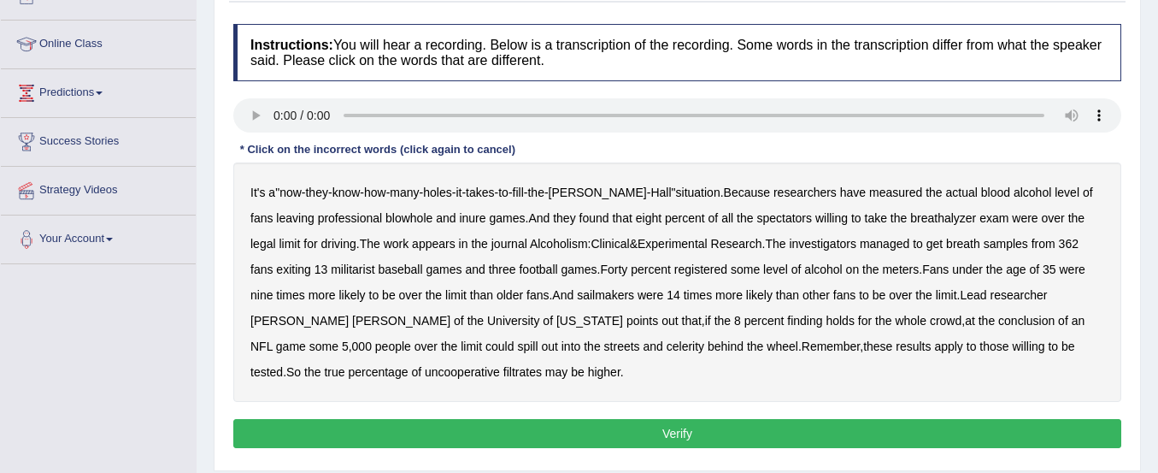
click at [386, 215] on b "blowhole" at bounding box center [409, 218] width 47 height 14
click at [459, 221] on b "inure" at bounding box center [472, 218] width 27 height 14
click at [331, 274] on b "militarist" at bounding box center [353, 269] width 44 height 14
click at [535, 303] on div "It's a " now - they - know - how - many - holes - it - takes - to - fill - the …" at bounding box center [677, 281] width 888 height 239
click at [577, 297] on b "sailmakers" at bounding box center [605, 295] width 57 height 14
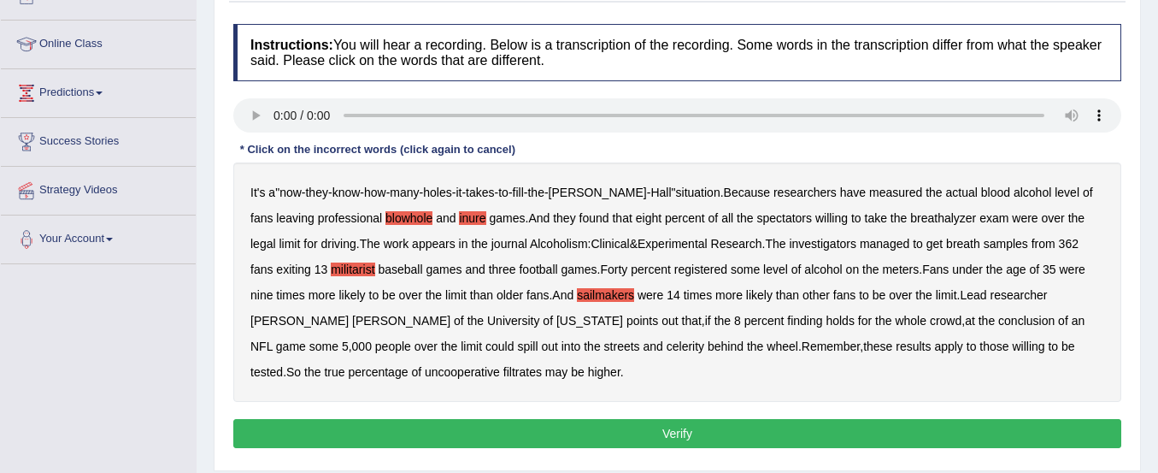
click at [667, 346] on b "celerity" at bounding box center [686, 346] width 38 height 14
click at [504, 374] on b "filtrates" at bounding box center [523, 372] width 38 height 14
click at [427, 426] on button "Verify" at bounding box center [677, 433] width 888 height 29
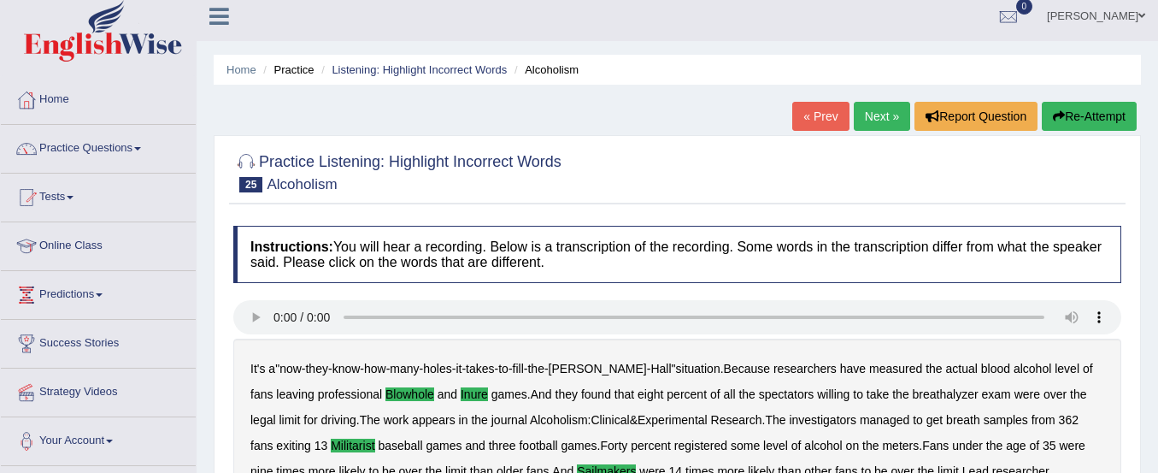
scroll to position [7, 0]
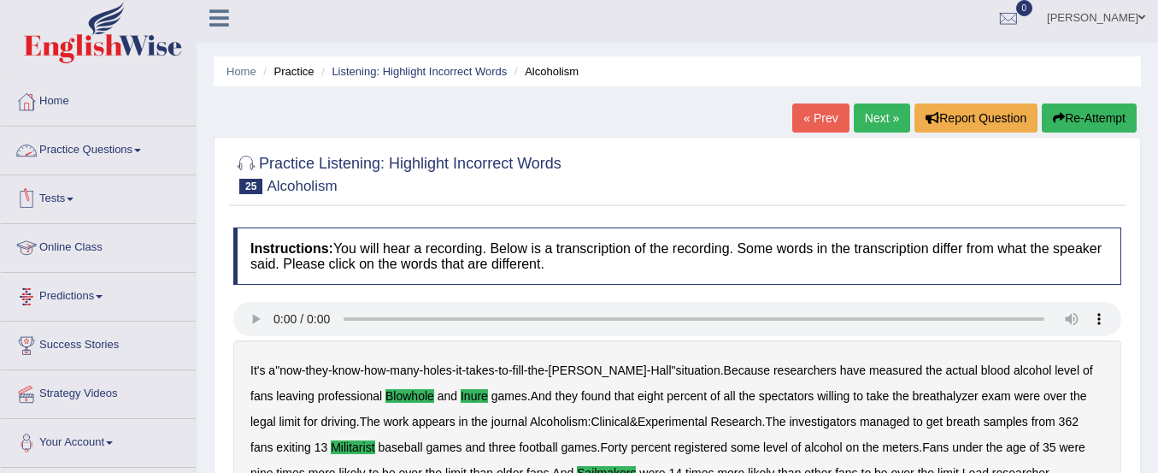
click at [119, 147] on link "Practice Questions" at bounding box center [98, 148] width 195 height 43
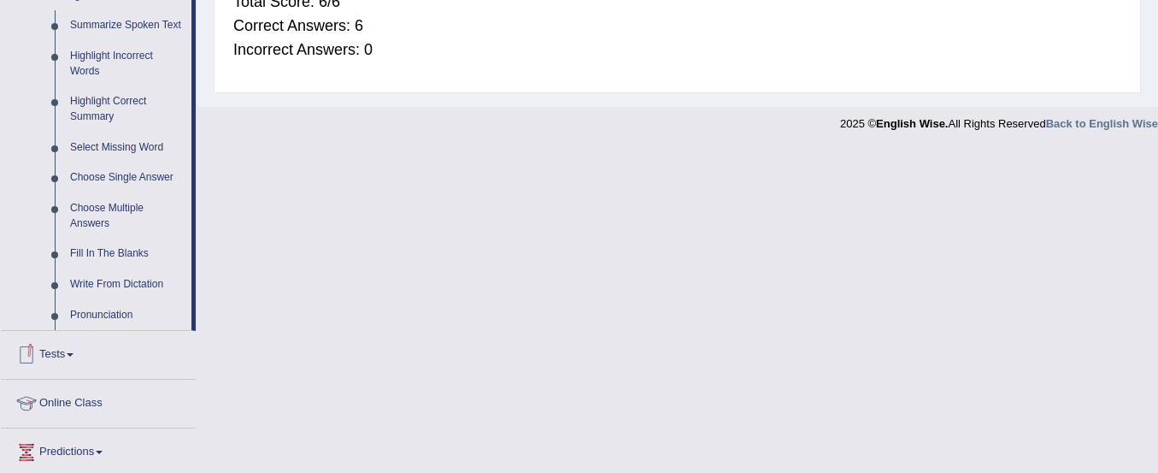
scroll to position [763, 0]
click at [132, 247] on link "Fill In The Blanks" at bounding box center [126, 254] width 129 height 31
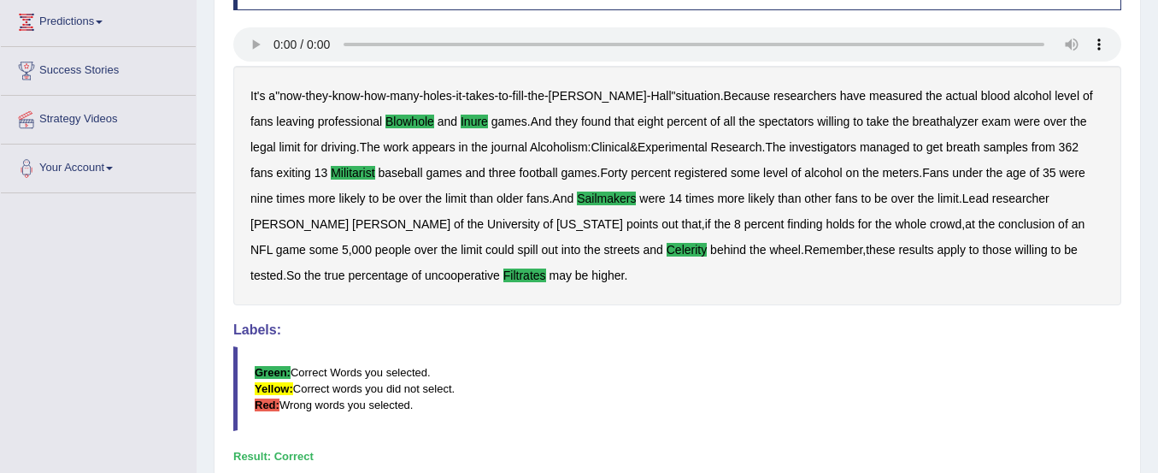
scroll to position [441, 0]
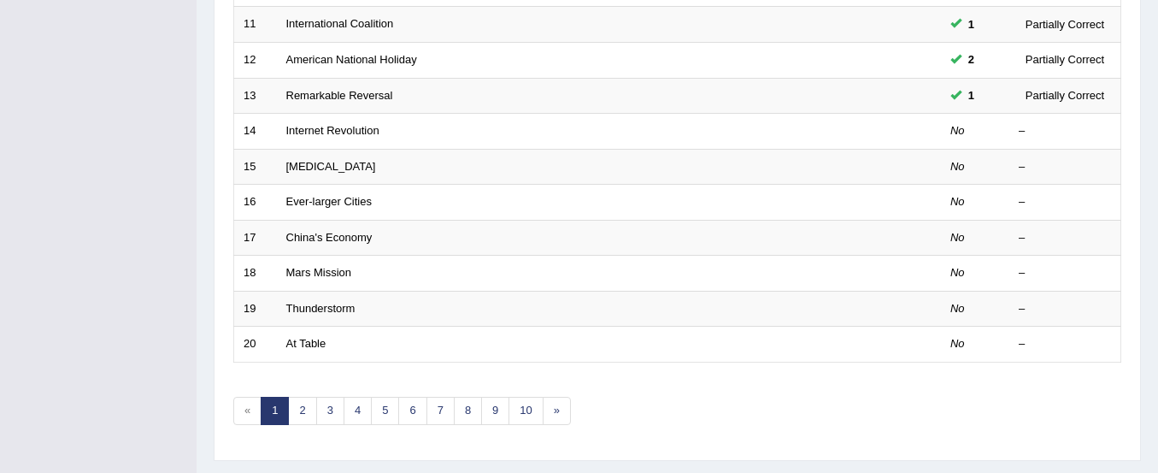
scroll to position [608, 0]
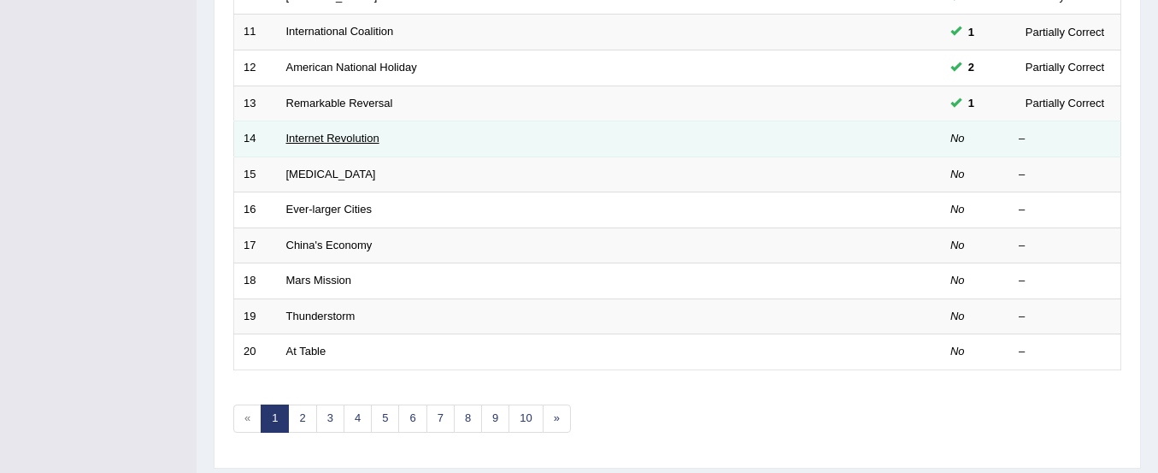
click at [348, 133] on link "Internet Revolution" at bounding box center [332, 138] width 93 height 13
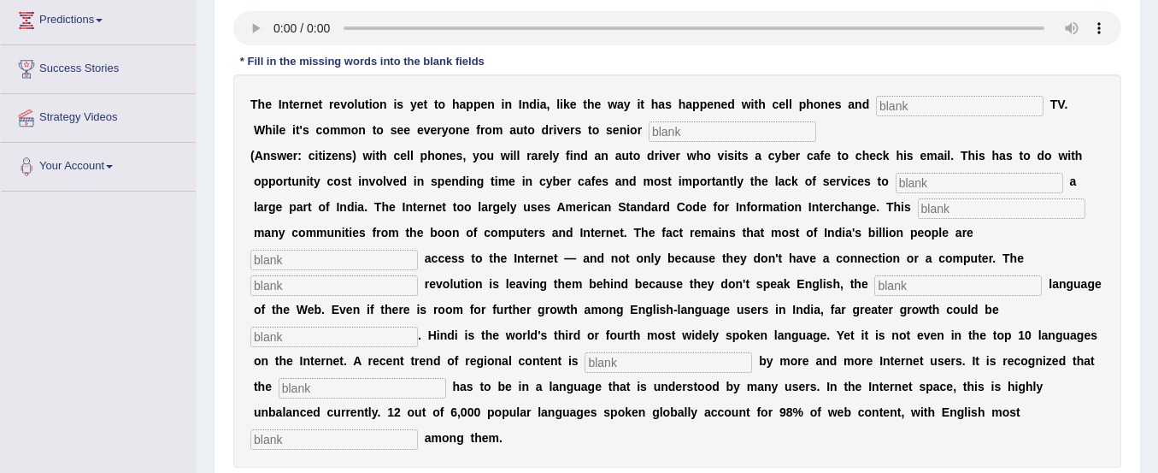
scroll to position [284, 0]
click at [917, 107] on input "text" at bounding box center [960, 105] width 168 height 21
type input "cabl"
click at [681, 133] on input "text" at bounding box center [733, 131] width 168 height 21
type input "citzn"
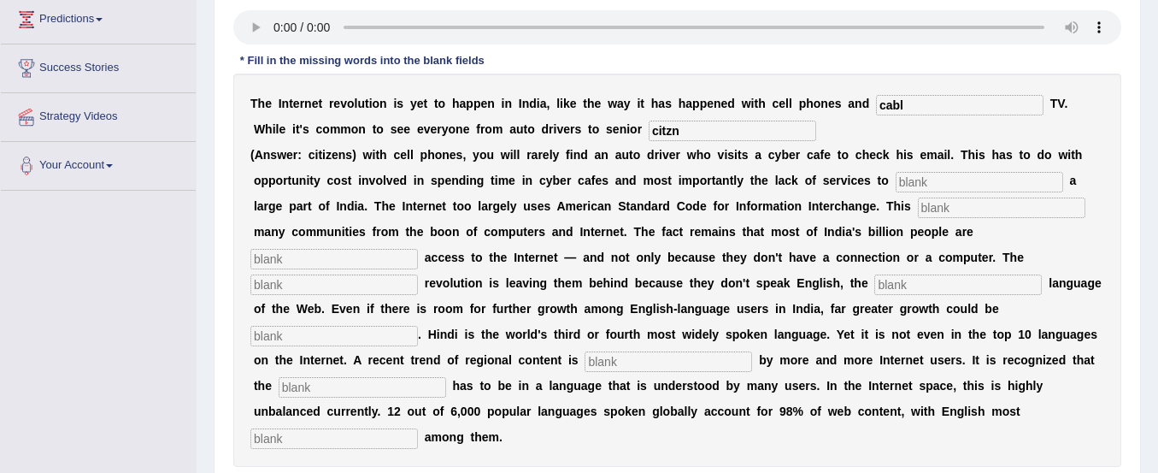
click at [931, 185] on input "text" at bounding box center [980, 182] width 168 height 21
type input "target"
click at [942, 205] on input "text" at bounding box center [1002, 207] width 168 height 21
type input "ellimt"
click at [372, 266] on input "text" at bounding box center [334, 259] width 168 height 21
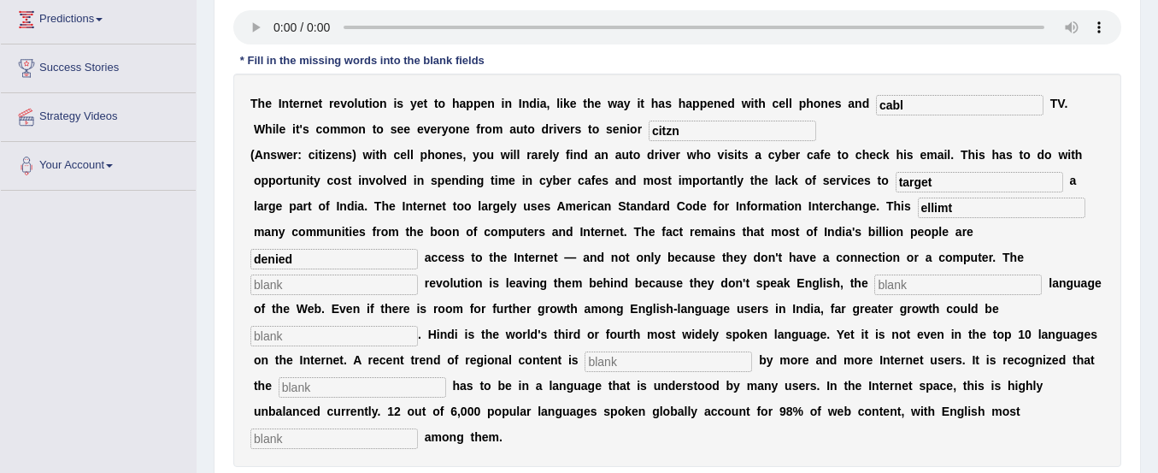
type input "denied"
click at [293, 275] on input "text" at bounding box center [334, 284] width 168 height 21
type input "digtl"
click at [896, 280] on input "text" at bounding box center [959, 284] width 168 height 21
type input "domint"
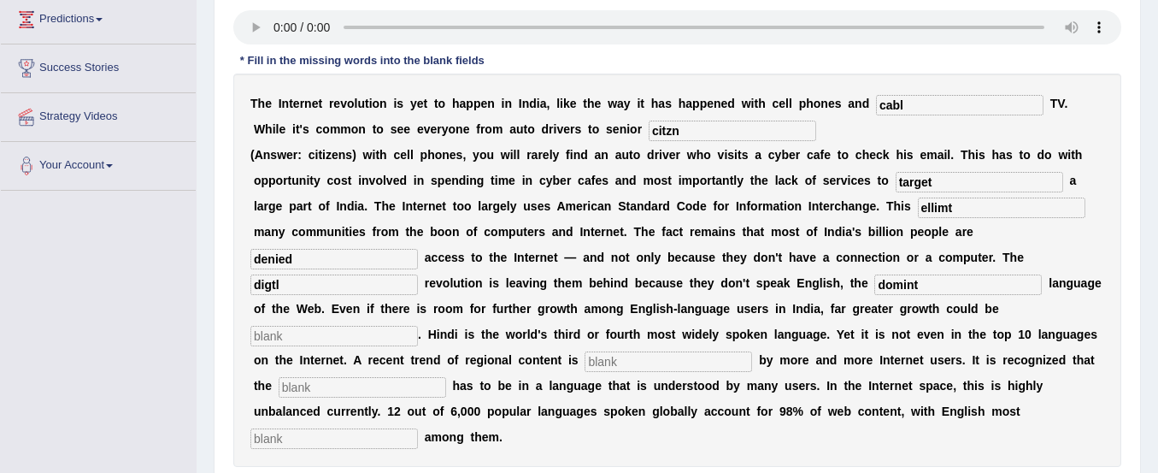
click at [301, 338] on input "text" at bounding box center [334, 336] width 168 height 21
type input "unledg"
click at [621, 363] on input "text" at bounding box center [669, 361] width 168 height 21
type input "prrfd"
click at [404, 386] on input "text" at bounding box center [363, 387] width 168 height 21
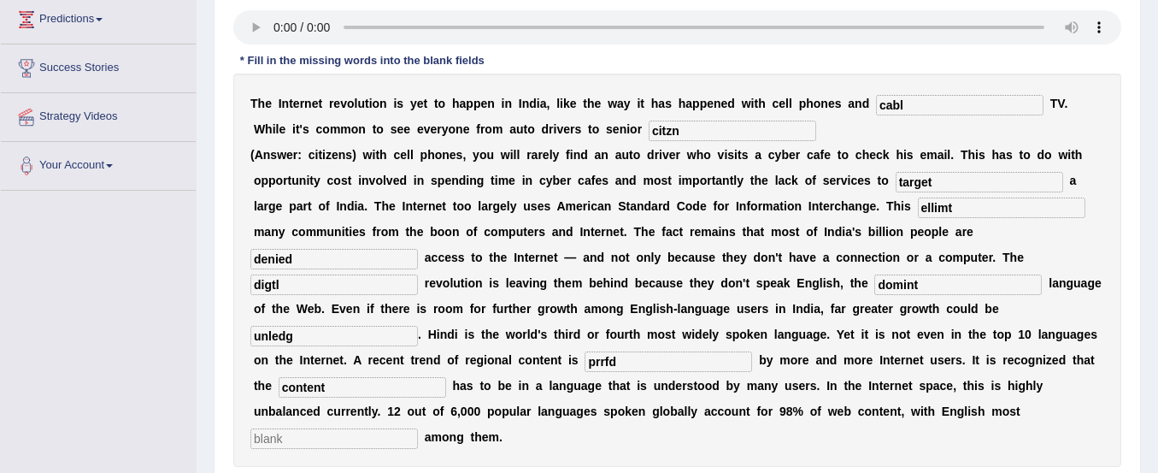
type input "content"
click at [385, 428] on input "text" at bounding box center [334, 438] width 168 height 21
type input "prominent"
click at [315, 336] on input "unledg" at bounding box center [334, 336] width 168 height 21
type input "unleash"
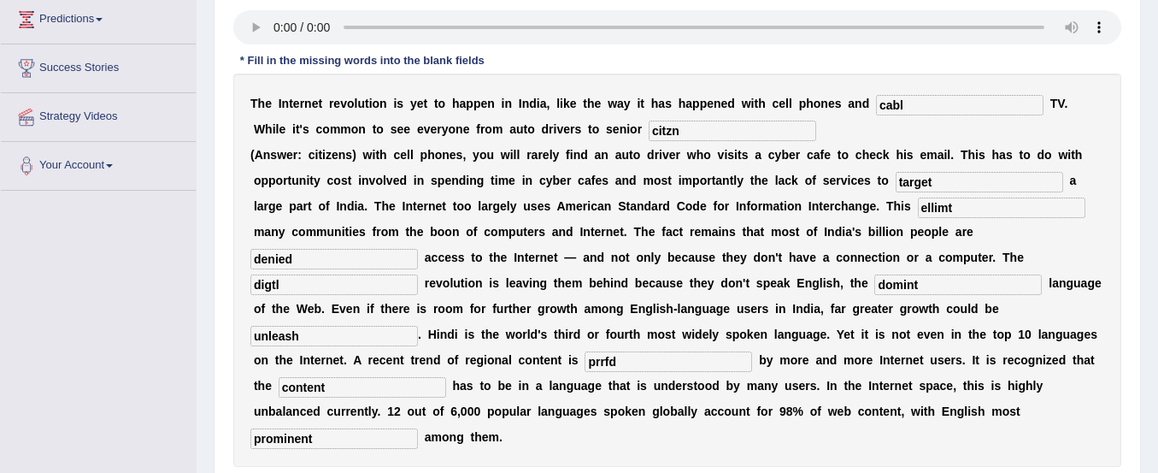
click at [303, 280] on input "digtl" at bounding box center [334, 284] width 168 height 21
type input "digital"
click at [969, 208] on input "ellimt" at bounding box center [1002, 207] width 168 height 21
type input "elliminant"
click at [697, 124] on input "citzn" at bounding box center [733, 131] width 168 height 21
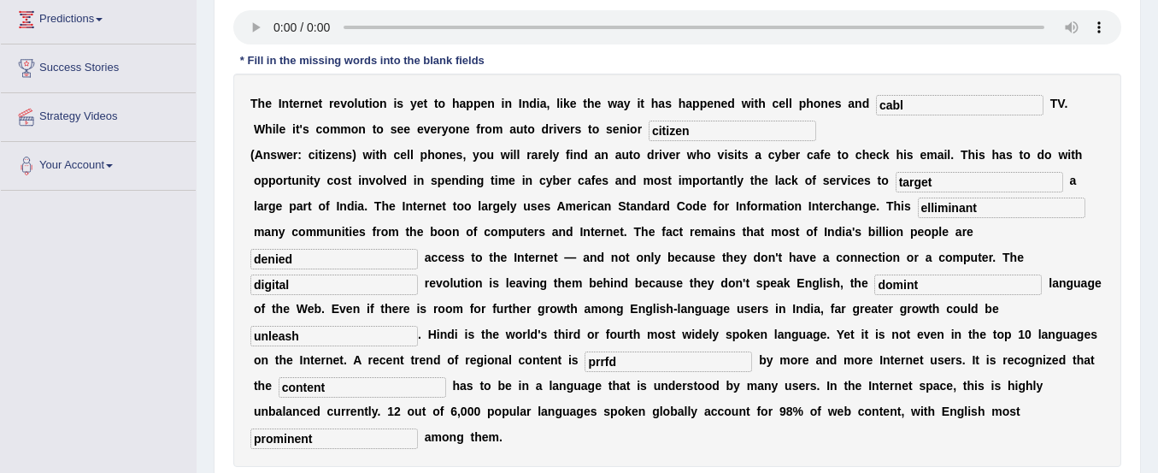
type input "citizen"
click at [922, 109] on input "cabl" at bounding box center [960, 105] width 168 height 21
type input "cable"
click at [916, 289] on input "domint" at bounding box center [959, 284] width 168 height 21
type input "dominant"
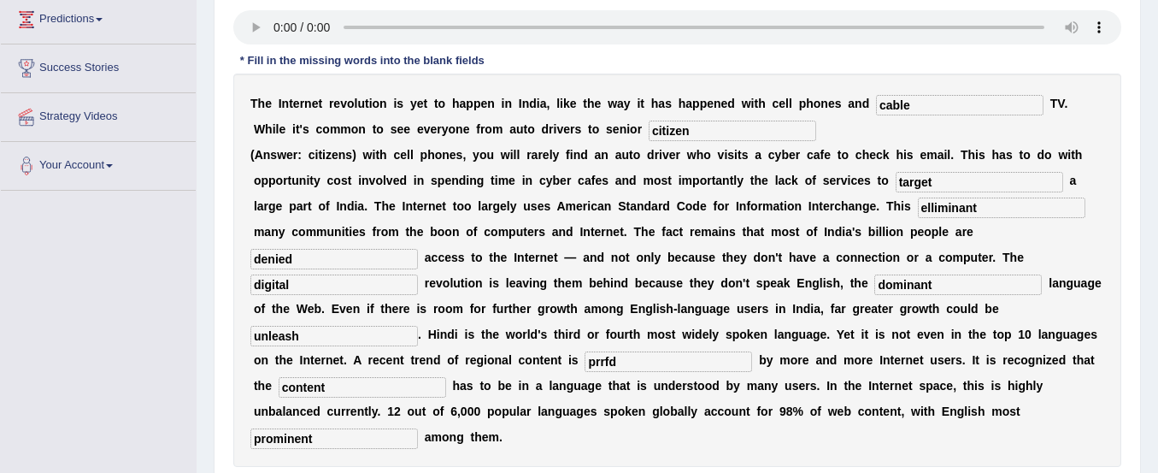
click at [696, 357] on input "prrfd" at bounding box center [669, 361] width 168 height 21
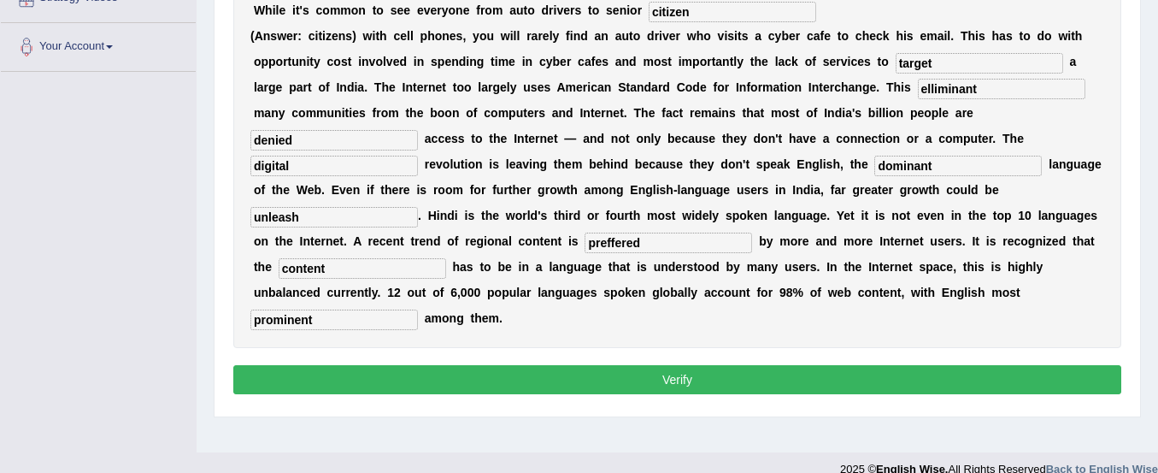
scroll to position [404, 0]
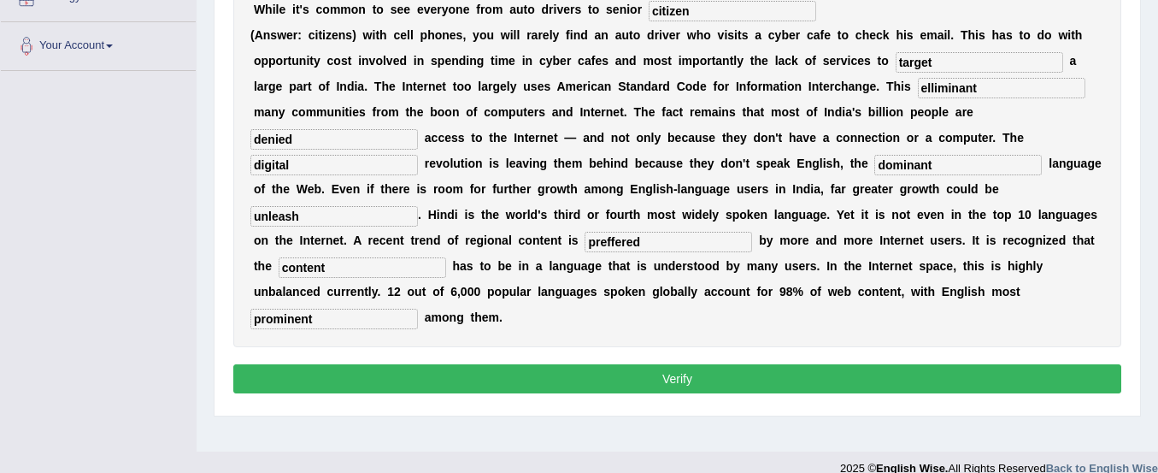
type input "preffered"
click at [449, 373] on button "Verify" at bounding box center [677, 378] width 888 height 29
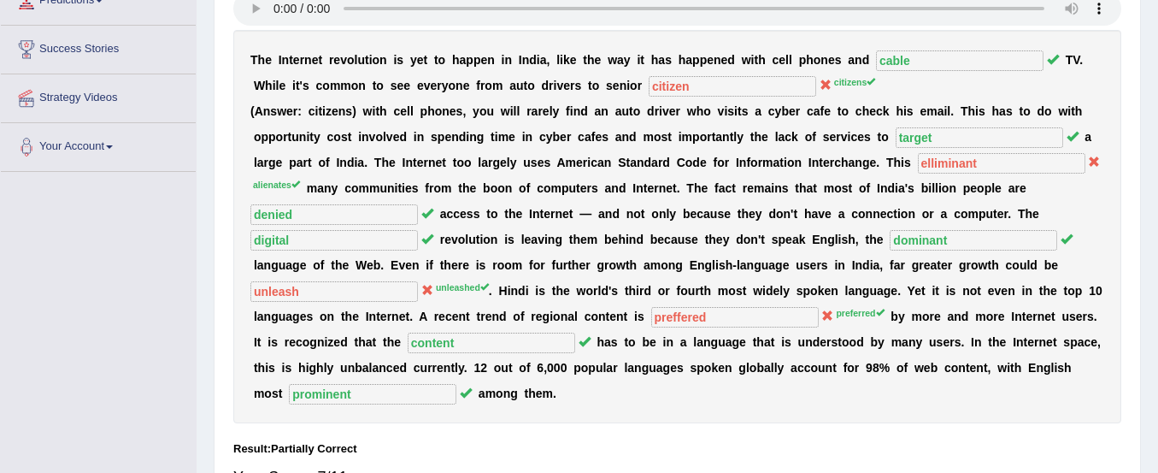
scroll to position [425, 0]
